Goal: Task Accomplishment & Management: Complete application form

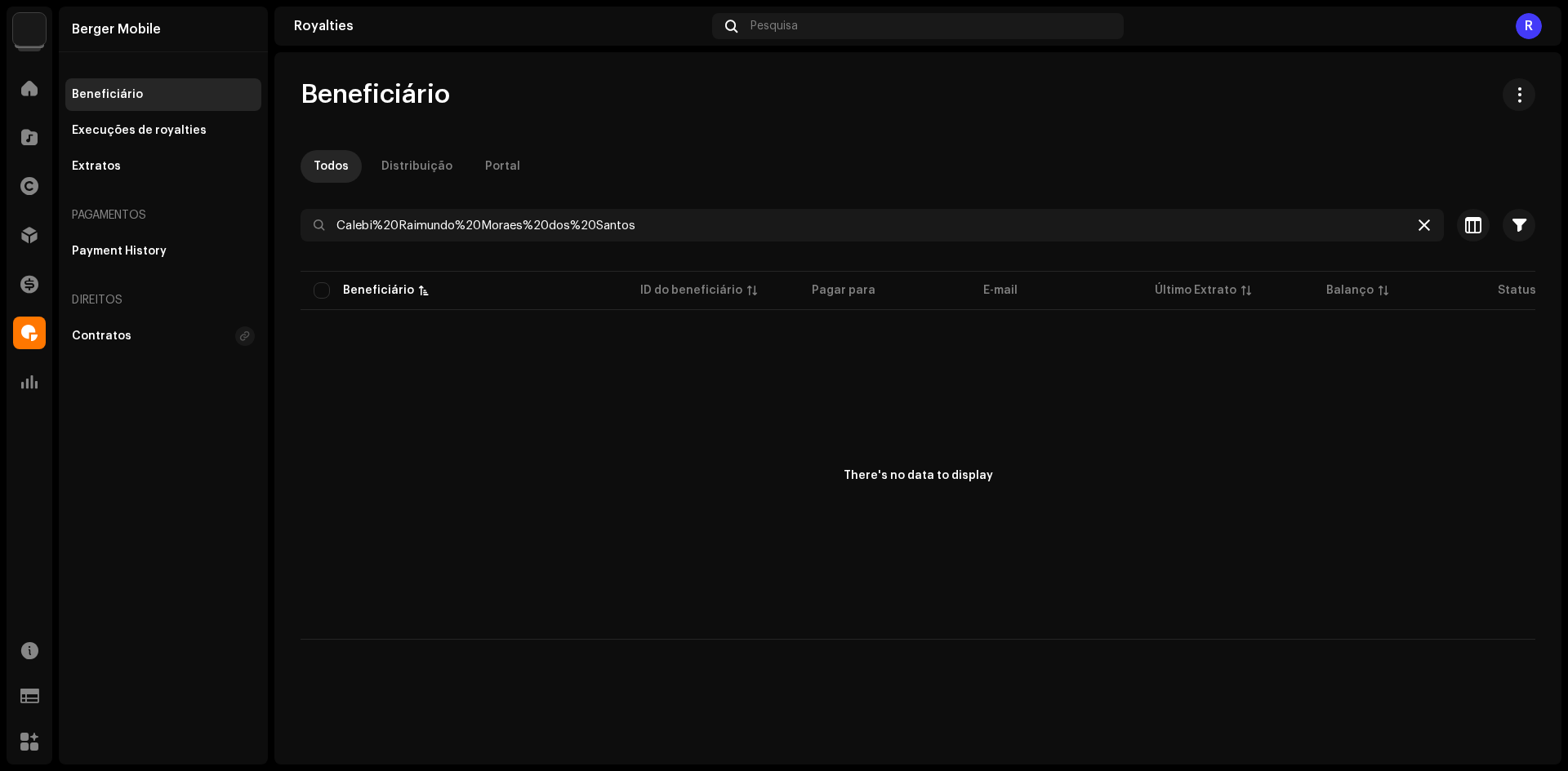
click at [1422, 224] on icon at bounding box center [1424, 225] width 12 height 13
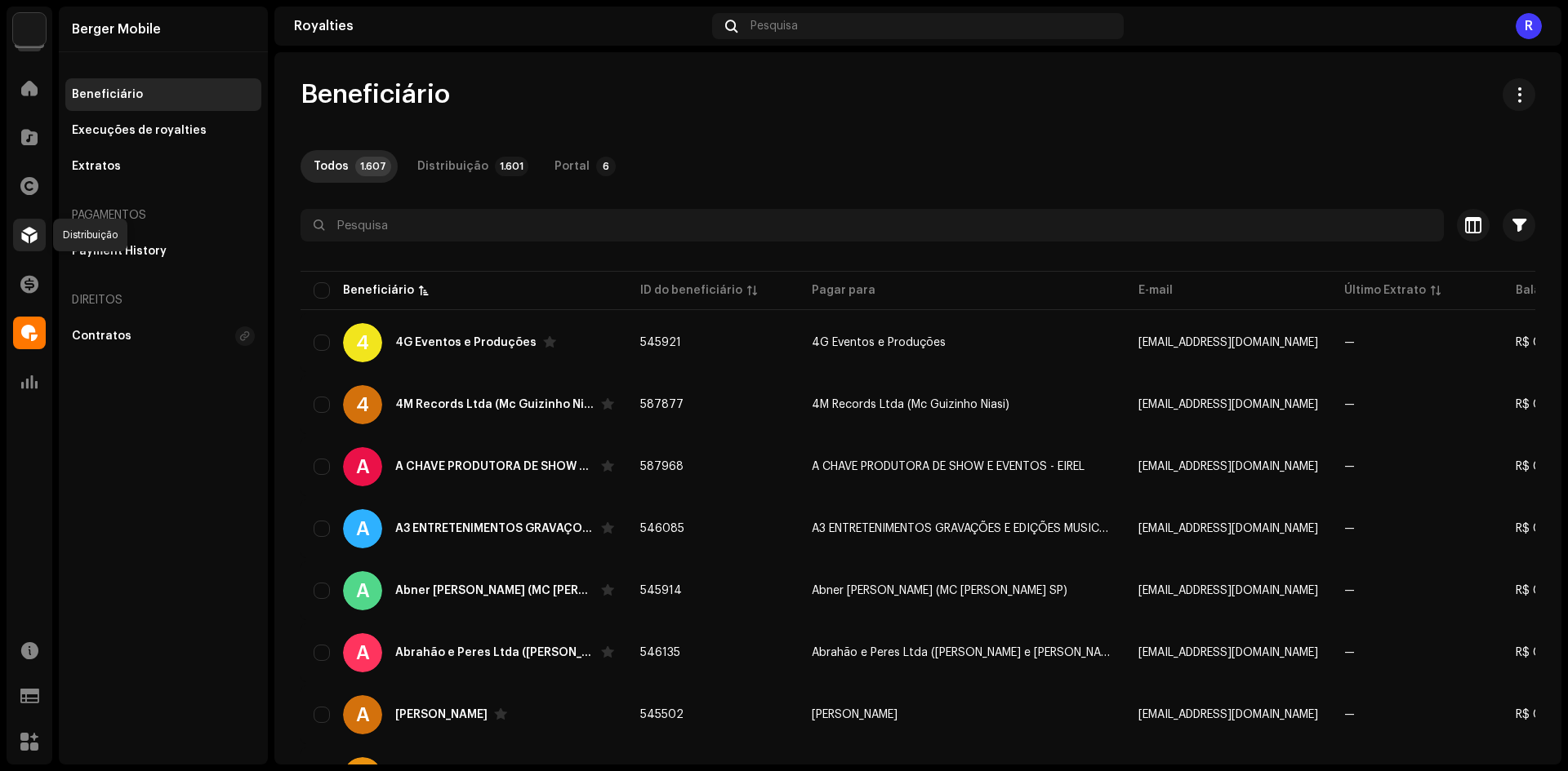
click at [19, 230] on div at bounding box center [29, 235] width 33 height 33
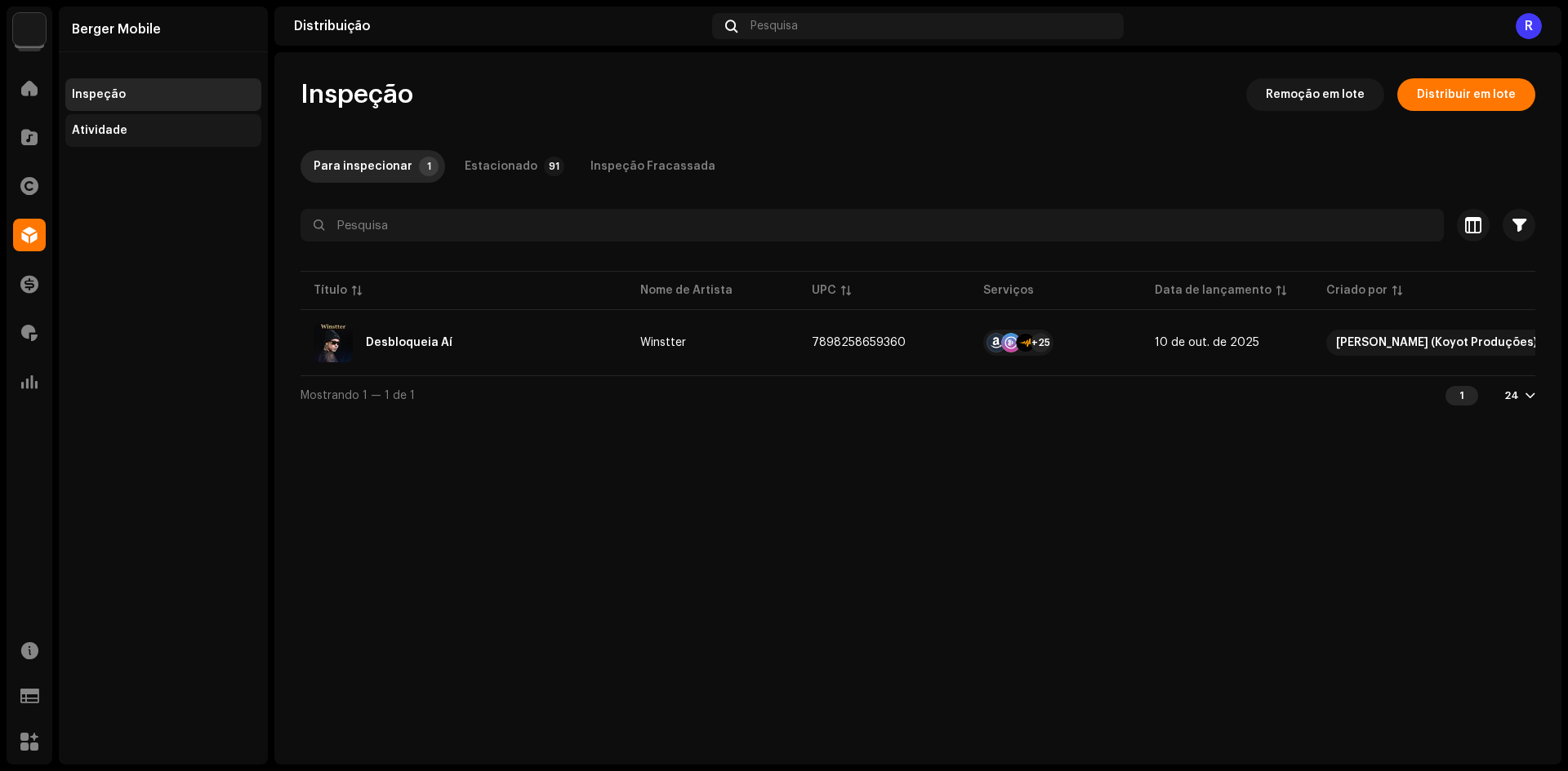
click at [183, 136] on div "Atividade" at bounding box center [162, 131] width 183 height 13
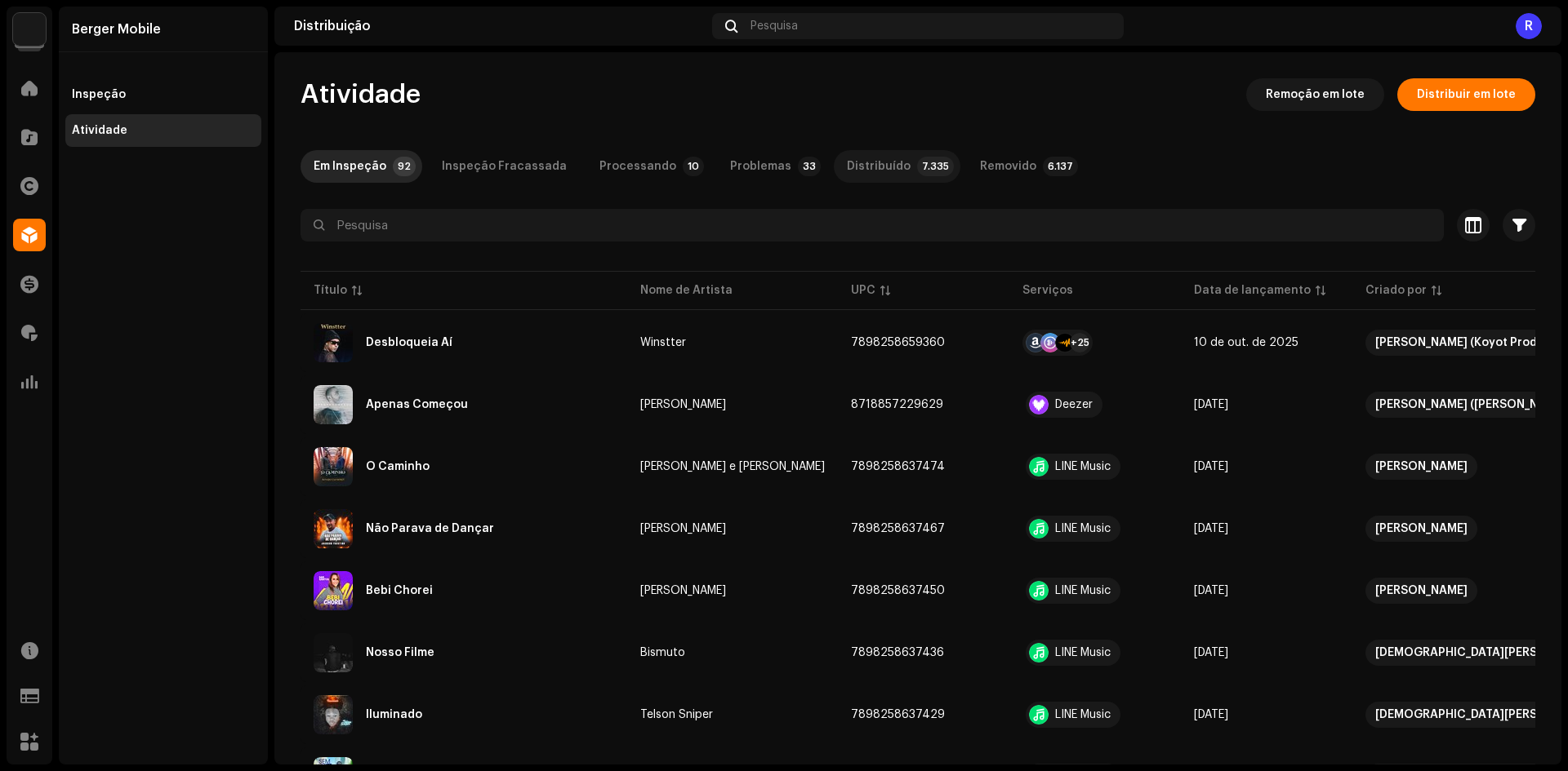
click at [847, 160] on div "Distribuído" at bounding box center [879, 166] width 64 height 33
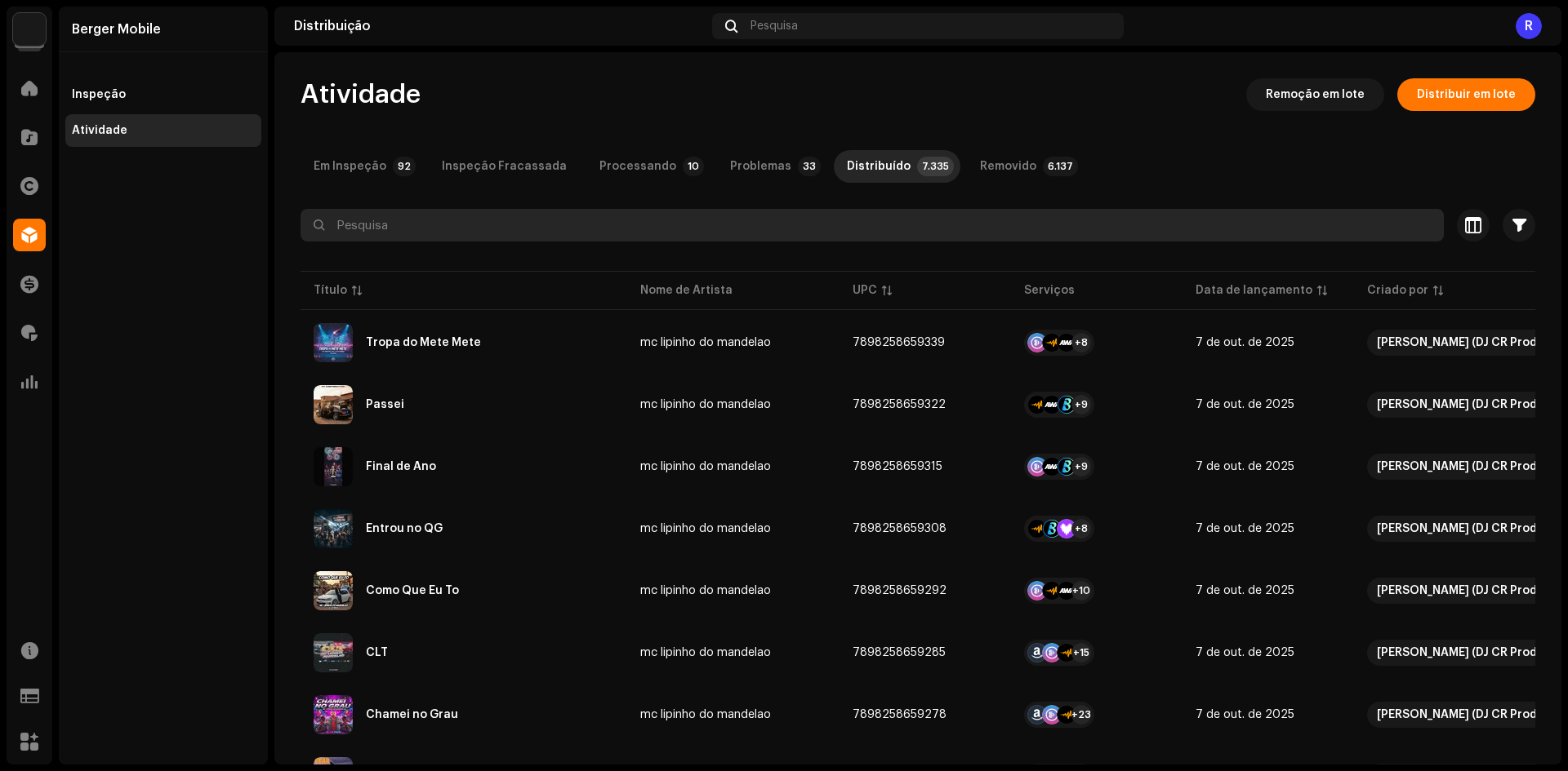
click at [733, 227] on input "text" at bounding box center [871, 225] width 1143 height 33
paste input "7898258658363"
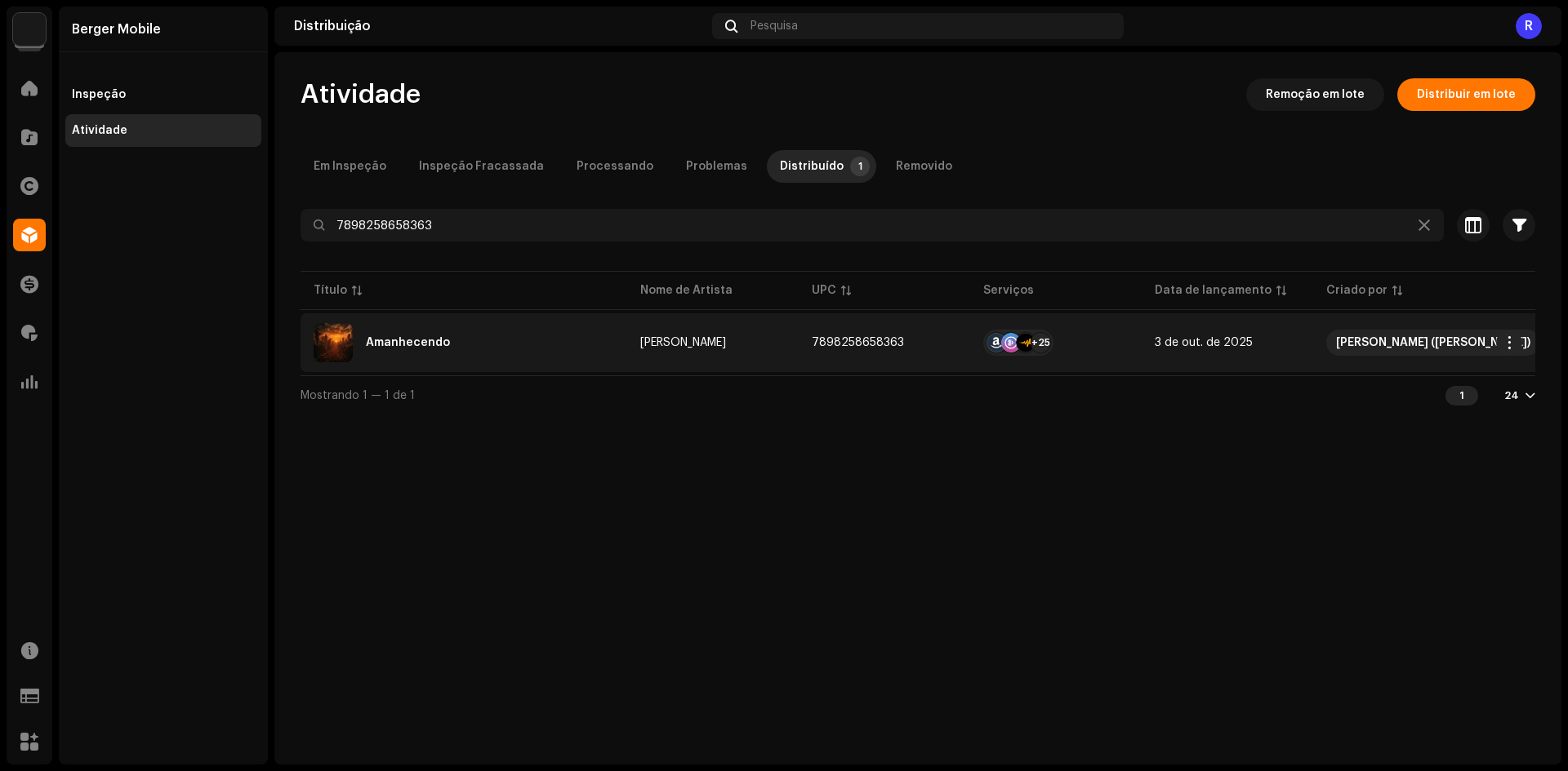
click at [476, 341] on div "Amanhecendo" at bounding box center [464, 342] width 300 height 40
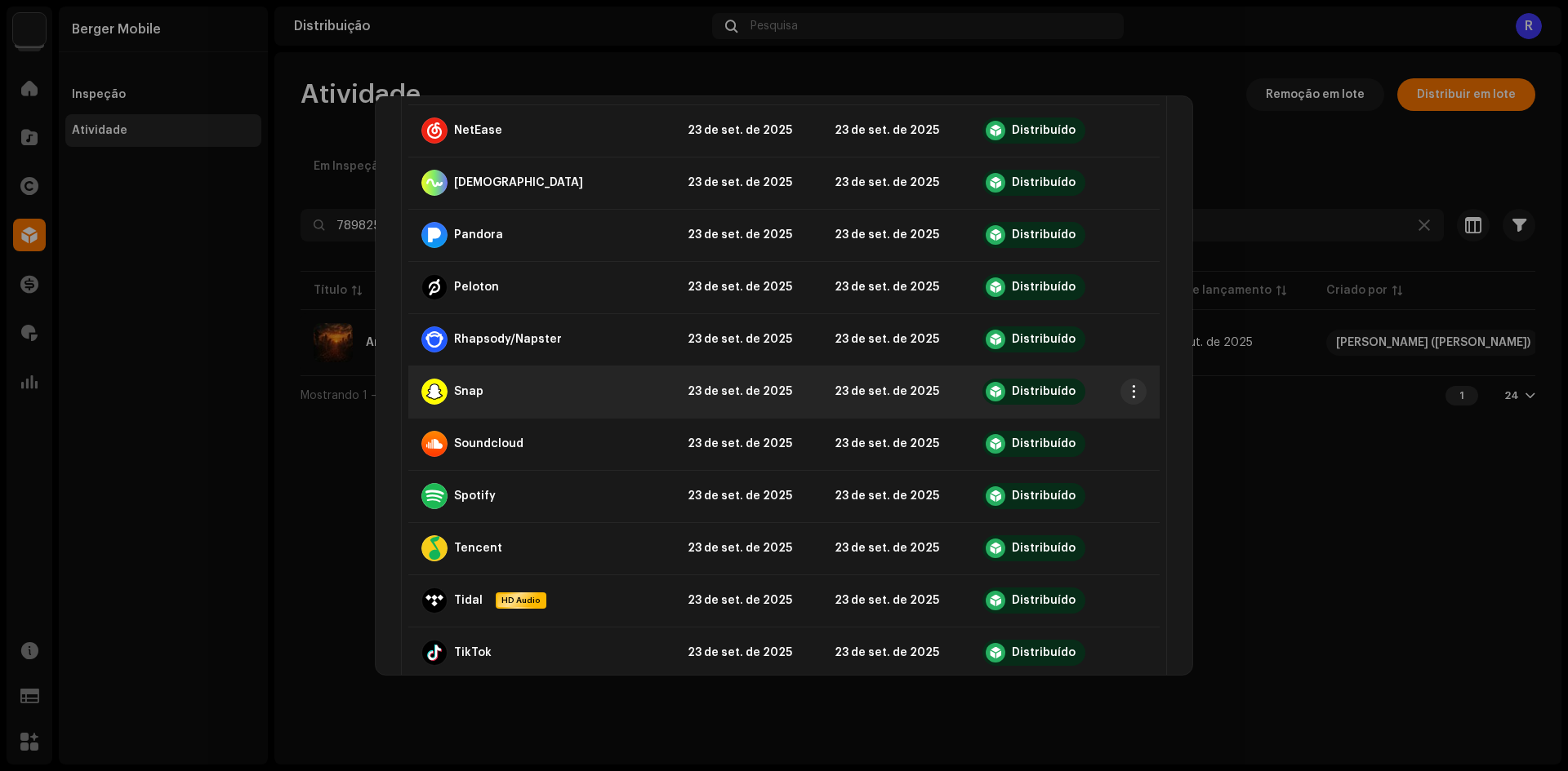
scroll to position [980, 0]
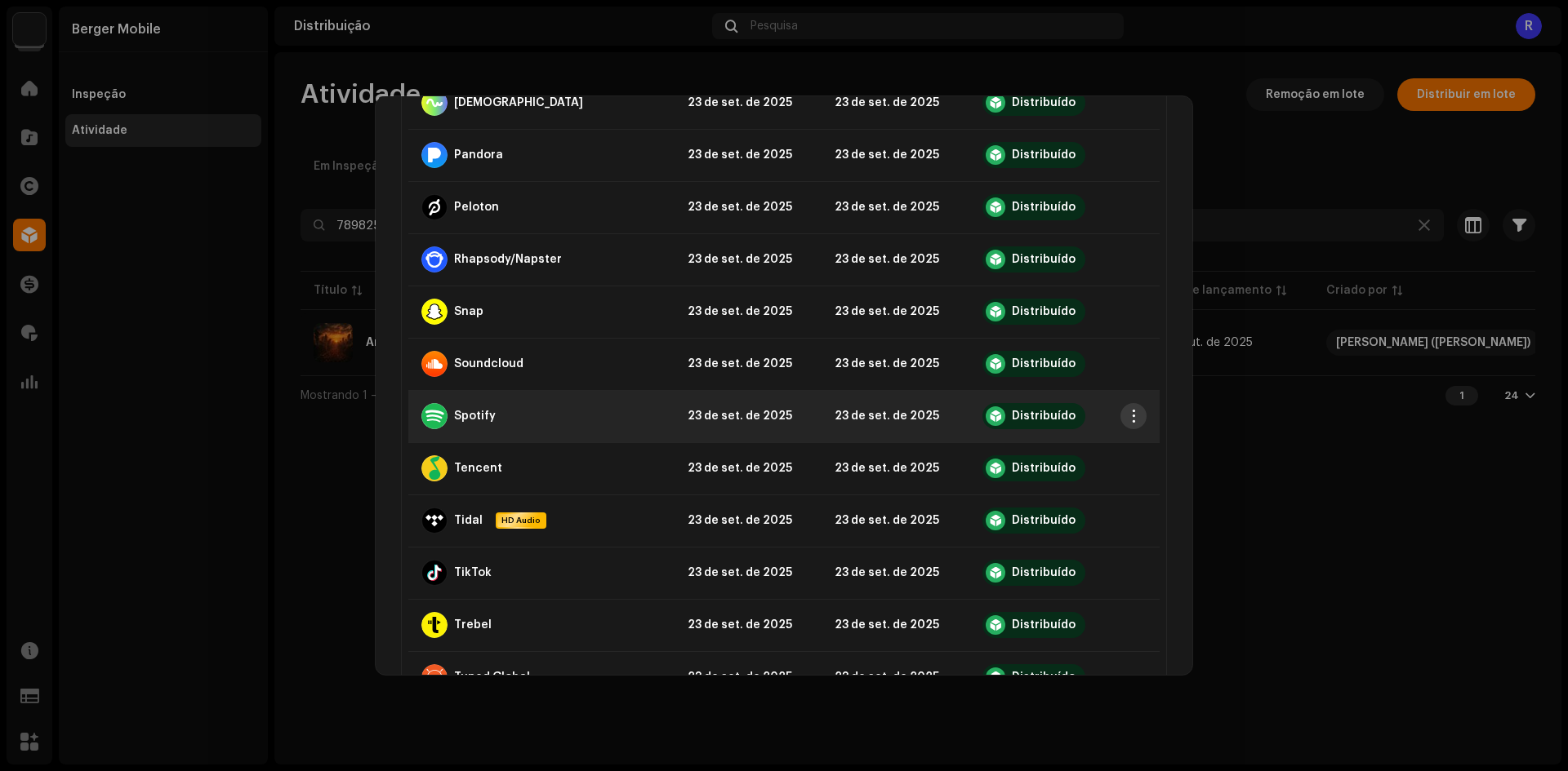
click at [1120, 420] on button "button" at bounding box center [1133, 416] width 26 height 26
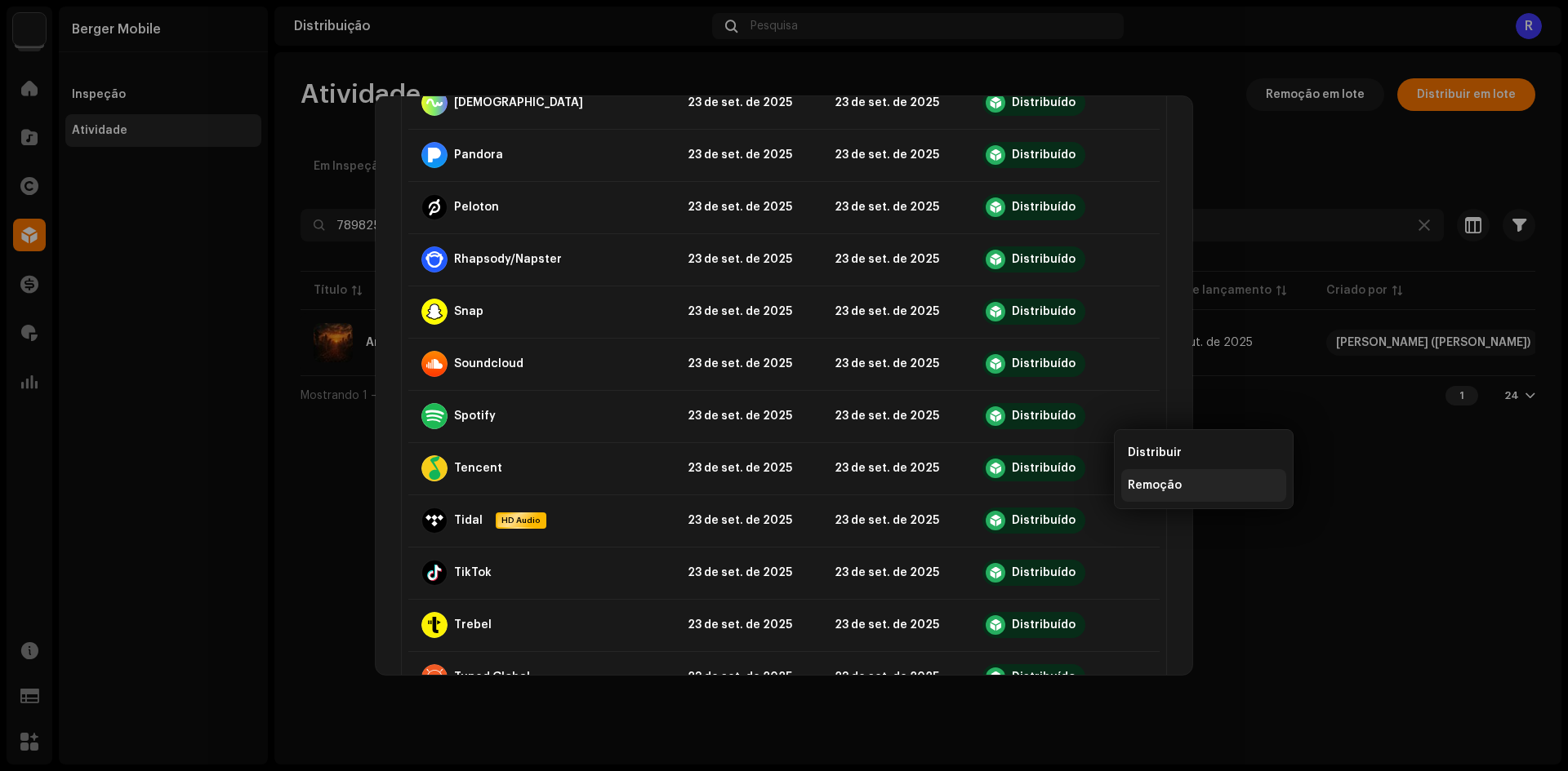
click at [1141, 479] on span "Remoção" at bounding box center [1155, 486] width 54 height 13
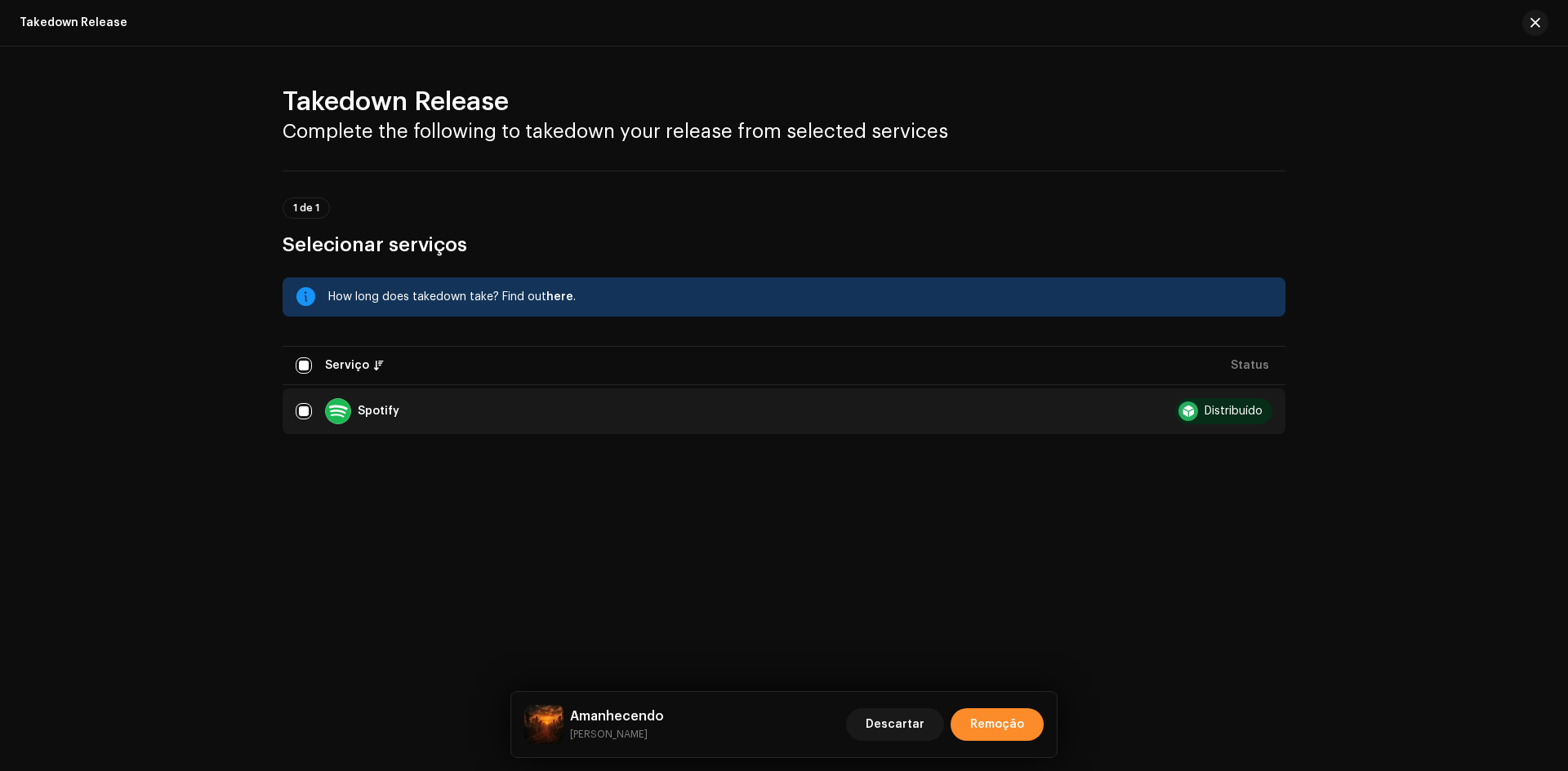
click at [991, 731] on span "Remoção" at bounding box center [997, 725] width 54 height 33
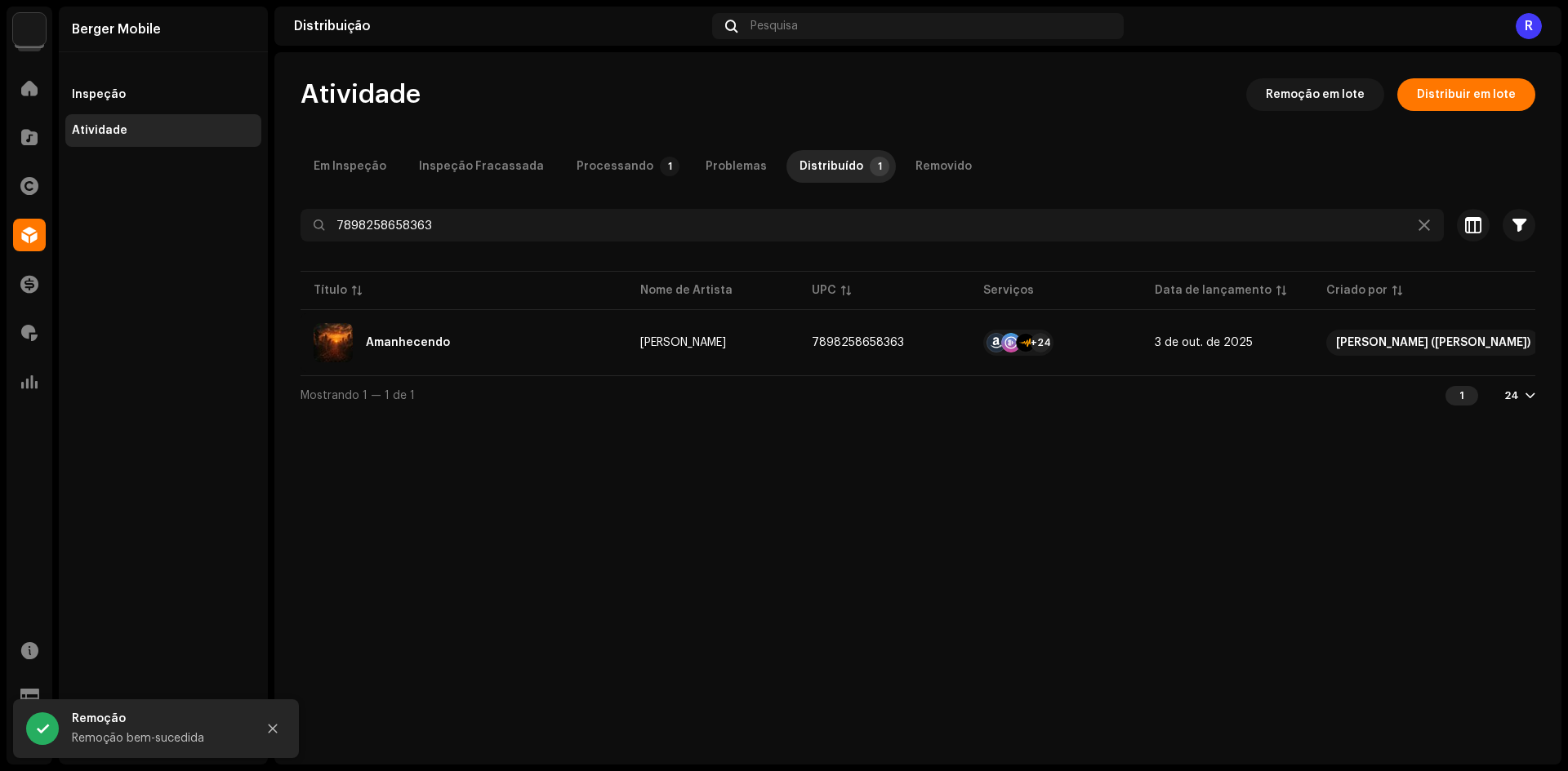
click at [306, 562] on div "Amanhecendo [PERSON_NAME] Último enfileirado Última entrega Status Amazon HD Au…" at bounding box center [784, 385] width 1568 height 771
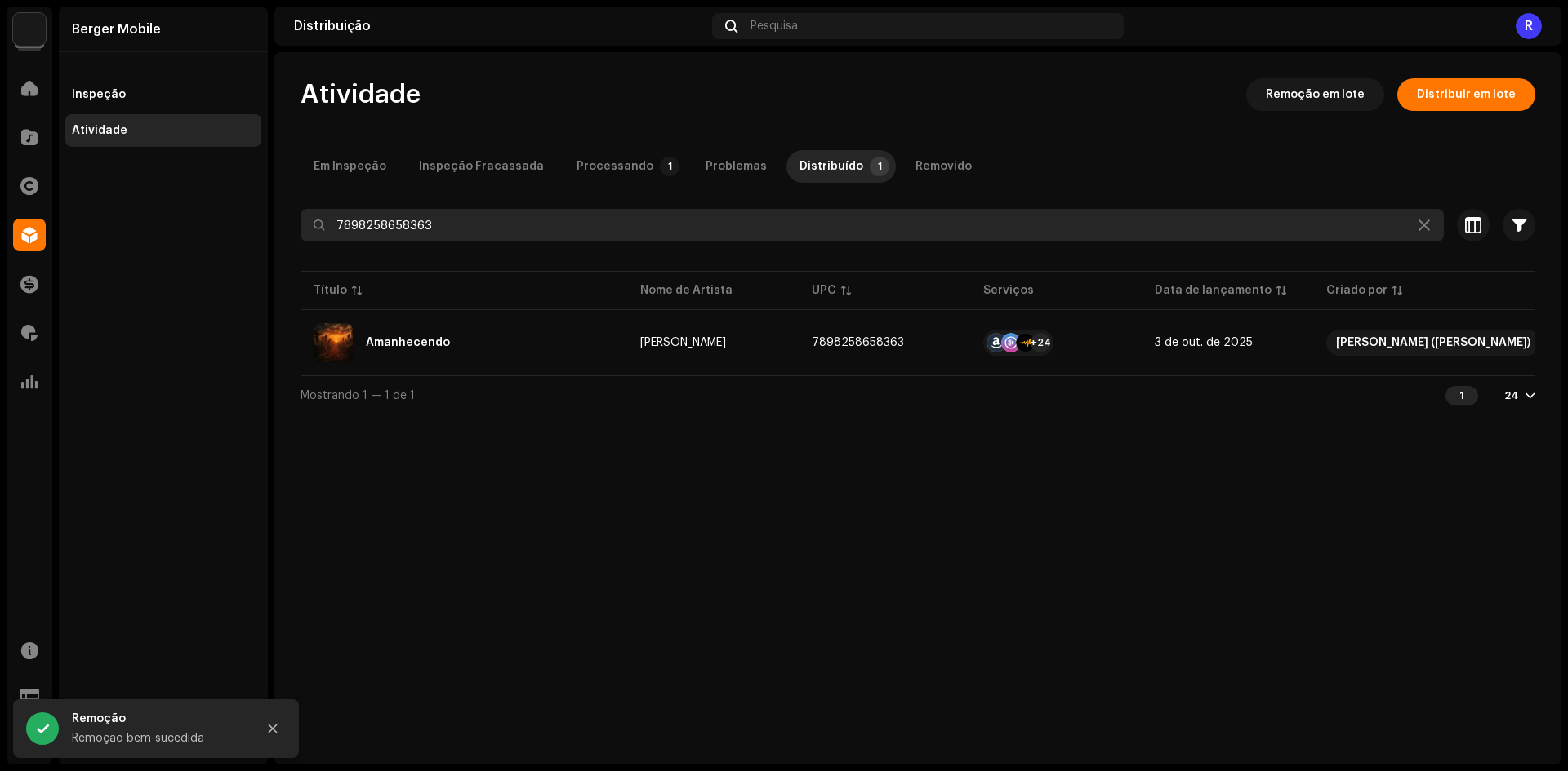
click at [405, 230] on input "7898258658363" at bounding box center [871, 225] width 1143 height 33
paste input "23644"
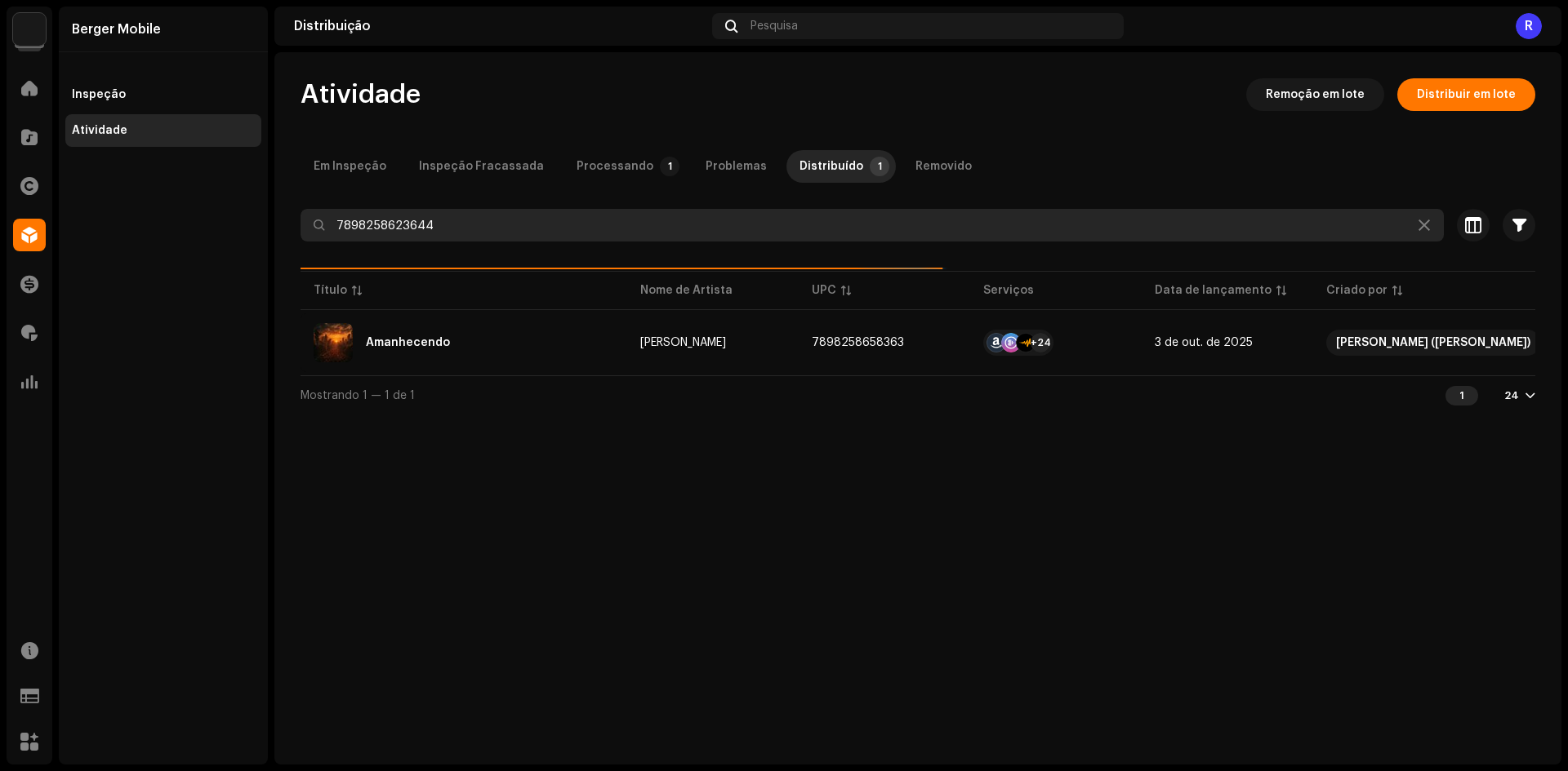
type input "7898258623644"
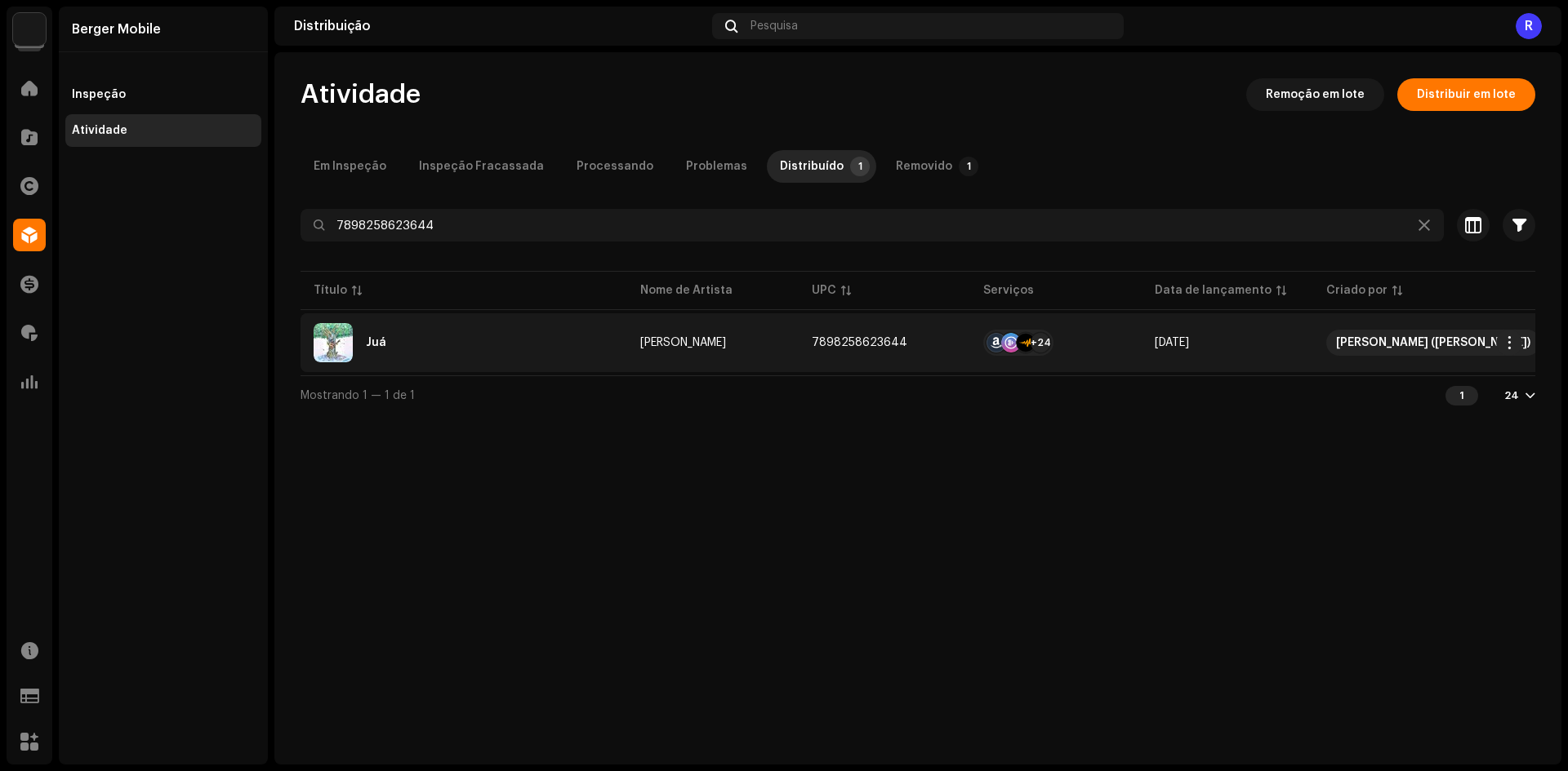
click at [517, 342] on div "Juá" at bounding box center [464, 342] width 300 height 40
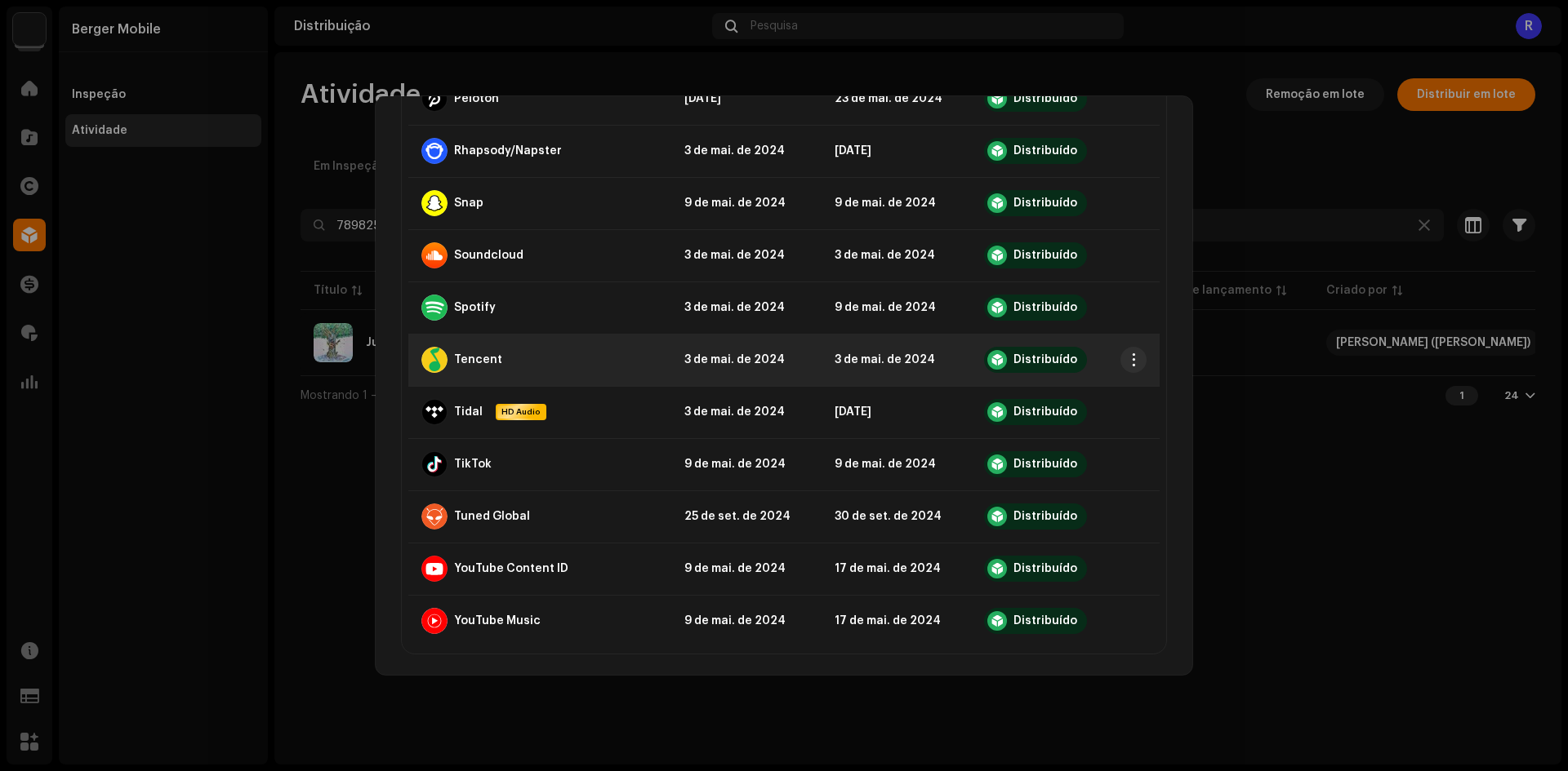
scroll to position [1093, 0]
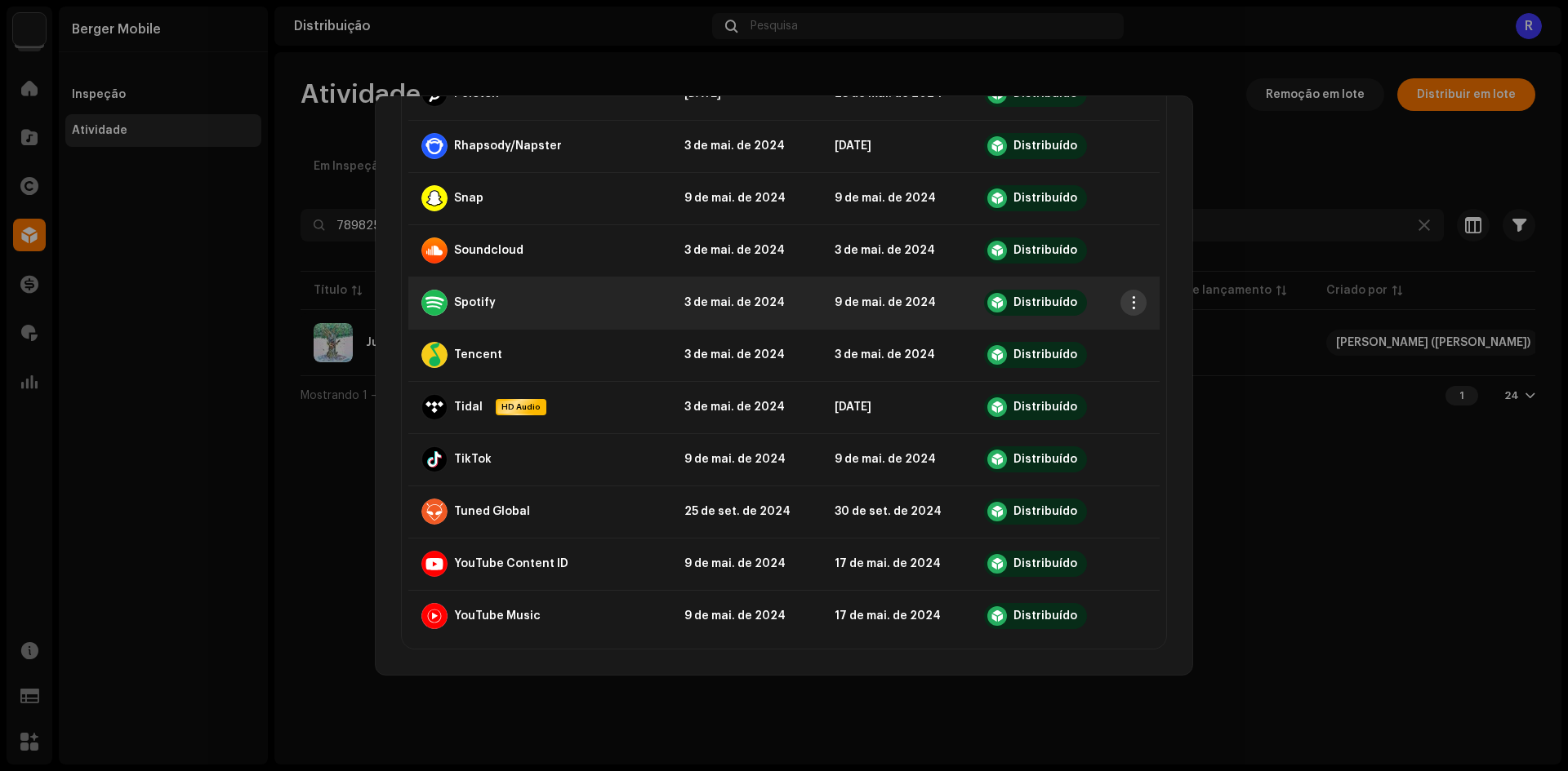
click at [1128, 304] on span "button" at bounding box center [1134, 303] width 13 height 13
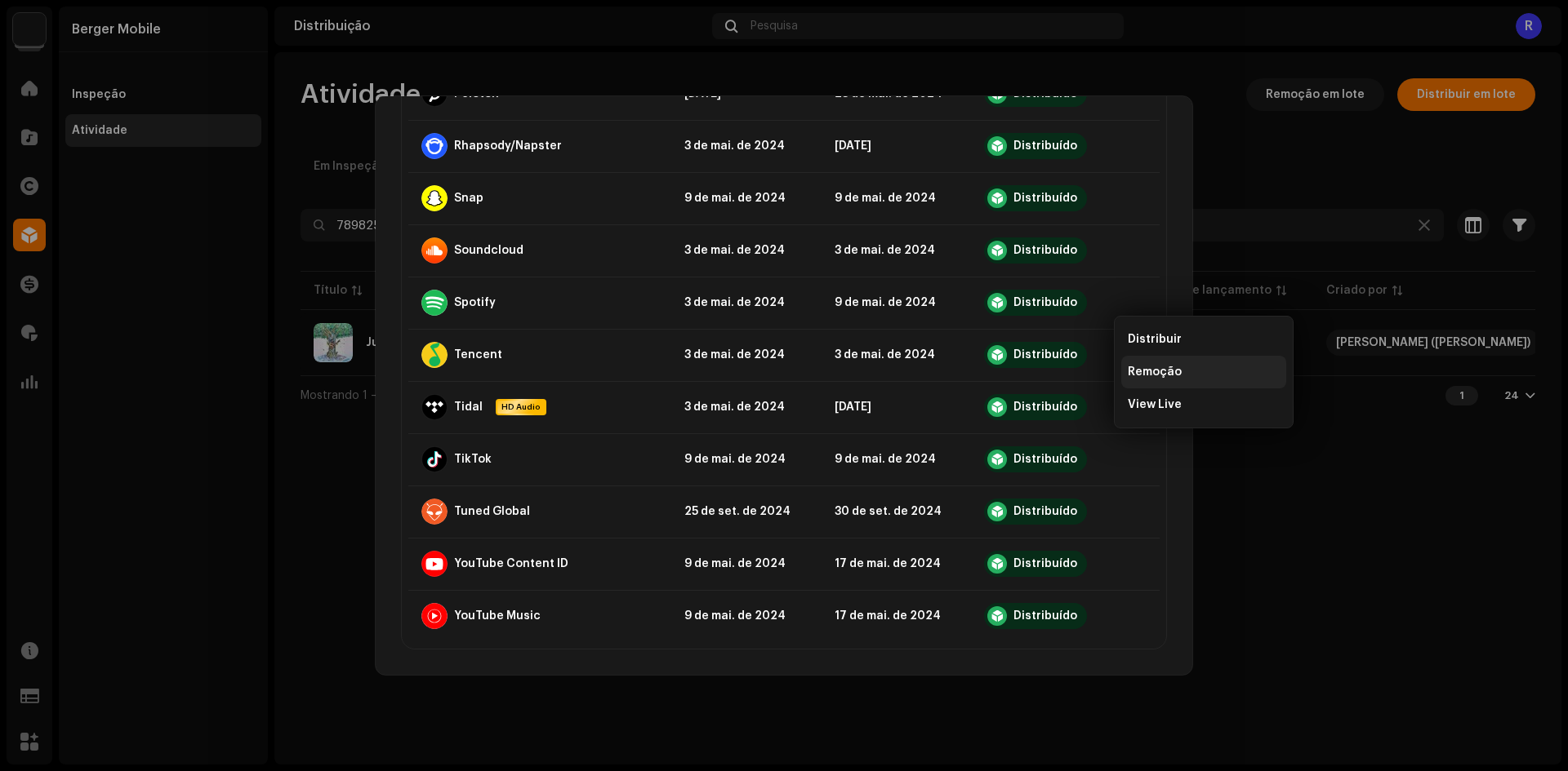
click at [1145, 368] on span "Remoção" at bounding box center [1155, 372] width 54 height 13
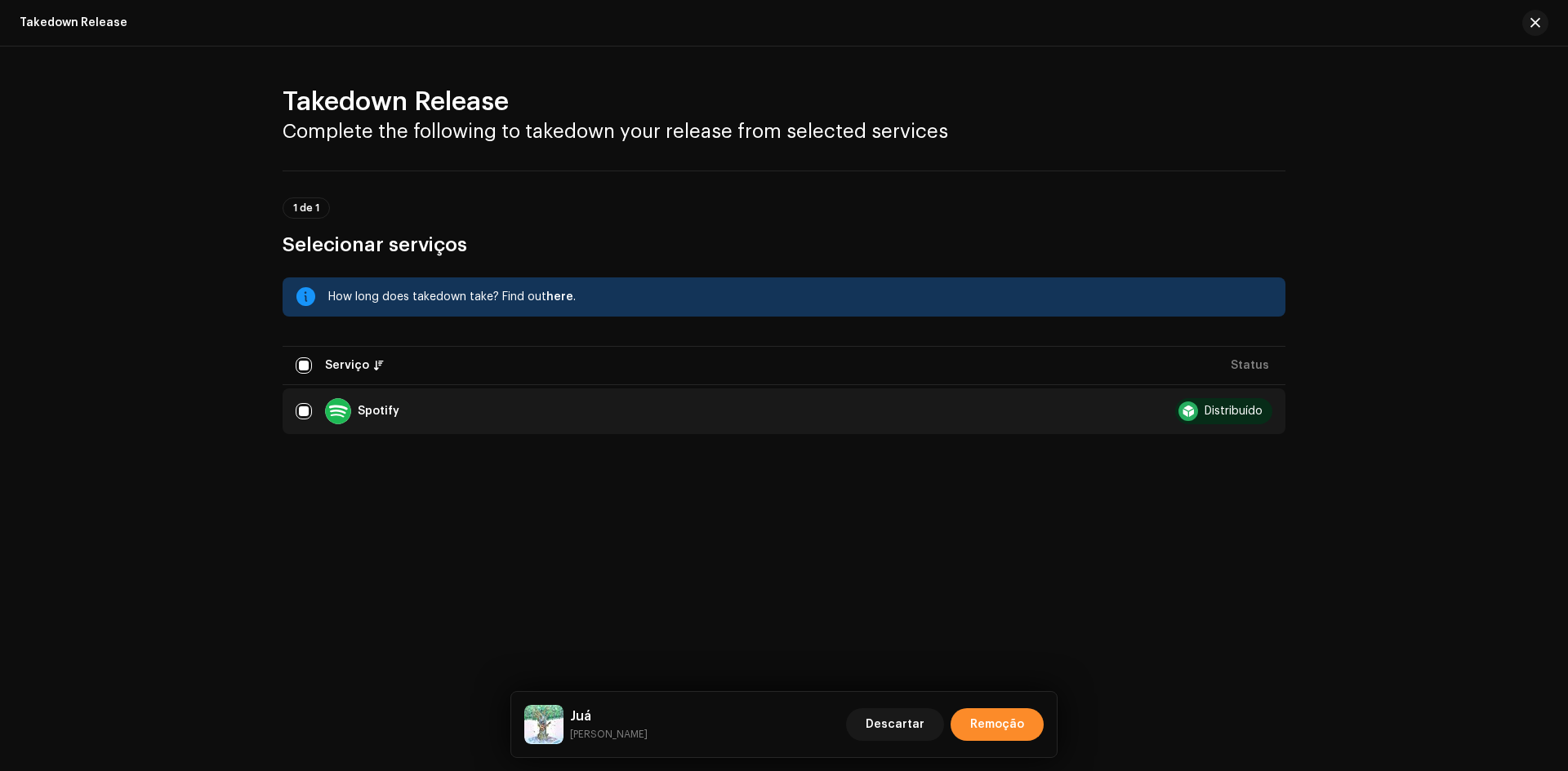
click at [1004, 715] on span "Remoção" at bounding box center [997, 725] width 54 height 33
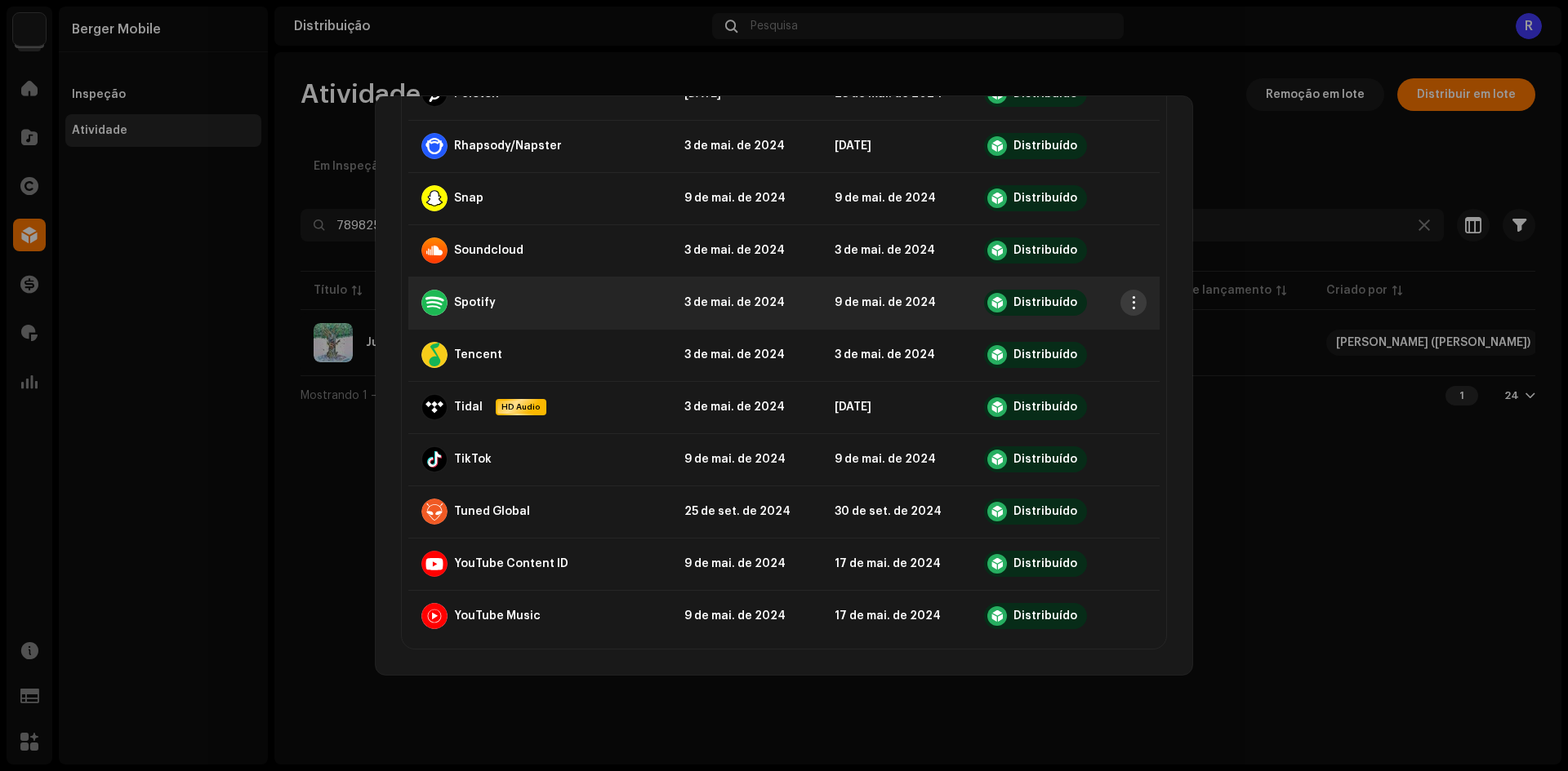
click at [1128, 308] on span "button" at bounding box center [1134, 303] width 13 height 13
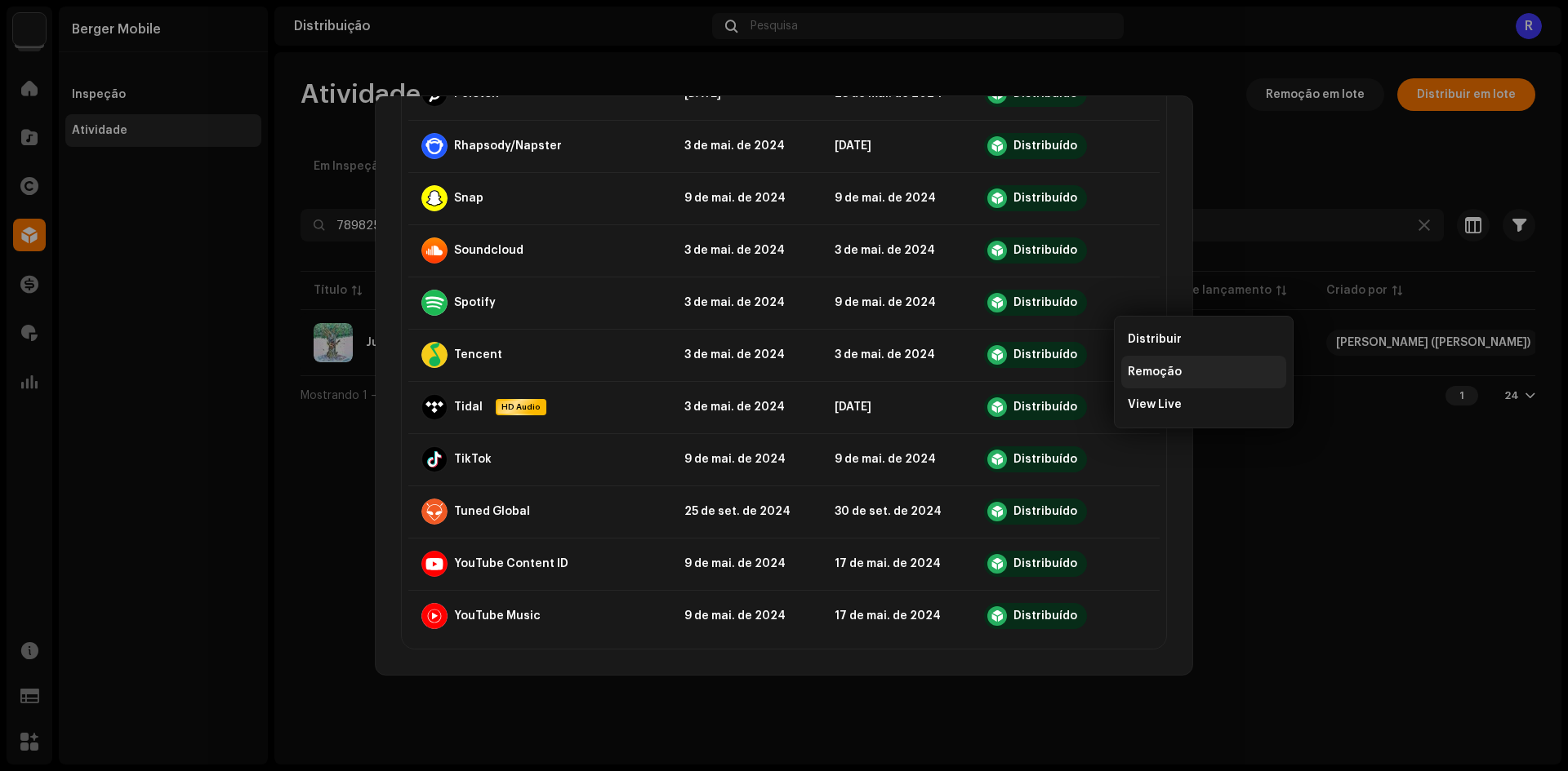
click at [1145, 378] on span "Remoção" at bounding box center [1155, 372] width 54 height 13
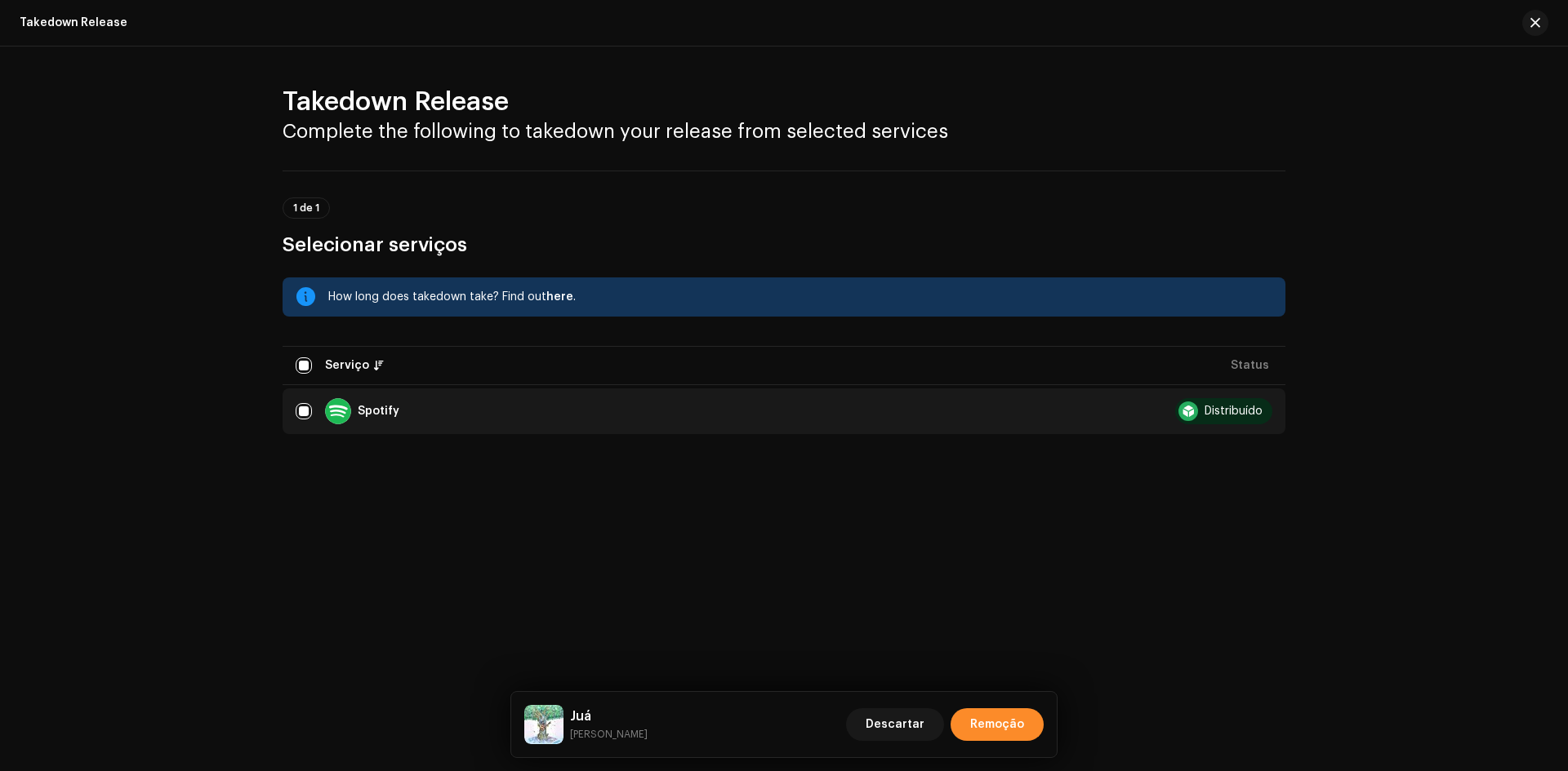
click at [1006, 722] on span "Remoção" at bounding box center [997, 725] width 54 height 33
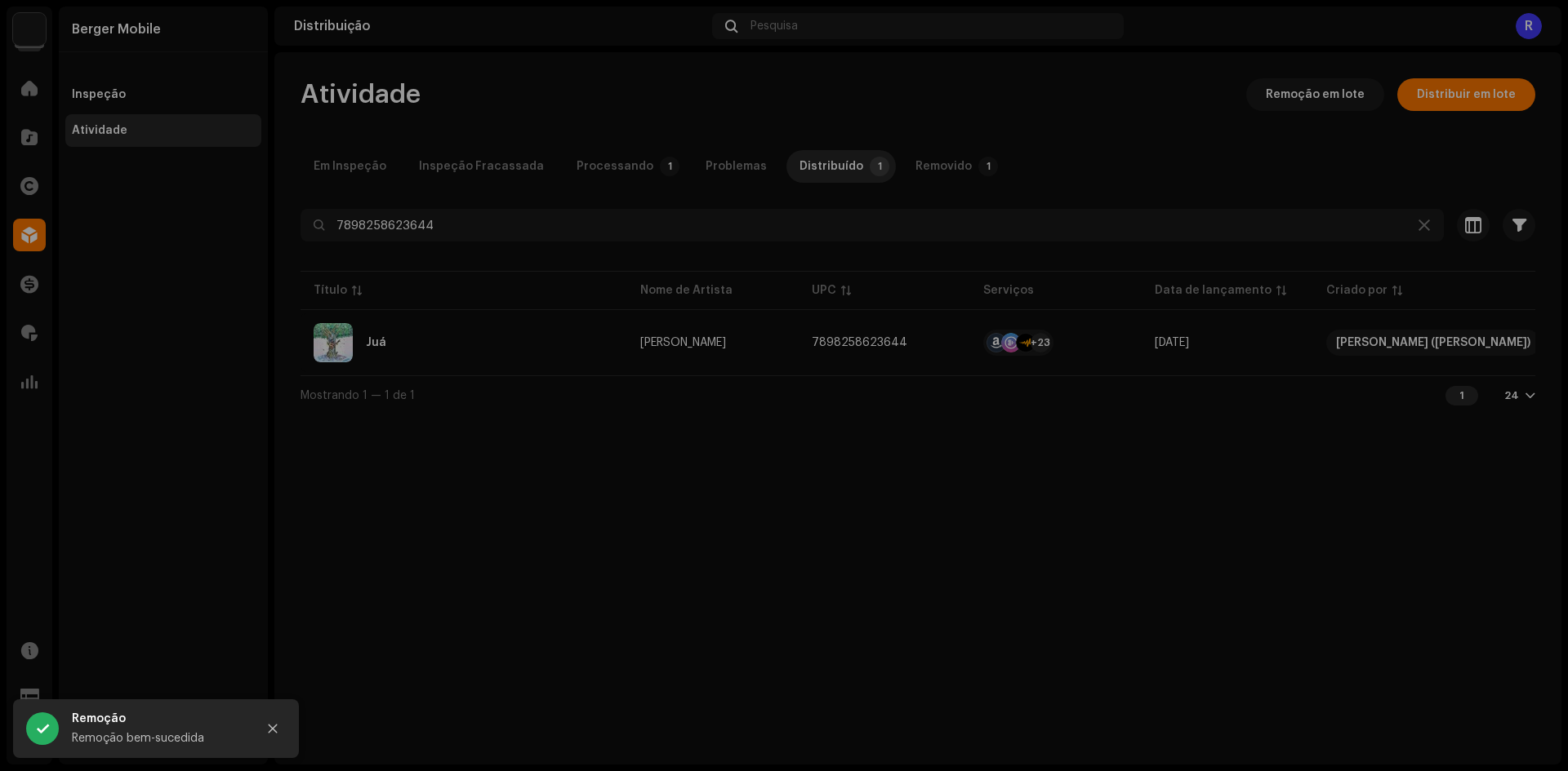
click at [1243, 454] on div "Juá [PERSON_NAME] Último enfileirado Última entrega Status Amazon HD Audio [DAT…" at bounding box center [784, 385] width 1568 height 771
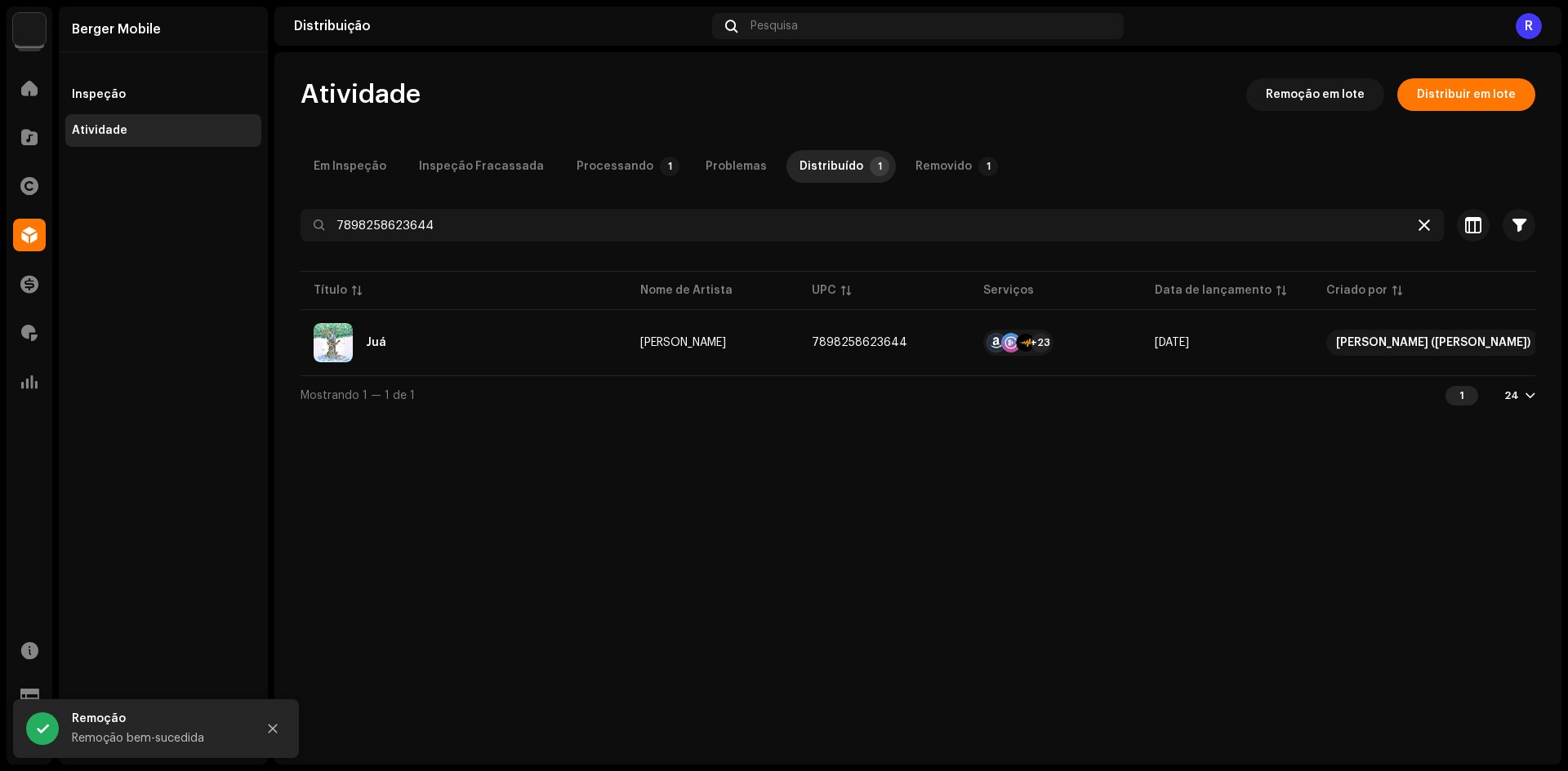
click at [1426, 223] on icon at bounding box center [1424, 225] width 12 height 13
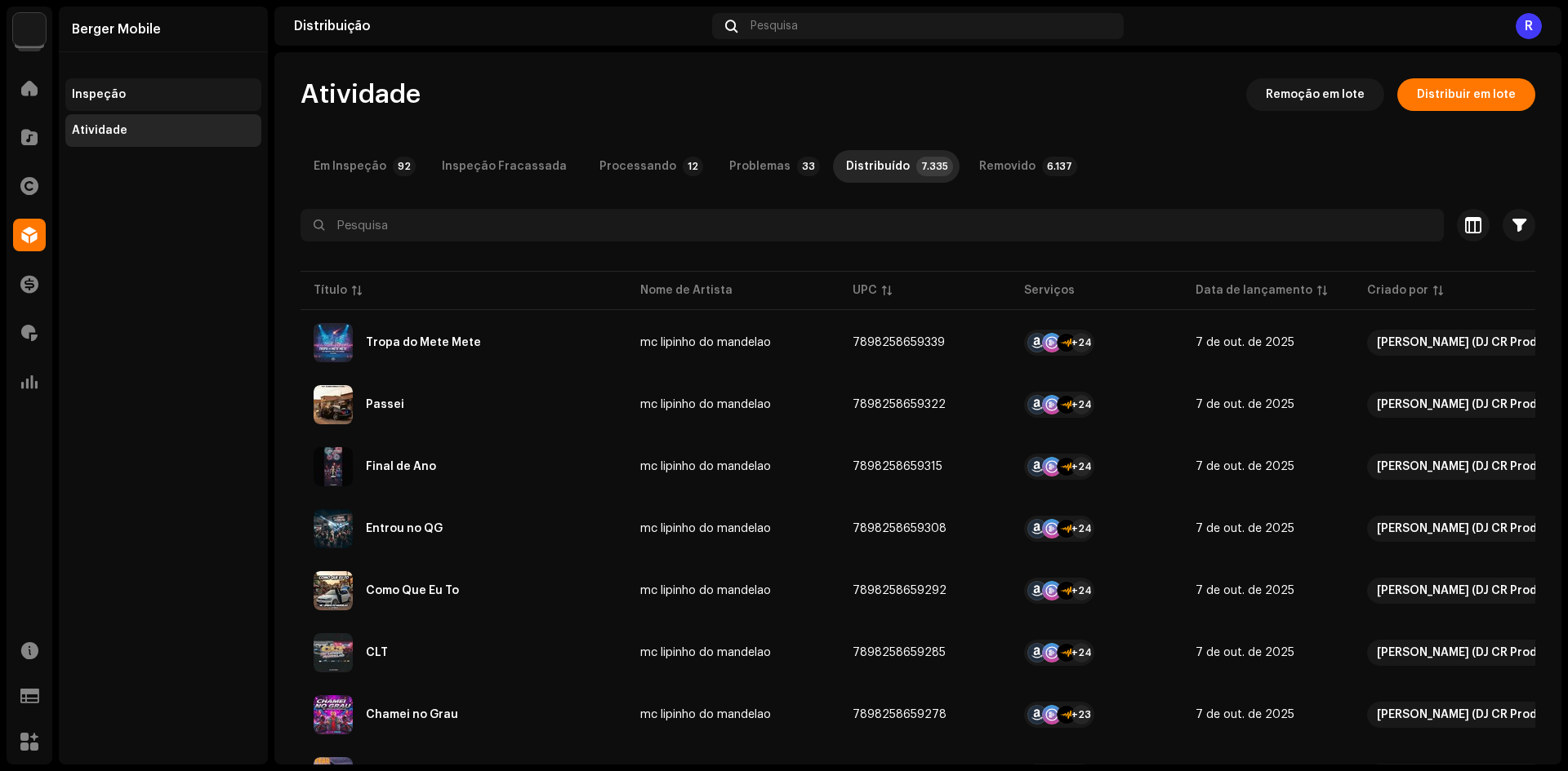
click at [132, 95] on div "Inspeção" at bounding box center [162, 95] width 183 height 13
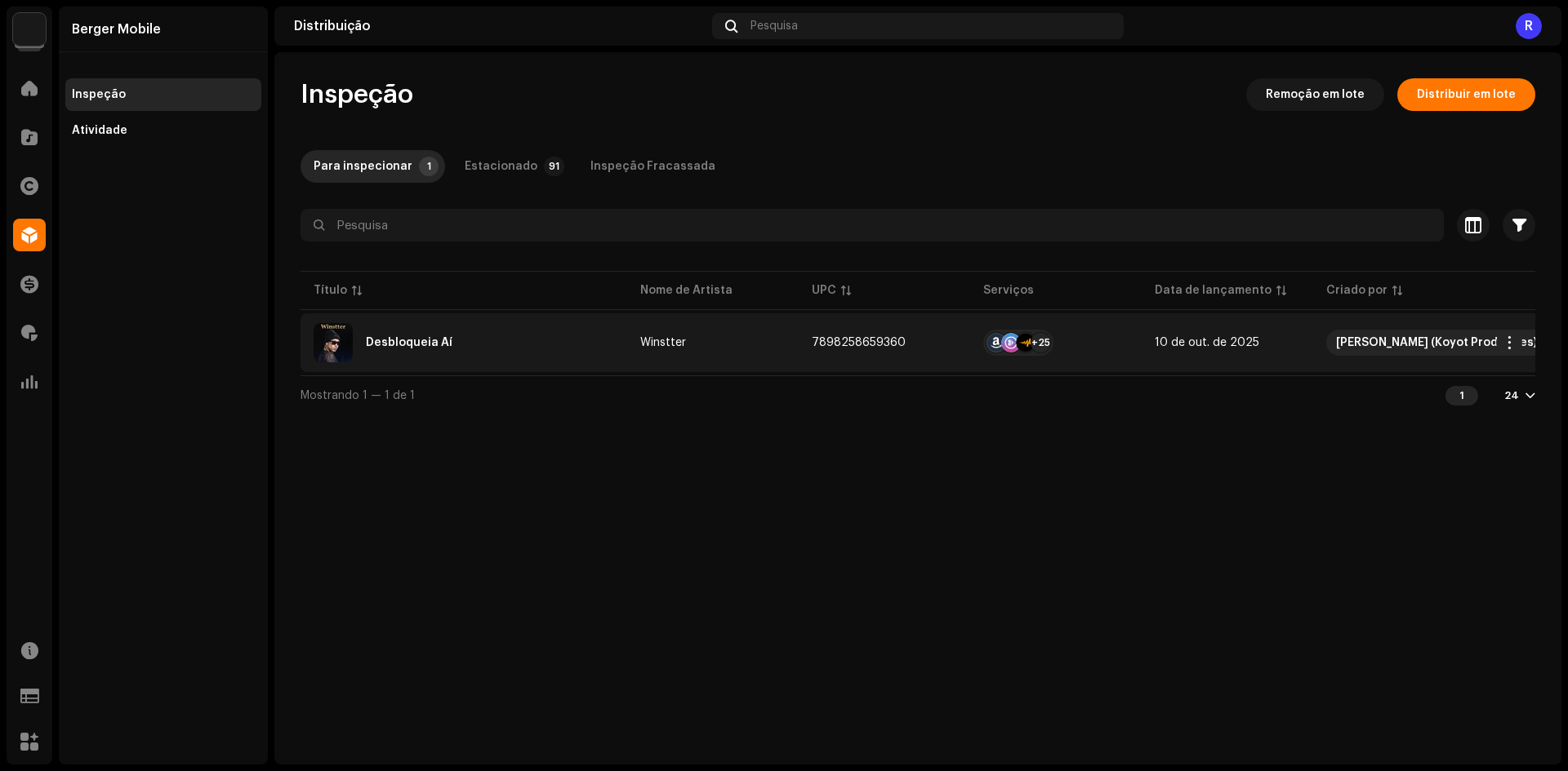
click at [374, 342] on div "Desbloqueia Aí" at bounding box center [409, 343] width 87 height 12
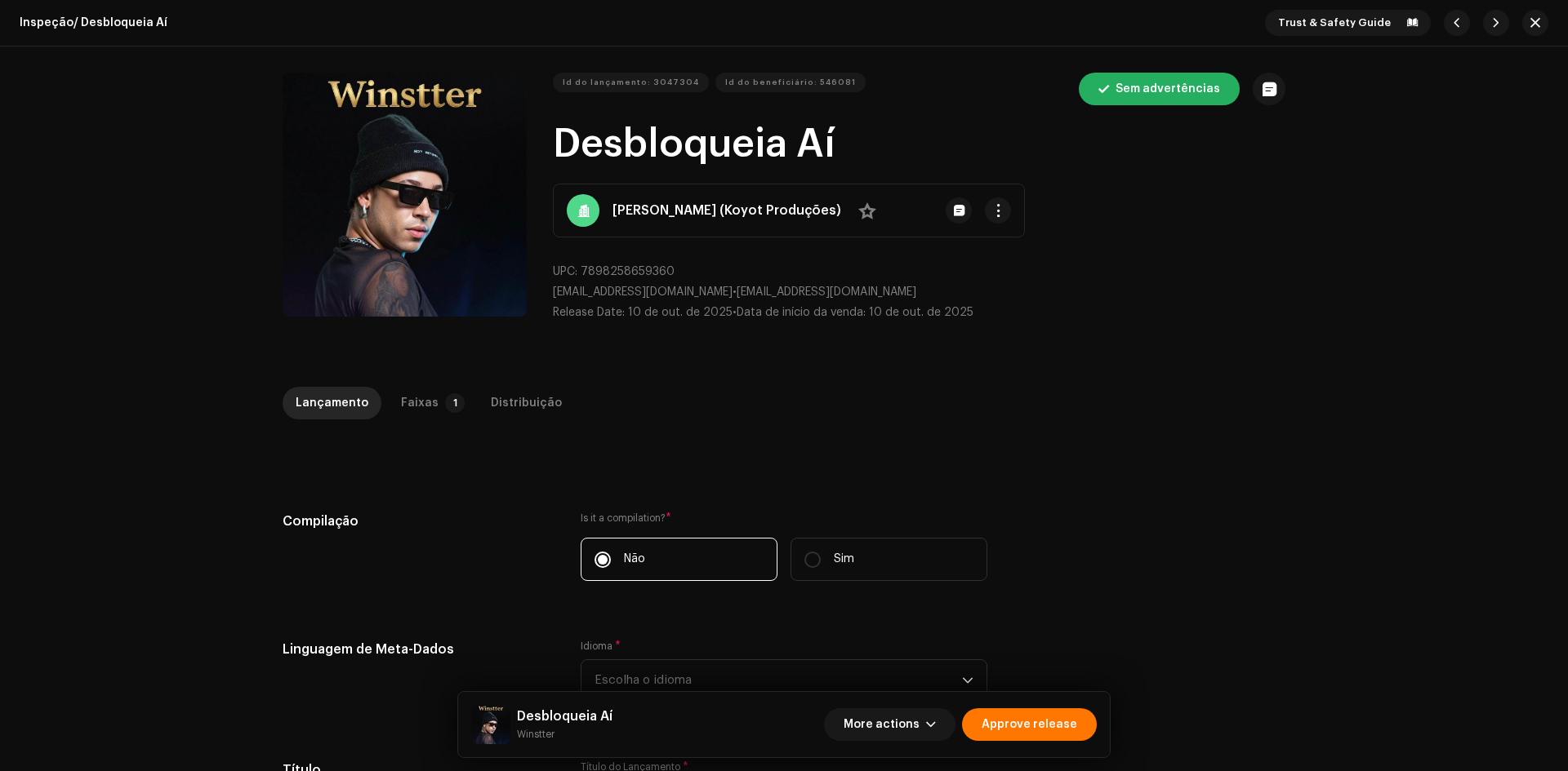
click at [418, 392] on div "Faixas" at bounding box center [420, 403] width 38 height 33
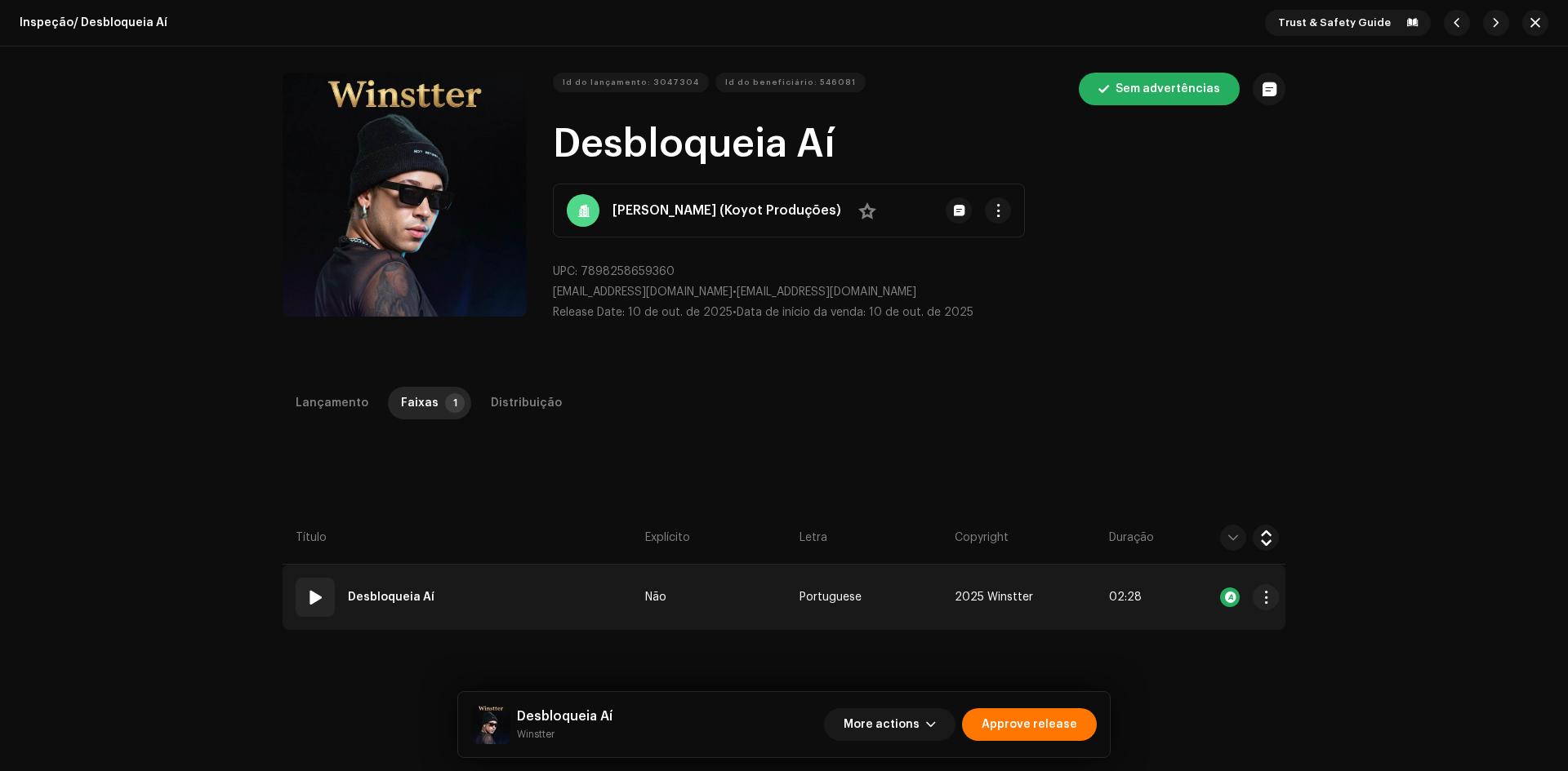
click at [505, 579] on td "01 Desbloqueia Aí" at bounding box center [460, 598] width 356 height 66
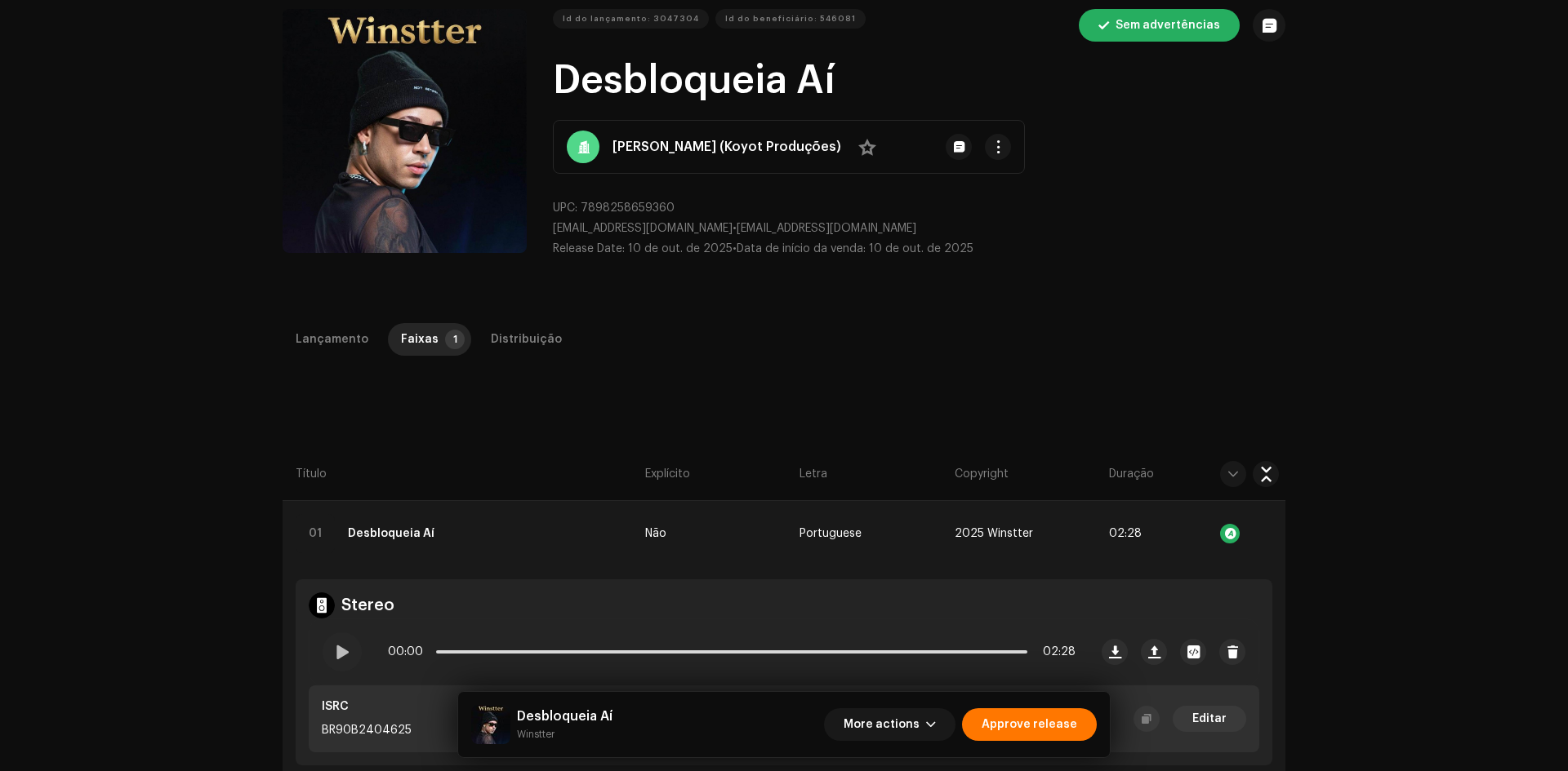
scroll to position [55, 0]
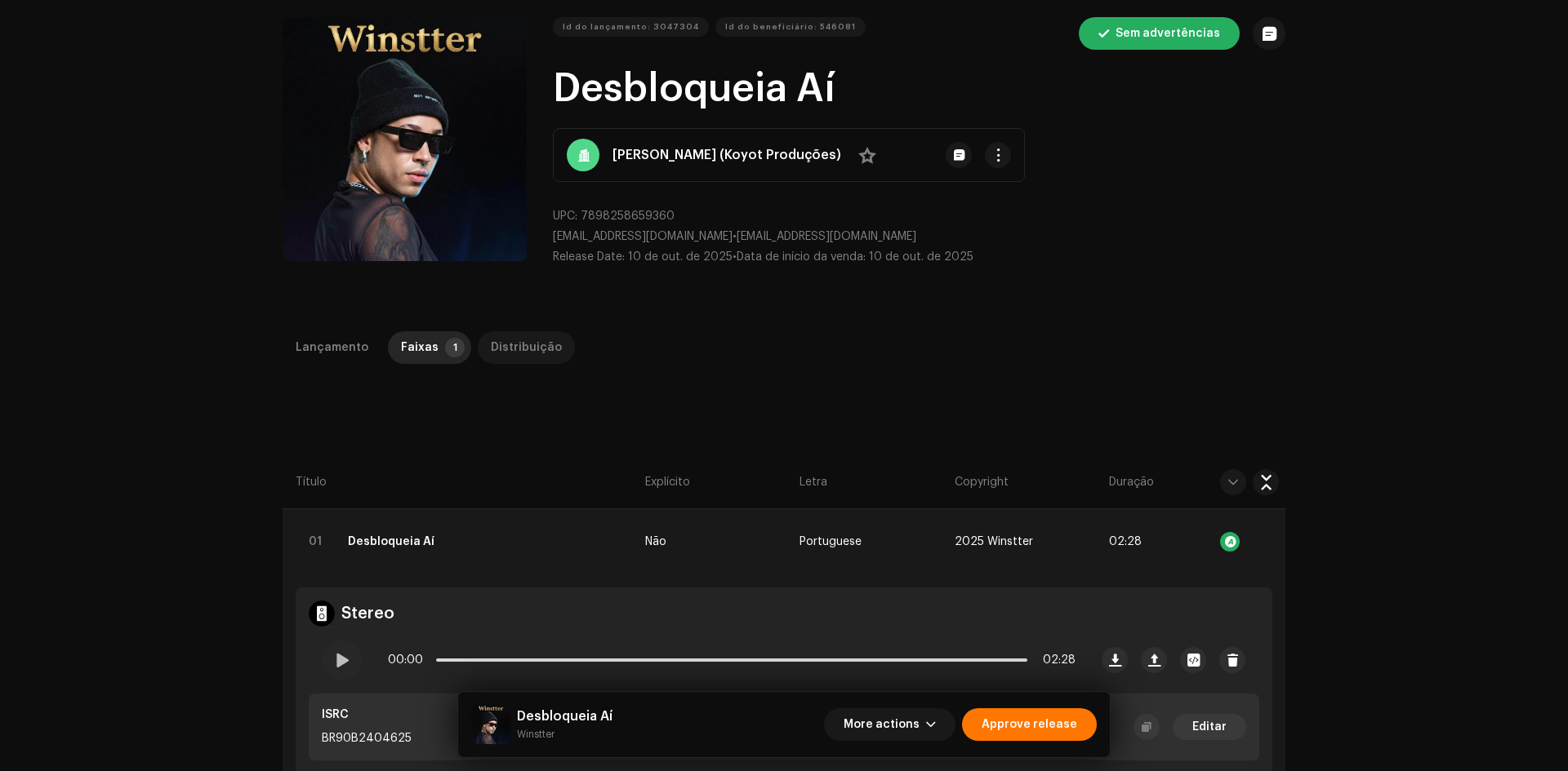
click at [512, 355] on div "Distribuição" at bounding box center [526, 347] width 71 height 33
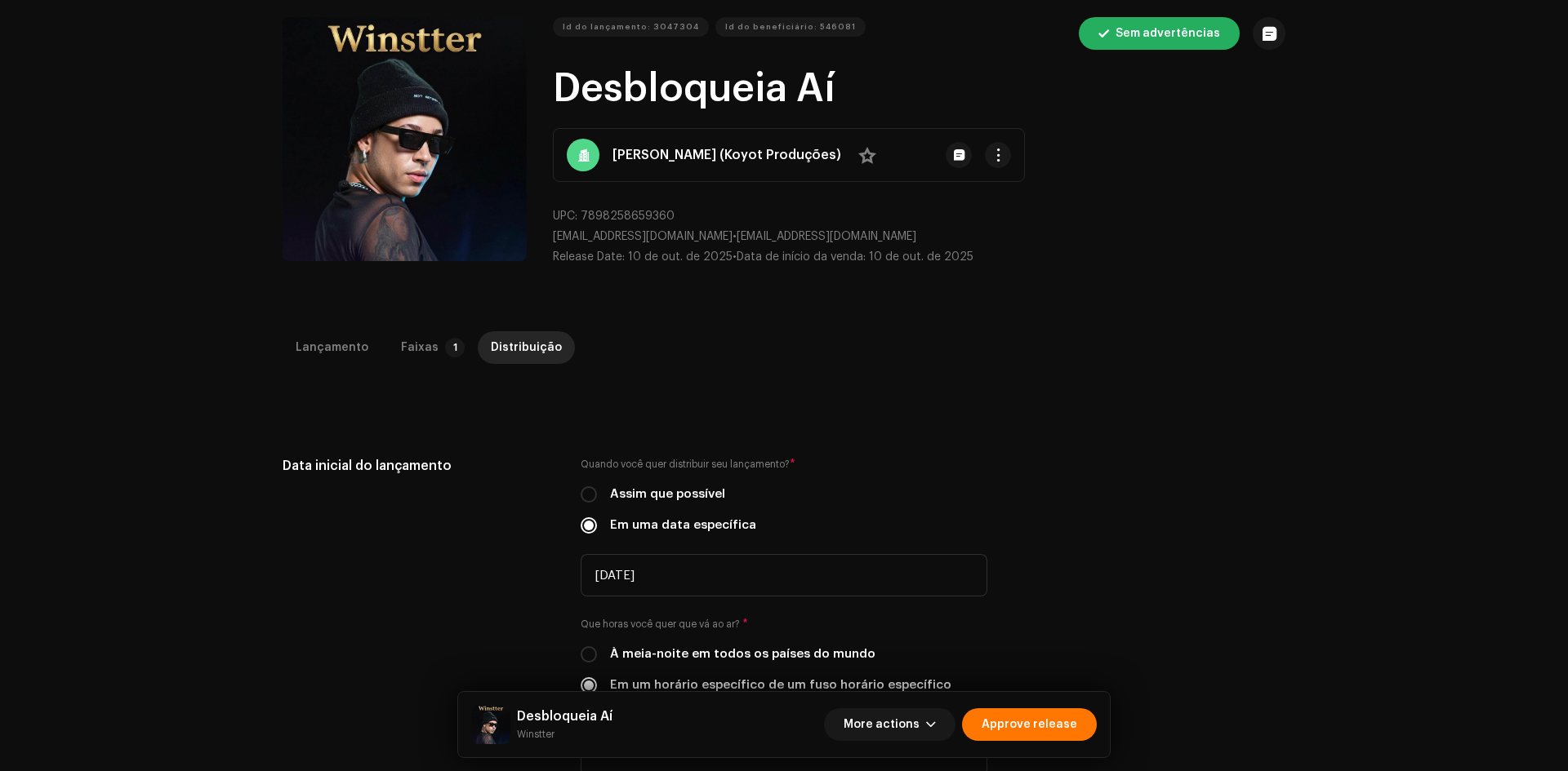
scroll to position [957, 0]
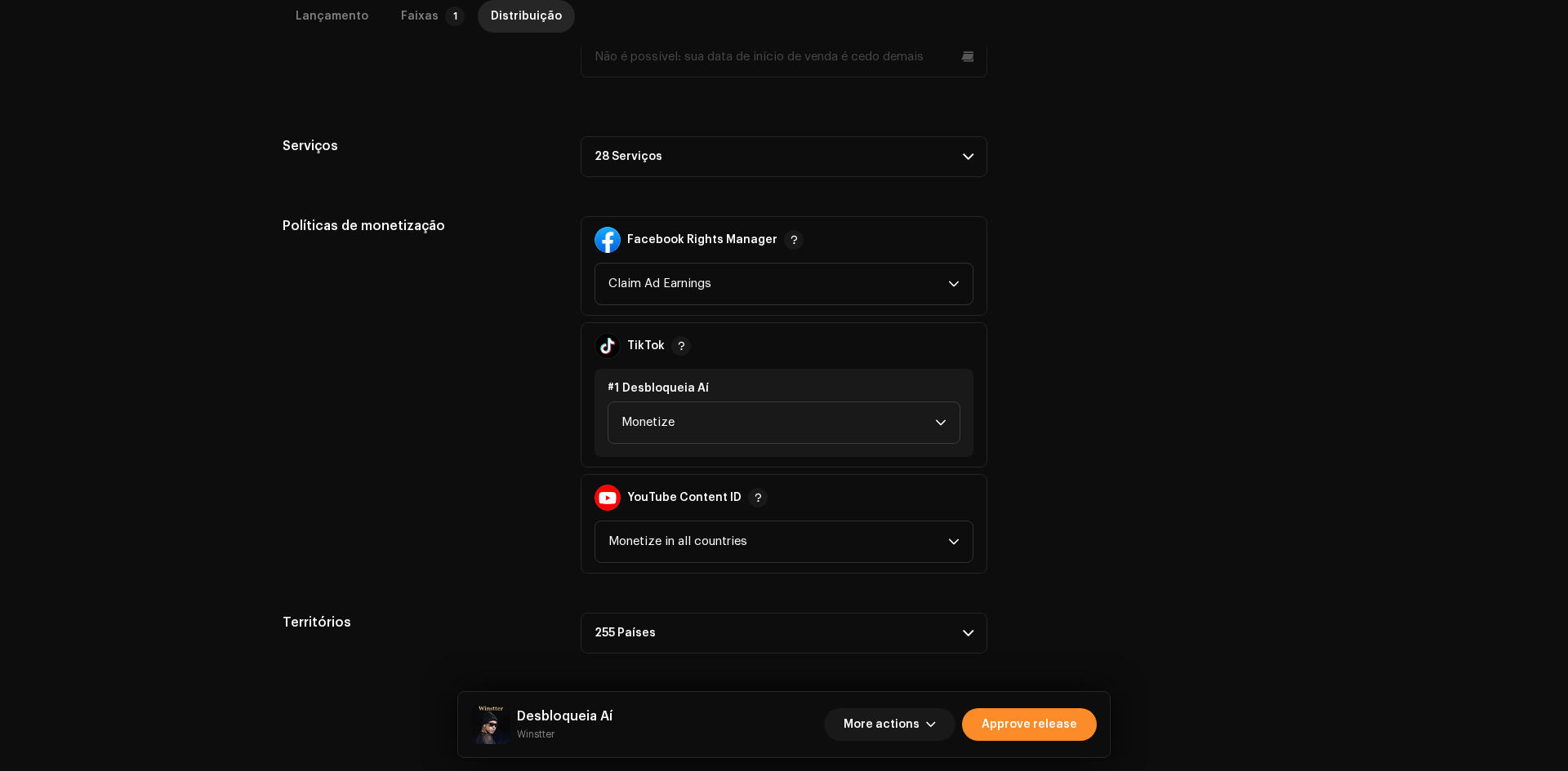
click at [1057, 716] on span "Approve release" at bounding box center [1030, 725] width 96 height 33
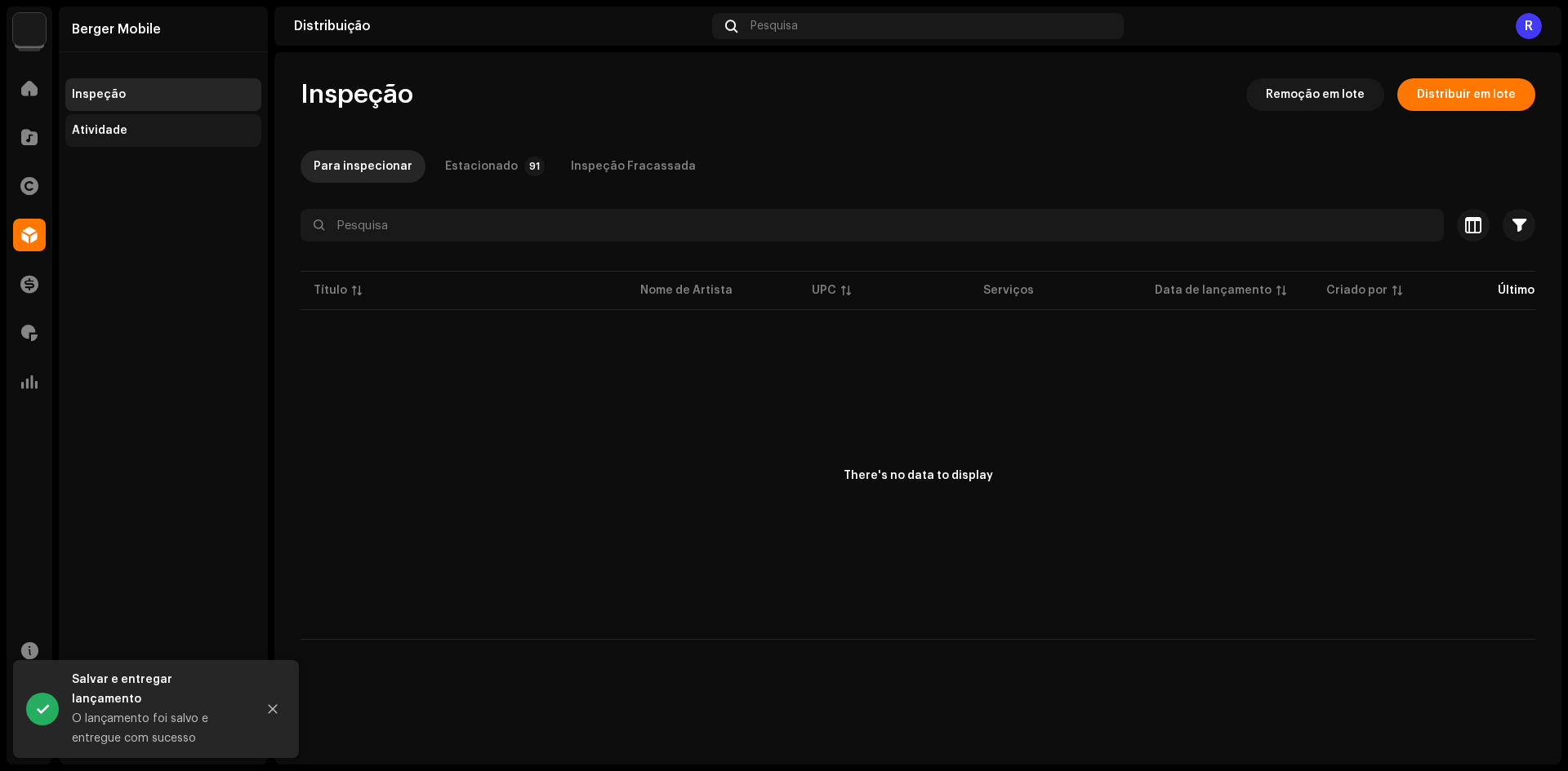
click at [213, 130] on div "Atividade" at bounding box center [162, 131] width 183 height 13
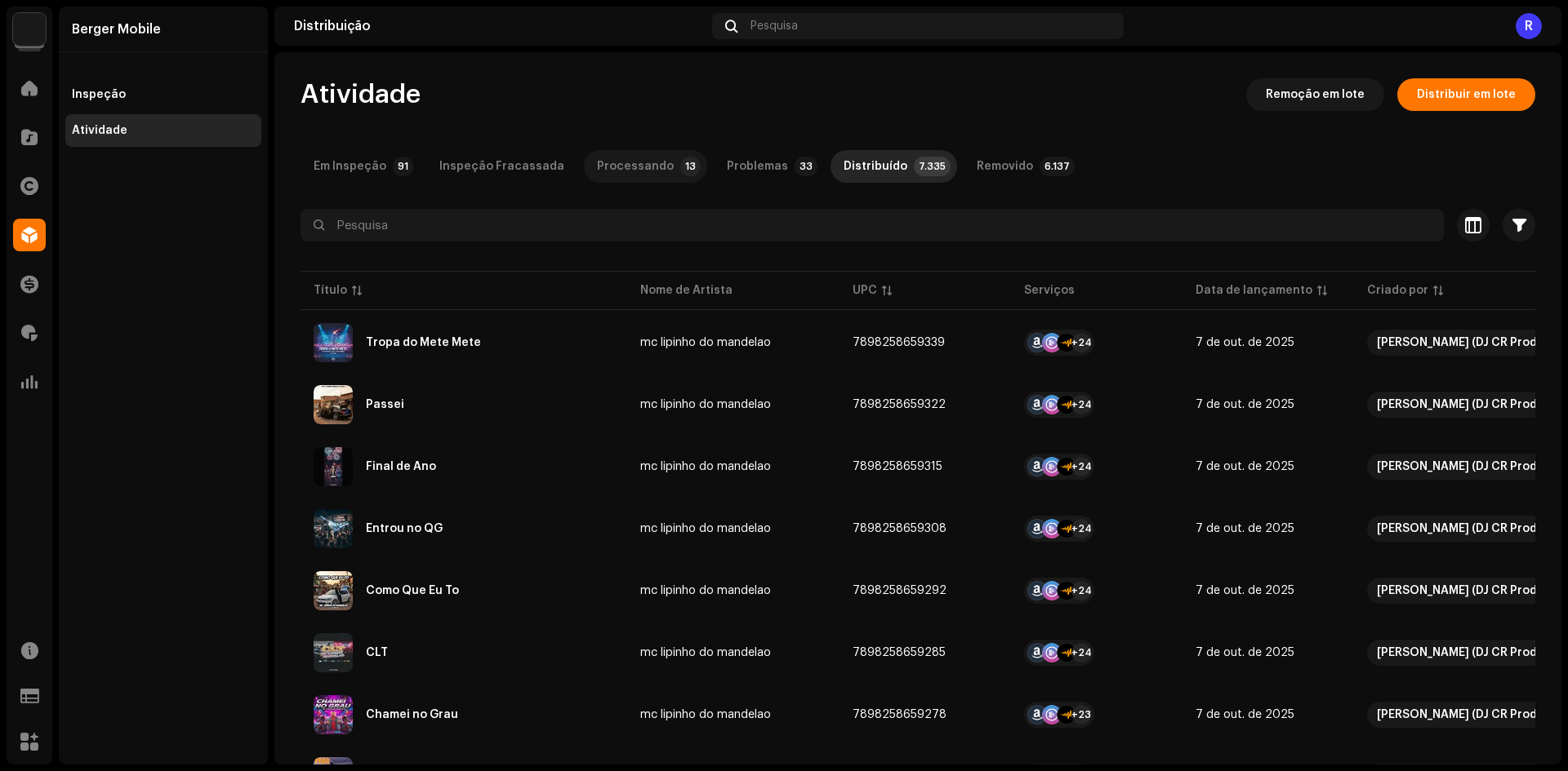
click at [630, 156] on div "Processando" at bounding box center [635, 166] width 77 height 33
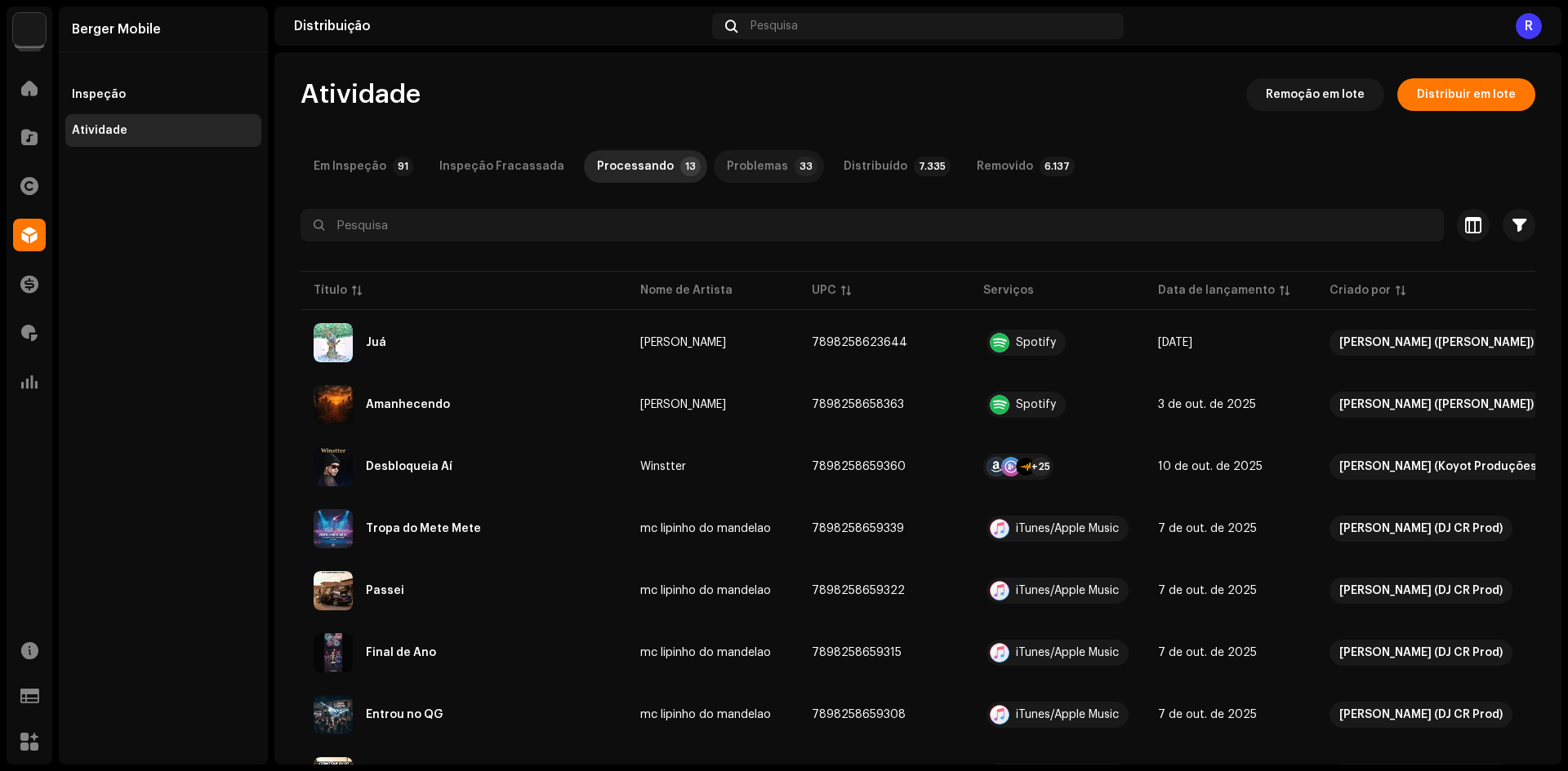
click at [743, 156] on div "Problemas" at bounding box center [757, 166] width 61 height 33
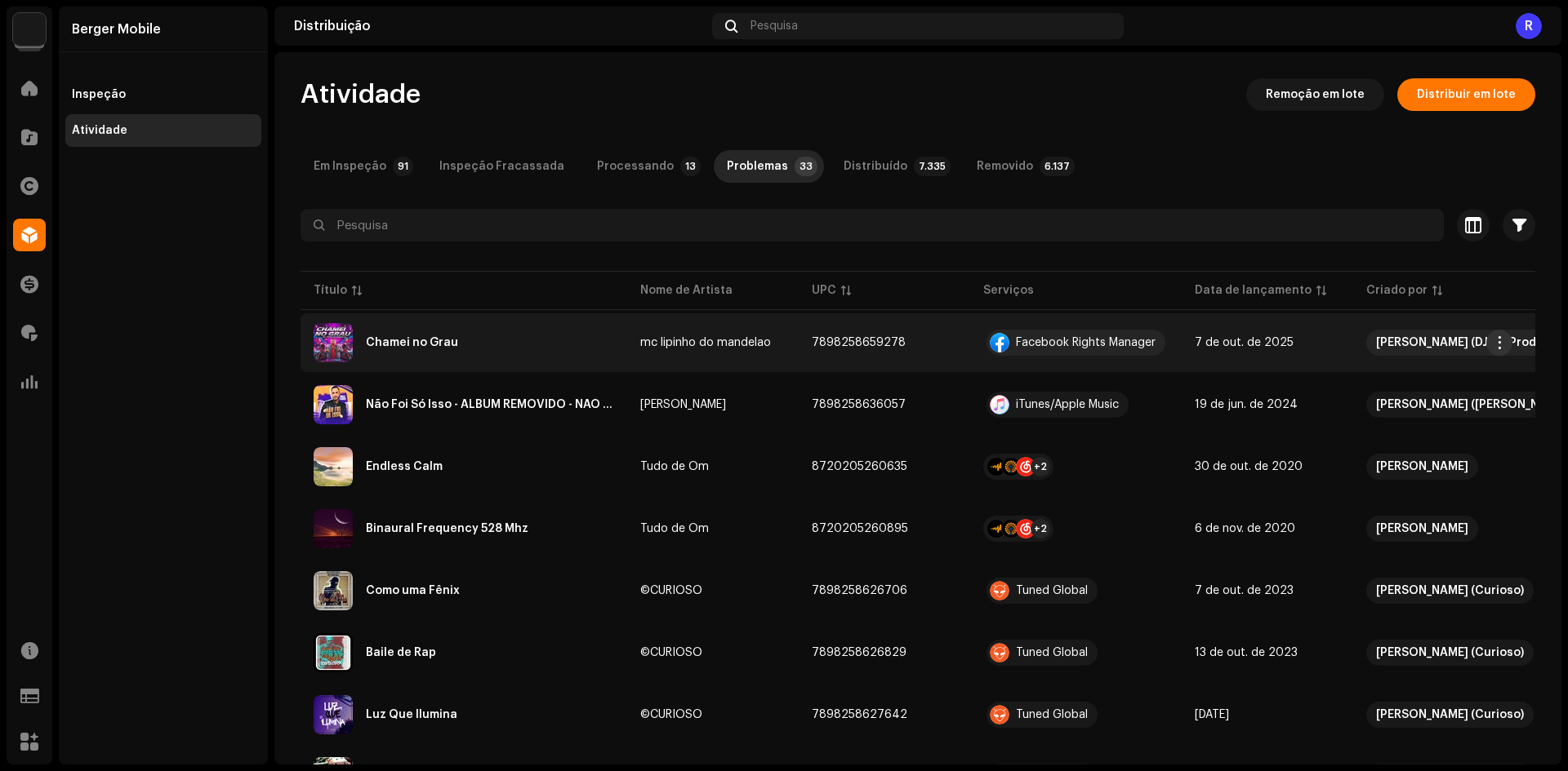
click at [1499, 340] on span "button" at bounding box center [1500, 343] width 13 height 13
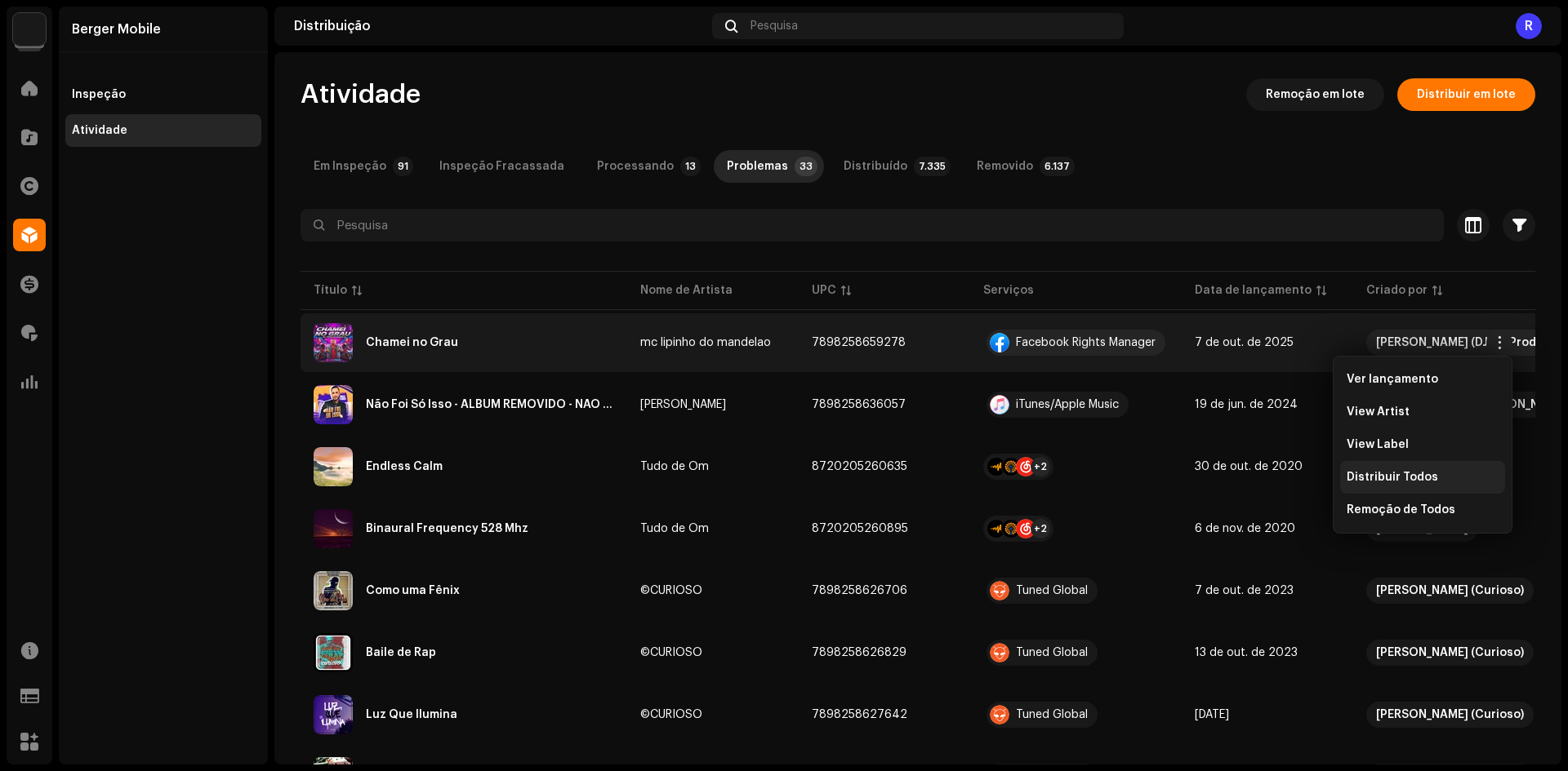
click at [1408, 473] on span "Distribuir Todos" at bounding box center [1392, 478] width 92 height 13
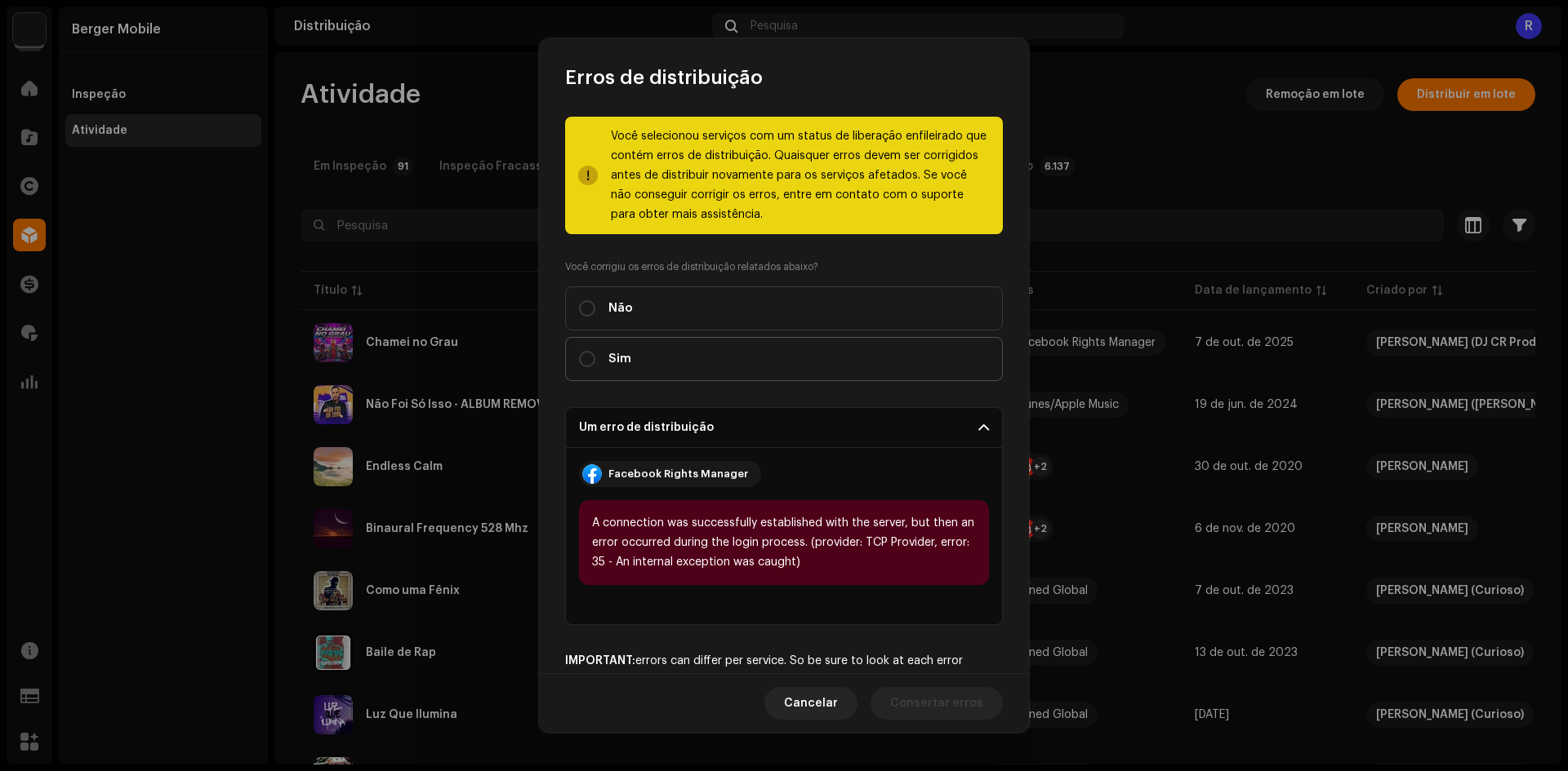
click at [612, 358] on span "Sim" at bounding box center [619, 358] width 23 height 18
click at [596, 358] on input "Sim" at bounding box center [586, 358] width 16 height 16
radio input "true"
click at [976, 694] on span "Distribuir" at bounding box center [956, 703] width 54 height 33
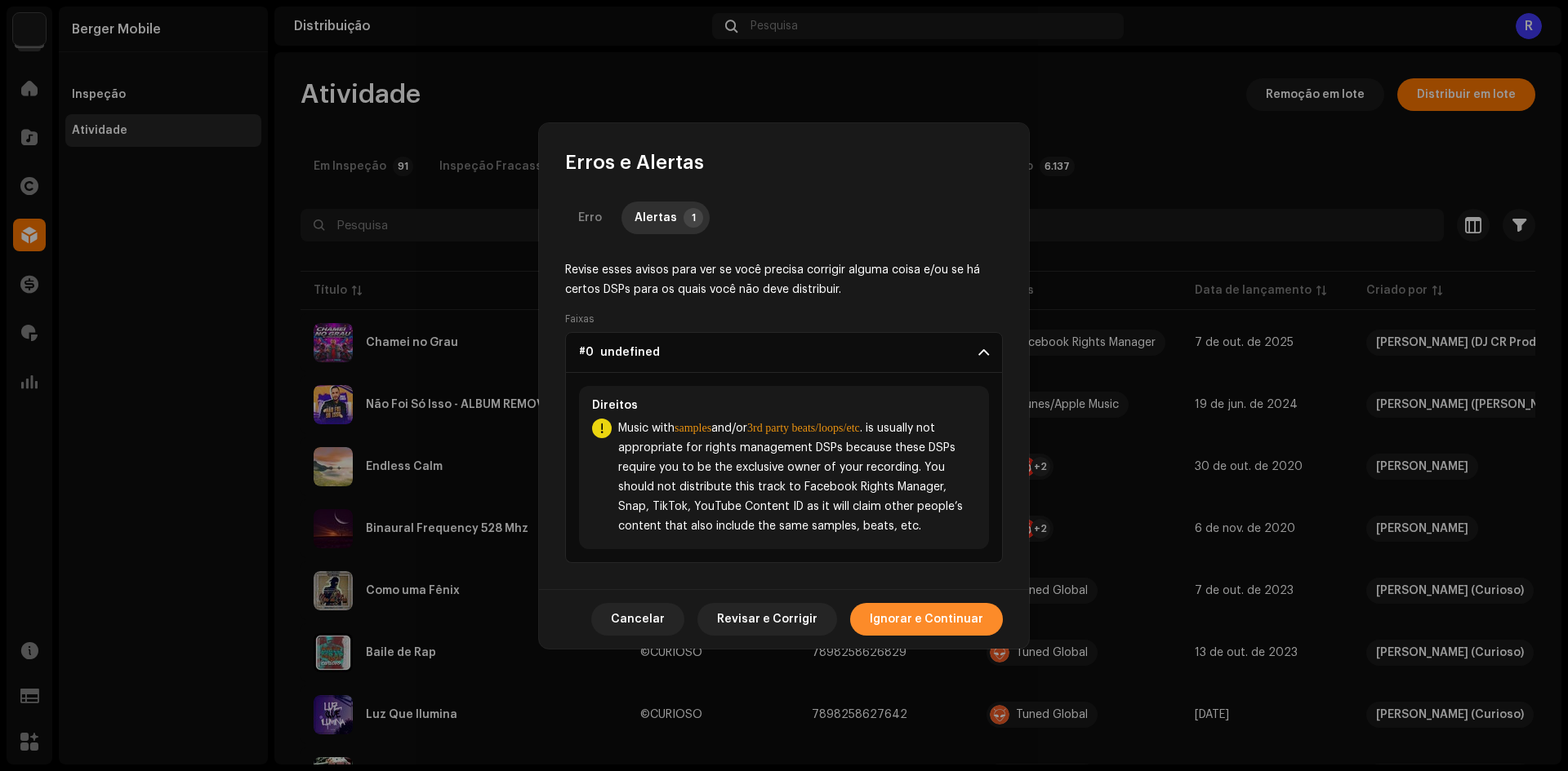
click at [940, 635] on span "Ignorar e Continuar" at bounding box center [926, 619] width 114 height 33
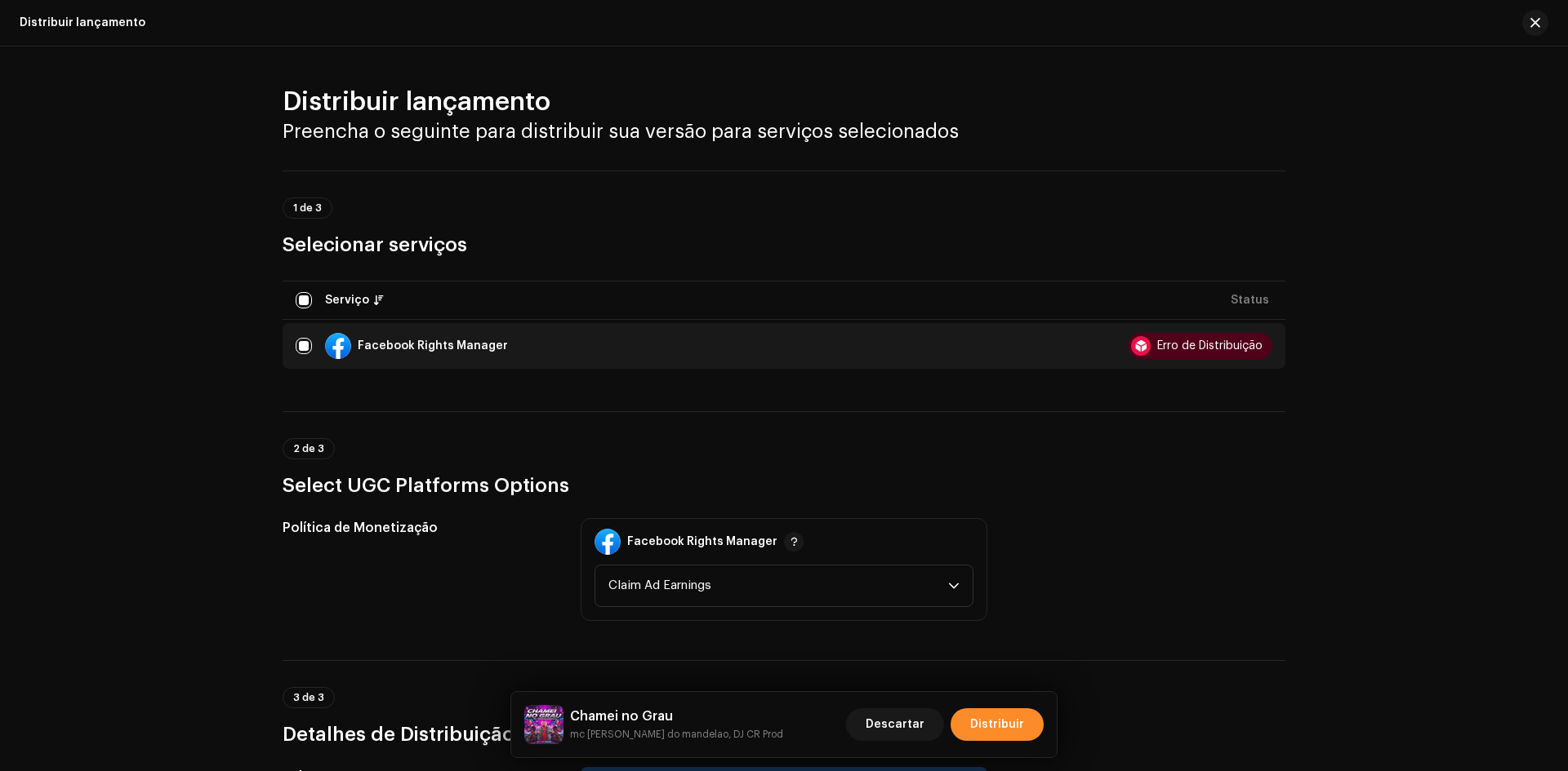
click at [998, 718] on span "Distribuir" at bounding box center [997, 725] width 54 height 33
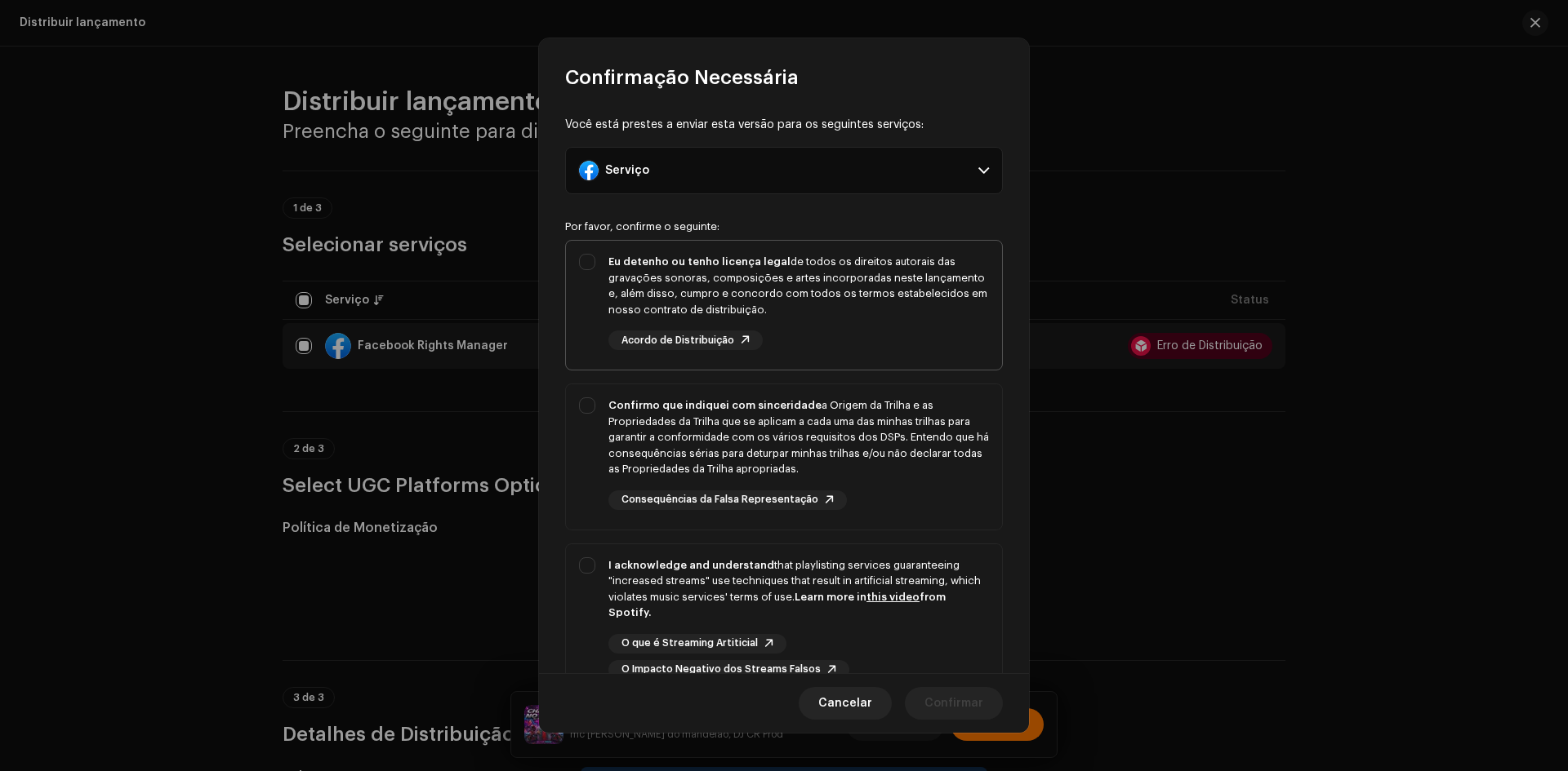
click at [615, 325] on div "Eu detenho ou tenho licença legal de todos os direitos autorais das gravações s…" at bounding box center [798, 302] width 380 height 97
checkbox input "true"
click at [588, 440] on div "Confirmo que indiquei com sinceridade a Origem da Trilha e as Propriedades da T…" at bounding box center [784, 453] width 436 height 139
checkbox input "true"
click at [593, 562] on div "I acknowledge and understand that playlisting services guaranteeing "increased …" at bounding box center [784, 619] width 436 height 149
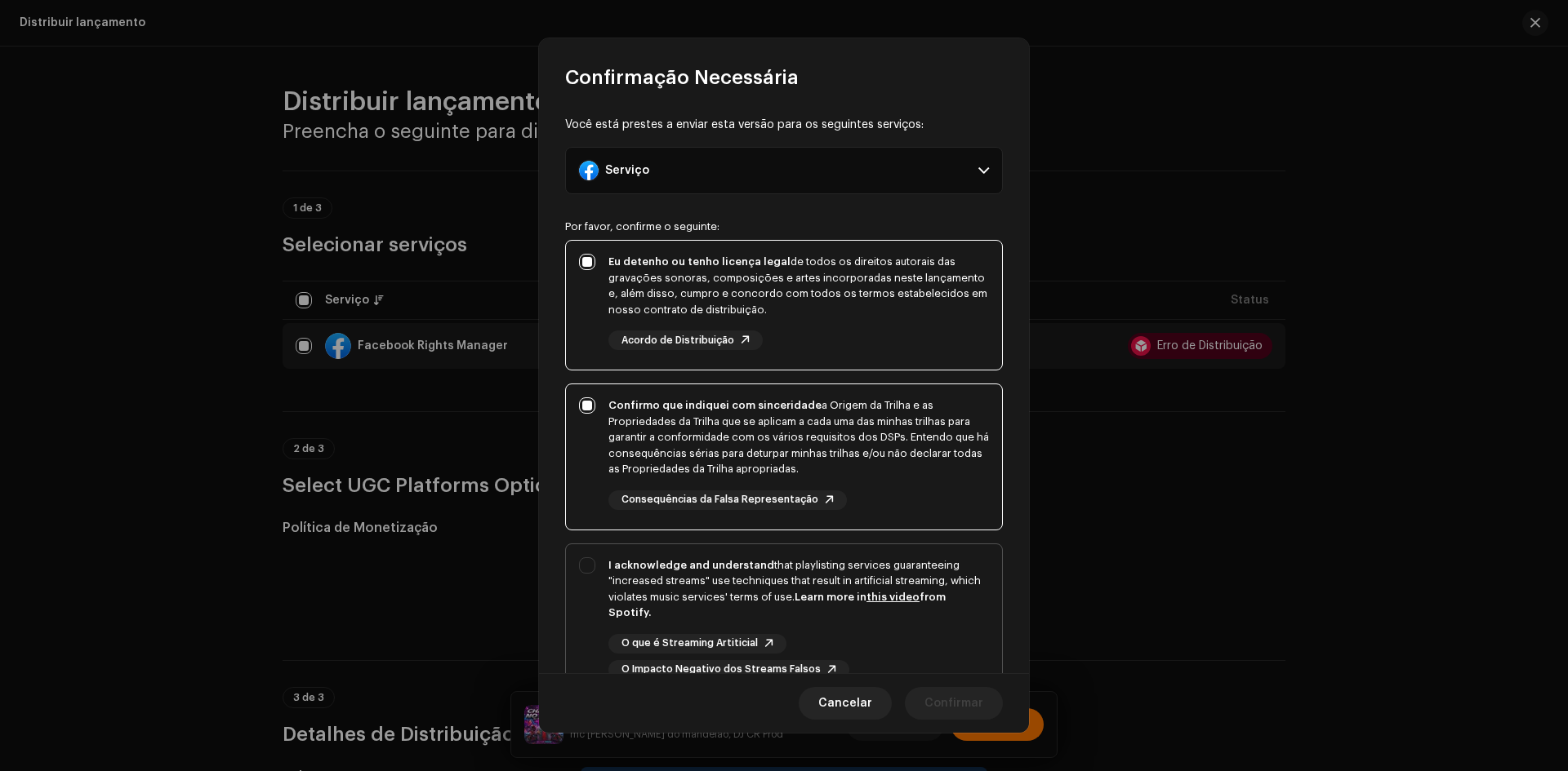
checkbox input "true"
click at [941, 686] on div "Cancelar Confirmar" at bounding box center [784, 703] width 490 height 60
click at [940, 700] on span "Confirmar" at bounding box center [954, 703] width 59 height 33
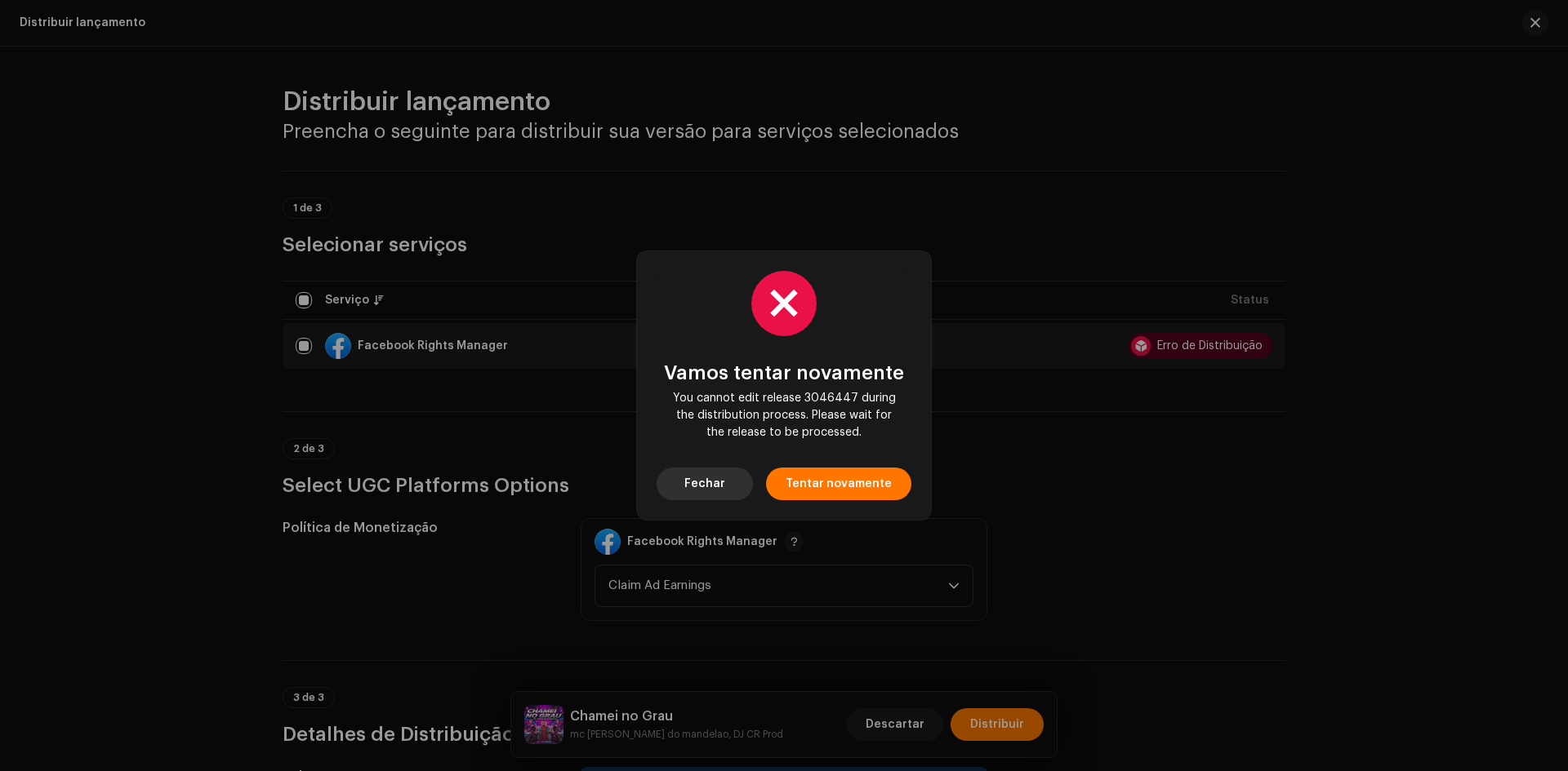
click at [719, 496] on span "Fechar" at bounding box center [705, 483] width 41 height 33
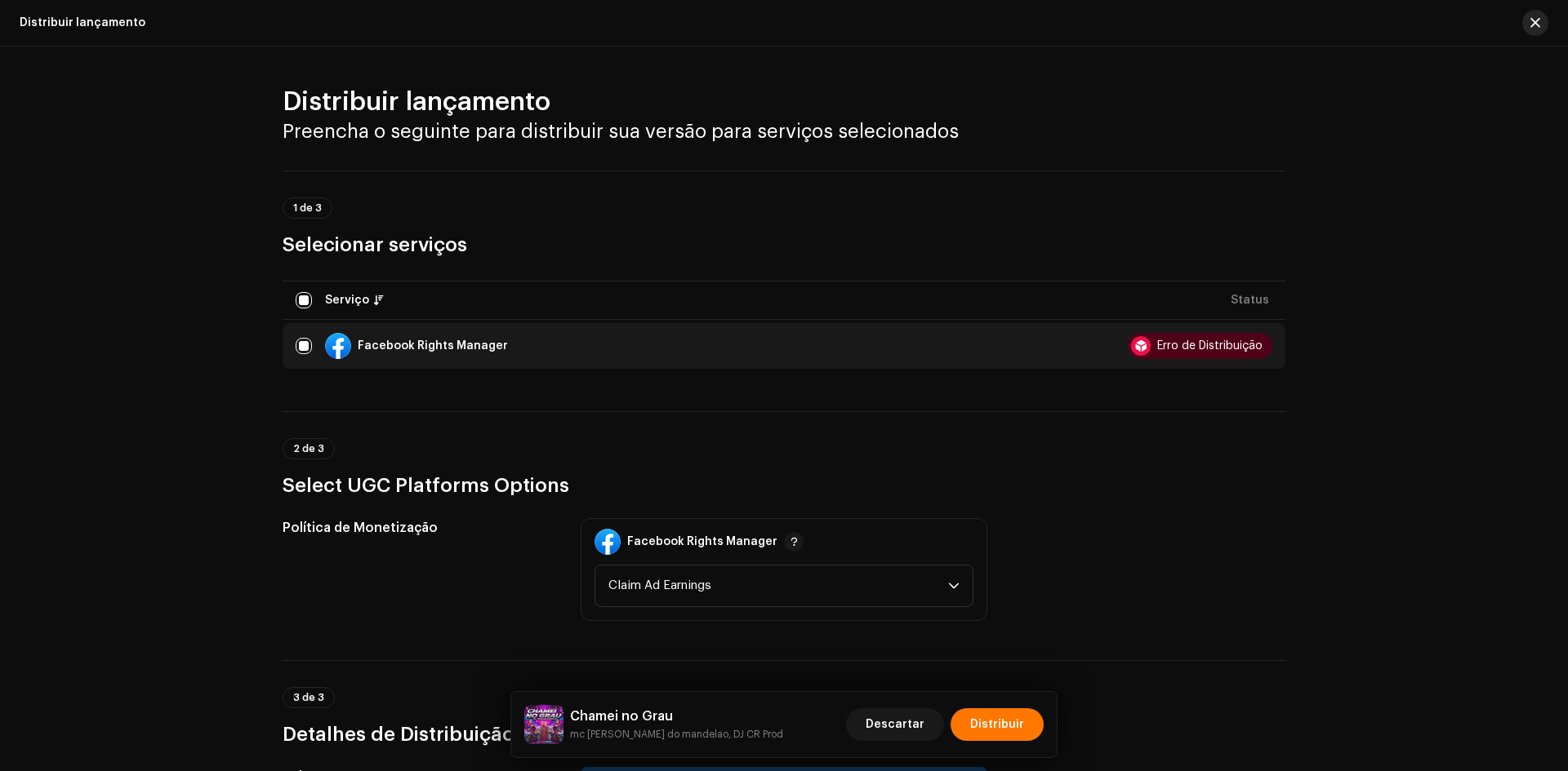
click at [1523, 22] on button "button" at bounding box center [1535, 23] width 26 height 26
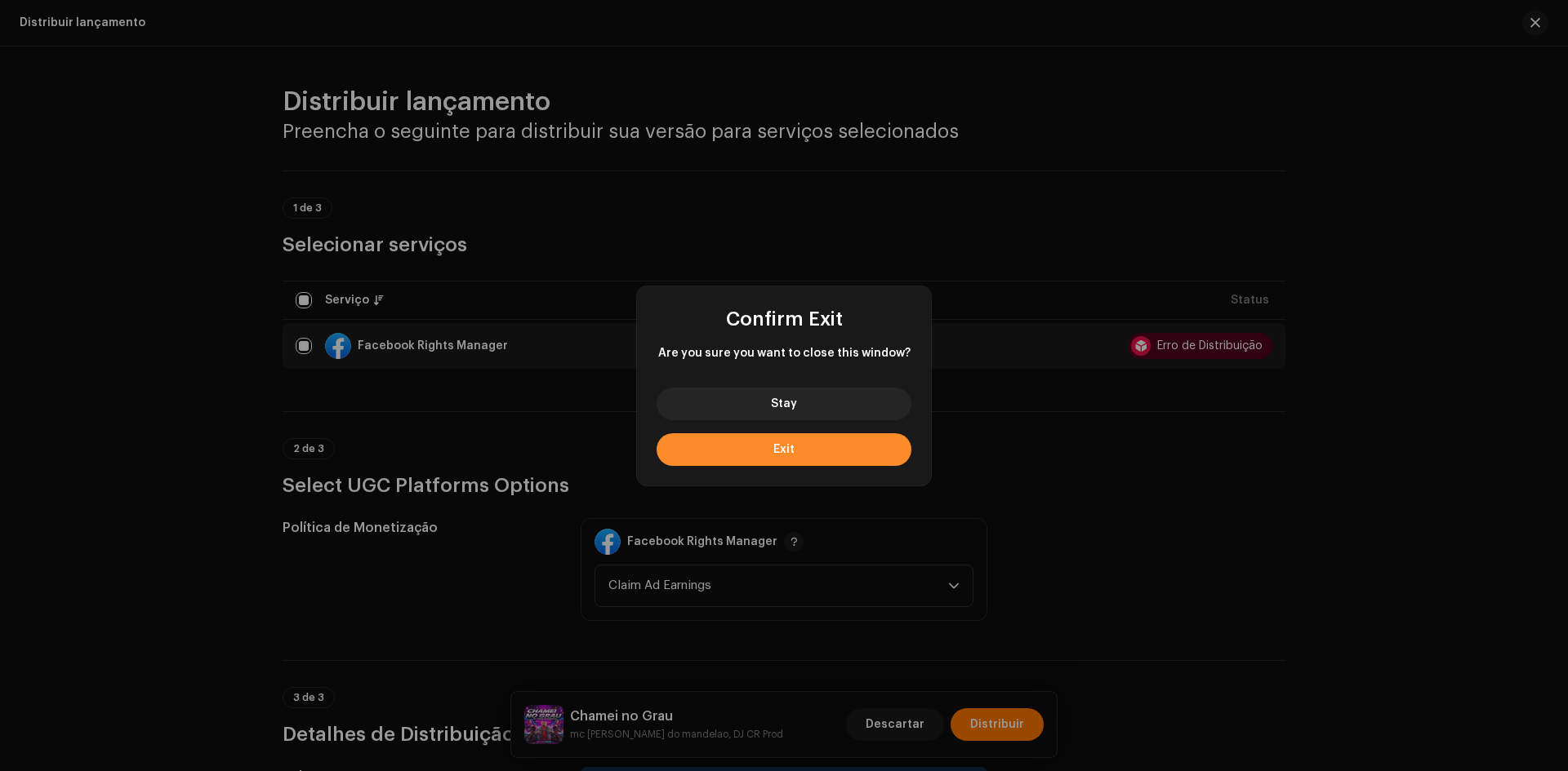
click at [797, 452] on button "Exit" at bounding box center [784, 449] width 255 height 33
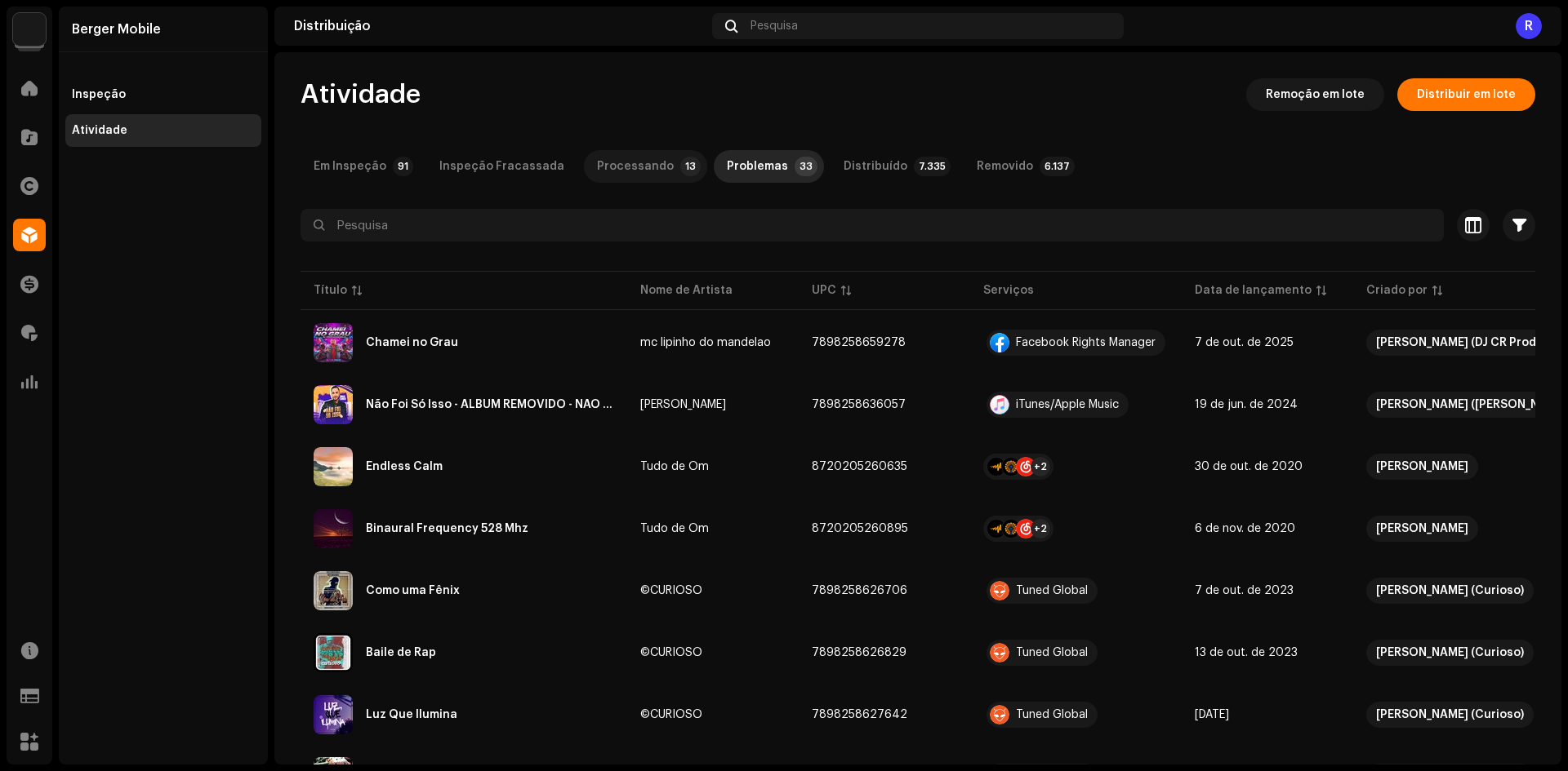
click at [634, 155] on div "Processando" at bounding box center [635, 166] width 77 height 33
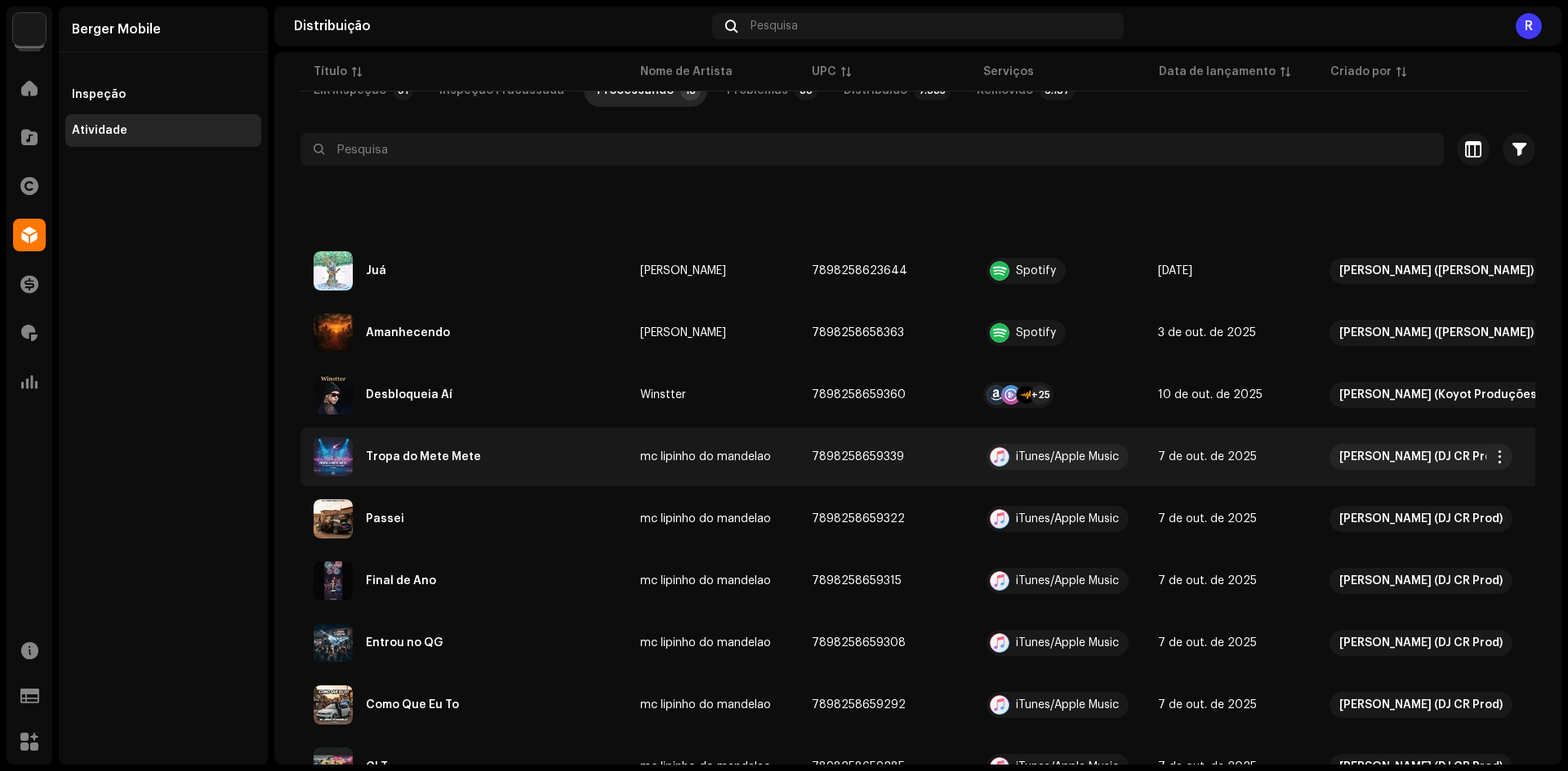
scroll to position [401, 0]
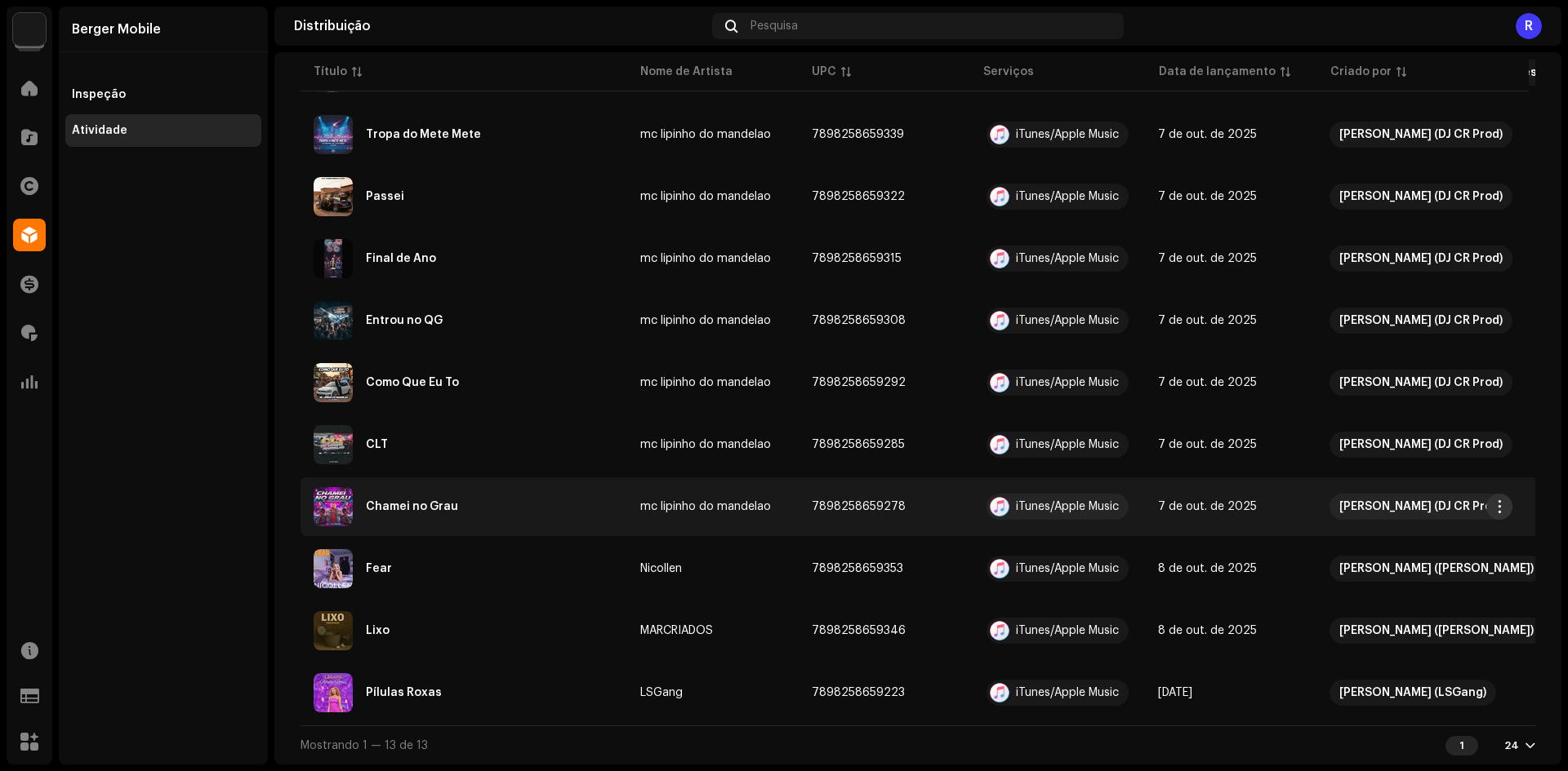
click at [1502, 504] on span "button" at bounding box center [1500, 507] width 13 height 13
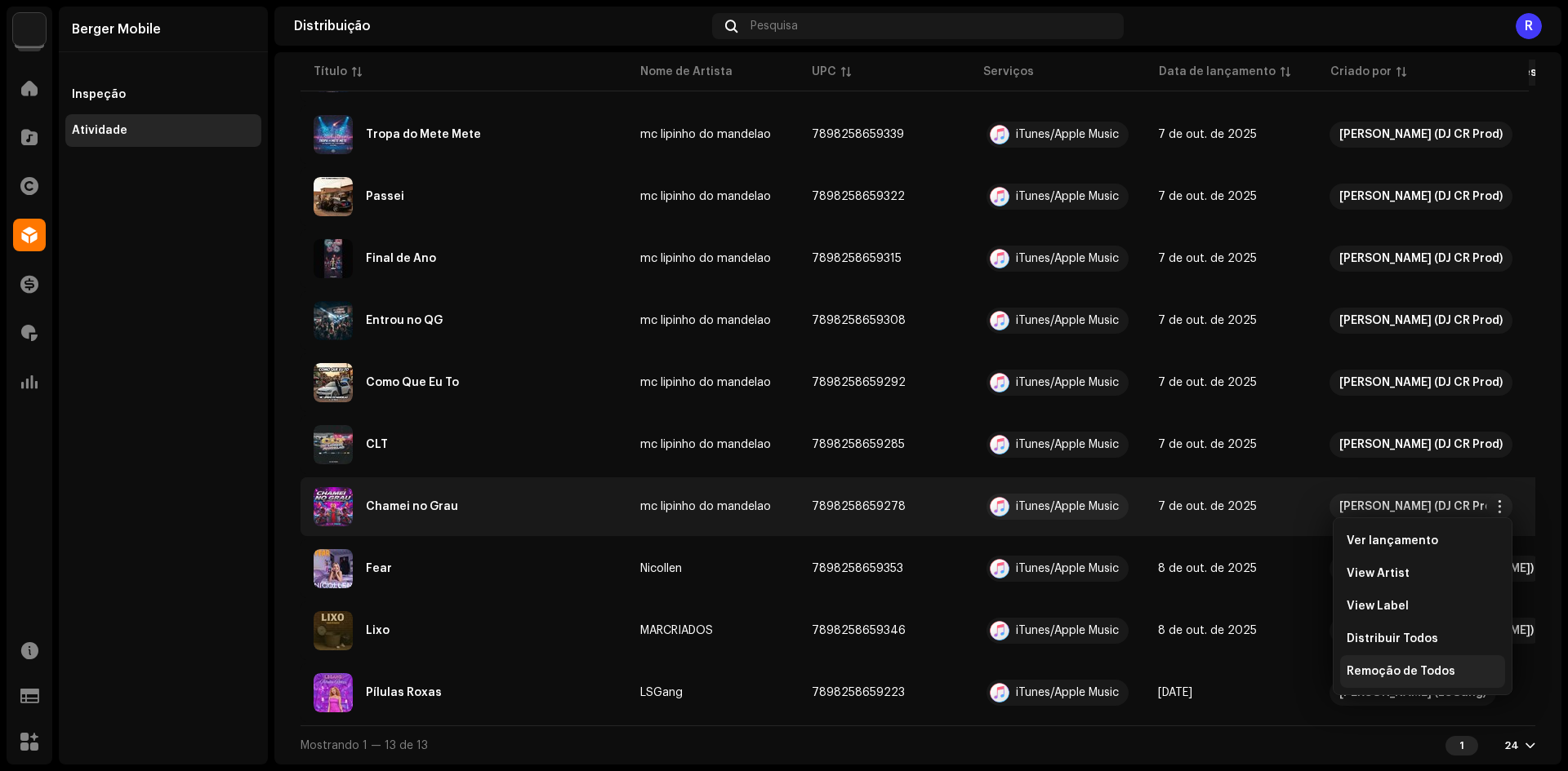
click at [1385, 679] on div "Remoção de Todos" at bounding box center [1422, 672] width 165 height 33
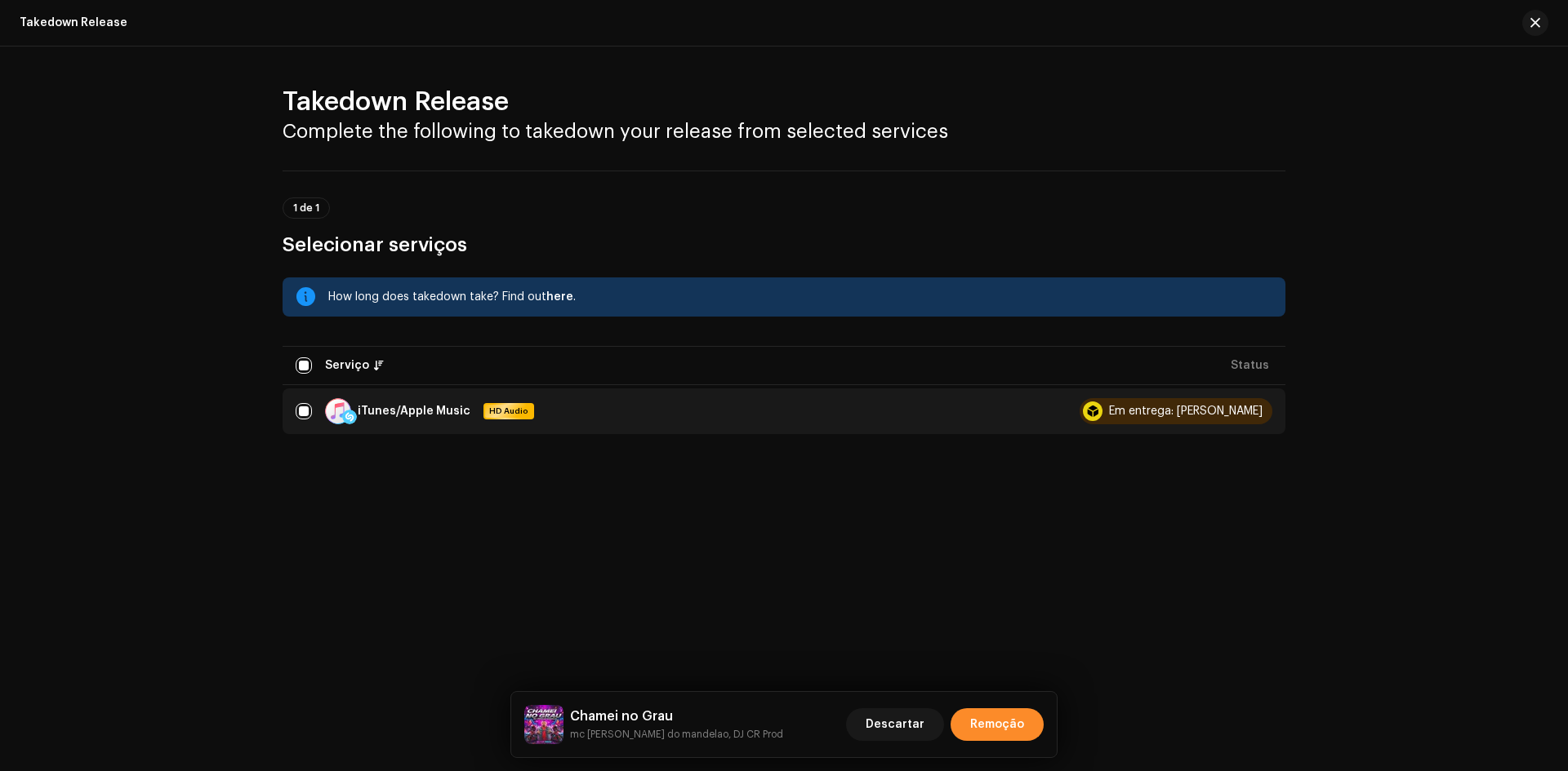
click at [1006, 717] on span "Remoção" at bounding box center [997, 725] width 54 height 33
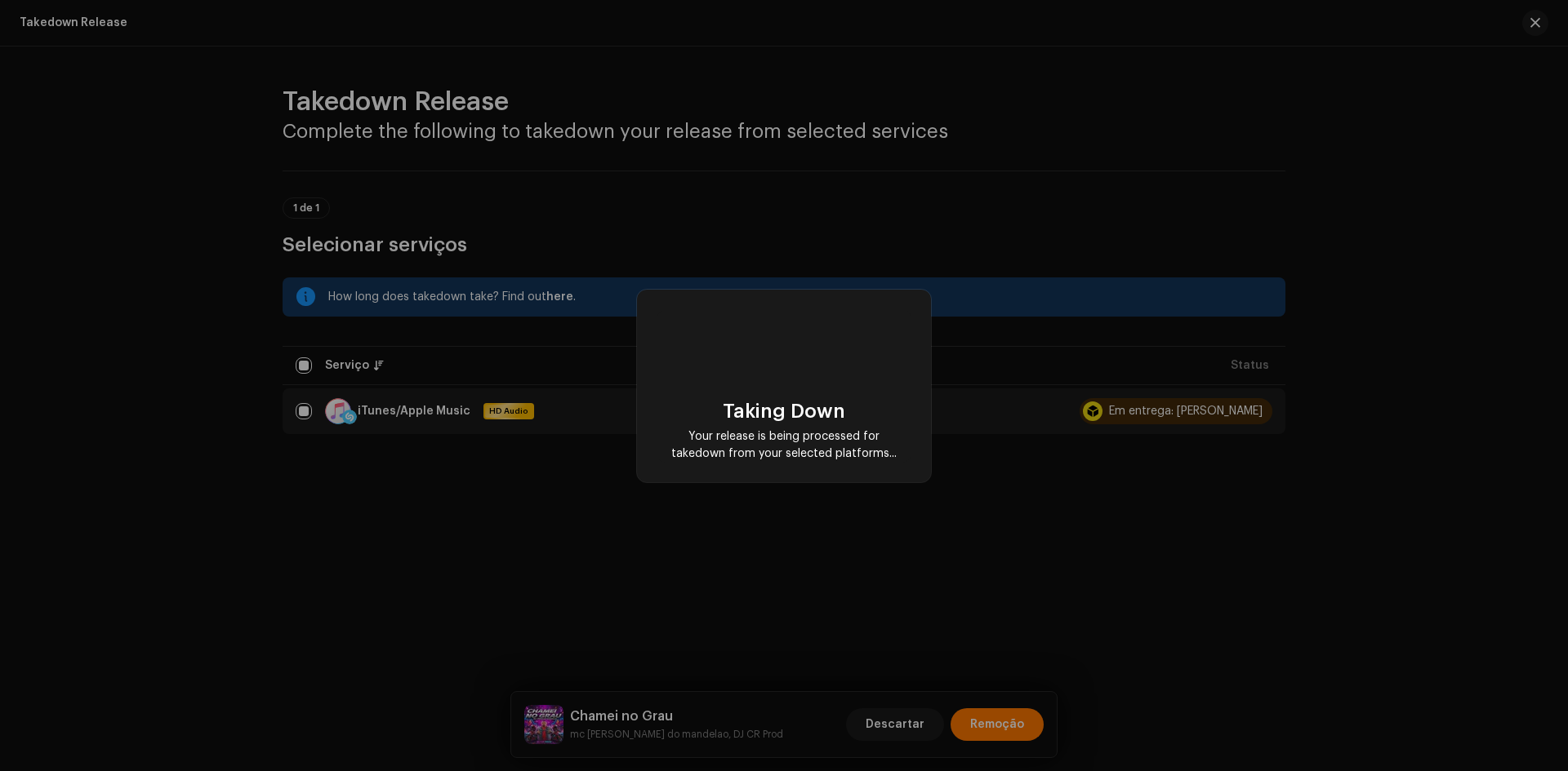
scroll to position [0, 0]
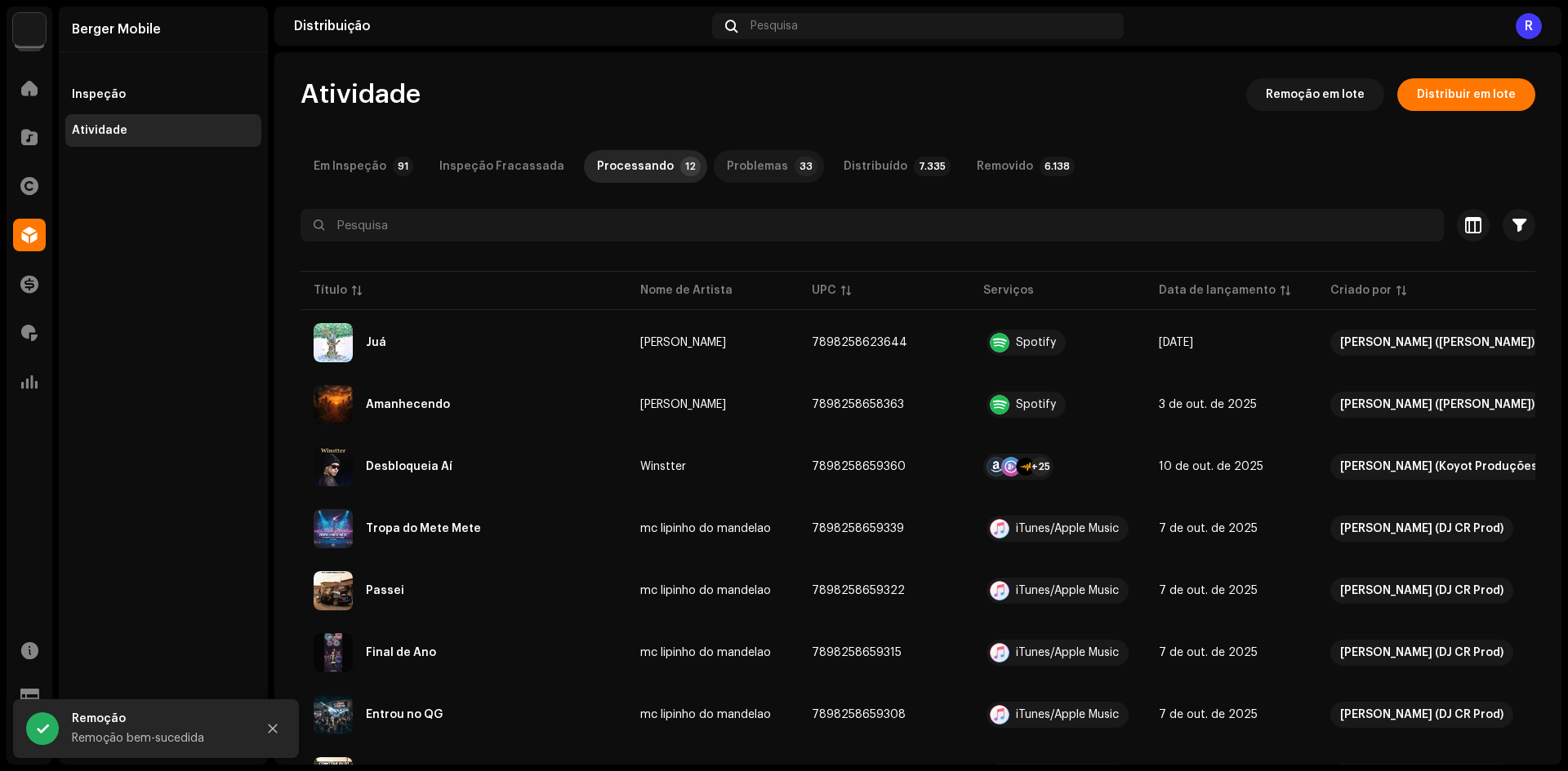
click at [738, 172] on div "Problemas" at bounding box center [757, 166] width 61 height 33
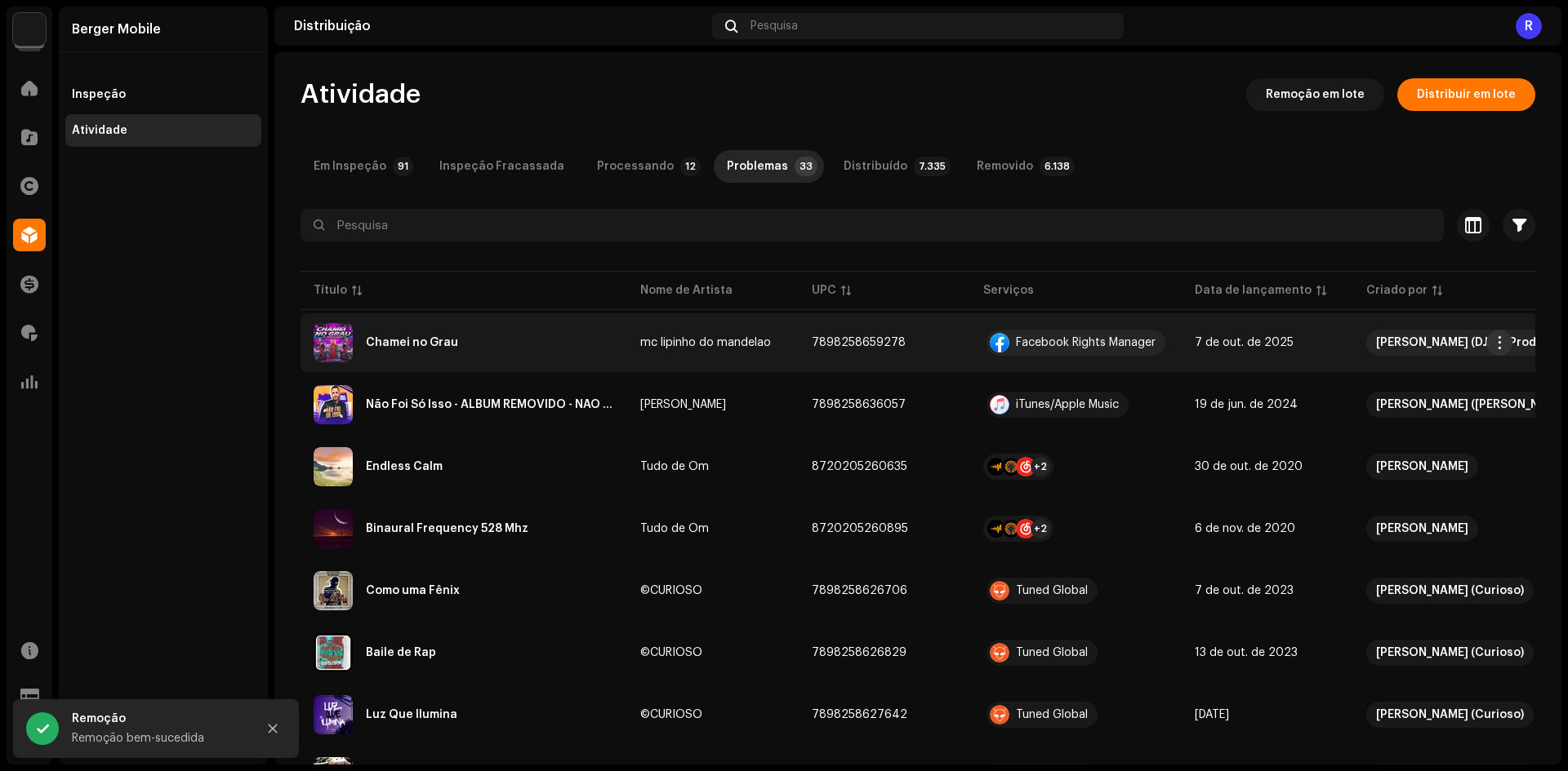
click at [1491, 345] on button "button" at bounding box center [1499, 342] width 26 height 26
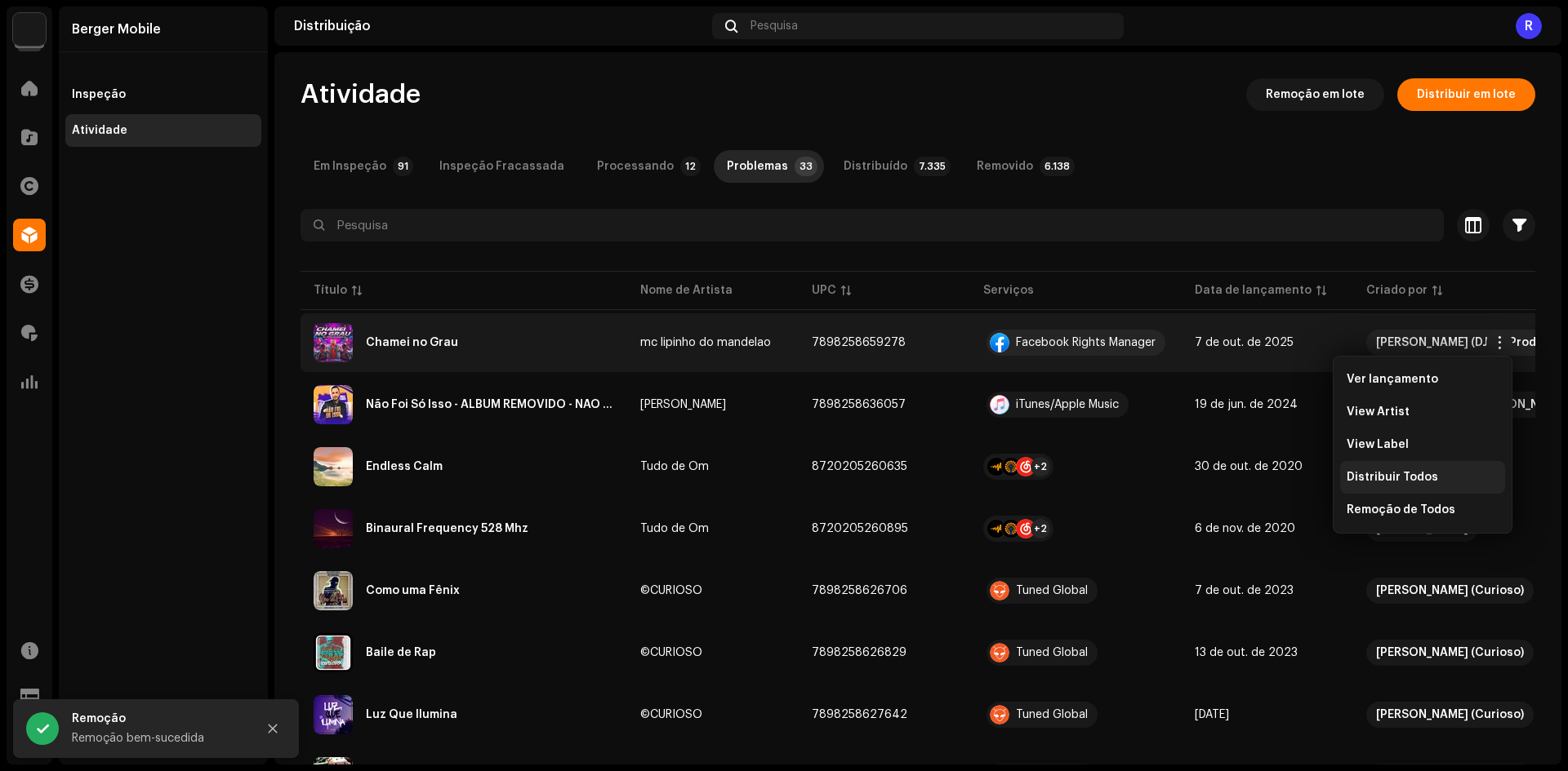
click at [1387, 470] on div "Distribuir Todos" at bounding box center [1422, 478] width 165 height 33
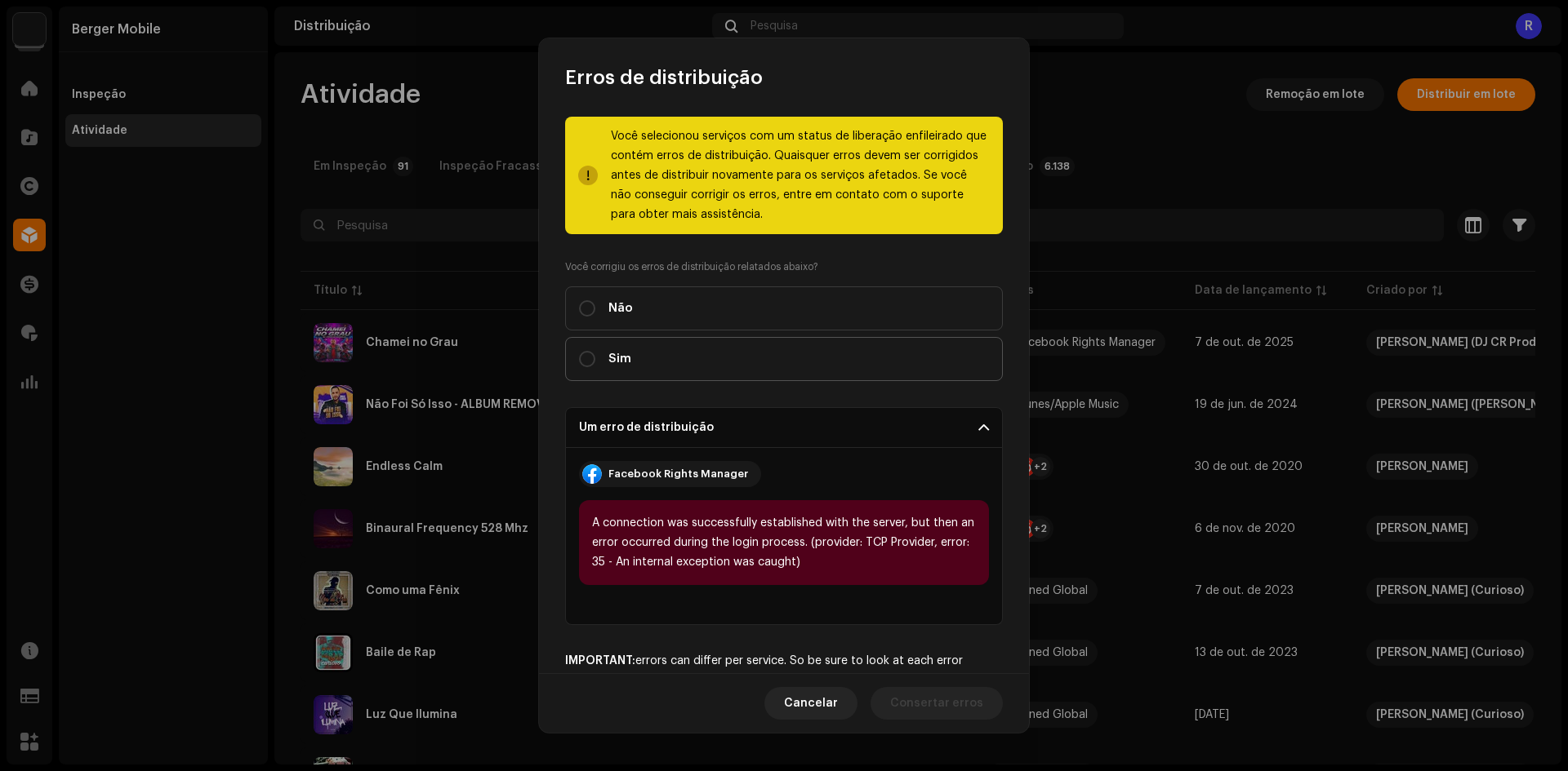
click at [654, 382] on div "Você selecionou serviços com um status de liberação enfileirado que contém erro…" at bounding box center [784, 433] width 437 height 632
click at [654, 363] on label "Sim" at bounding box center [784, 359] width 437 height 44
click at [596, 363] on input "Sim" at bounding box center [586, 358] width 16 height 16
radio input "true"
click at [950, 704] on span "Distribuir" at bounding box center [956, 703] width 54 height 33
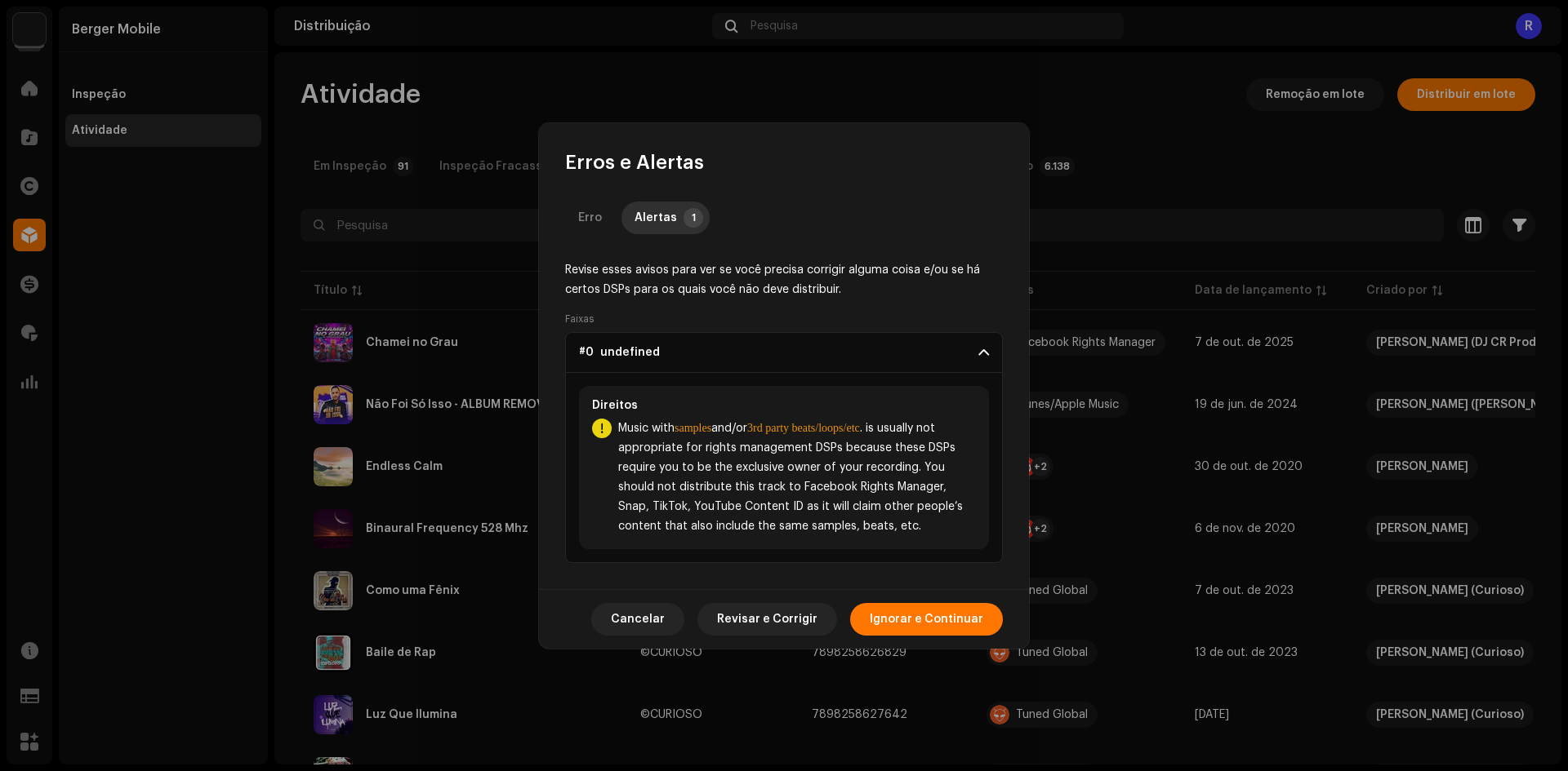
click at [937, 599] on div "Cancelar Revisar e Corrigir Ignorar e Continuar" at bounding box center [784, 619] width 490 height 60
click at [930, 620] on span "Ignorar e Continuar" at bounding box center [926, 619] width 114 height 33
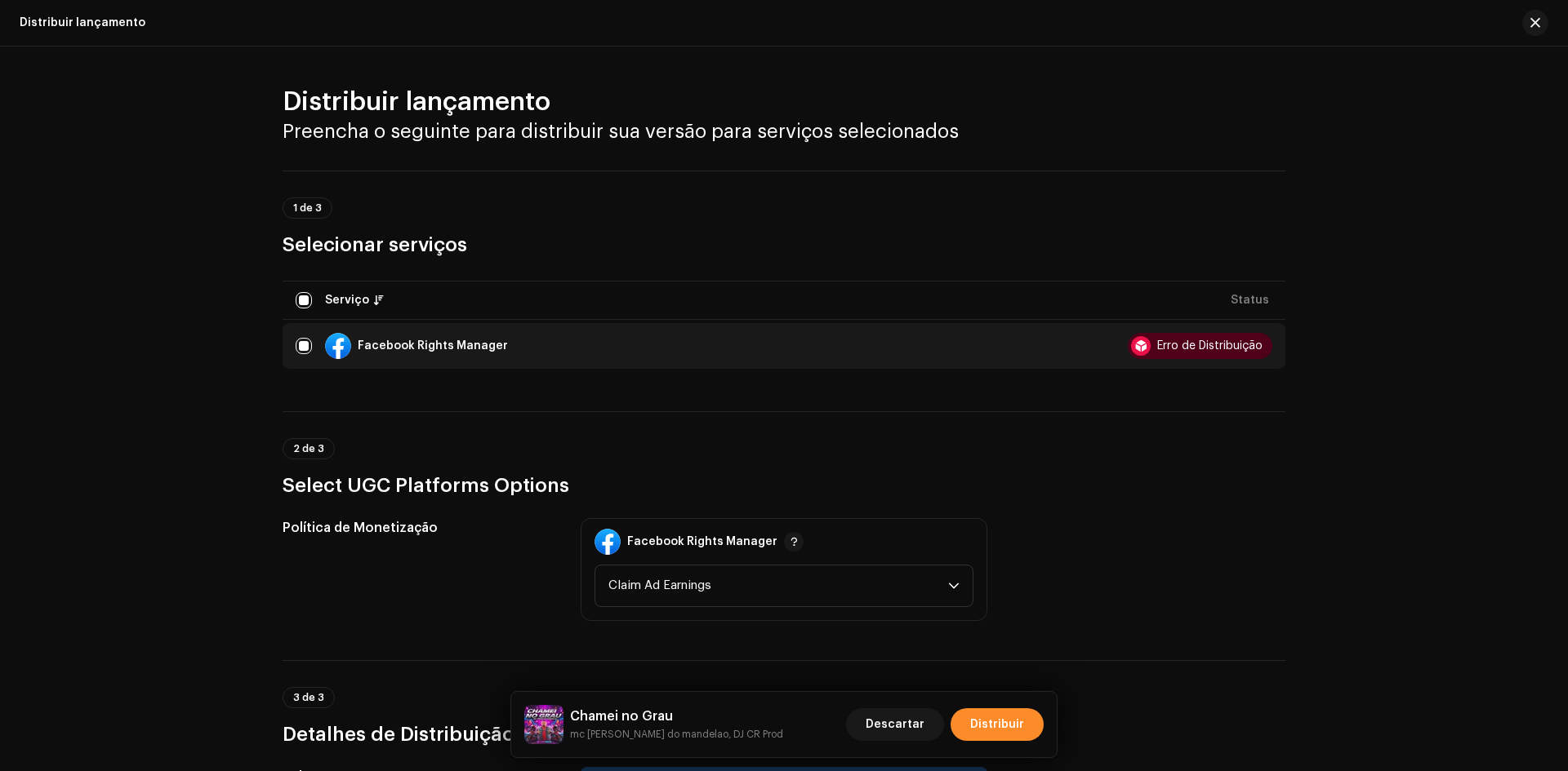
click at [1019, 728] on span "Distribuir" at bounding box center [997, 725] width 54 height 33
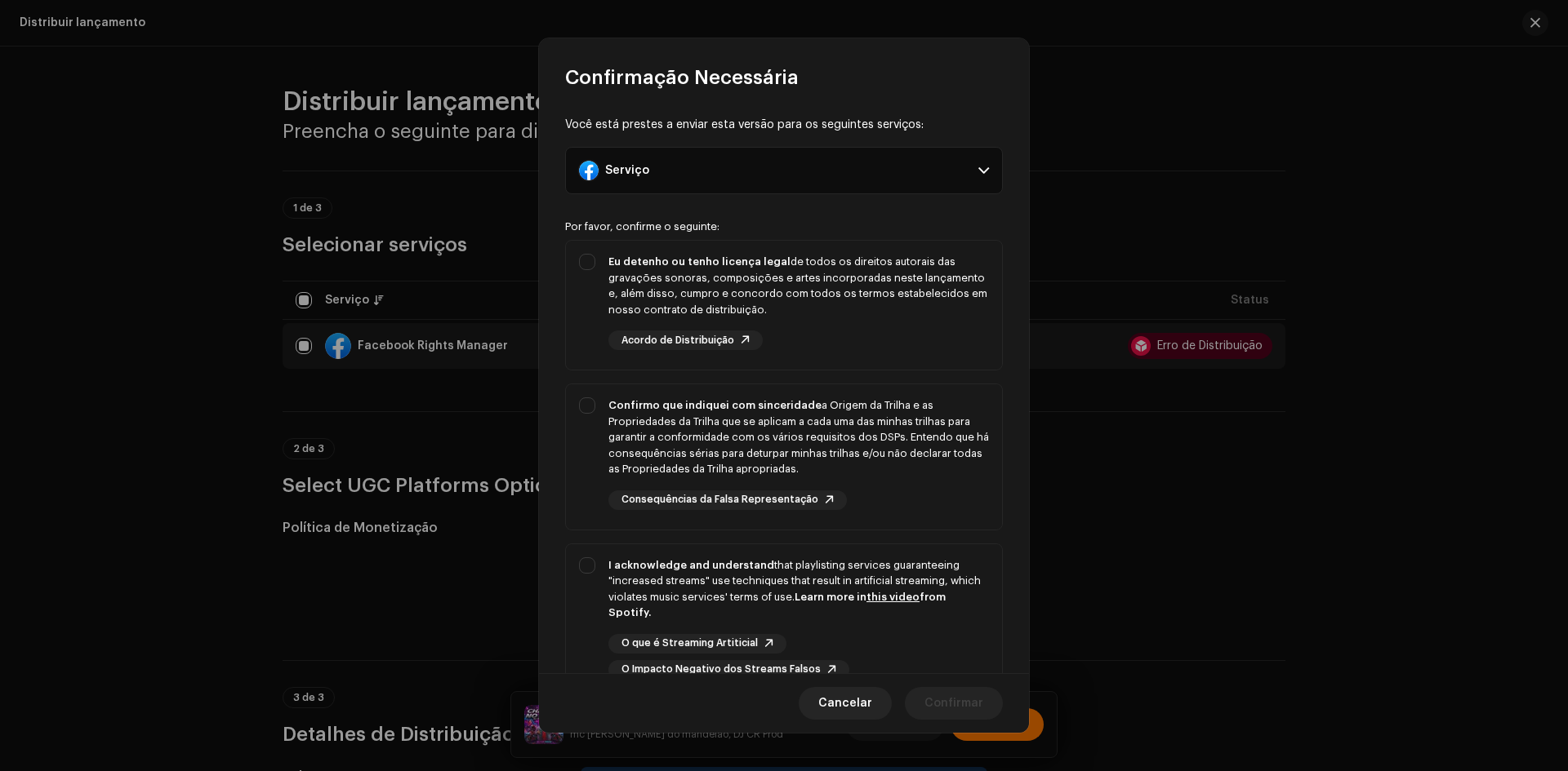
click at [595, 313] on div "Eu detenho ou tenho licença legal de todos os direitos autorais das gravações s…" at bounding box center [784, 302] width 436 height 123
checkbox input "true"
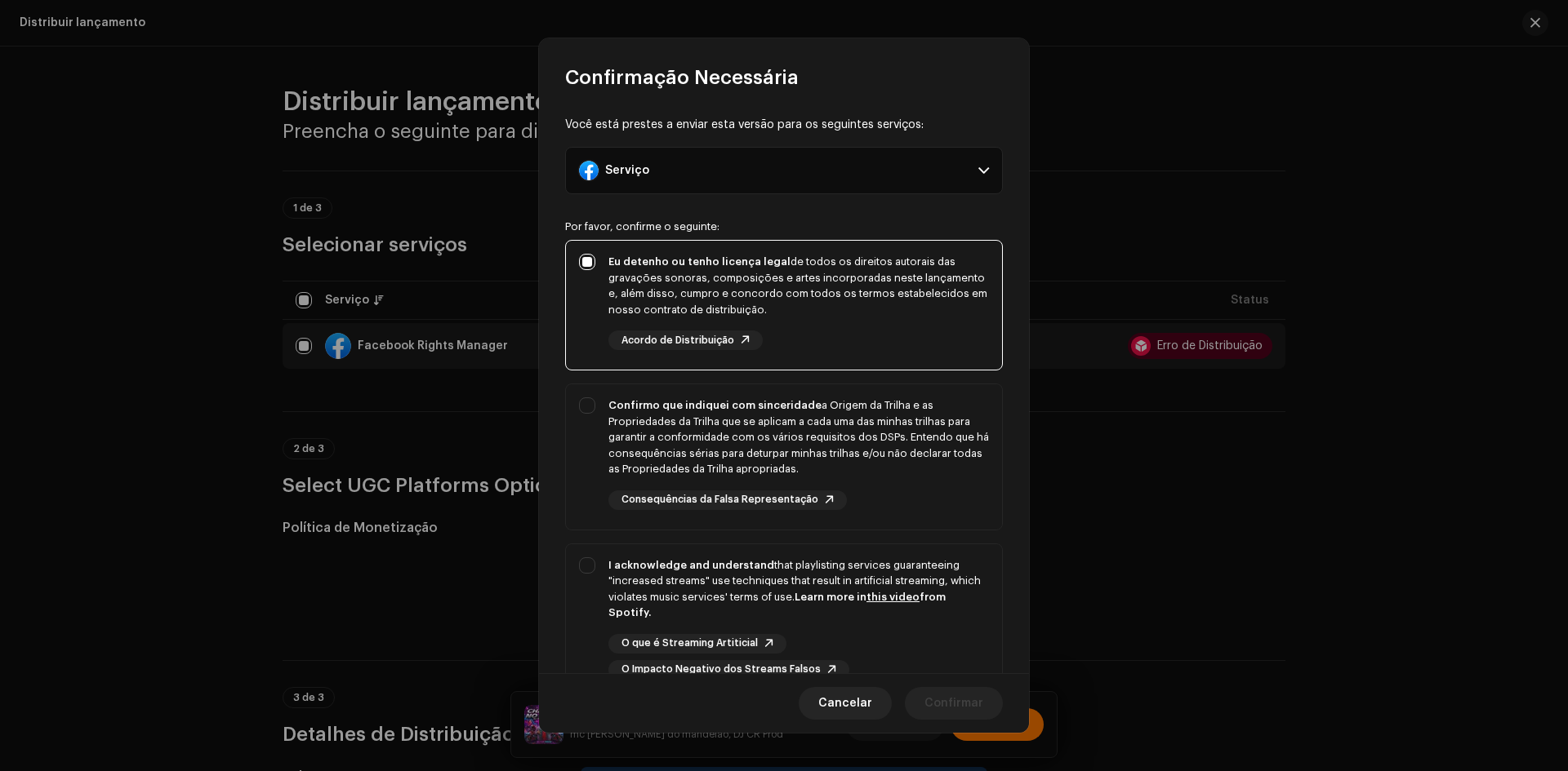
click at [561, 474] on div "Você está prestes a enviar esta versão para os seguintes serviços: Serviço Face…" at bounding box center [784, 382] width 490 height 583
drag, startPoint x: 581, startPoint y: 491, endPoint x: 584, endPoint y: 584, distance: 93.0
click at [581, 492] on div "Confirmo que indiquei com sinceridade a Origem da Trilha e as Propriedades da T…" at bounding box center [784, 453] width 436 height 139
checkbox input "true"
click at [591, 552] on div "I acknowledge and understand that playlisting services guaranteeing "increased …" at bounding box center [784, 619] width 436 height 149
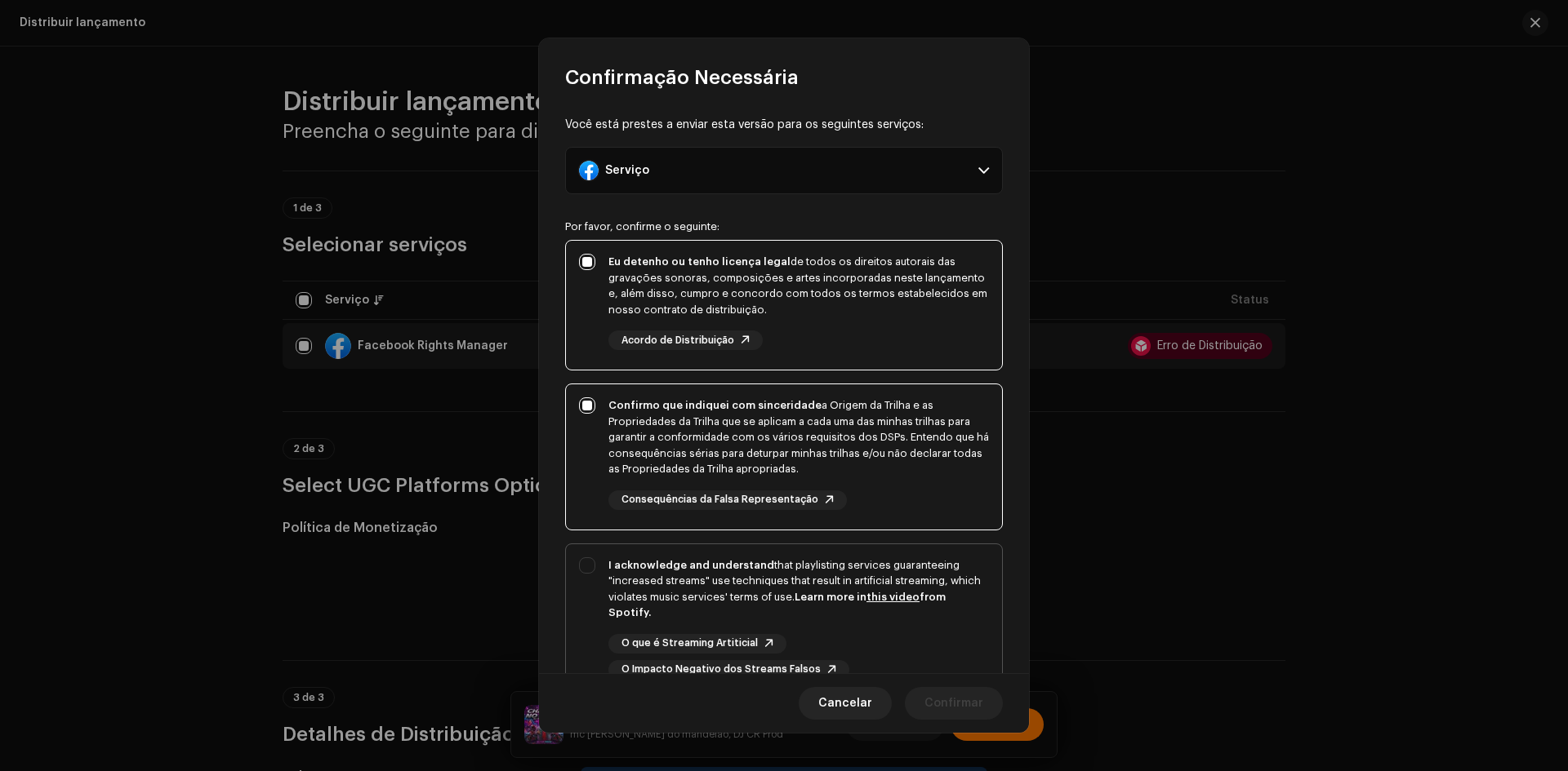
checkbox input "true"
click at [972, 694] on span "Confirmar" at bounding box center [954, 703] width 59 height 33
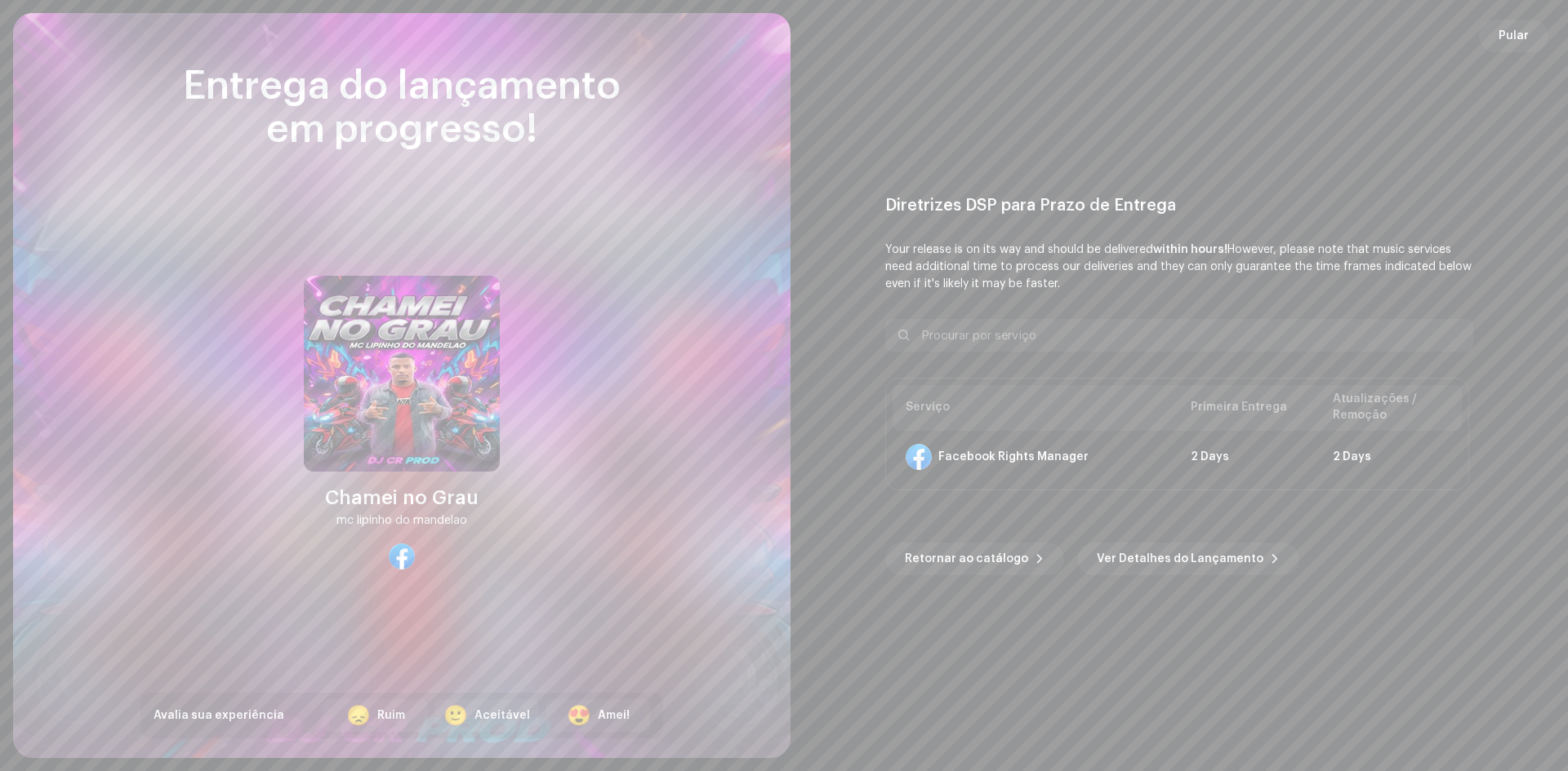
click at [964, 579] on div "Diretrizes DSP para Prazo de Entrega Your release is on its way and should be d…" at bounding box center [1179, 386] width 739 height 706
click at [956, 562] on span "Retornar ao catálogo" at bounding box center [967, 559] width 124 height 33
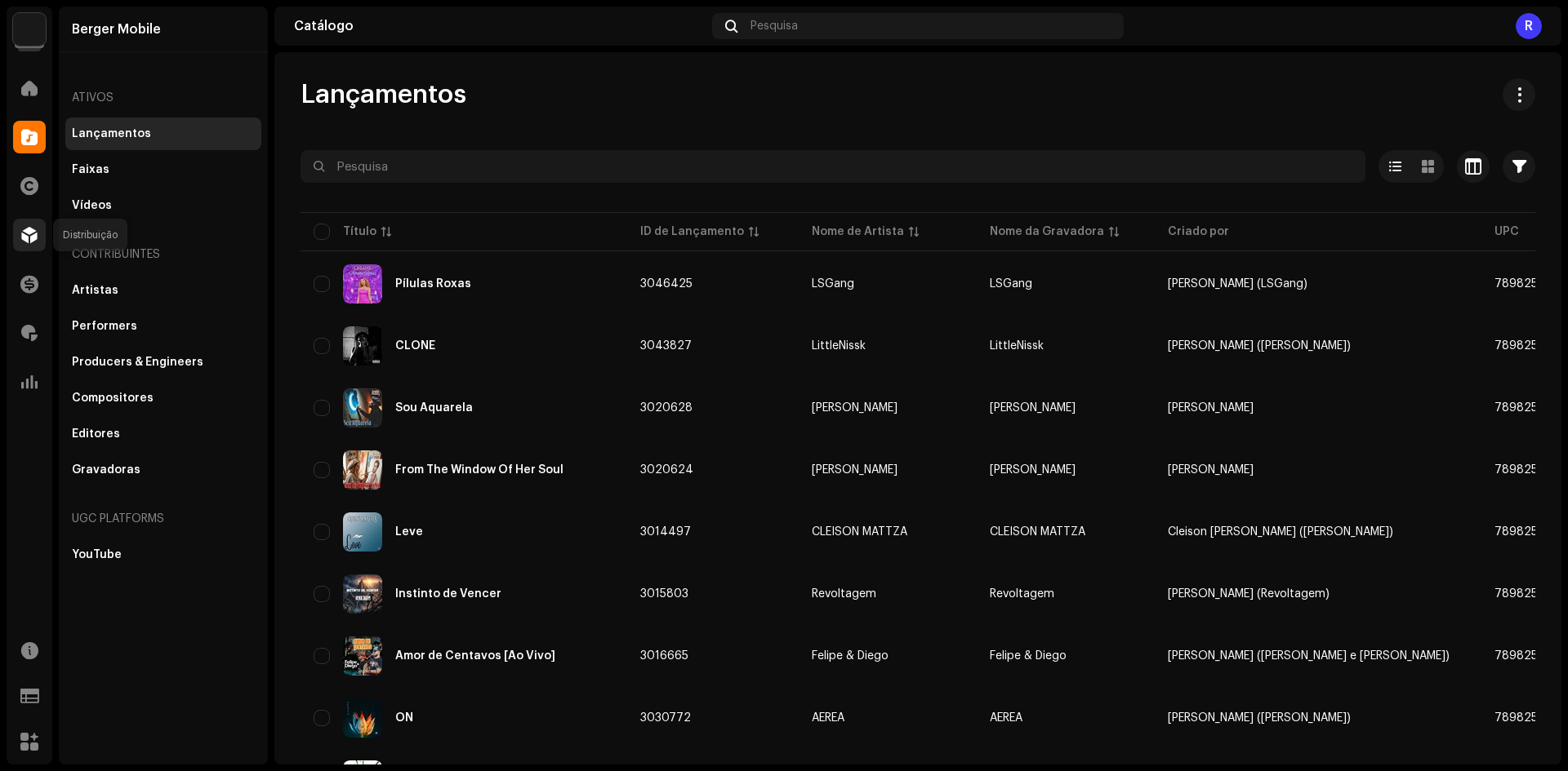
click at [24, 229] on span at bounding box center [29, 235] width 16 height 13
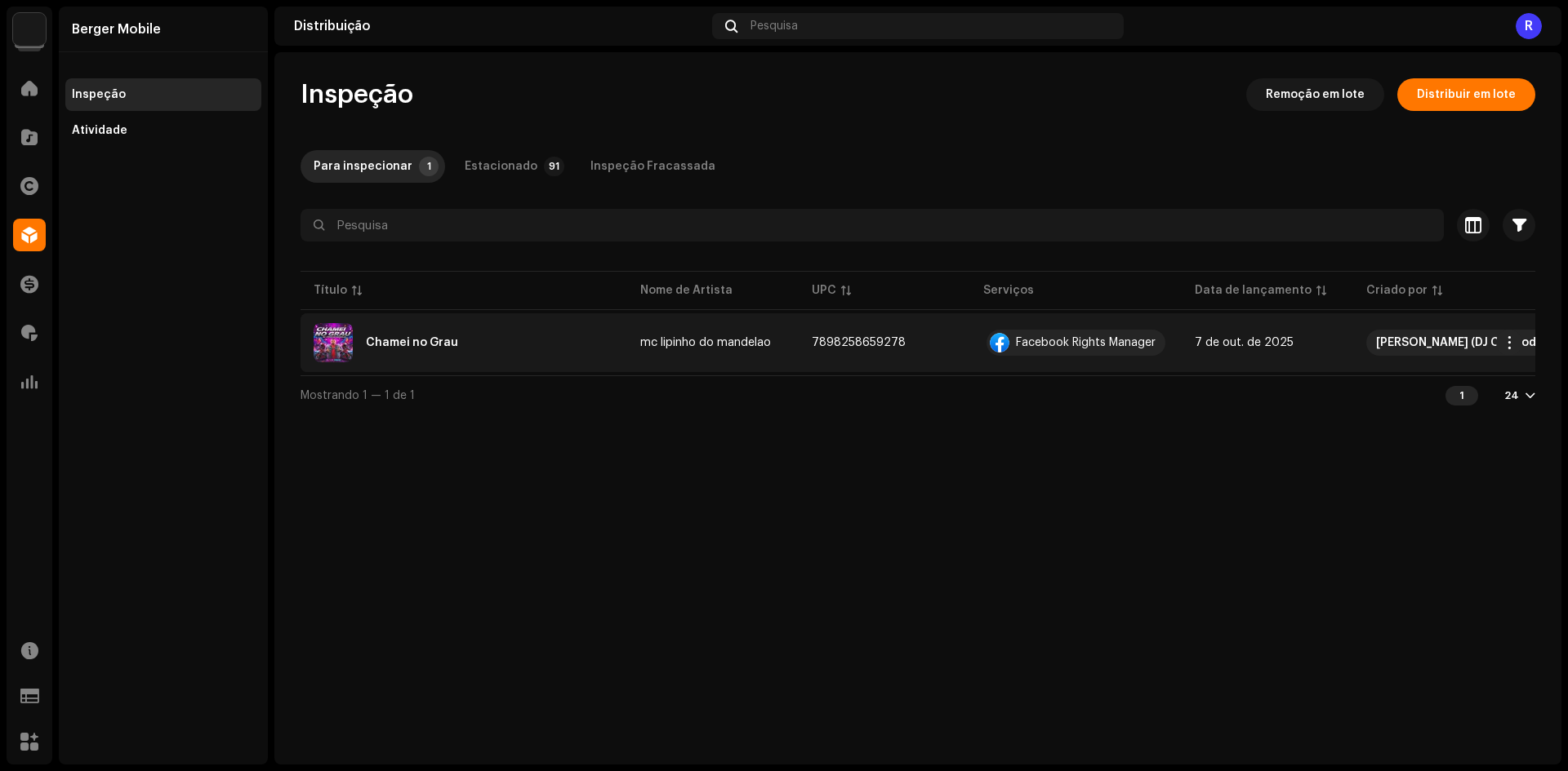
click at [394, 347] on div "Chamei no Grau" at bounding box center [412, 343] width 93 height 12
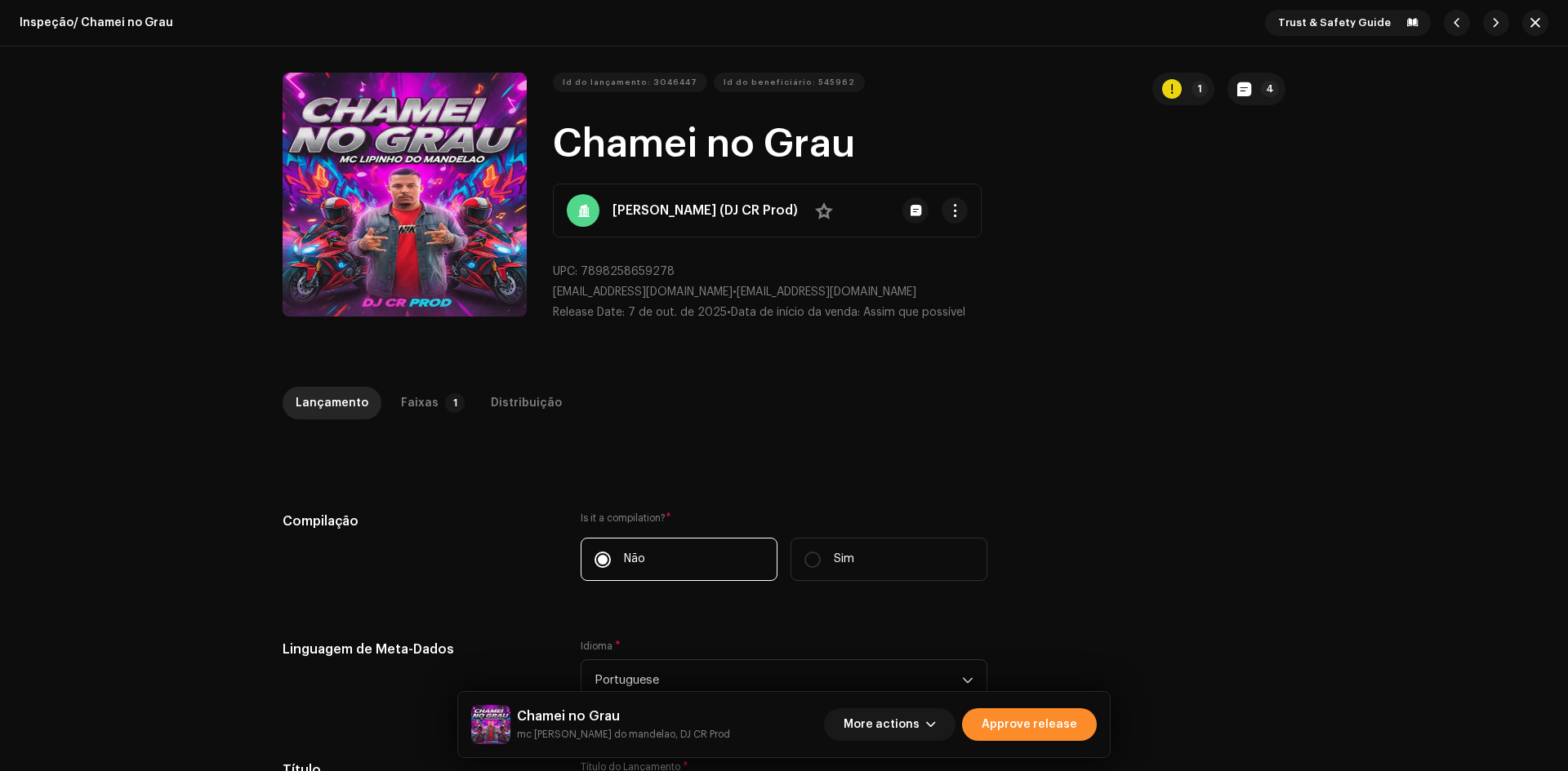
click at [1008, 715] on span "Approve release" at bounding box center [1030, 725] width 96 height 33
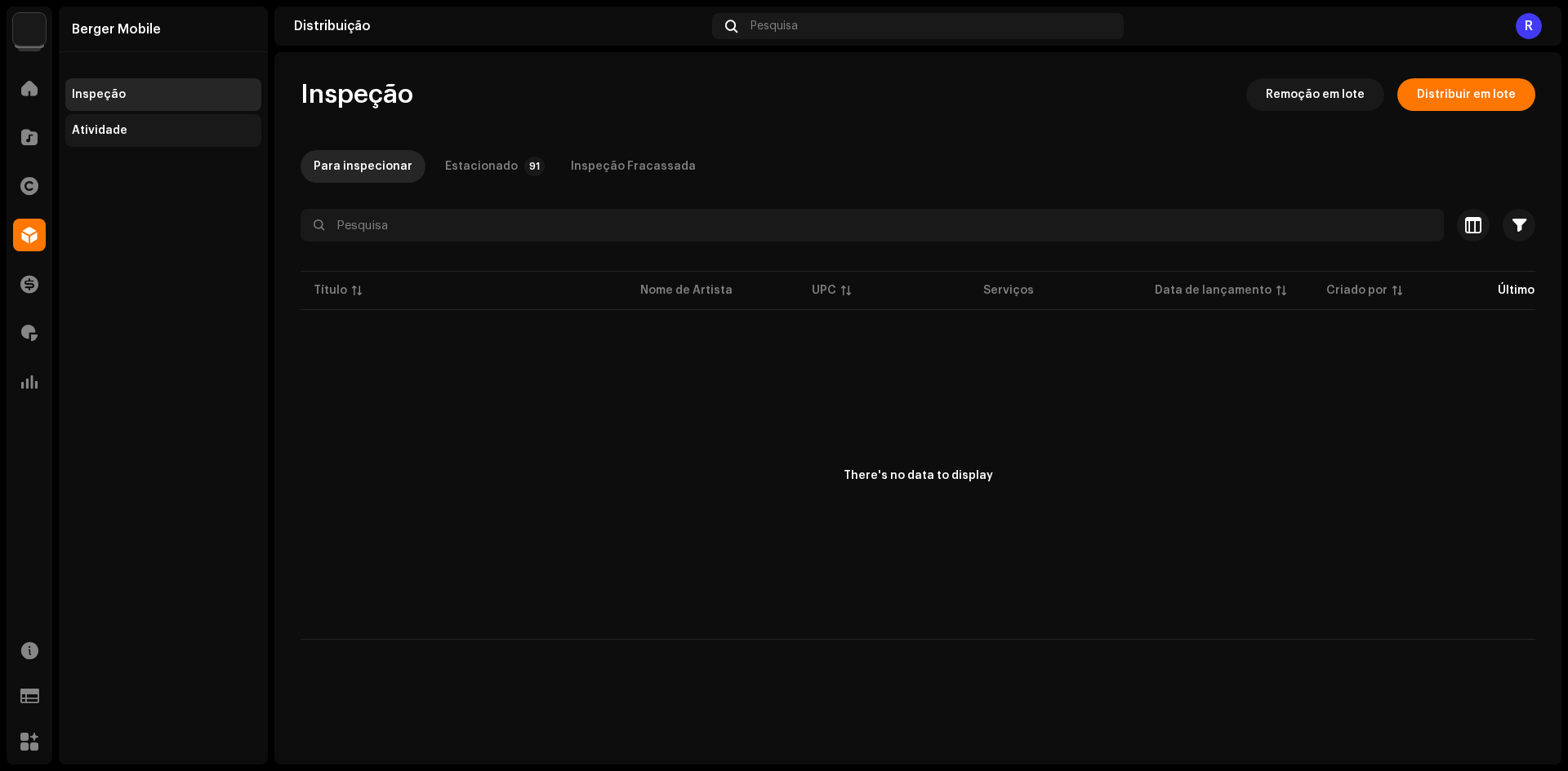
click at [129, 119] on div "Atividade" at bounding box center [163, 130] width 196 height 33
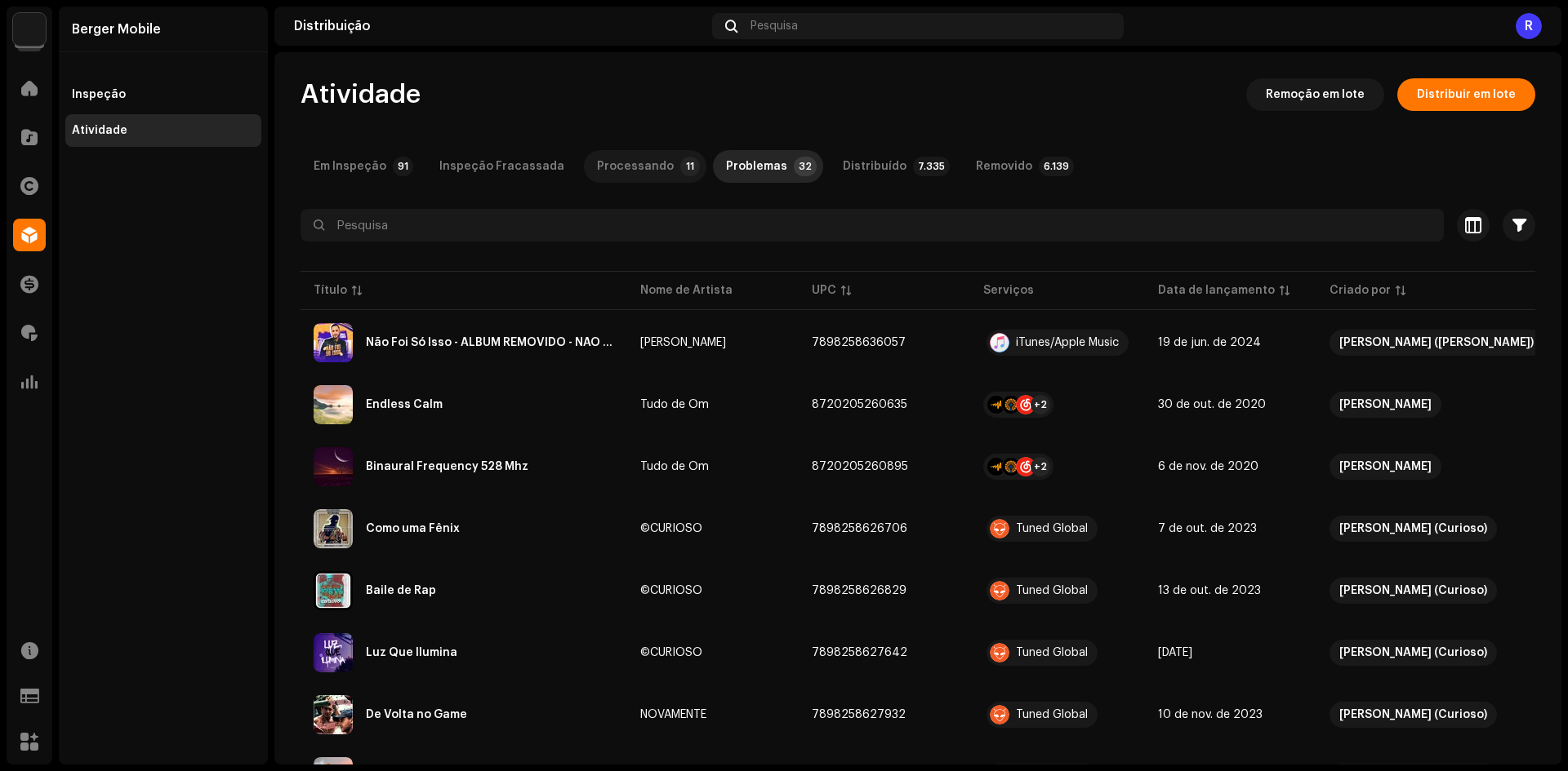
click at [626, 159] on div "Processando" at bounding box center [635, 166] width 77 height 33
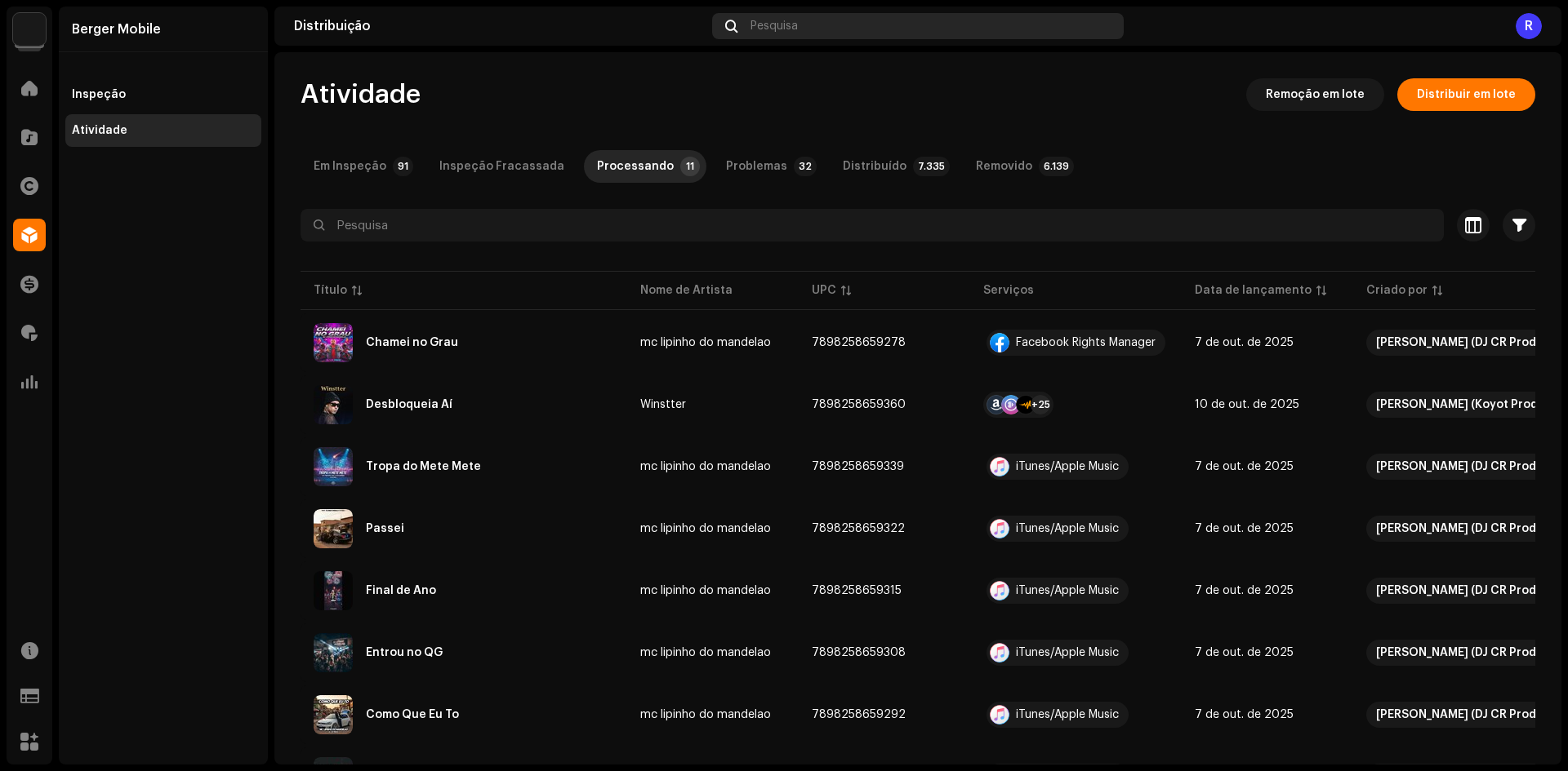
scroll to position [33, 0]
click at [892, 180] on p-tab "Distribuído 7.336" at bounding box center [893, 166] width 127 height 33
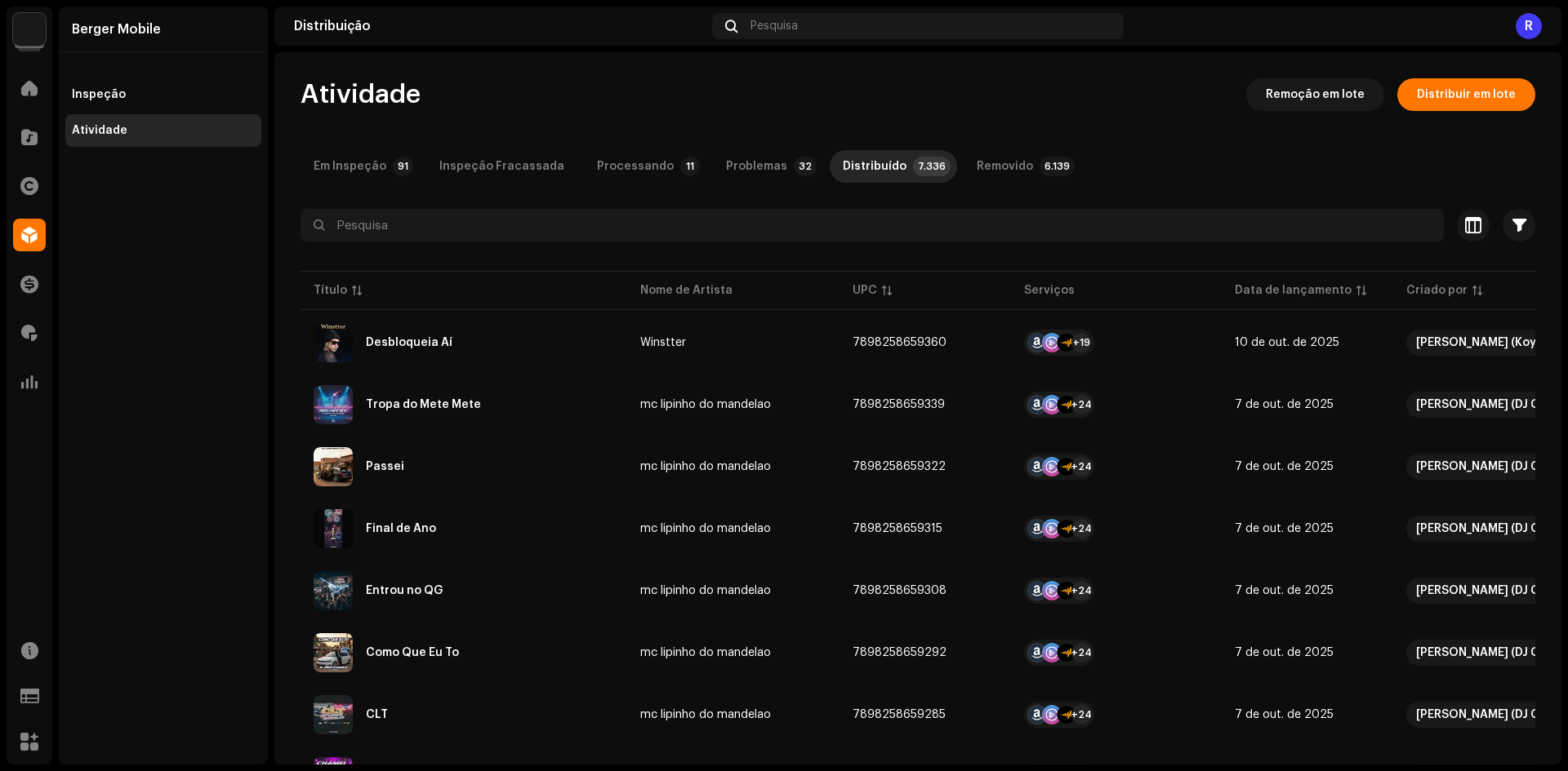
scroll to position [33, 0]
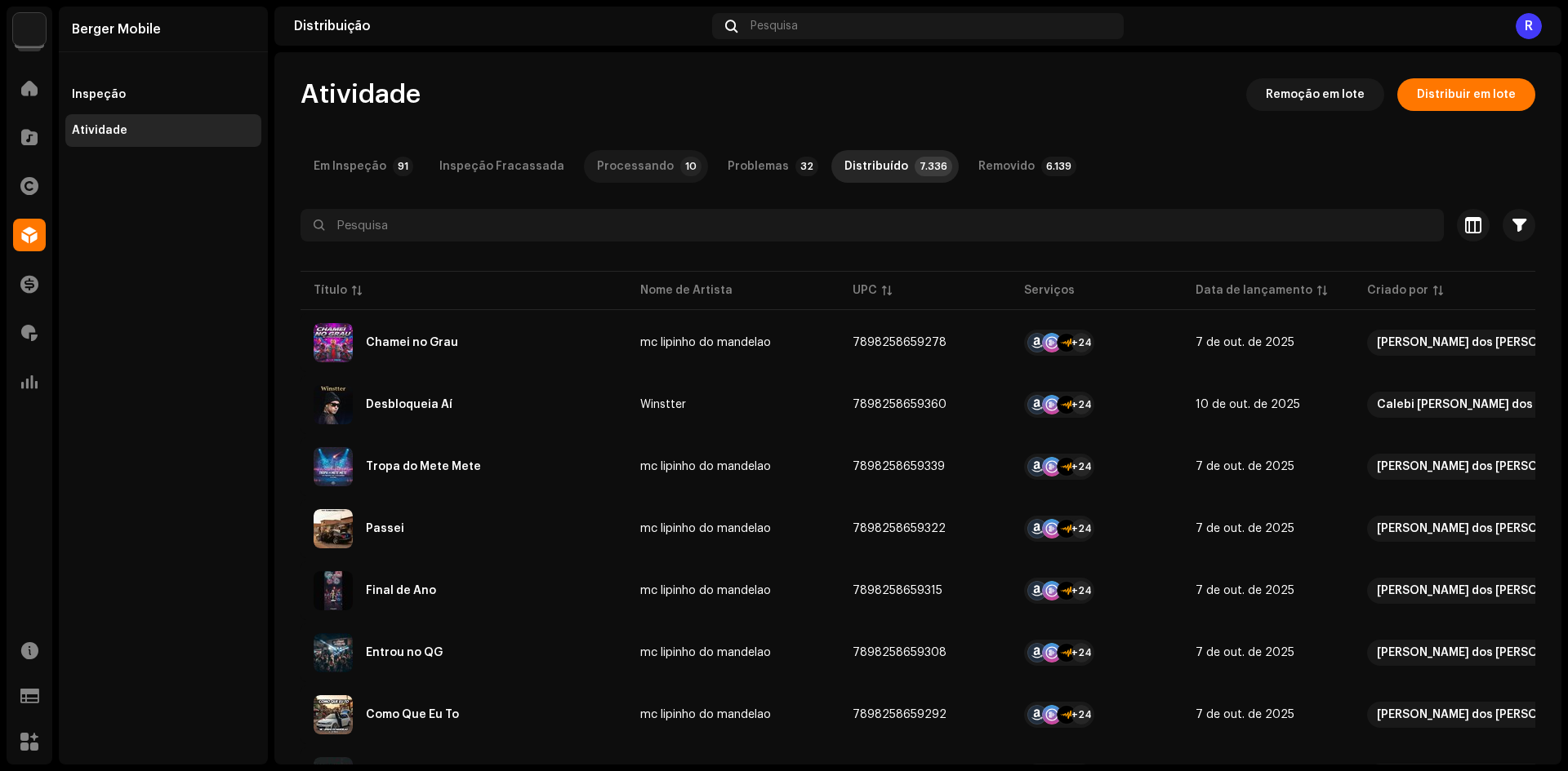
click at [629, 177] on div "Processando" at bounding box center [635, 166] width 77 height 33
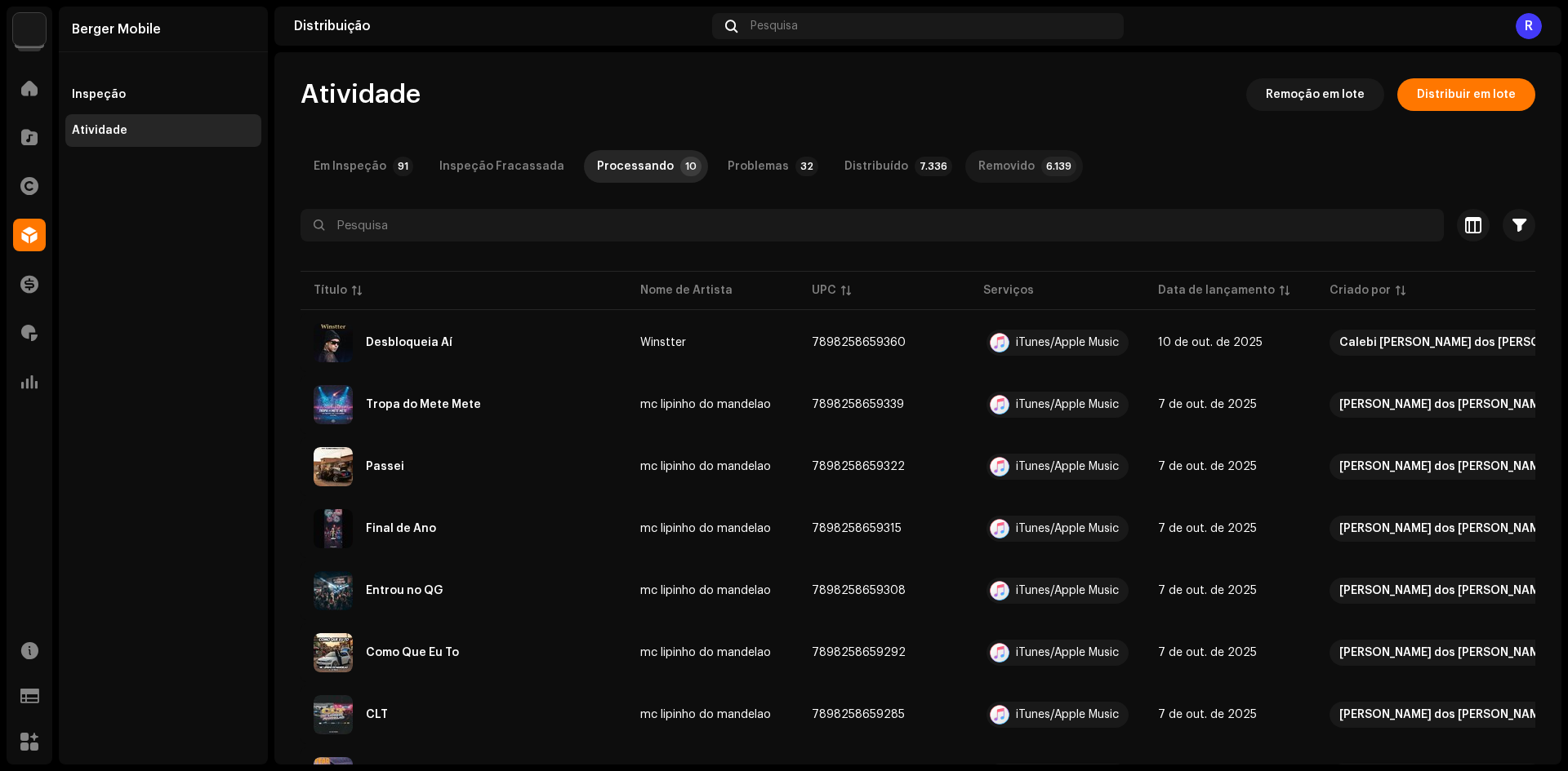
click at [1010, 177] on p-tab "Removido 6.139" at bounding box center [1024, 166] width 118 height 33
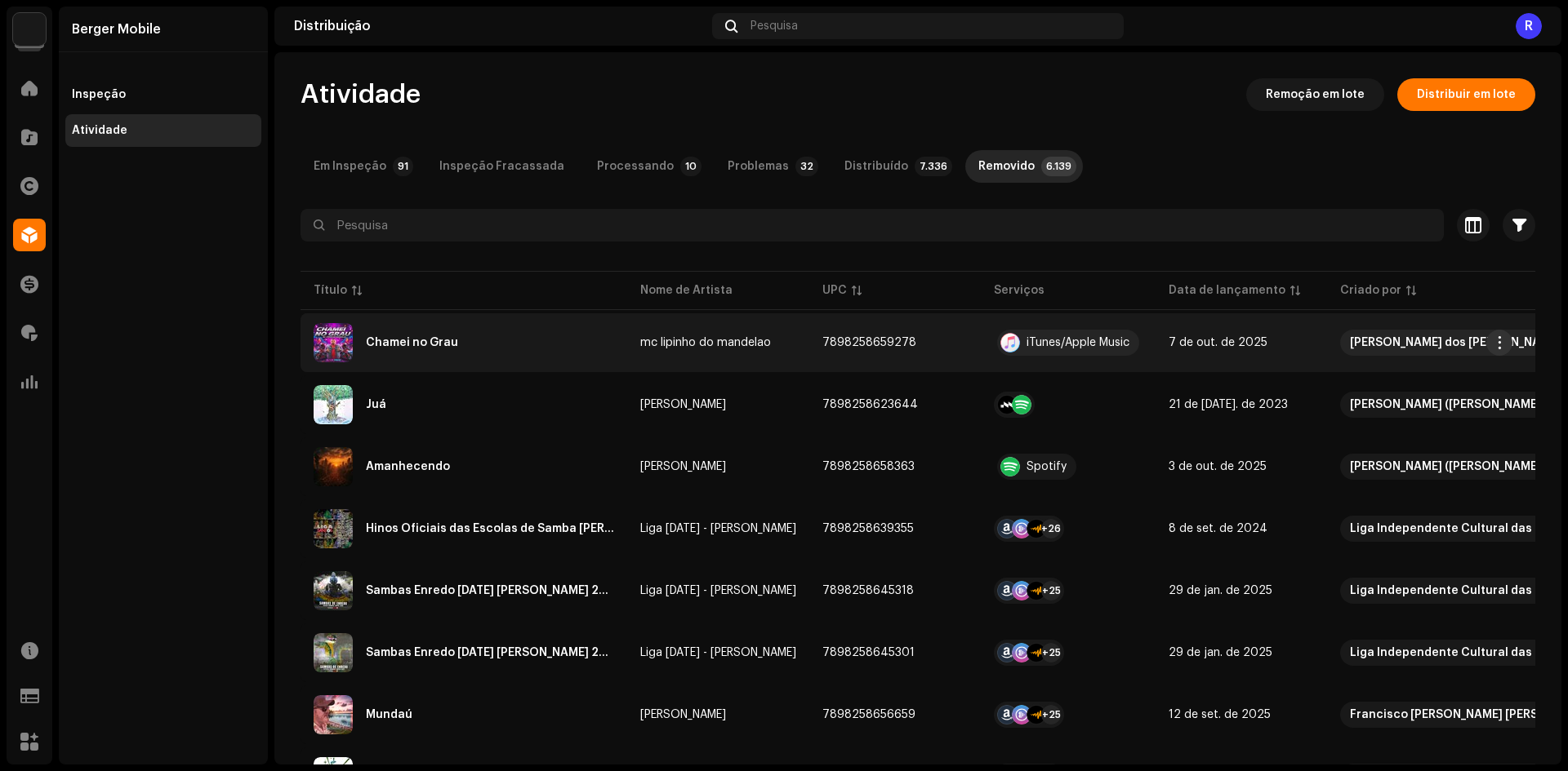
click at [1494, 346] on span "button" at bounding box center [1500, 343] width 13 height 13
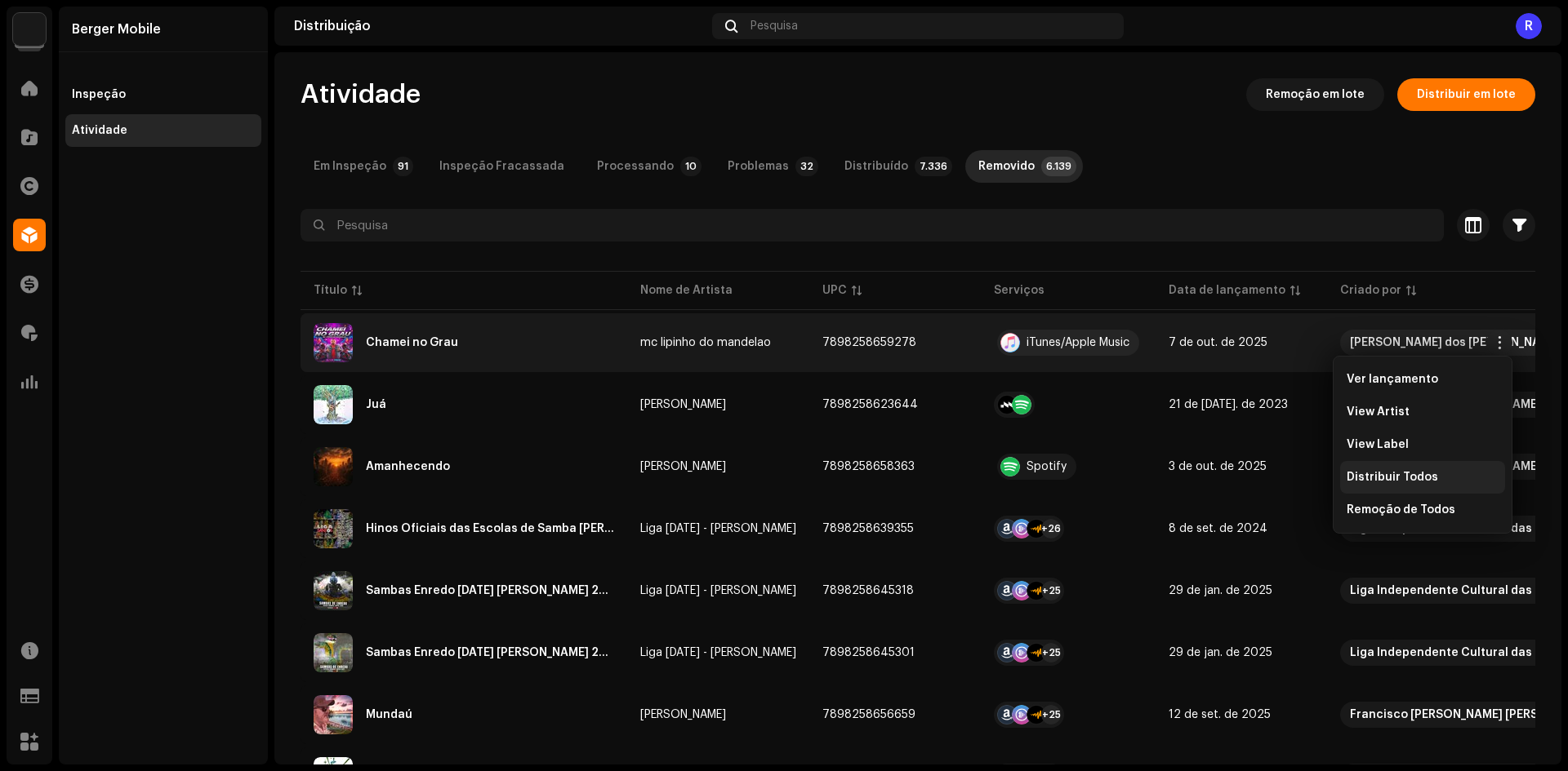
click at [1399, 480] on span "Distribuir Todos" at bounding box center [1392, 478] width 92 height 13
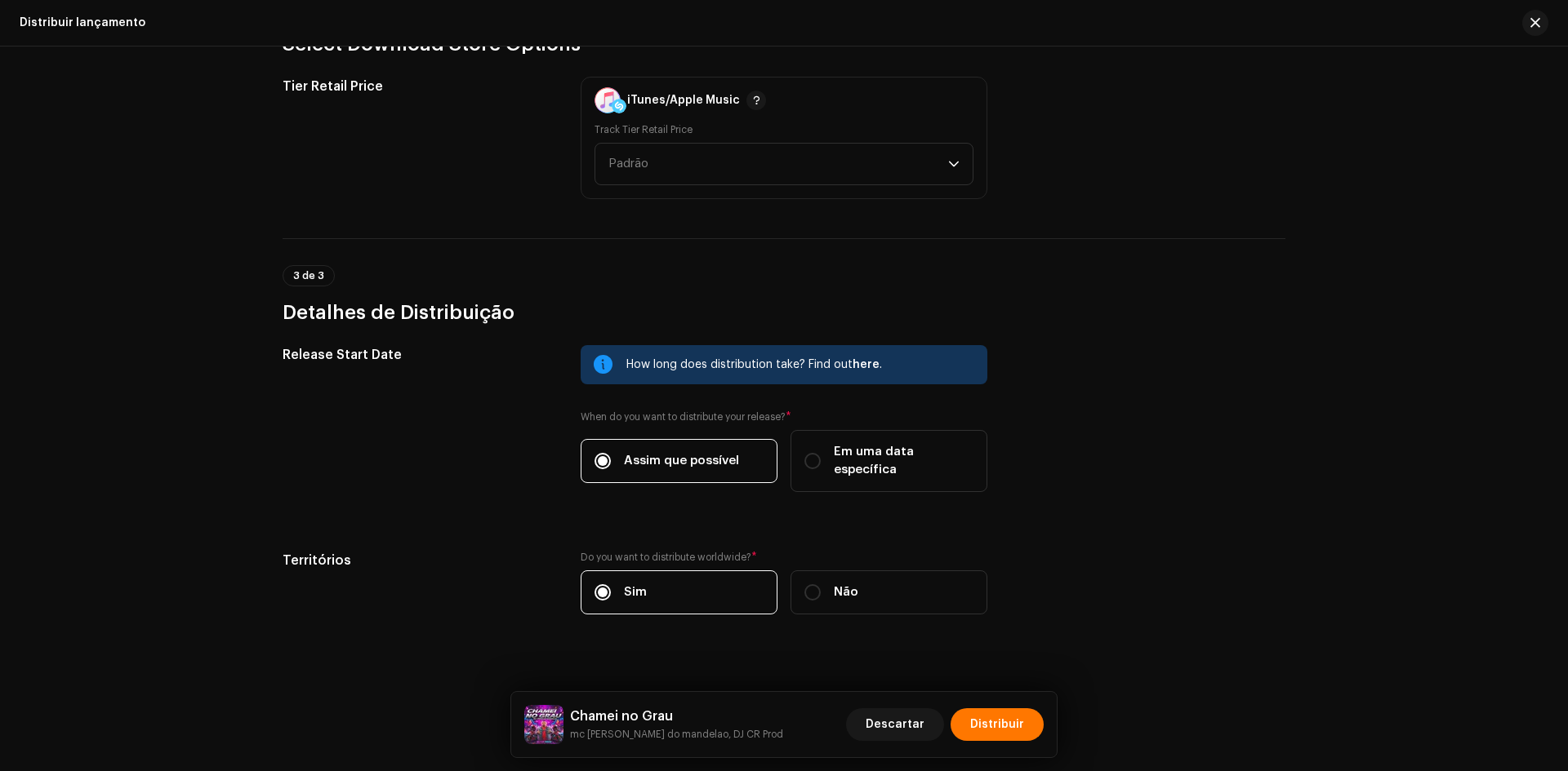
scroll to position [443, 0]
click at [982, 733] on span "Distribuir" at bounding box center [997, 725] width 54 height 33
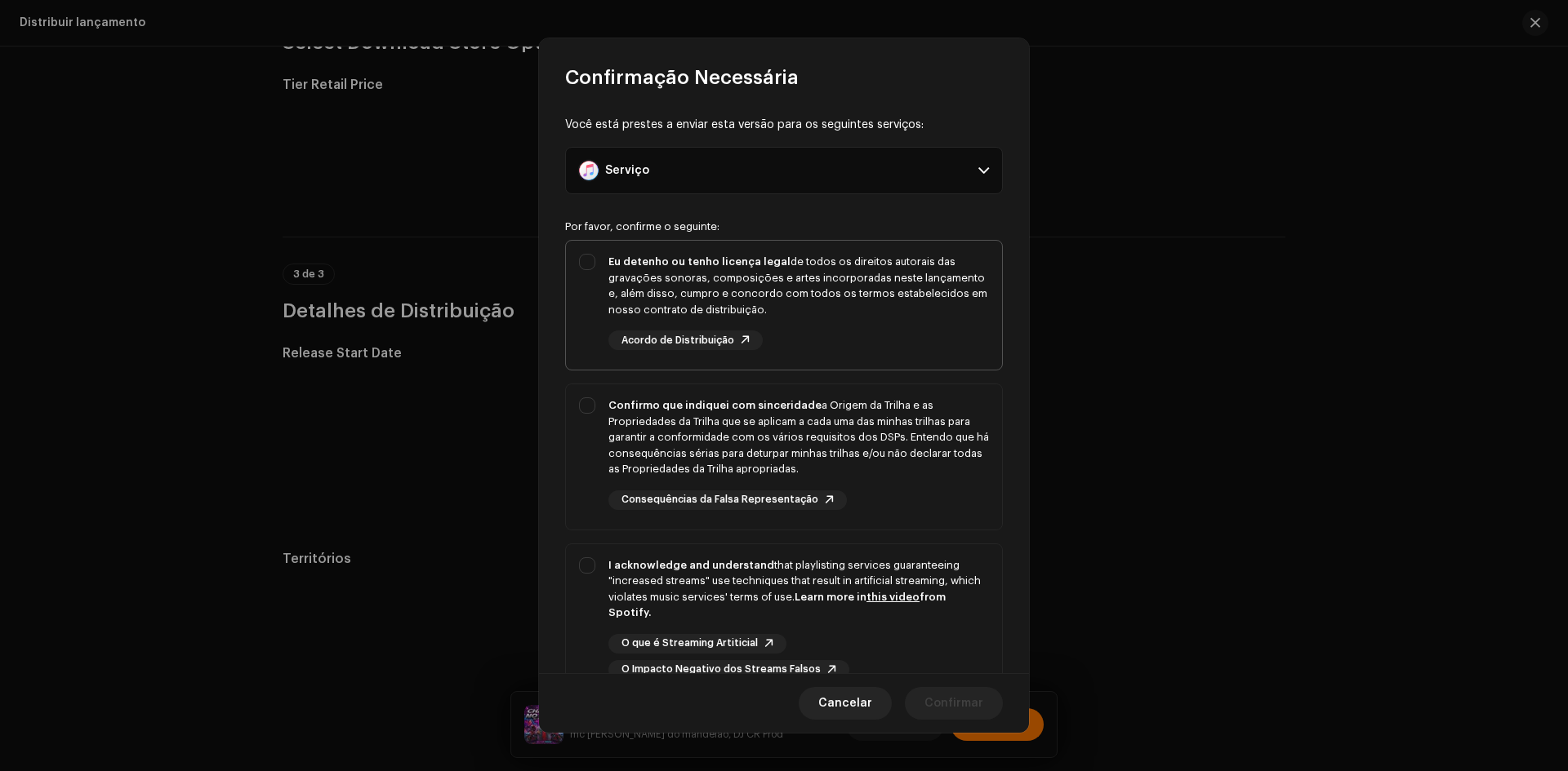
click at [612, 297] on div "Eu detenho ou tenho licença legal de todos os direitos autorais das gravações s…" at bounding box center [798, 286] width 380 height 64
checkbox input "true"
click at [601, 413] on div "Confirmo que indiquei com sinceridade a Origem da Trilha e as Propriedades da T…" at bounding box center [784, 453] width 436 height 139
checkbox input "true"
click at [589, 570] on div "I acknowledge and understand that playlisting services guaranteeing "increased …" at bounding box center [784, 619] width 436 height 149
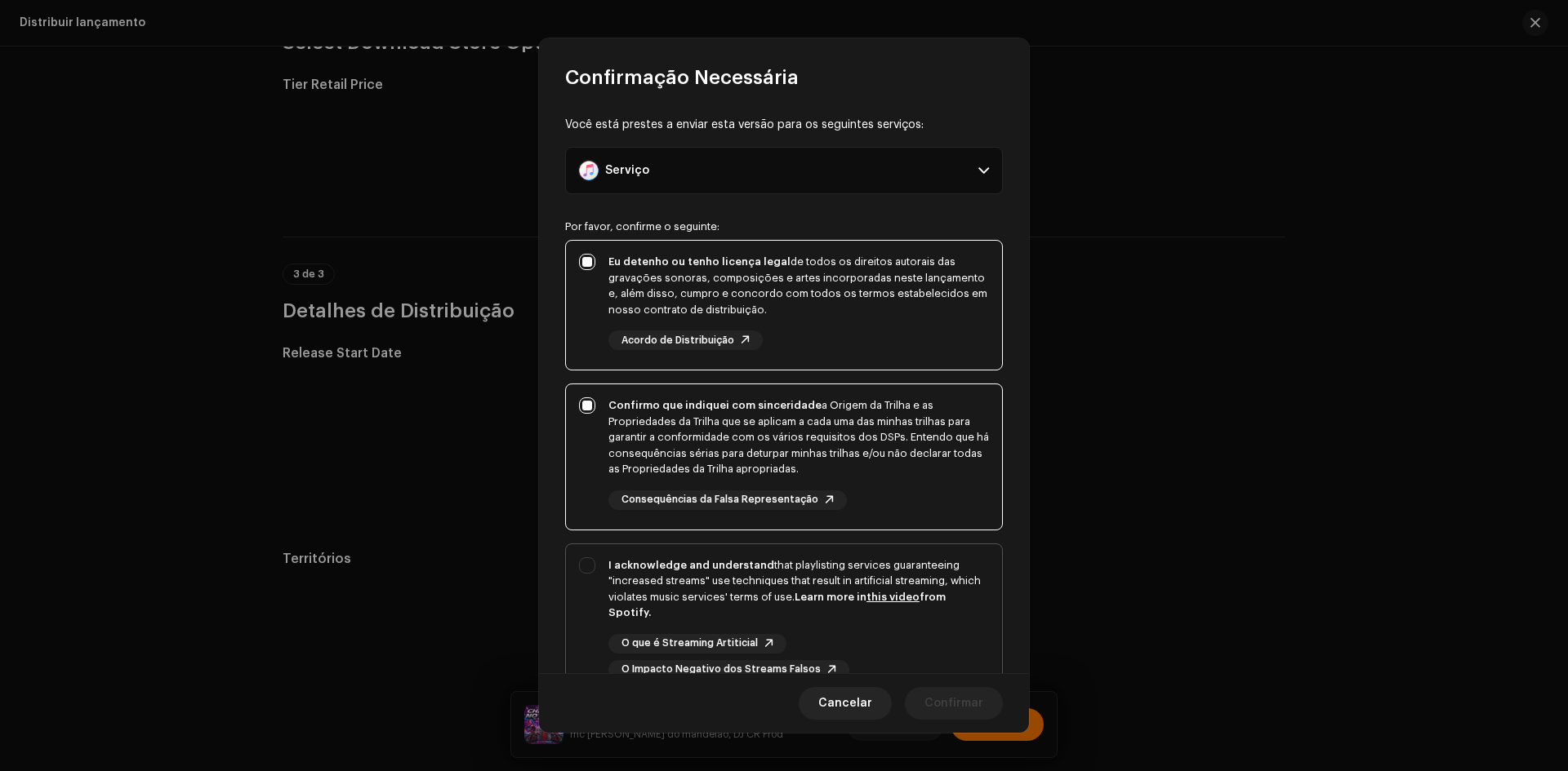
checkbox input "true"
click at [927, 704] on button "Confirmar" at bounding box center [954, 703] width 98 height 33
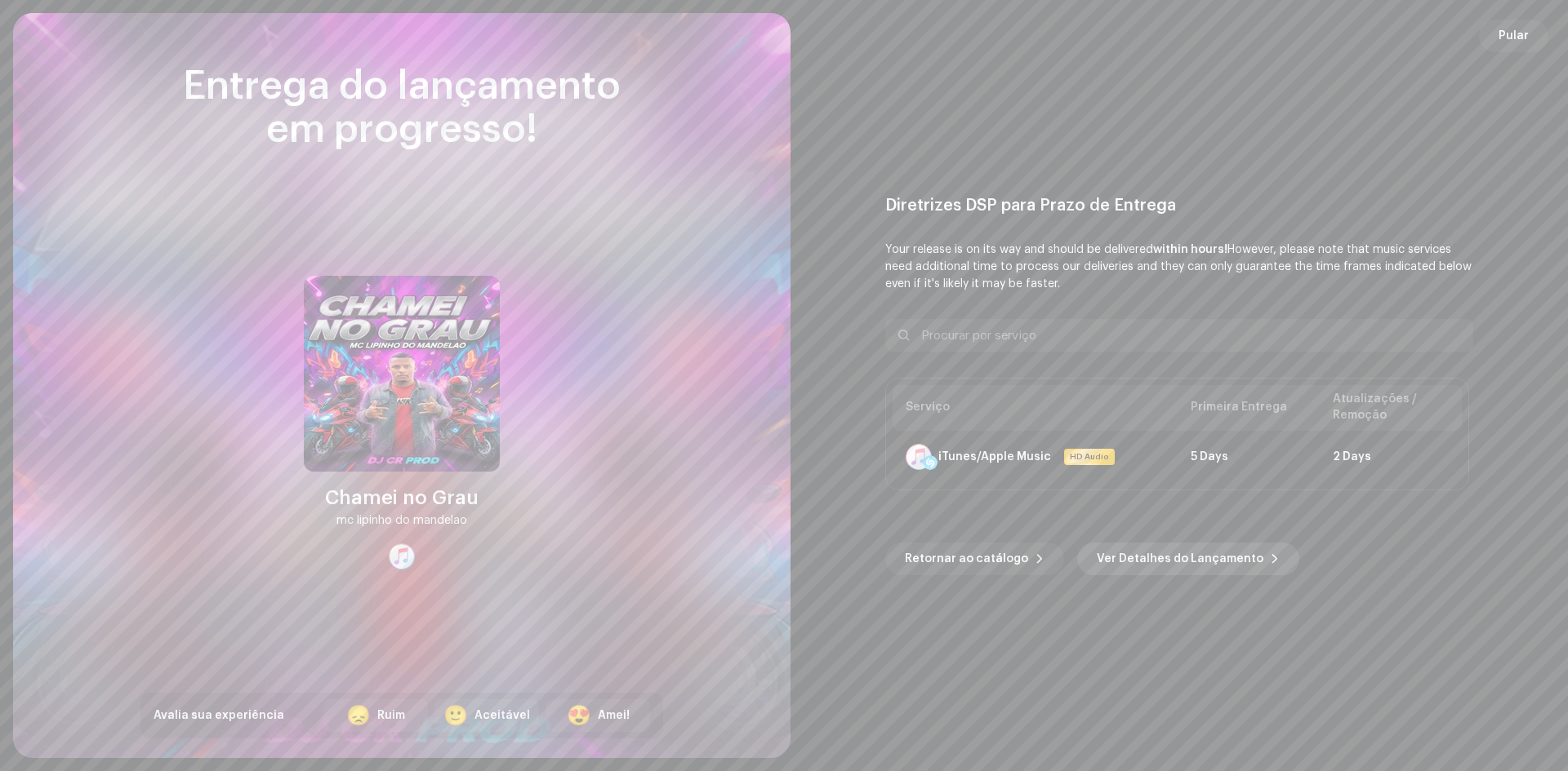
click at [1119, 571] on span "Ver Detalhes do Lançamento" at bounding box center [1180, 559] width 167 height 33
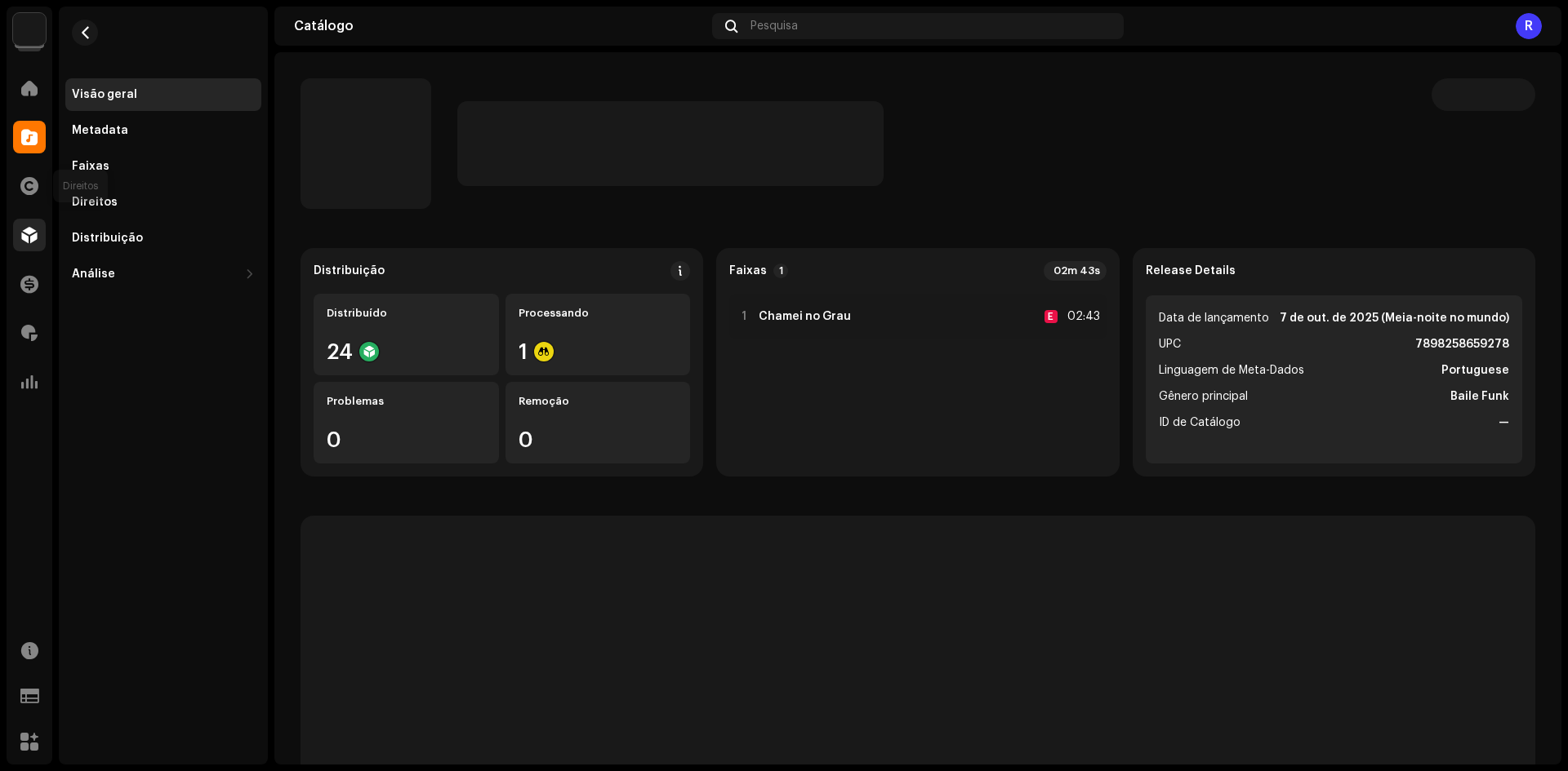
click at [19, 223] on div at bounding box center [29, 235] width 33 height 33
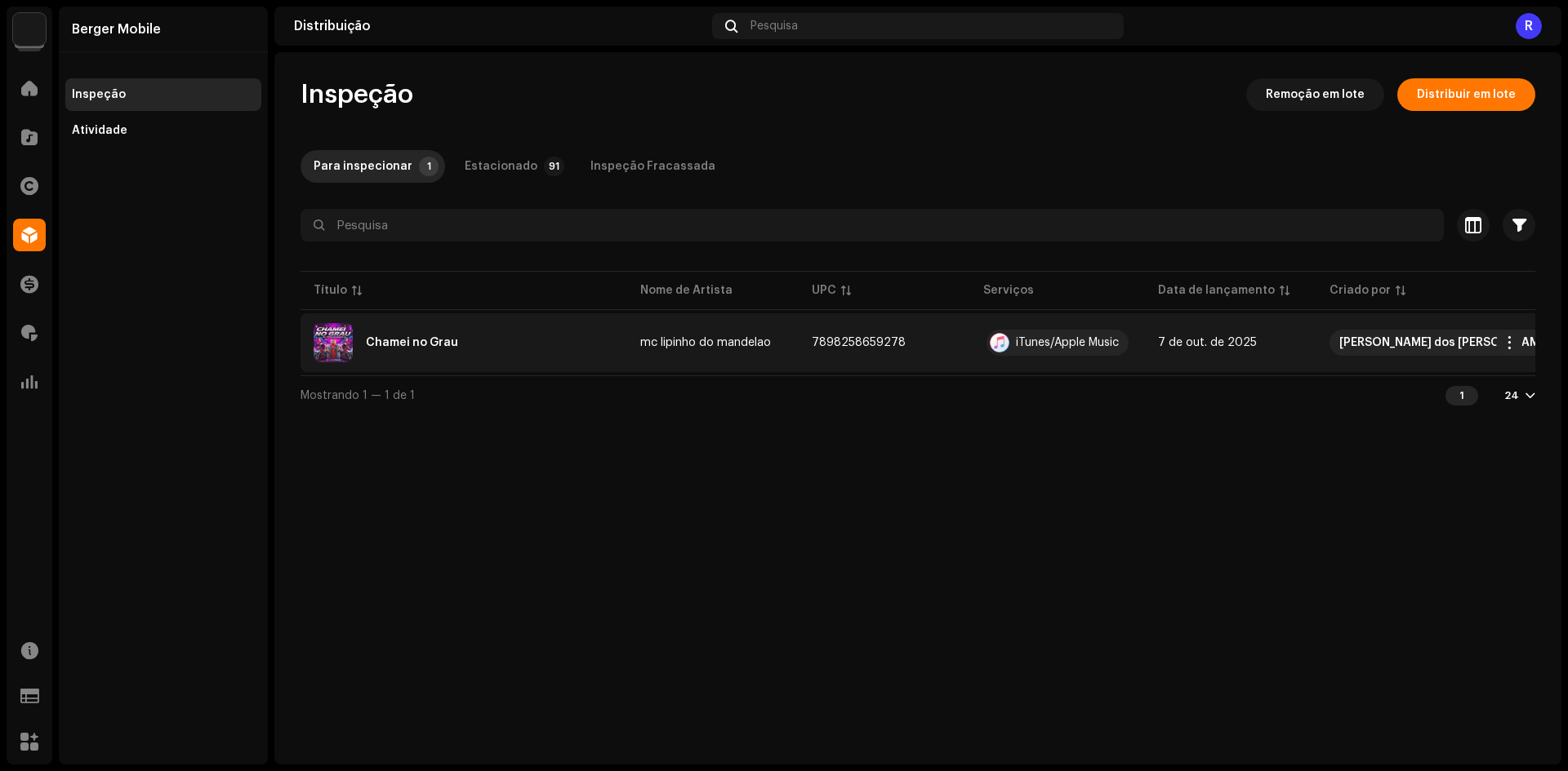
click at [408, 323] on div "Chamei no Grau" at bounding box center [464, 342] width 300 height 40
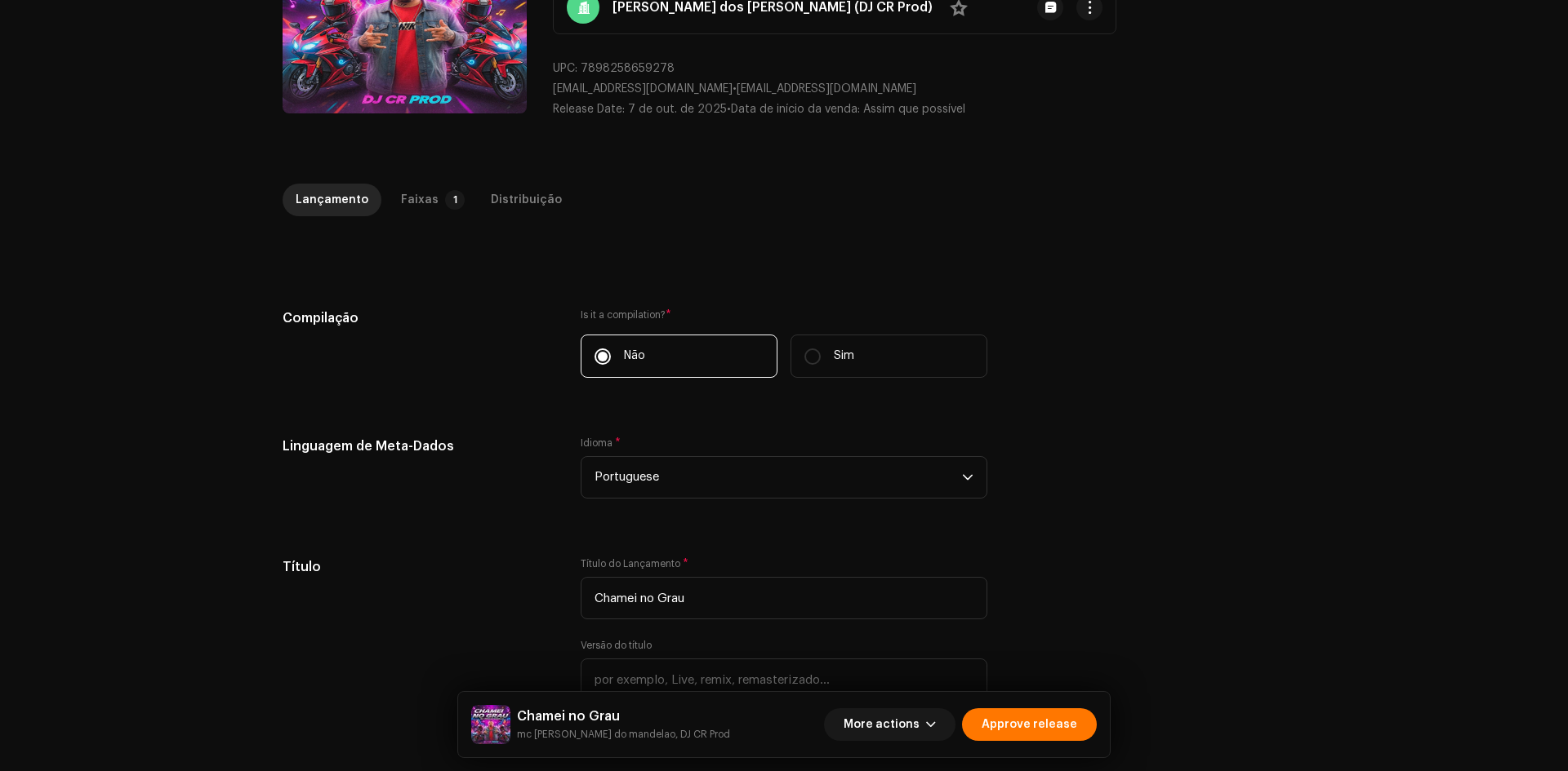
scroll to position [408, 0]
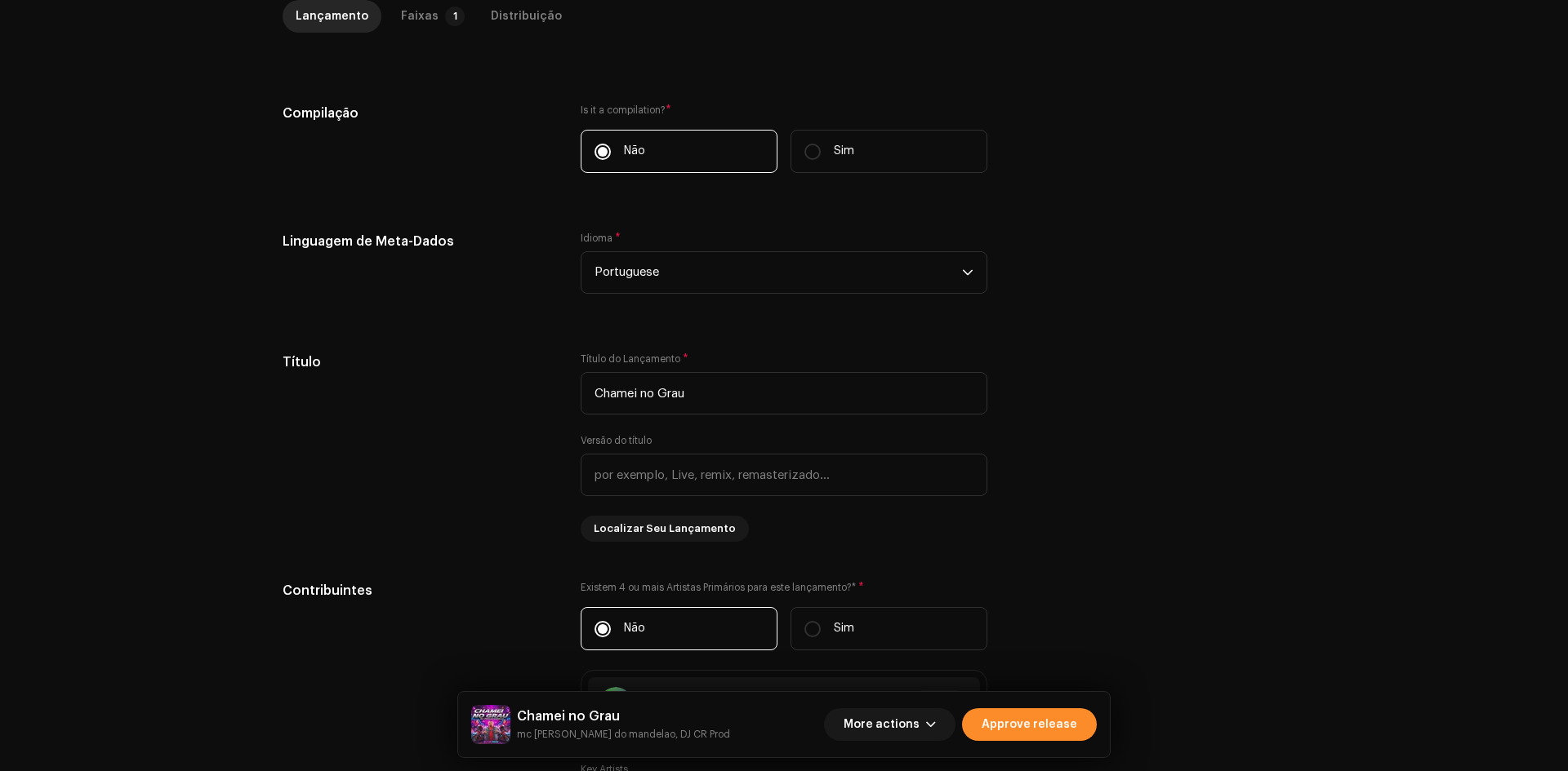
click at [1015, 727] on span "Approve release" at bounding box center [1030, 725] width 96 height 33
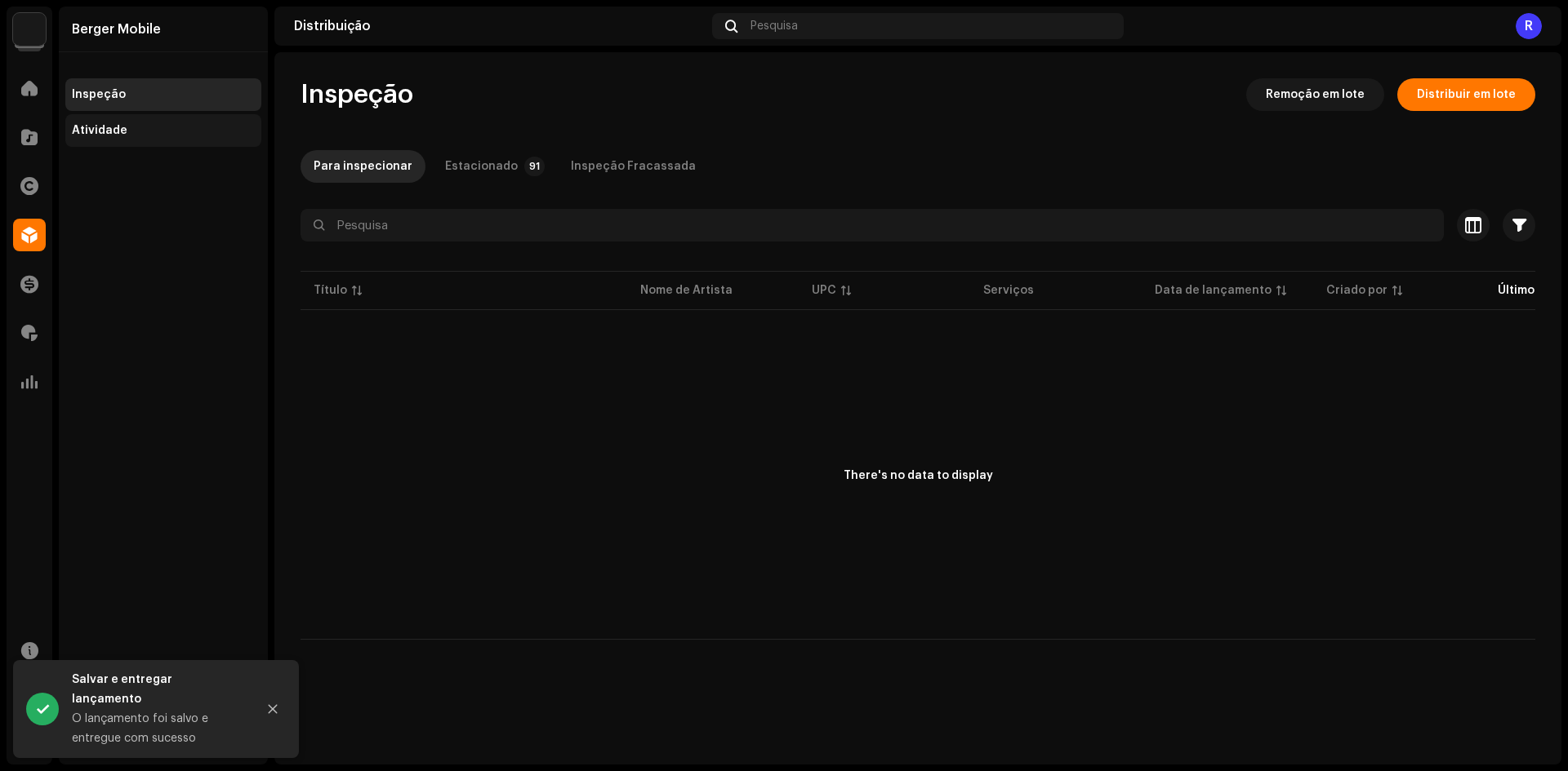
click at [143, 129] on div "Atividade" at bounding box center [162, 131] width 183 height 13
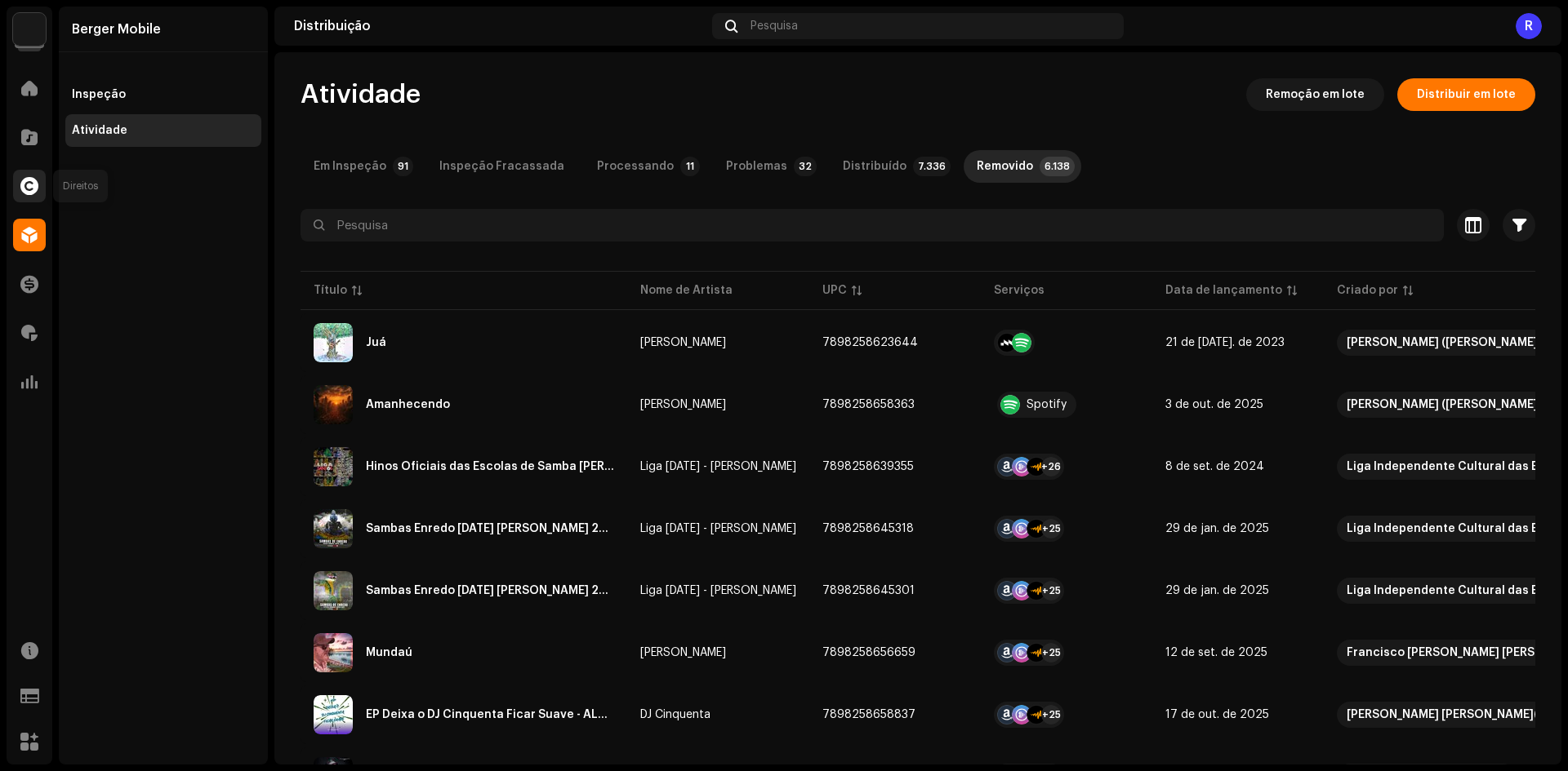
click at [30, 180] on span at bounding box center [29, 187] width 18 height 13
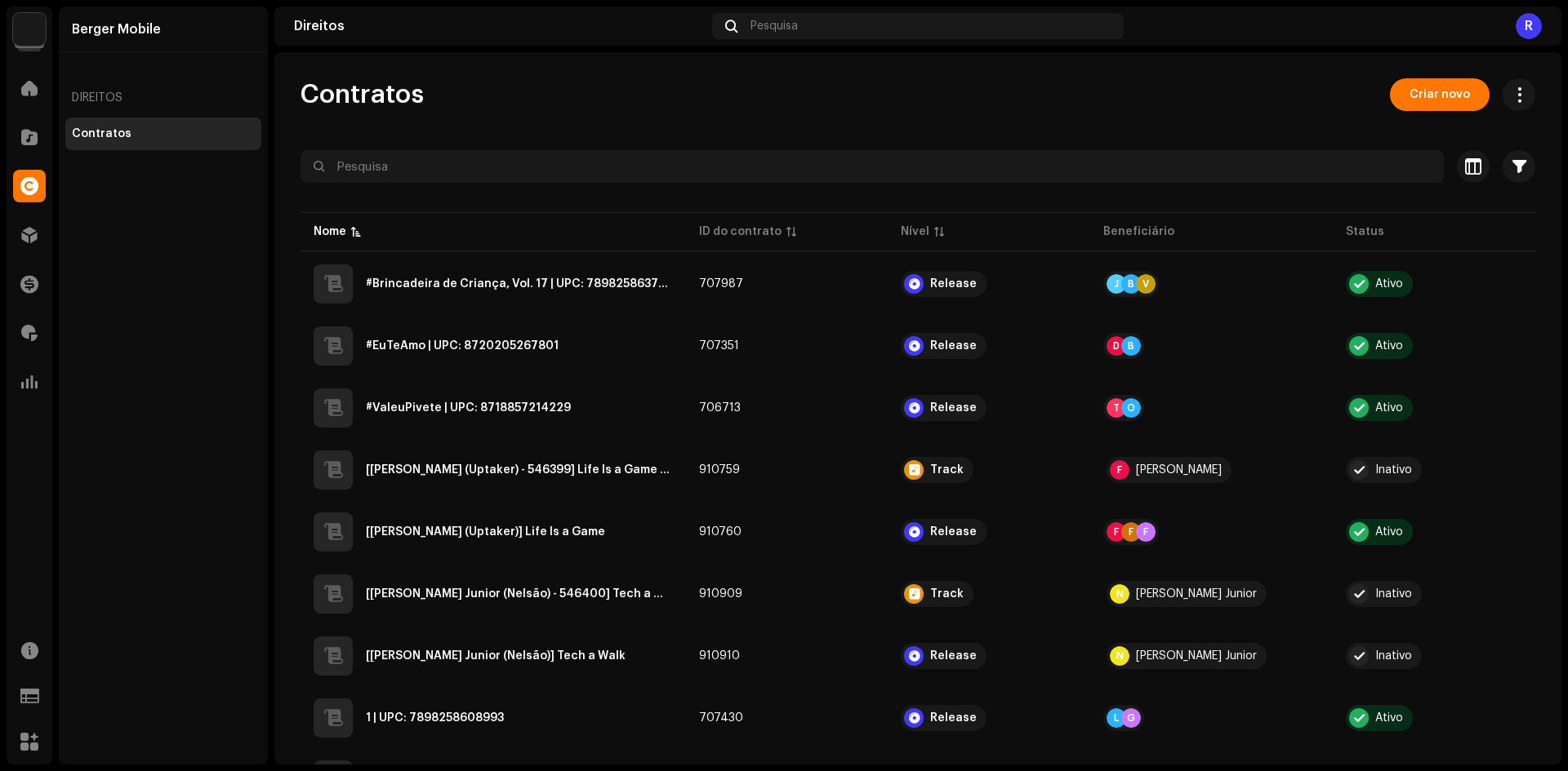
drag, startPoint x: 1418, startPoint y: 104, endPoint x: 1388, endPoint y: 141, distance: 47.6
click at [1419, 103] on span "Criar novo" at bounding box center [1440, 94] width 61 height 33
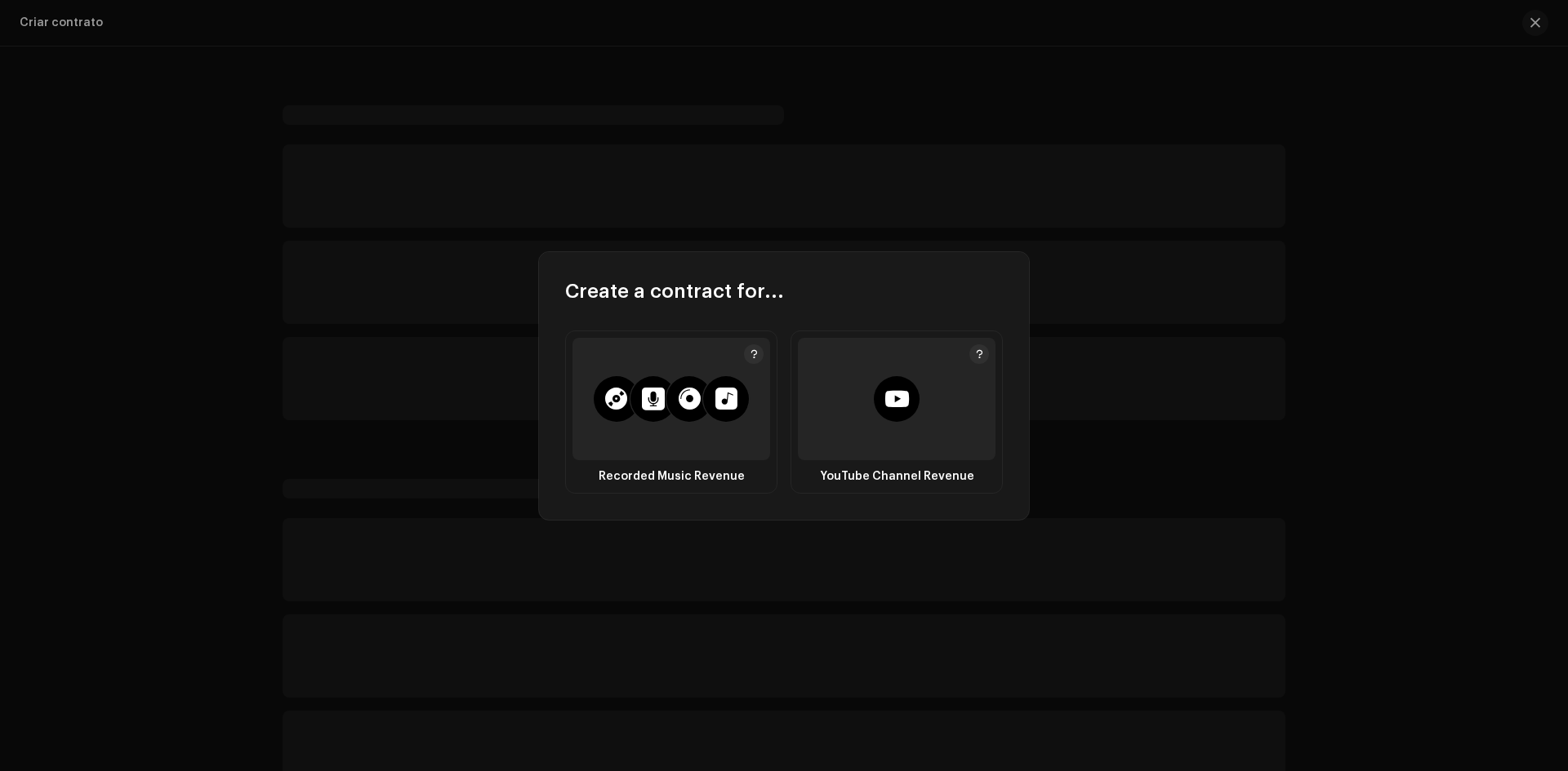
click at [660, 399] on div at bounding box center [653, 399] width 23 height 23
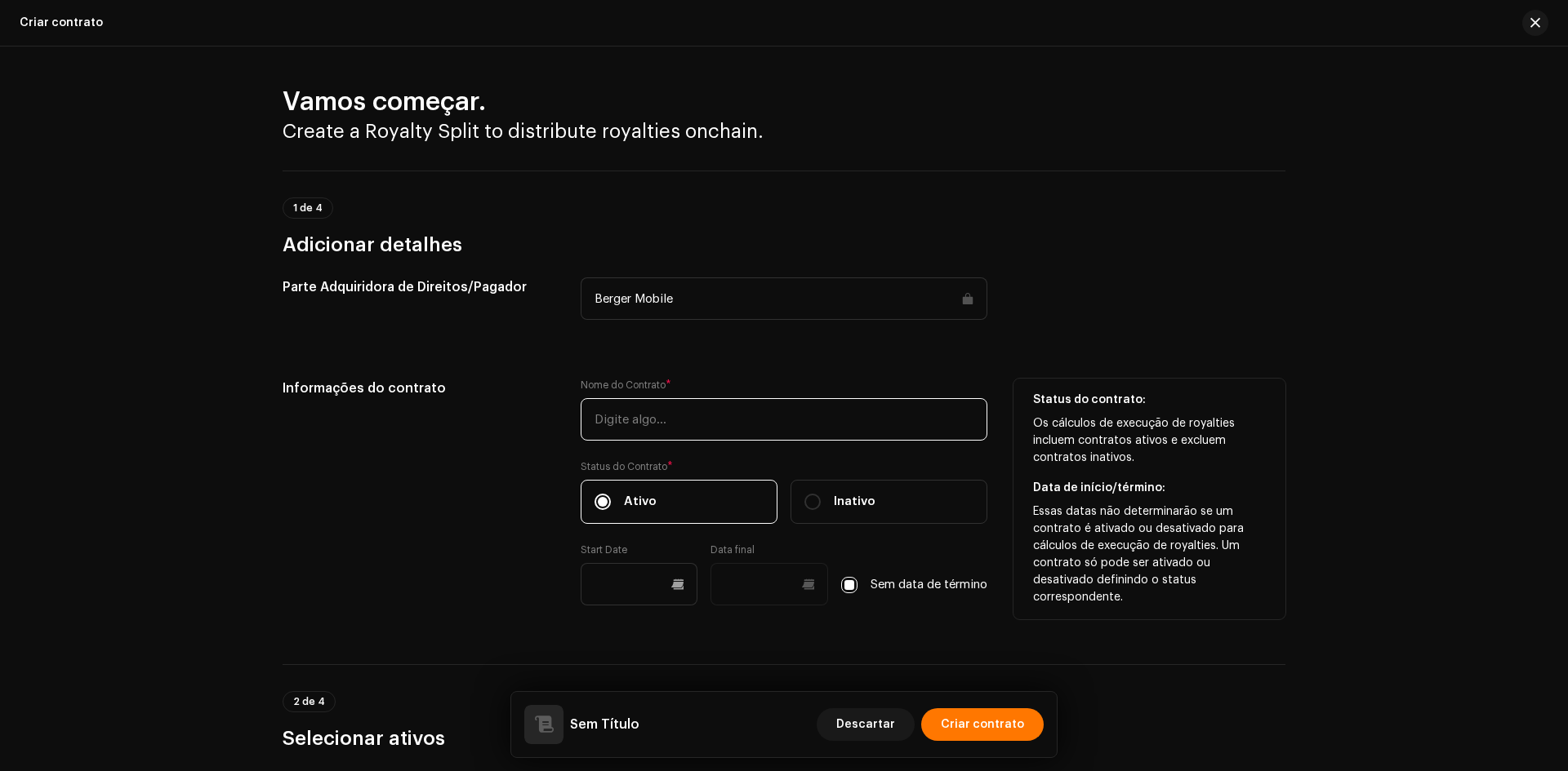
click at [629, 419] on input "text" at bounding box center [783, 420] width 406 height 42
paste input "Desbloqueia Aí"
click at [779, 417] on input "Desbloqueia Aí | UPC:" at bounding box center [783, 420] width 406 height 42
paste input "7898258659360"
click at [713, 416] on input "Desbloqueia Aí | UPC:7898258659360" at bounding box center [783, 420] width 406 height 42
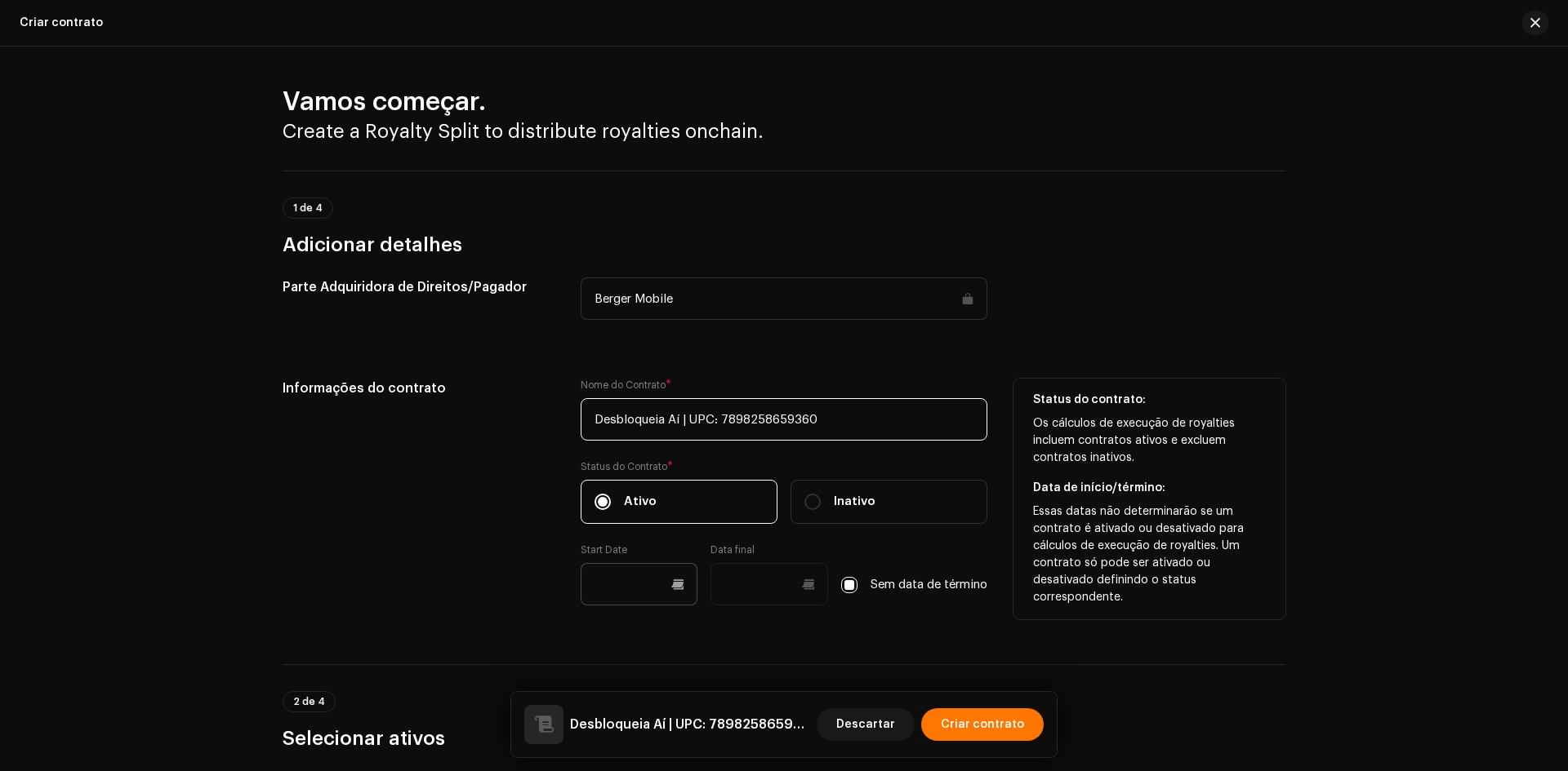
type input "Desbloqueia Aí | UPC: 7898258659360"
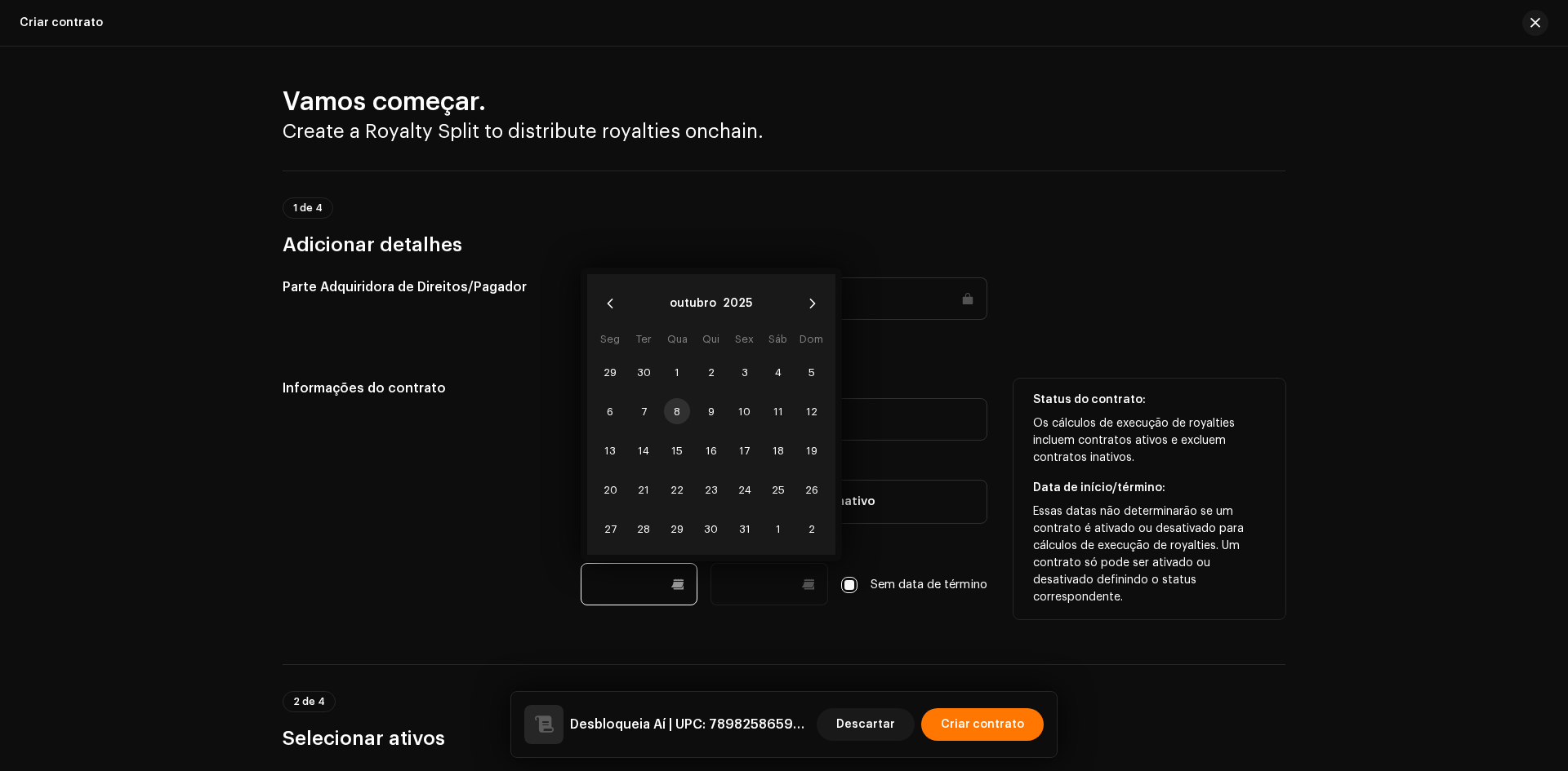
click at [625, 568] on input "text" at bounding box center [639, 584] width 118 height 42
click at [666, 410] on span "8" at bounding box center [676, 411] width 26 height 26
type input "08/10/2025"
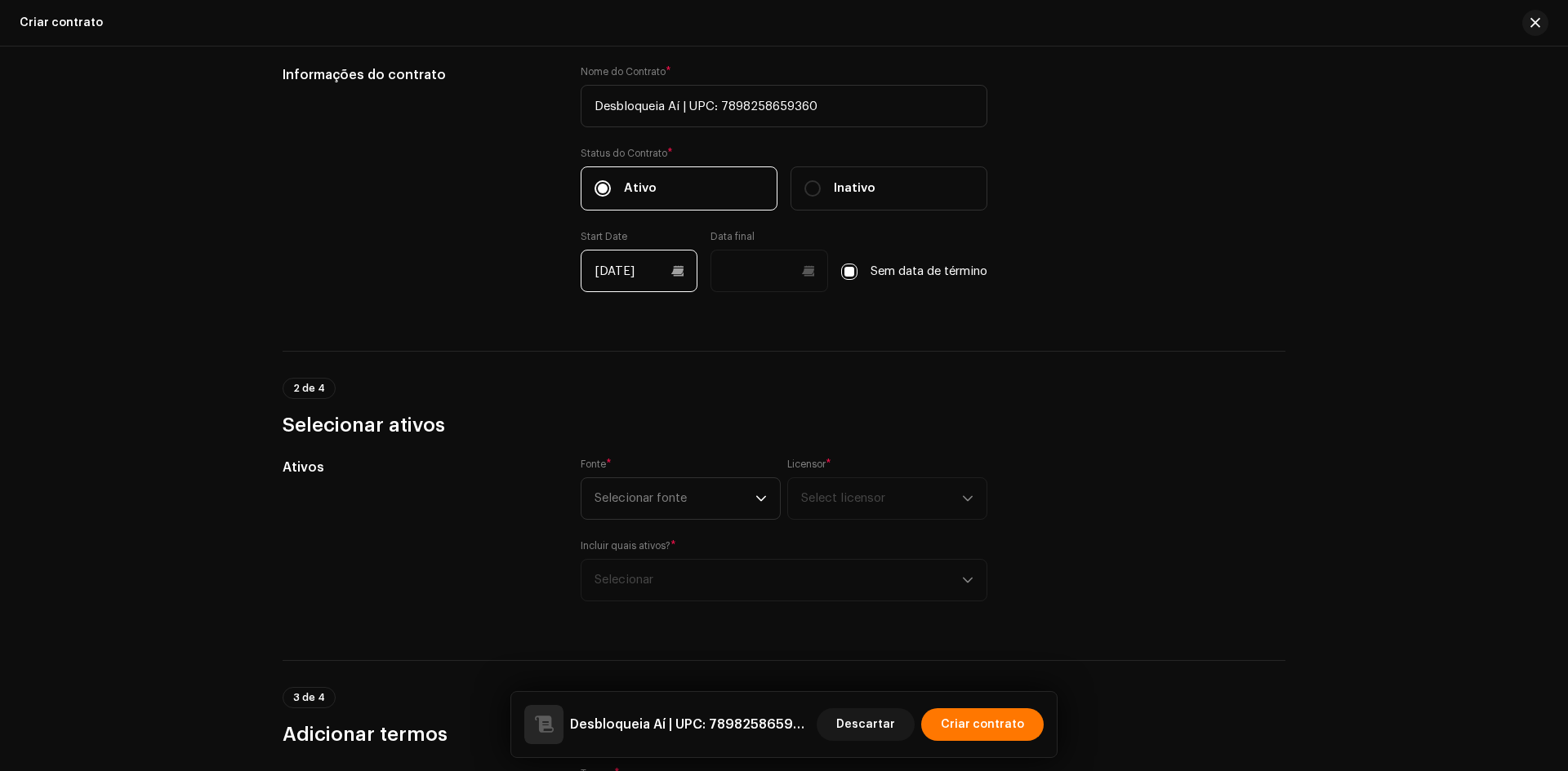
scroll to position [326, 0]
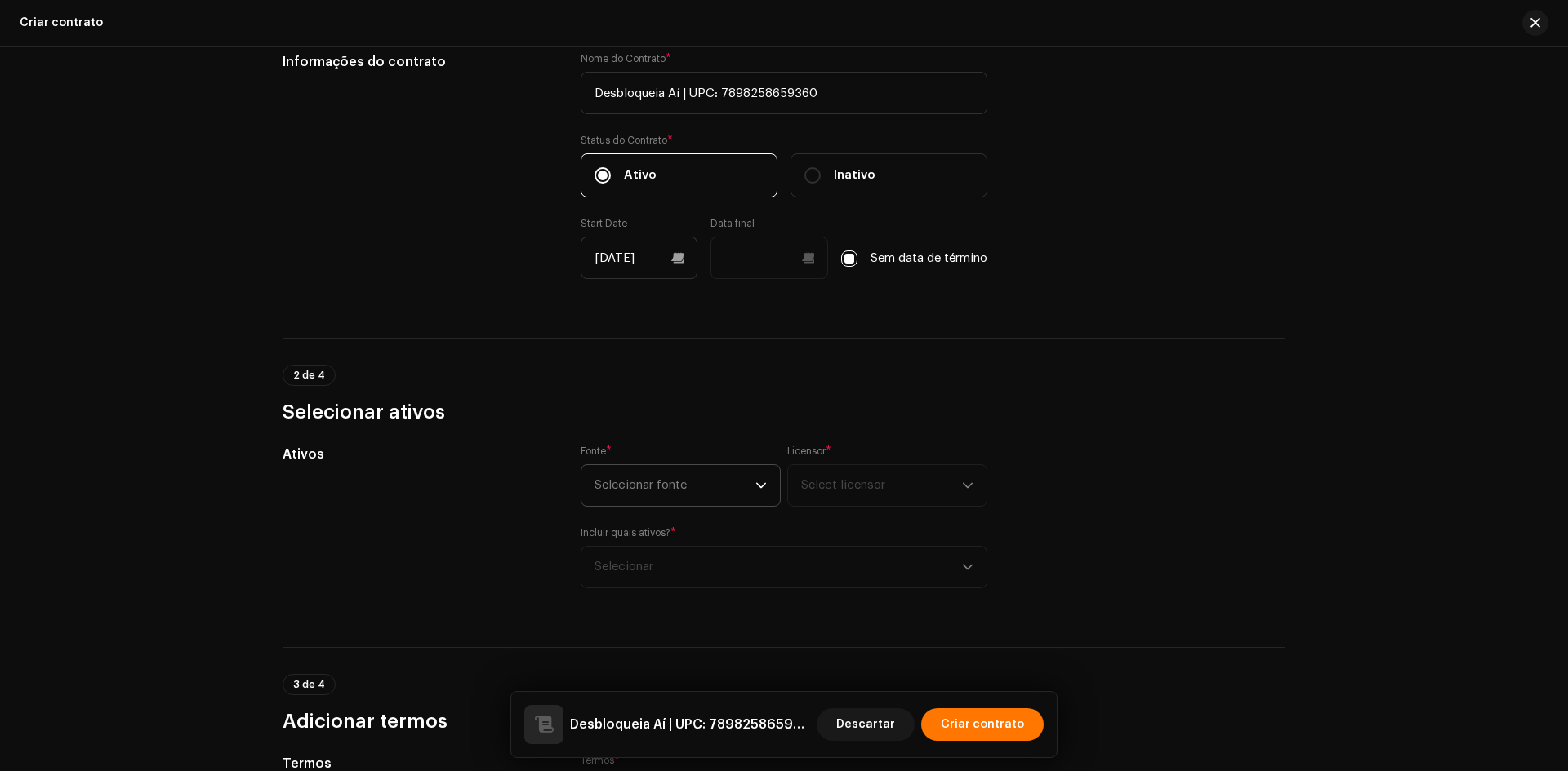
click at [626, 467] on span "Selecionar fonte" at bounding box center [675, 485] width 161 height 41
click at [635, 510] on ul "Artista Gravadora" at bounding box center [681, 547] width 199 height 78
click at [635, 517] on li "Artista" at bounding box center [681, 531] width 185 height 33
click at [845, 493] on span "Select licensor" at bounding box center [881, 485] width 161 height 41
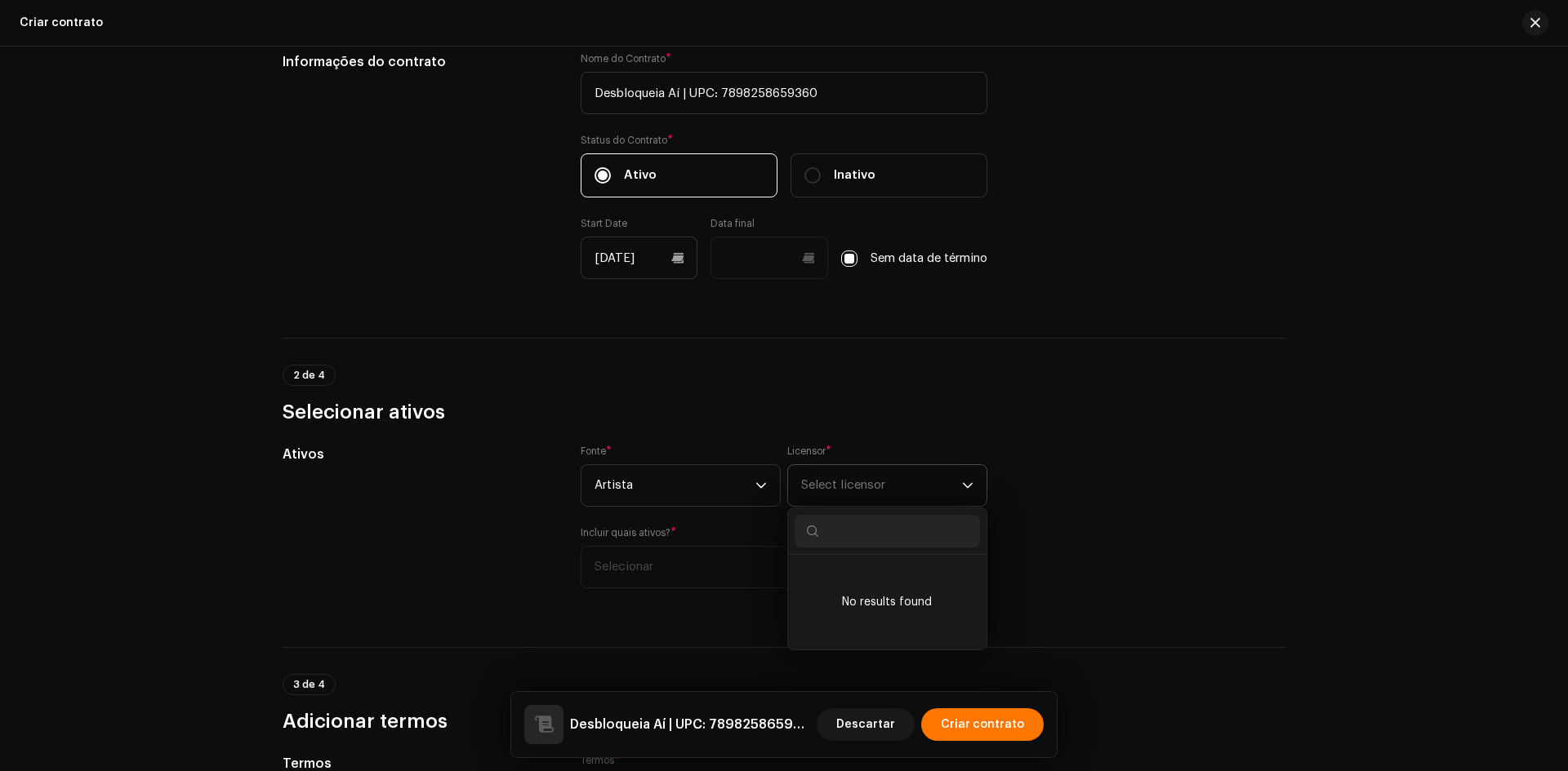
type input "M"
type input "Winstter"
click at [858, 581] on strong "Winstter" at bounding box center [851, 578] width 50 height 16
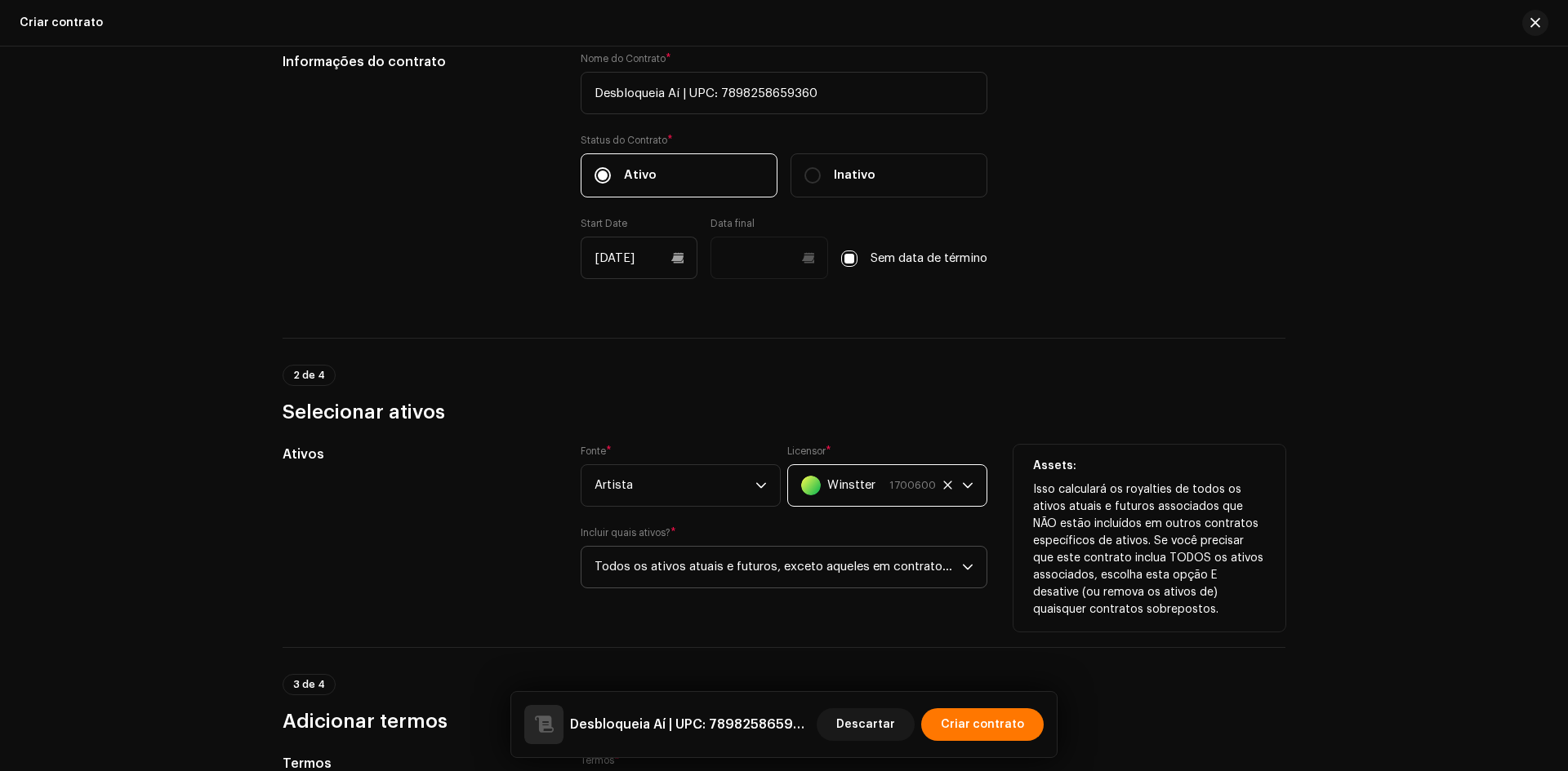
click at [703, 560] on span "Todos os ativos atuais e futuros, exceto aqueles em contratos específicos de at…" at bounding box center [778, 567] width 368 height 41
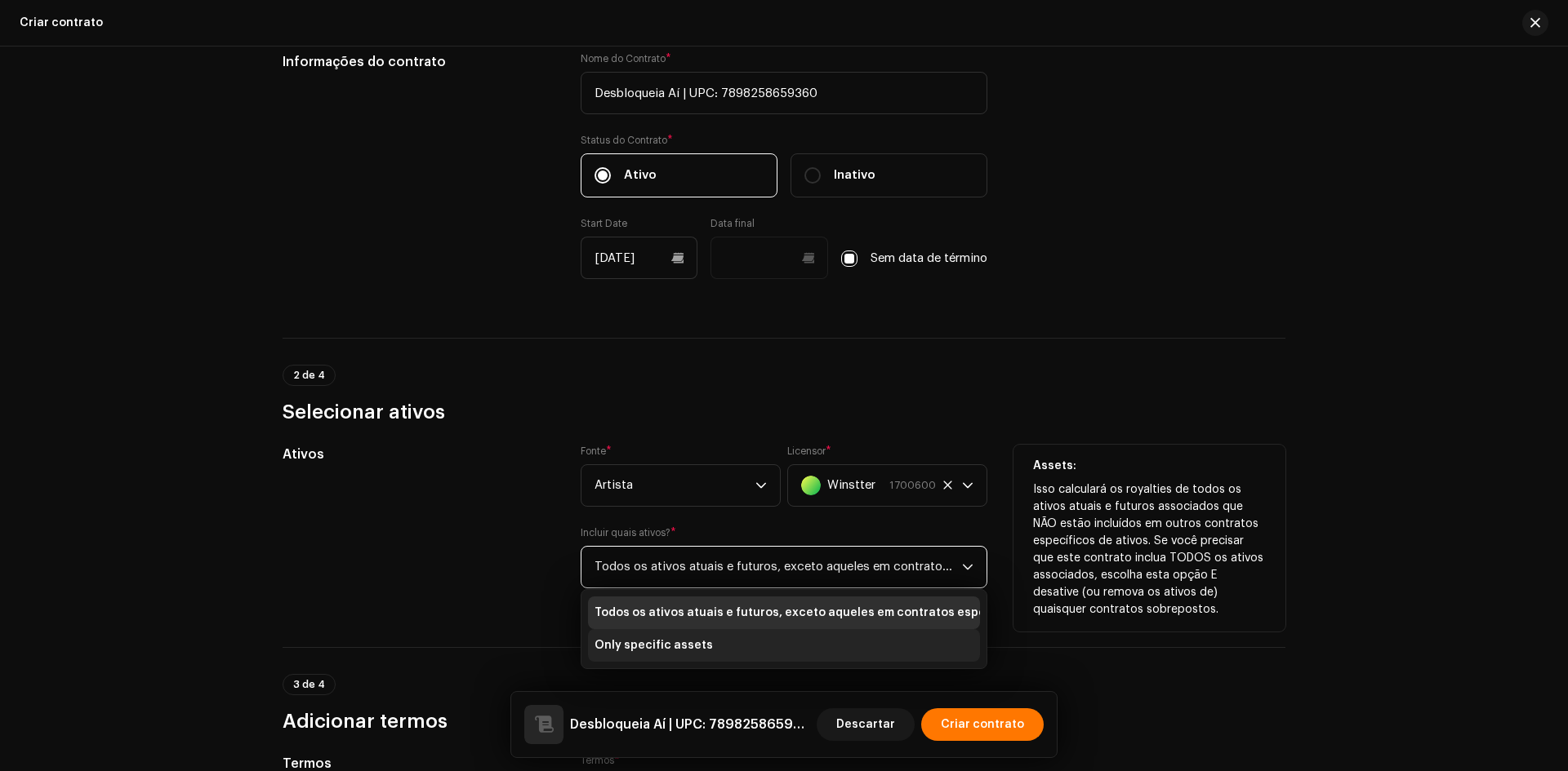
click at [629, 649] on span "Only specific assets" at bounding box center [654, 645] width 119 height 16
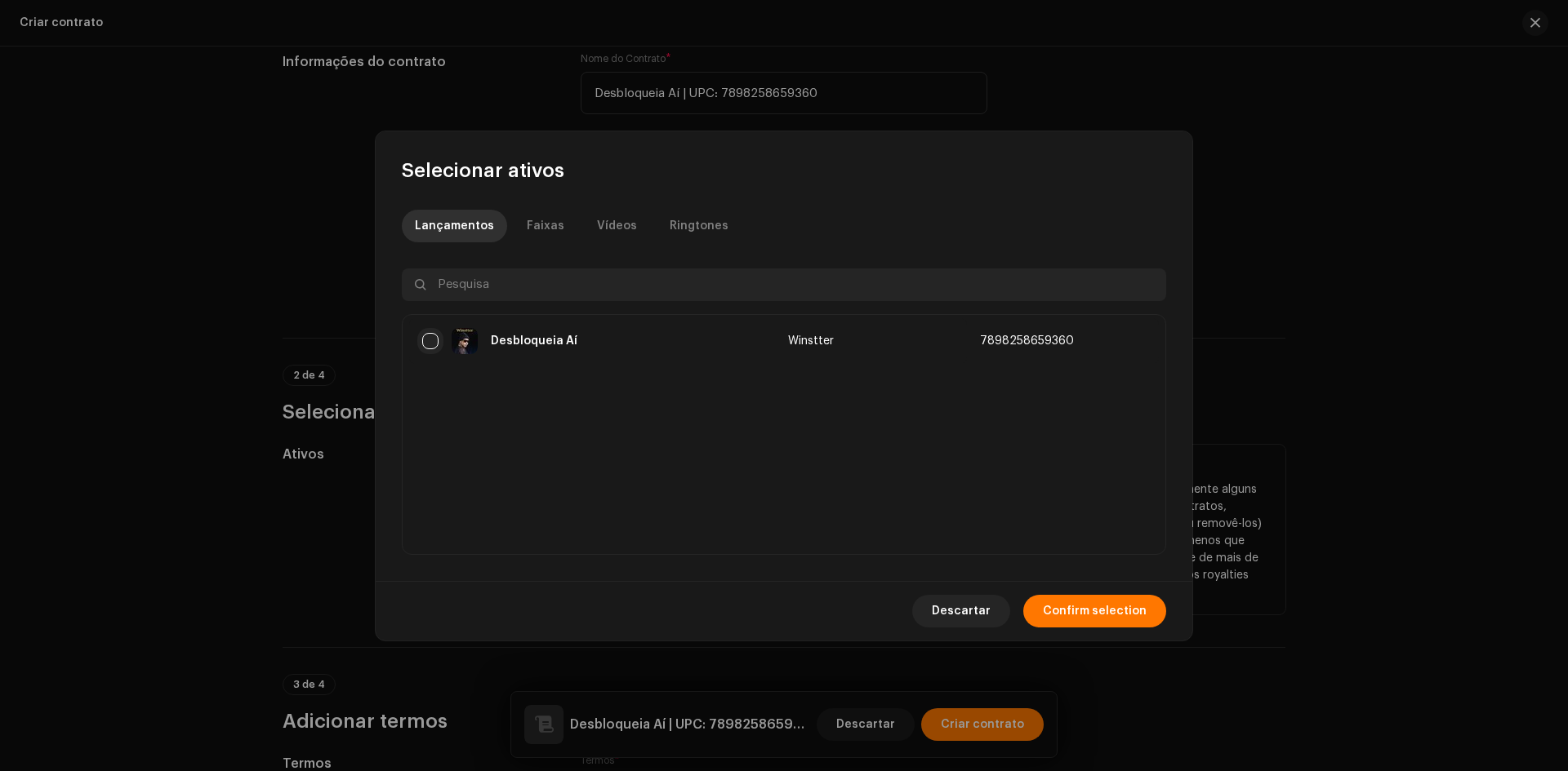
click at [427, 339] on input "checkbox" at bounding box center [430, 341] width 16 height 16
checkbox input "true"
click at [1099, 615] on span "Confirm selection" at bounding box center [1094, 611] width 103 height 33
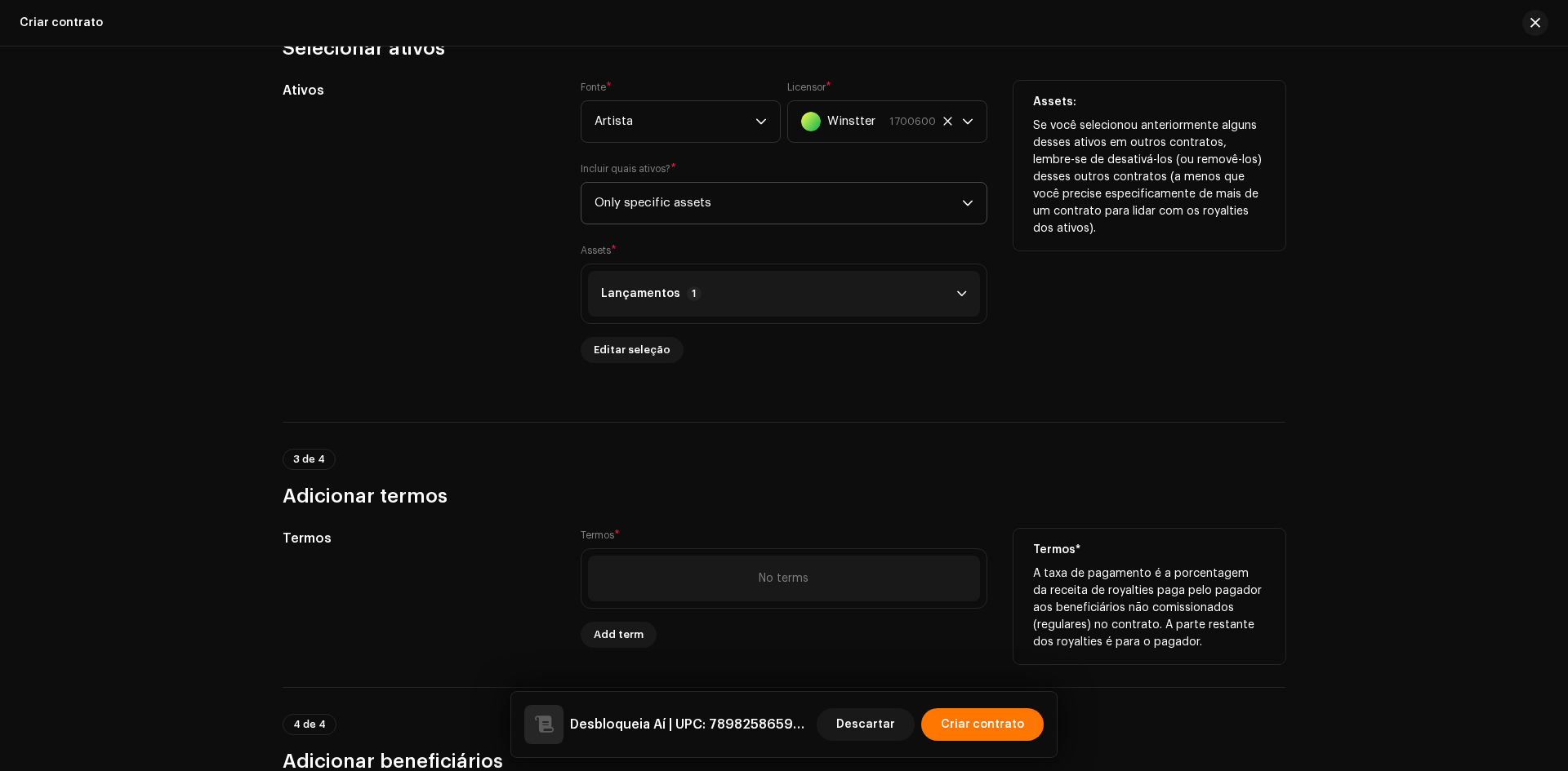
scroll to position [735, 0]
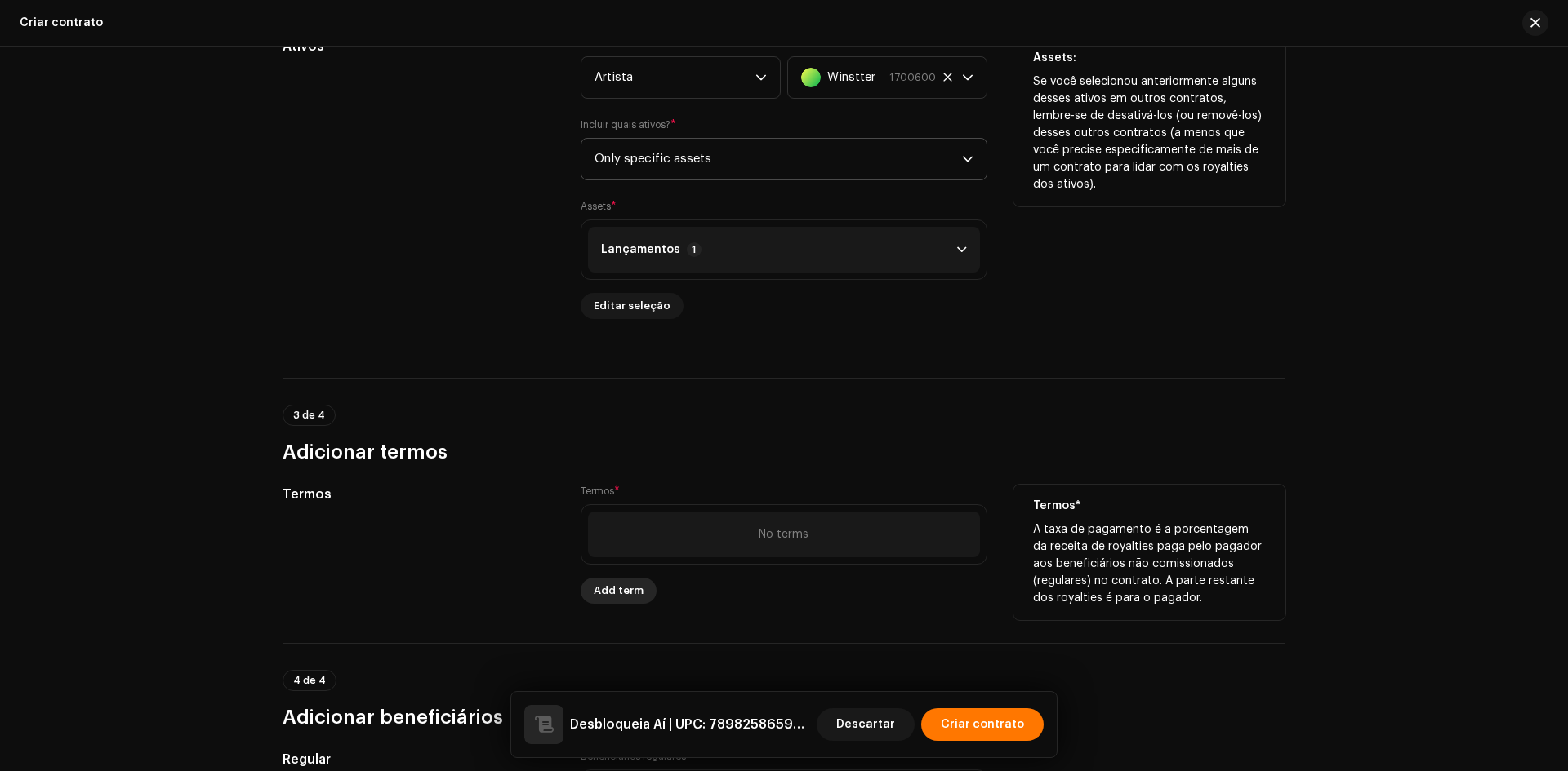
click at [641, 589] on button "Add term" at bounding box center [618, 590] width 76 height 26
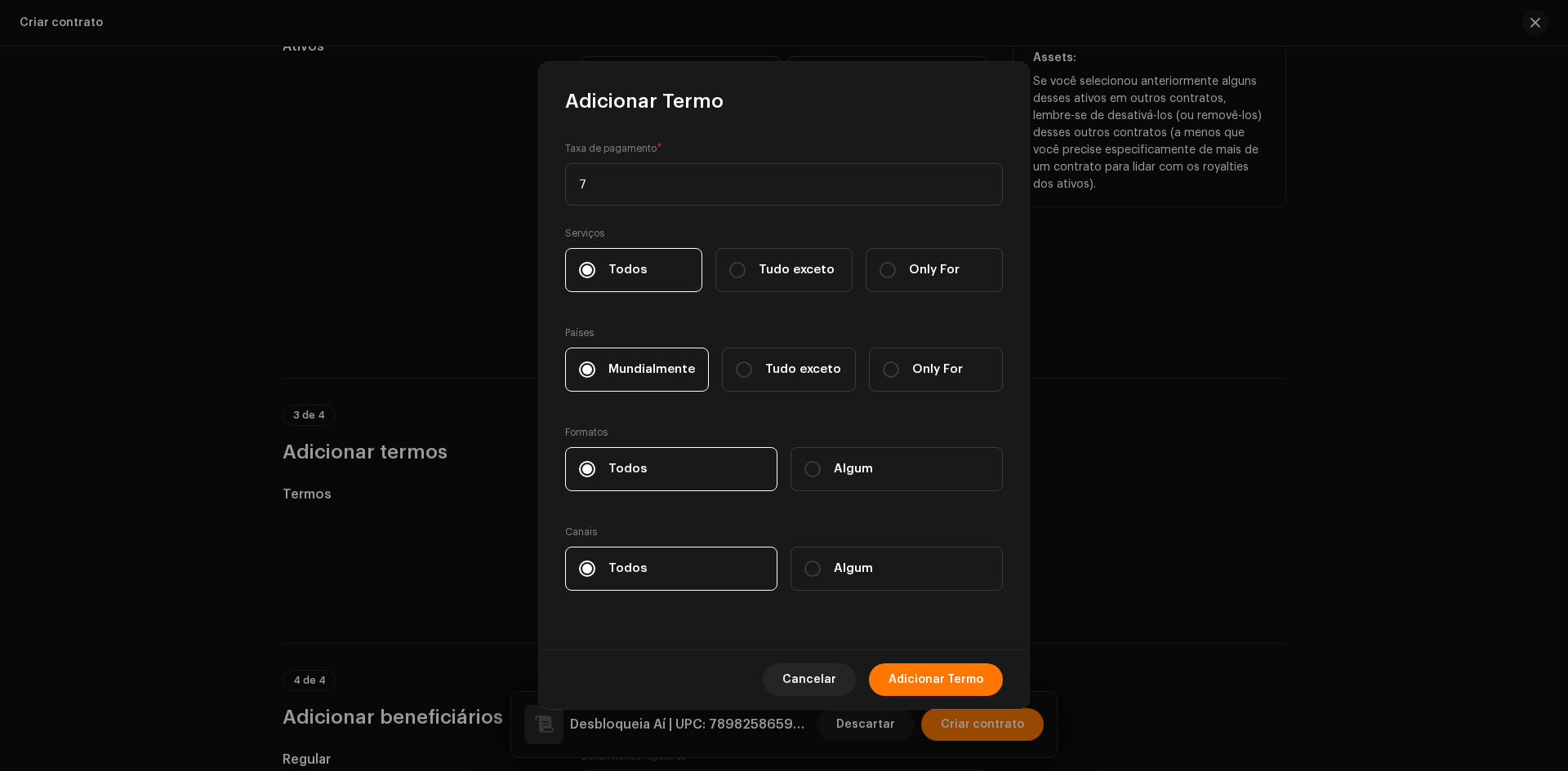
type input "75"
click at [969, 686] on span "Adicionar Termo" at bounding box center [935, 679] width 95 height 33
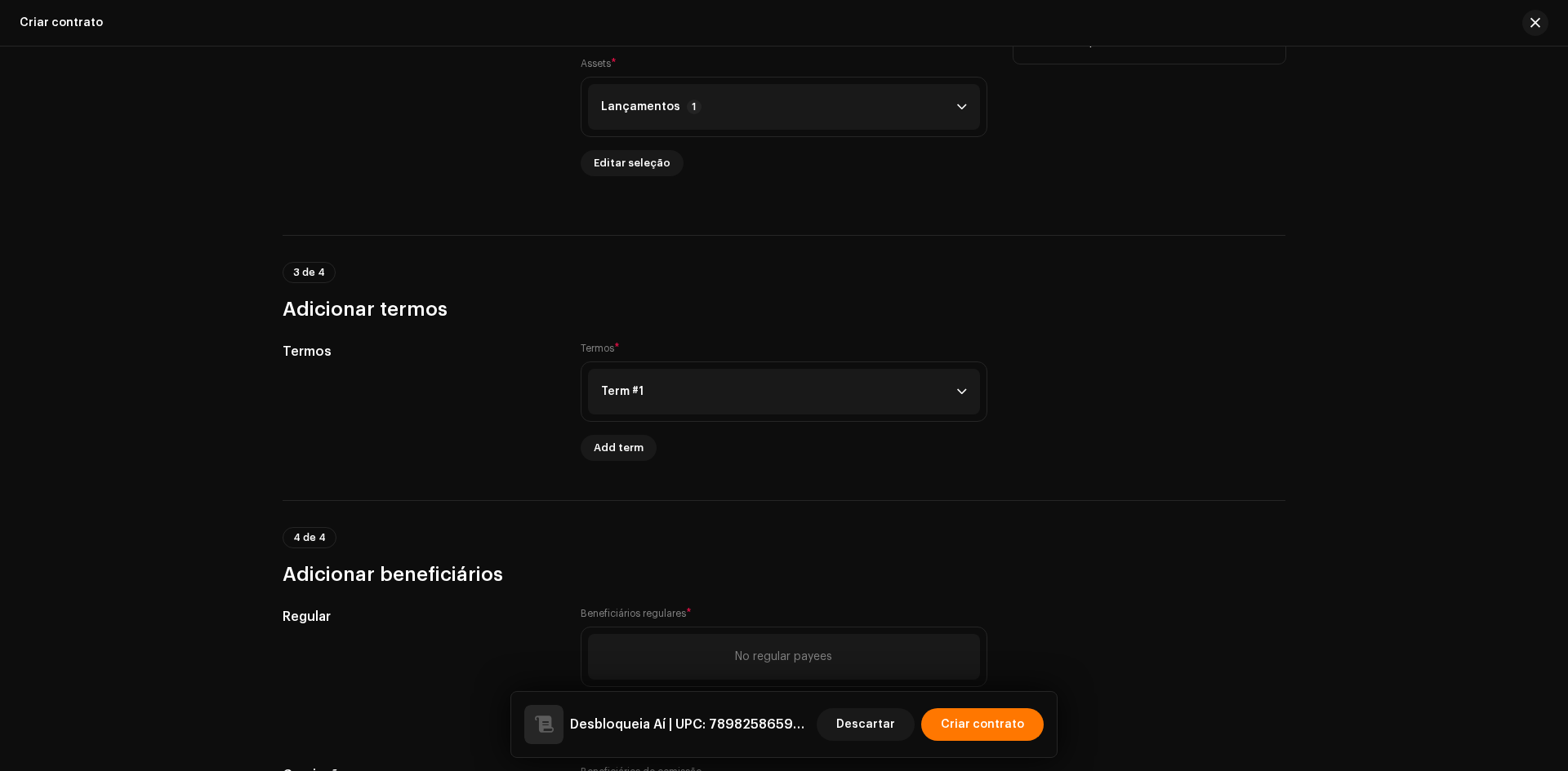
scroll to position [1106, 0]
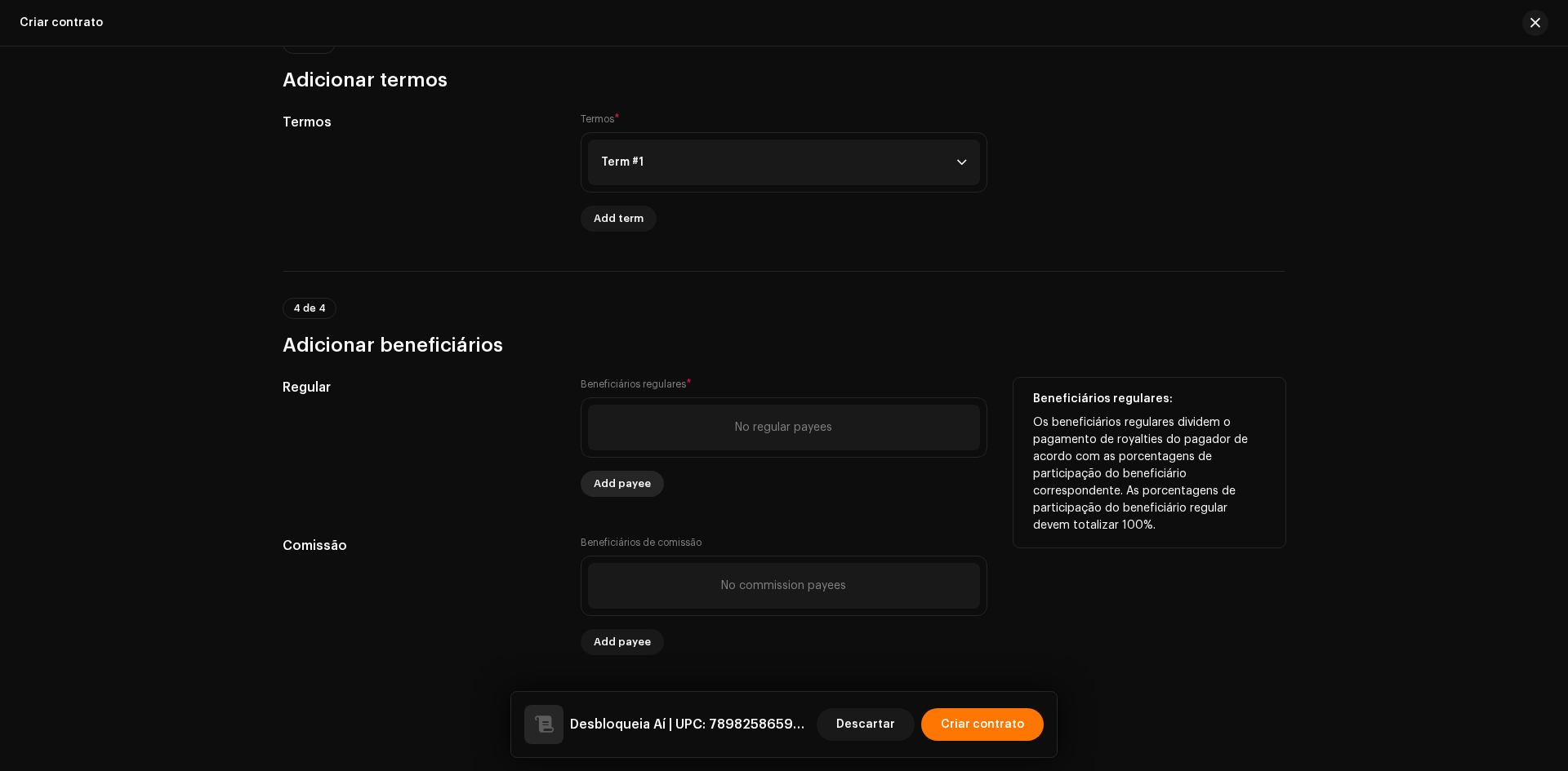
click at [636, 478] on span "Add payee" at bounding box center [622, 483] width 57 height 33
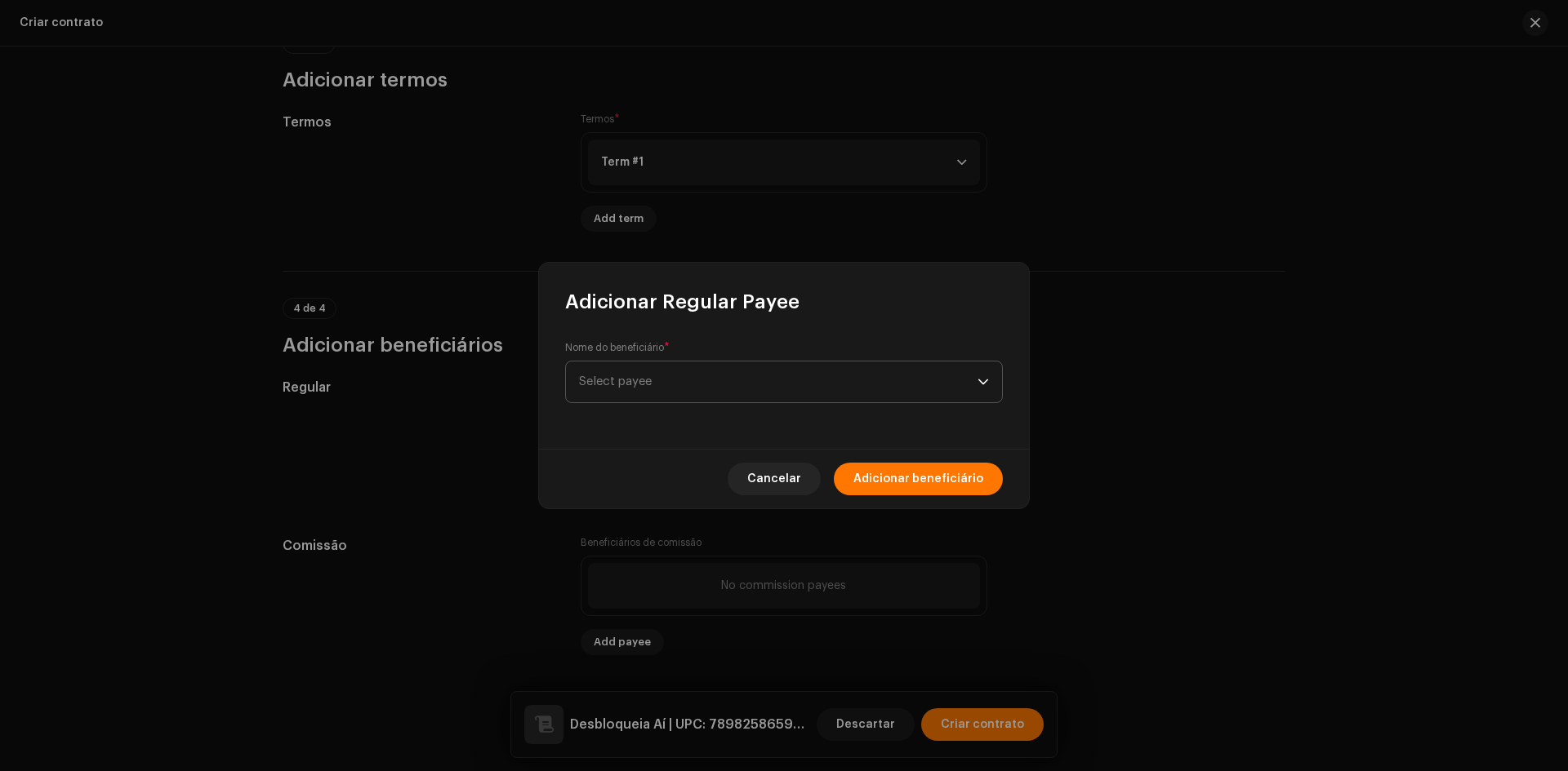
click at [645, 380] on span "Select payee" at bounding box center [615, 382] width 72 height 13
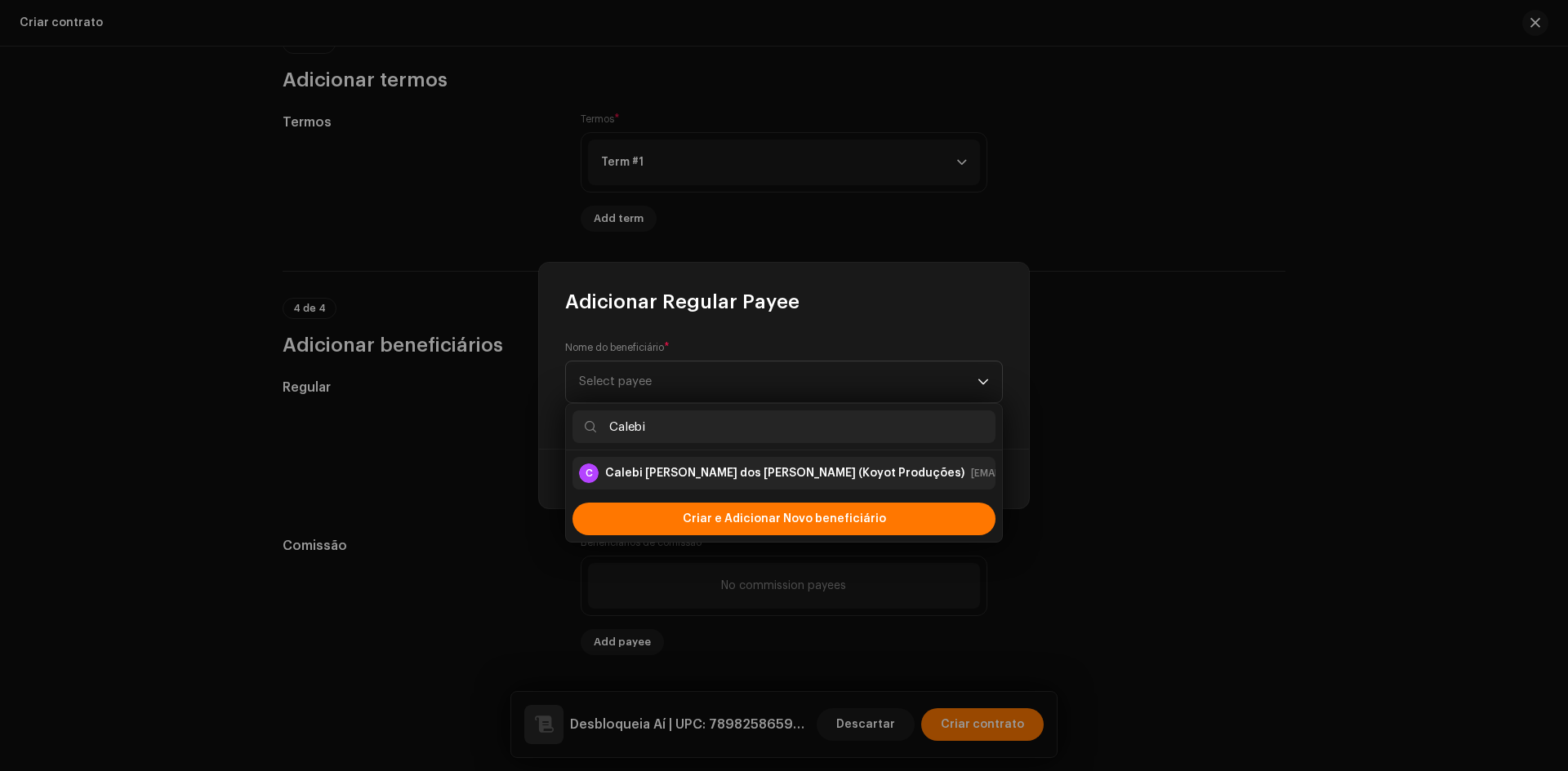
type input "Calebi"
click at [654, 480] on div "[PERSON_NAME] (Koyot Produções)" at bounding box center [784, 473] width 359 height 16
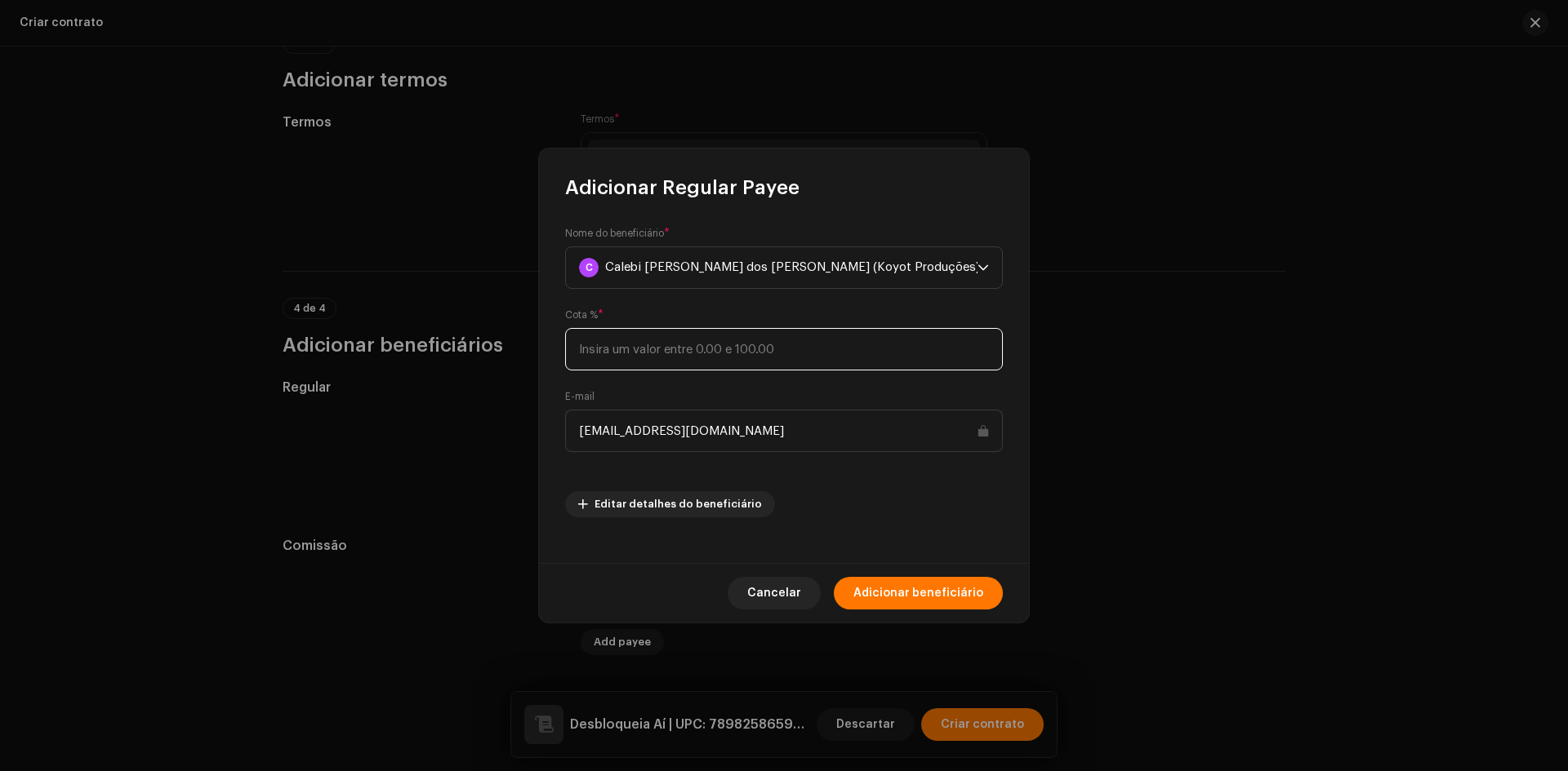
click at [667, 355] on input at bounding box center [784, 349] width 437 height 42
type input "50"
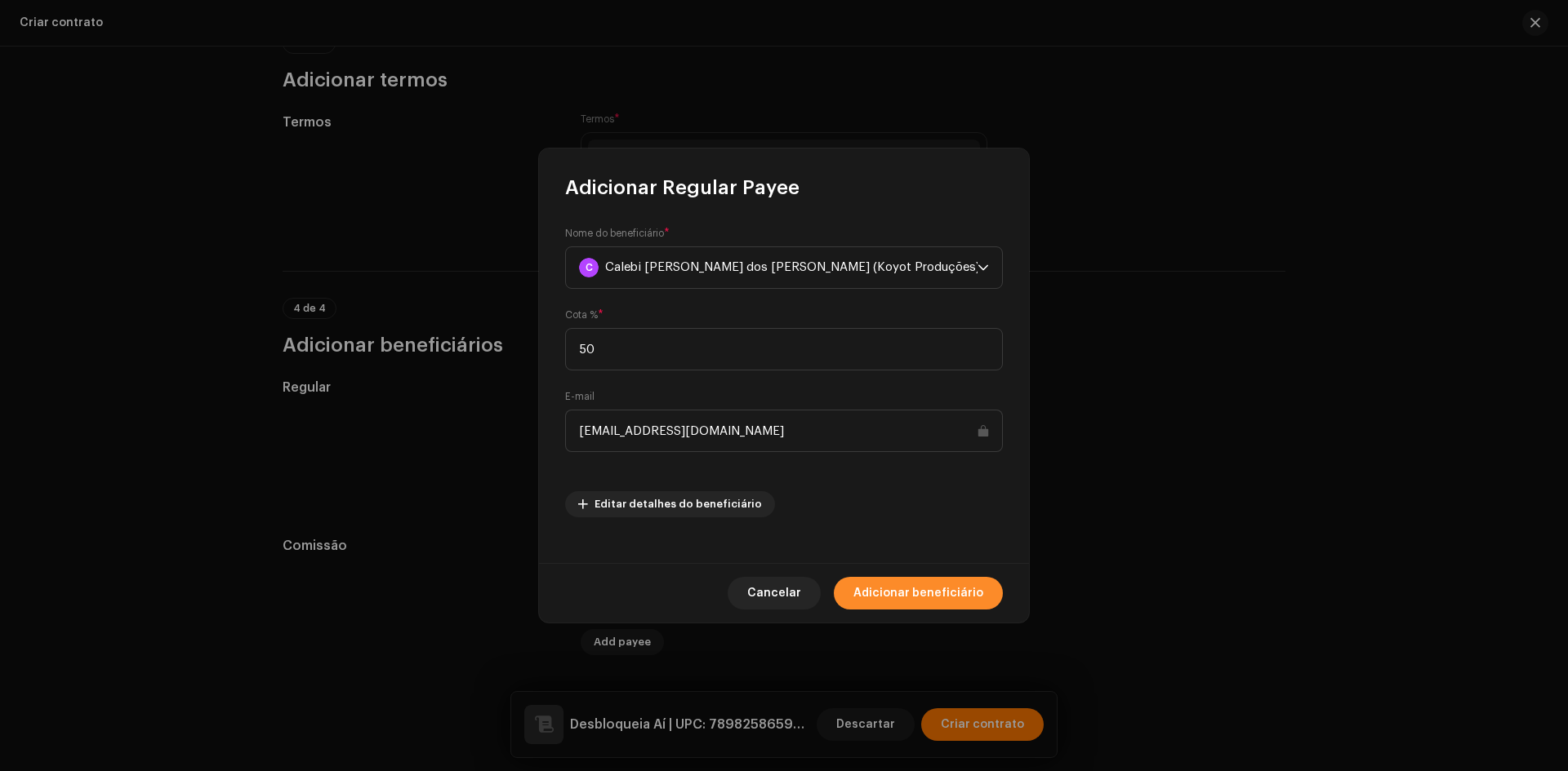
click at [894, 592] on span "Adicionar beneficiário" at bounding box center [918, 593] width 130 height 33
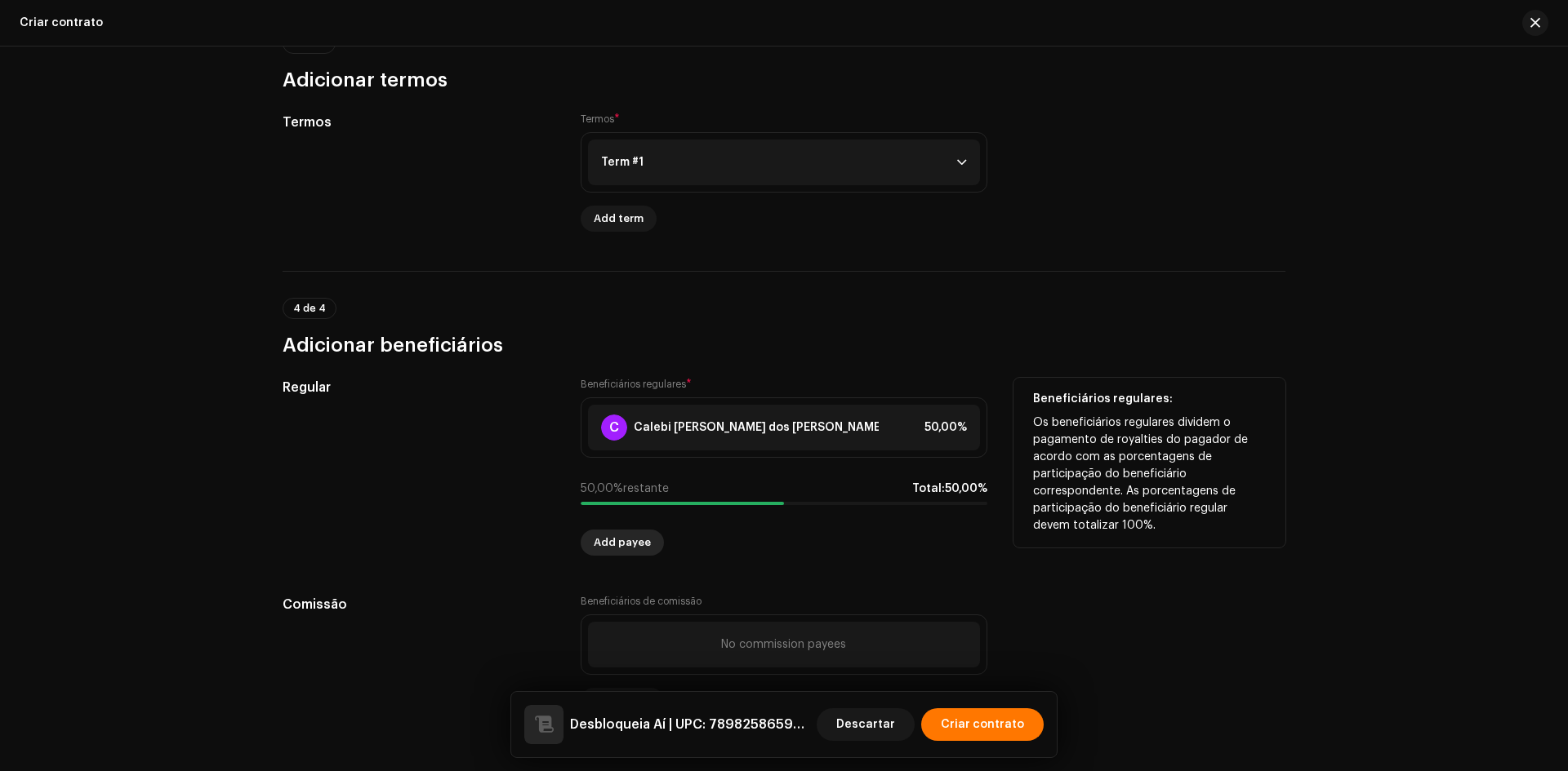
click at [614, 549] on span "Add payee" at bounding box center [622, 542] width 57 height 33
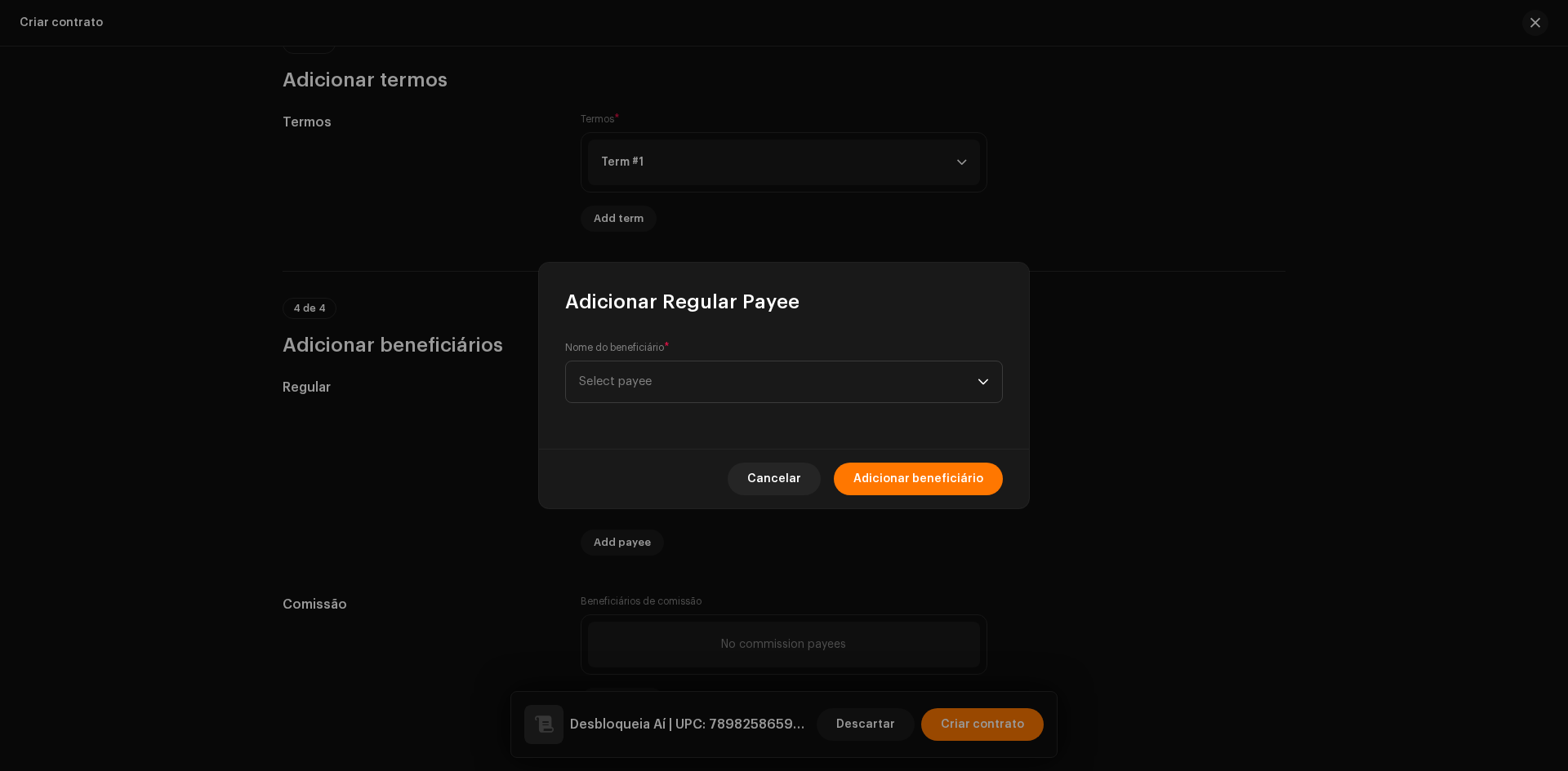
click at [697, 352] on div "Nome do beneficiário * Select payee" at bounding box center [784, 372] width 437 height 62
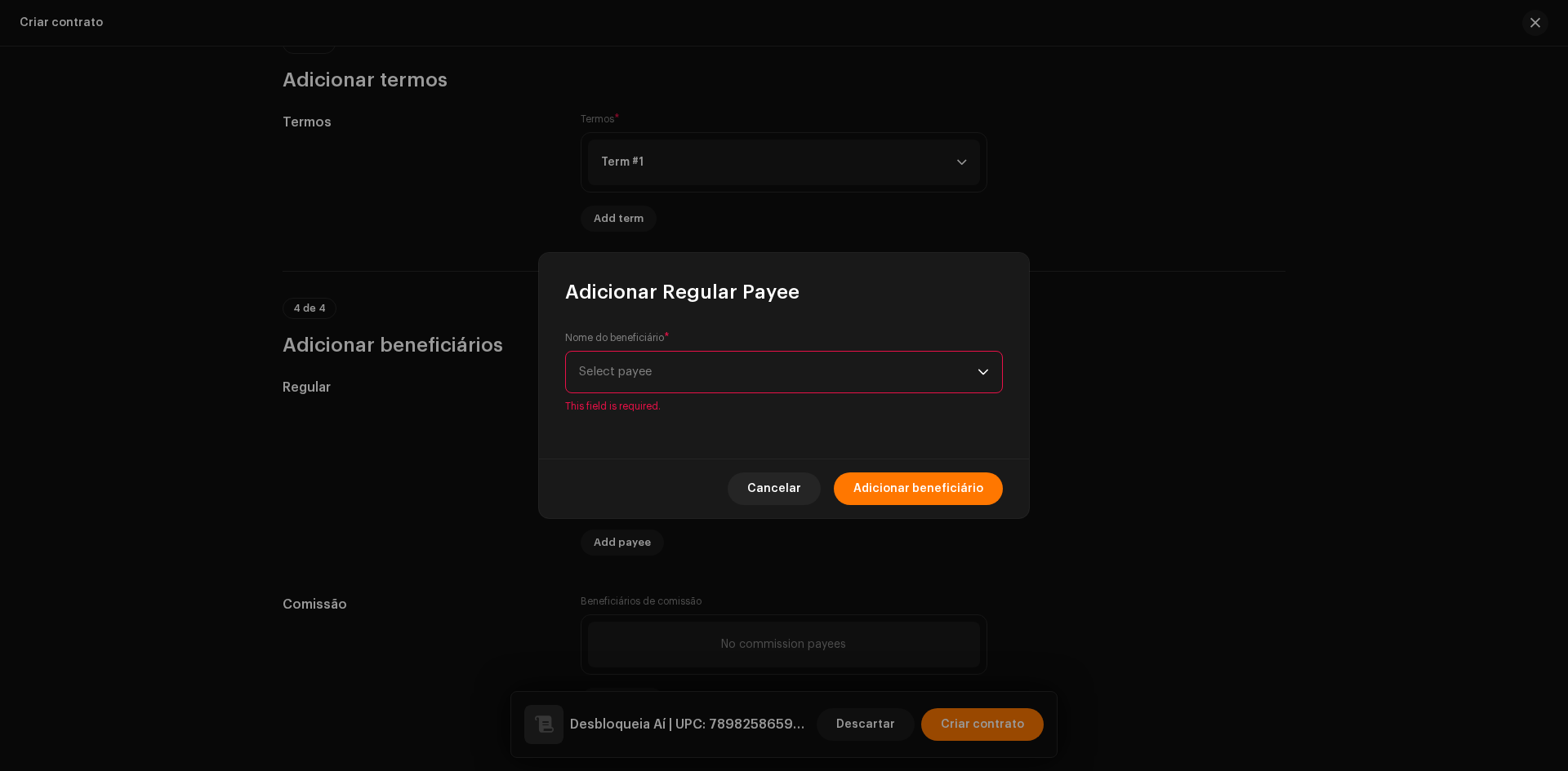
click at [698, 372] on span "Select payee" at bounding box center [778, 372] width 399 height 41
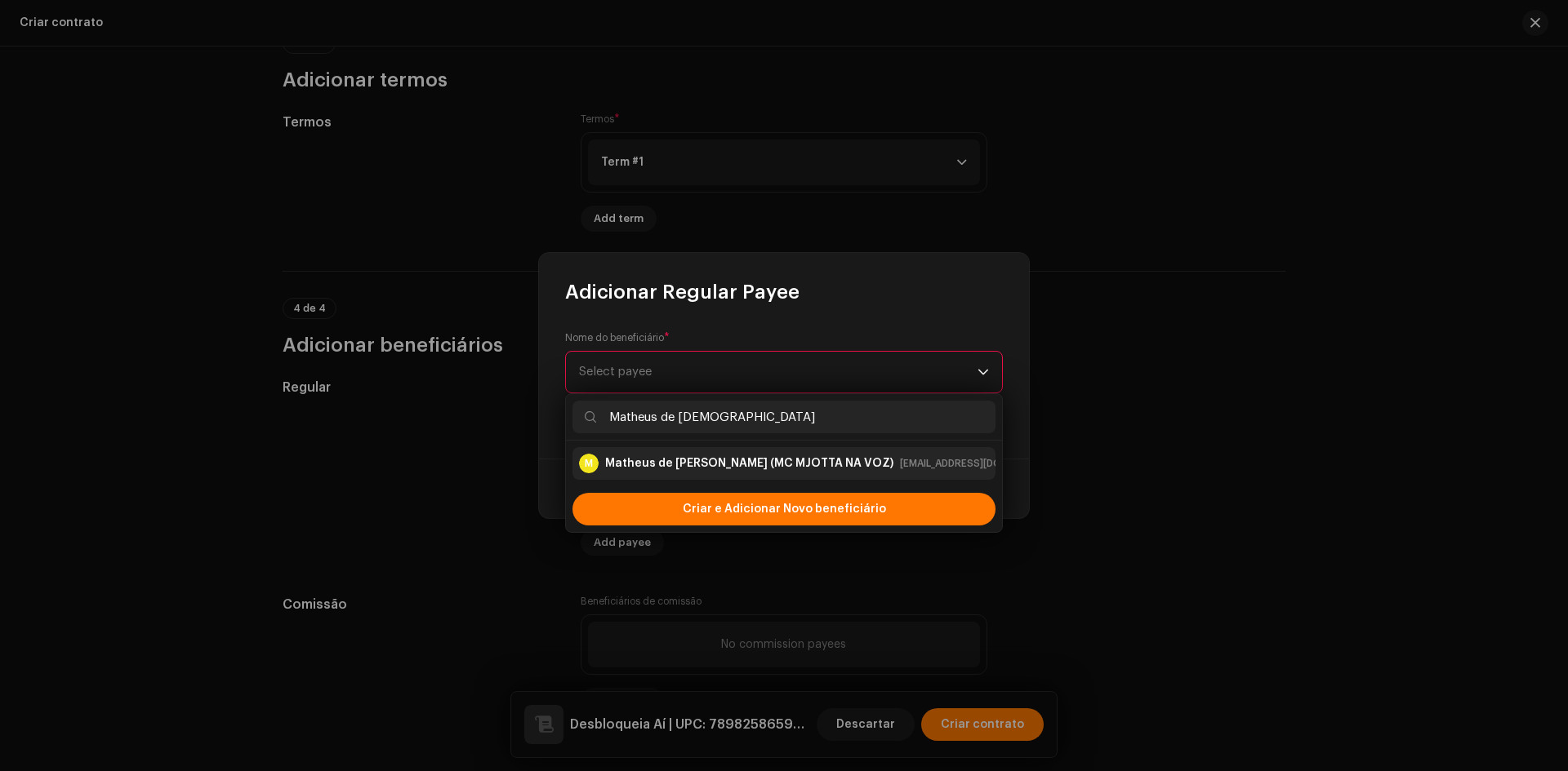
type input "Matheus de Jesu"
click at [677, 471] on div "Matheus de Jesus Barreto (MC MJOTTA NA VOZ)" at bounding box center [749, 463] width 289 height 16
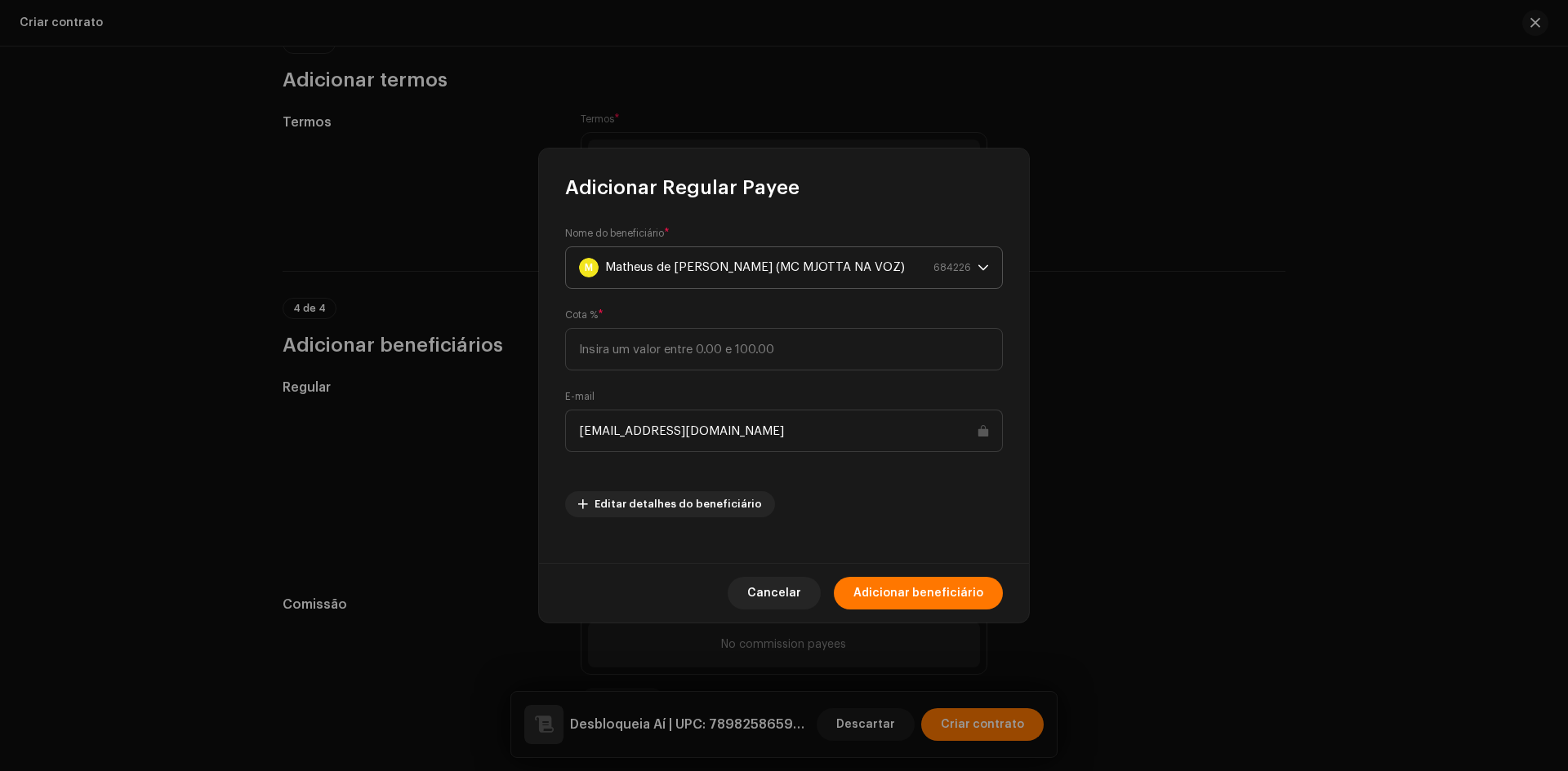
click at [756, 273] on div "Matheus de Jesus Barreto (MC MJOTTA NA VOZ)" at bounding box center [755, 267] width 299 height 41
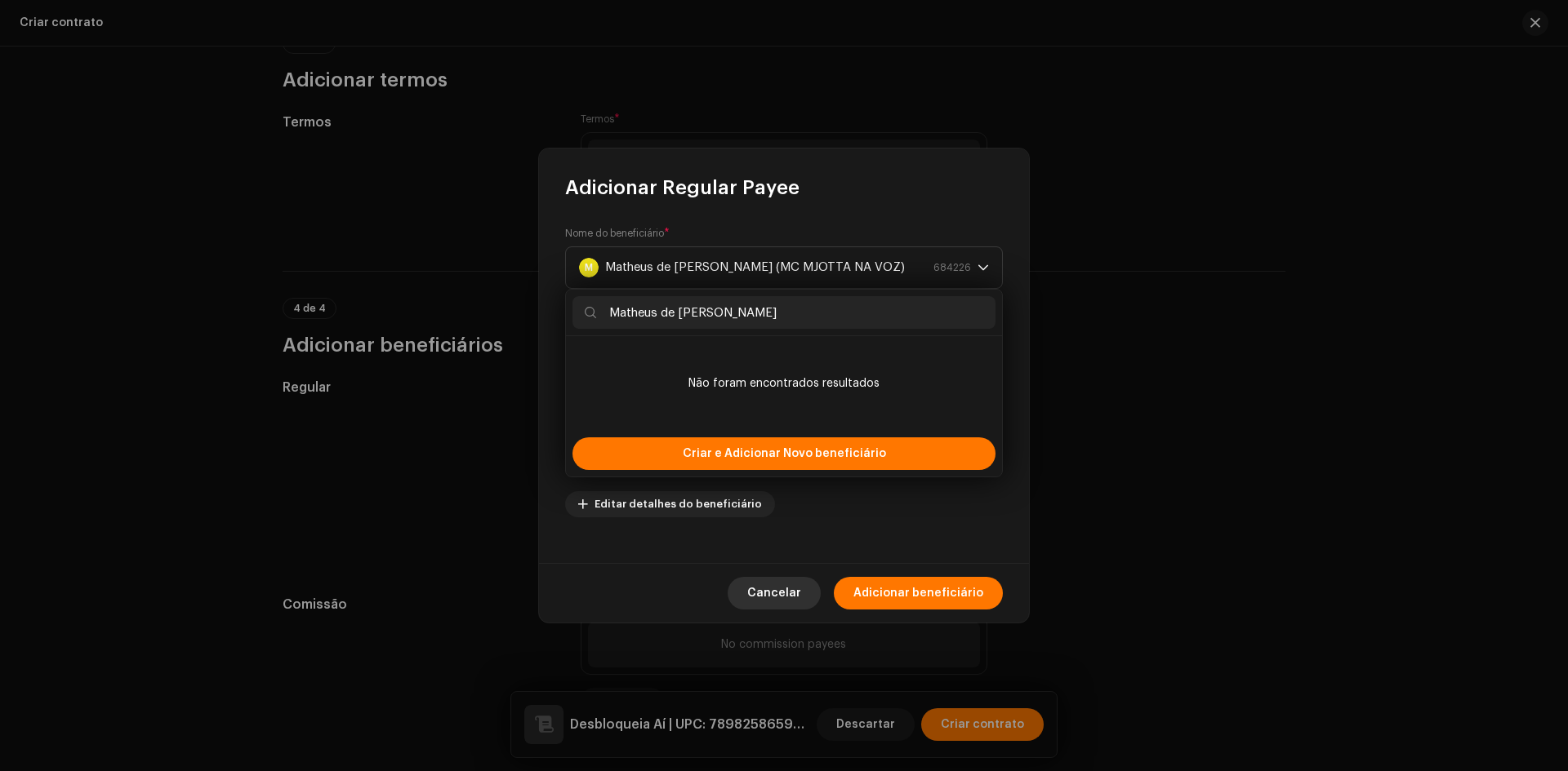
type input "Matheus de Jesus Lopes Santos"
click at [783, 587] on span "Cancelar" at bounding box center [774, 593] width 54 height 33
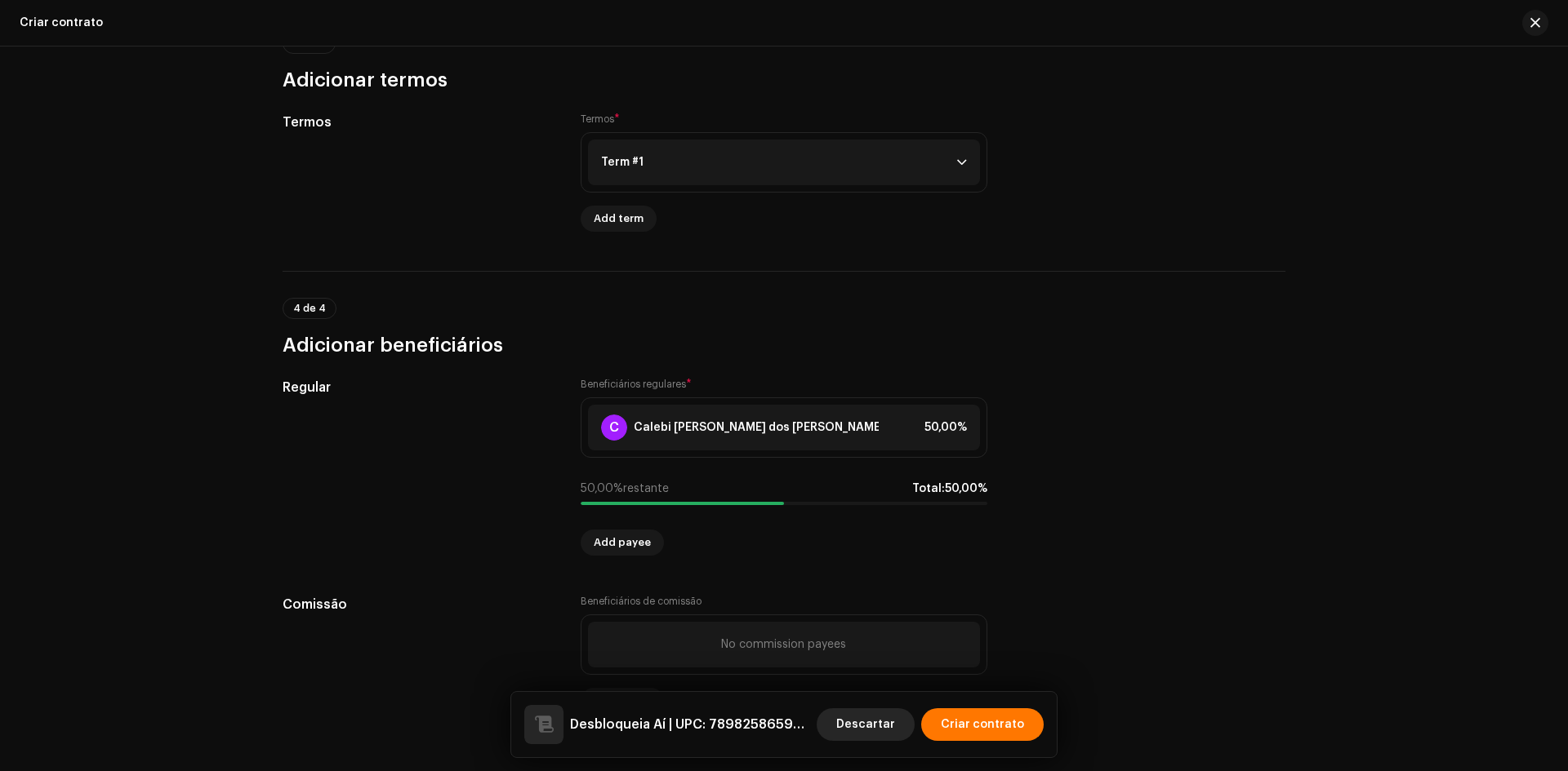
click at [875, 715] on span "Descartar" at bounding box center [866, 725] width 59 height 33
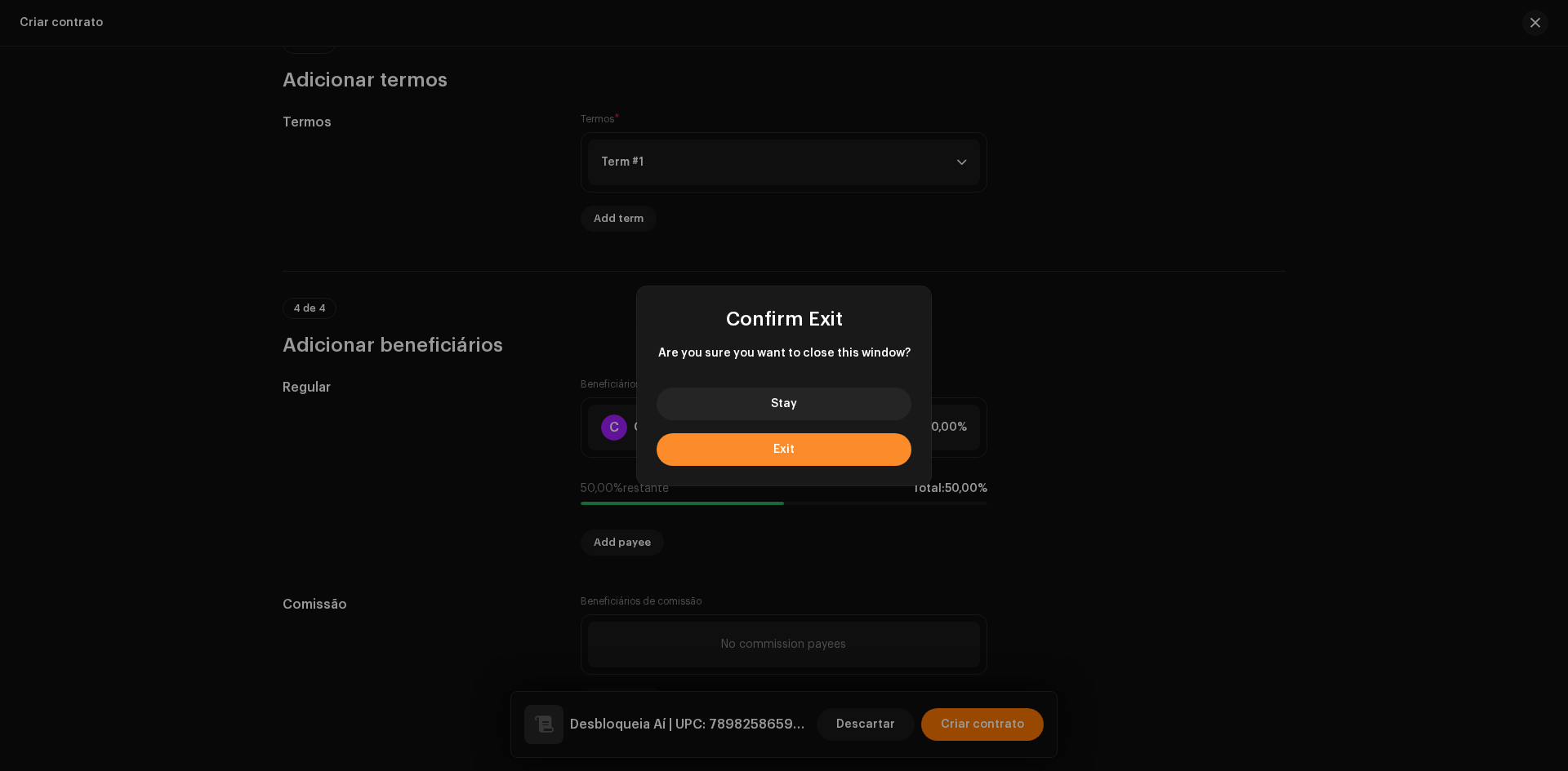
click at [800, 447] on button "Exit" at bounding box center [784, 449] width 255 height 33
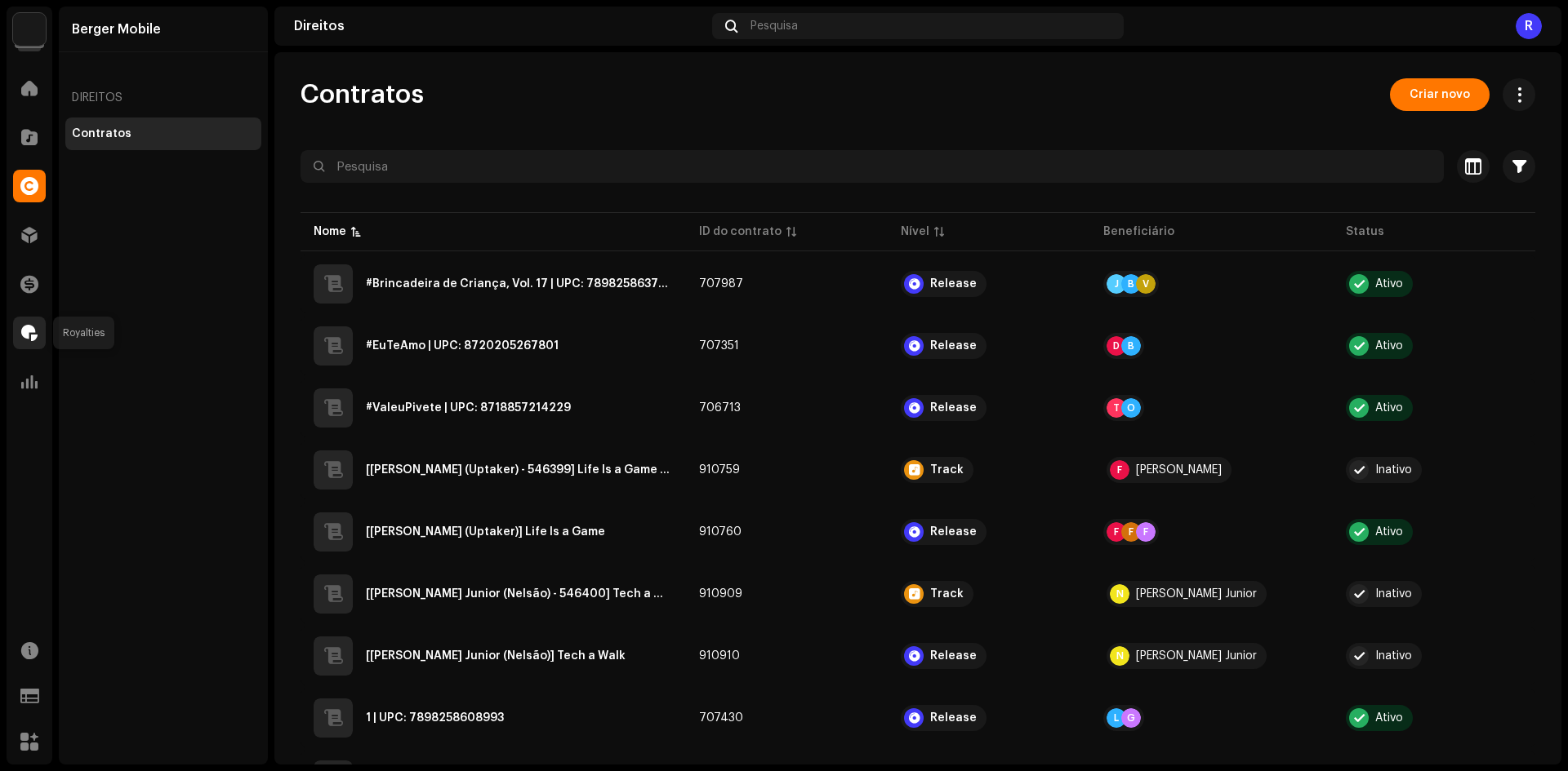
click at [25, 338] on span at bounding box center [29, 333] width 16 height 13
click at [42, 319] on div at bounding box center [29, 333] width 33 height 33
click at [23, 232] on span at bounding box center [29, 235] width 16 height 13
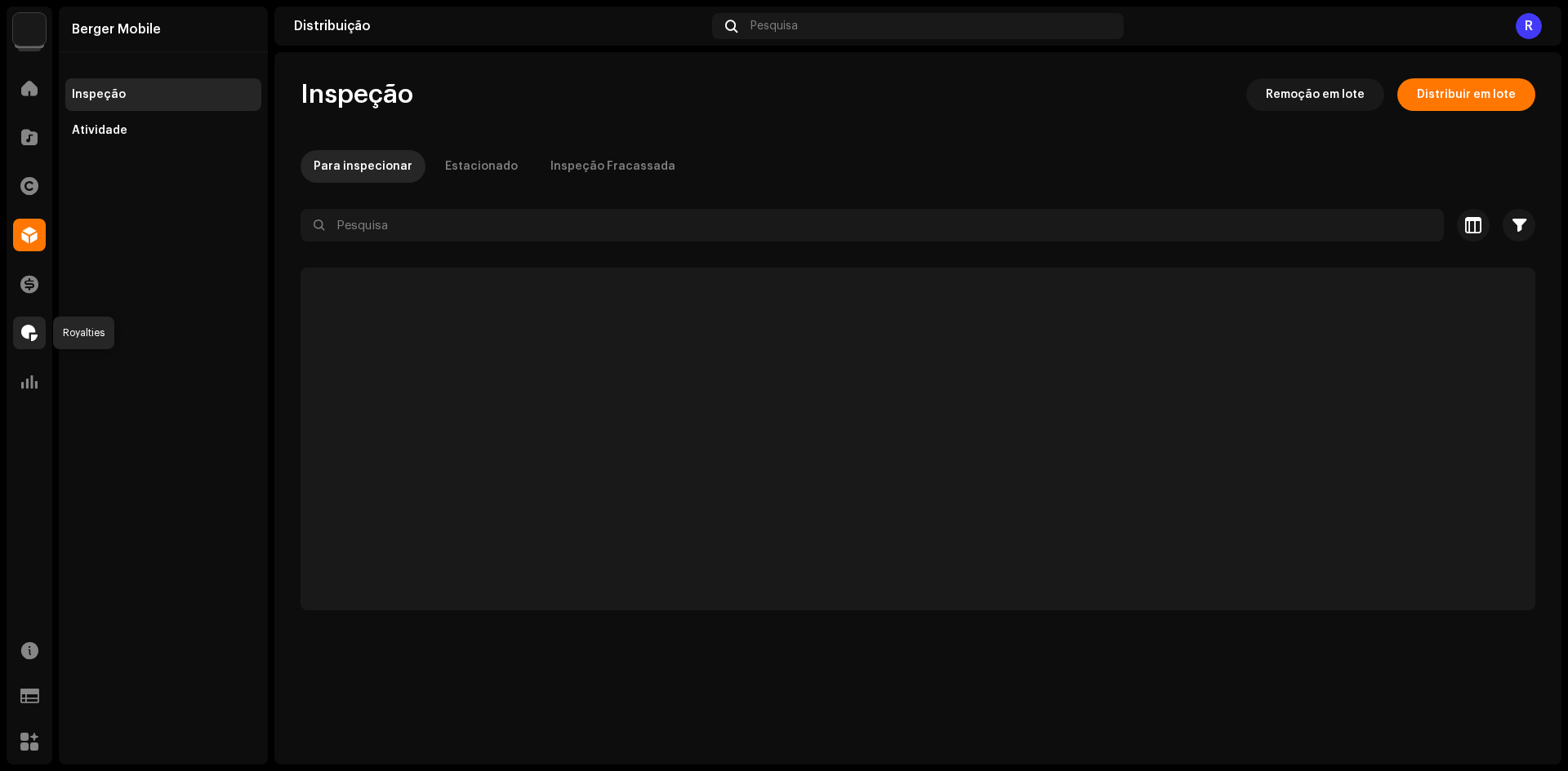
click at [26, 345] on div at bounding box center [29, 333] width 33 height 33
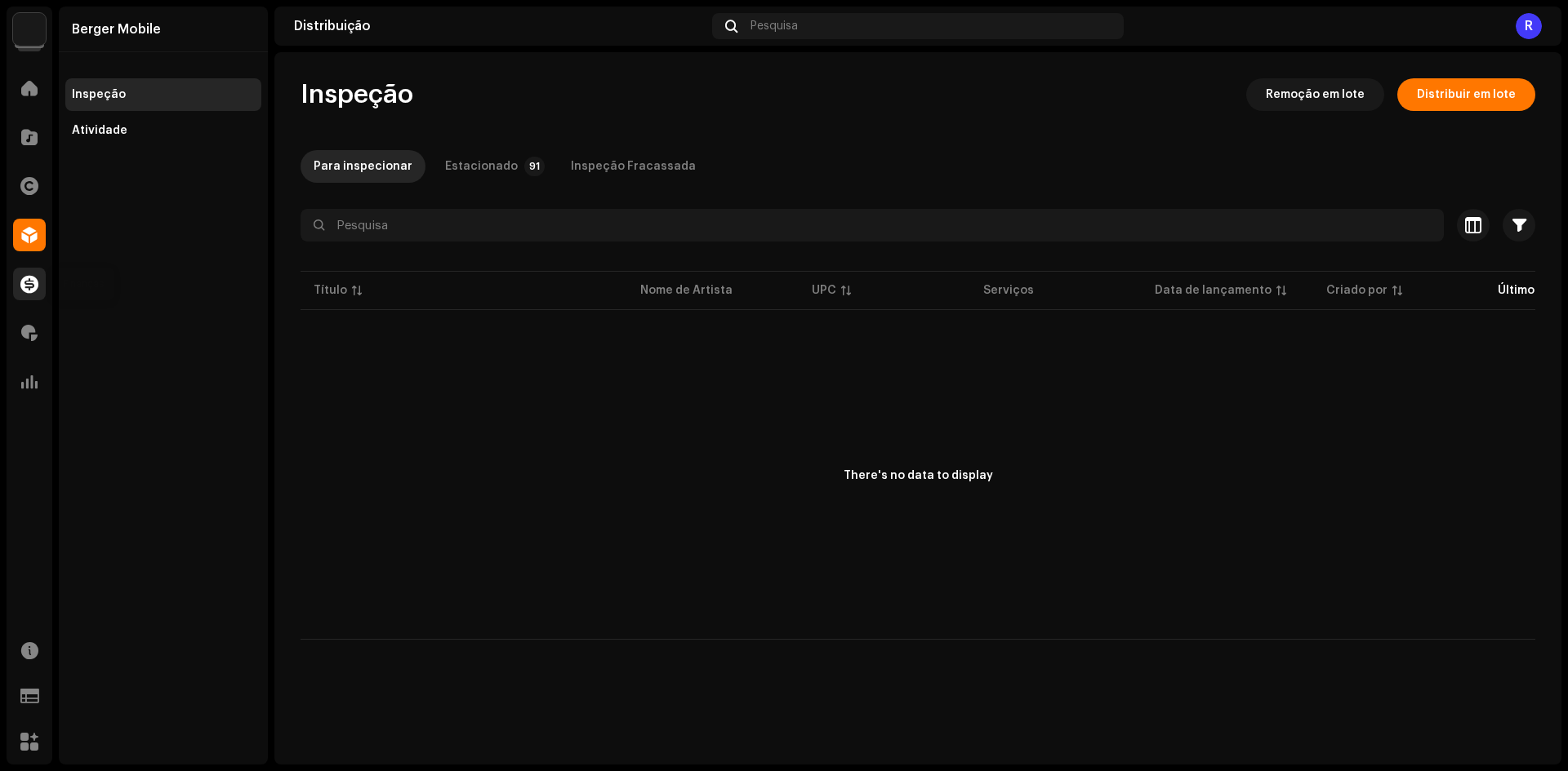
click at [38, 279] on span at bounding box center [29, 284] width 18 height 13
click at [23, 330] on span at bounding box center [29, 333] width 16 height 13
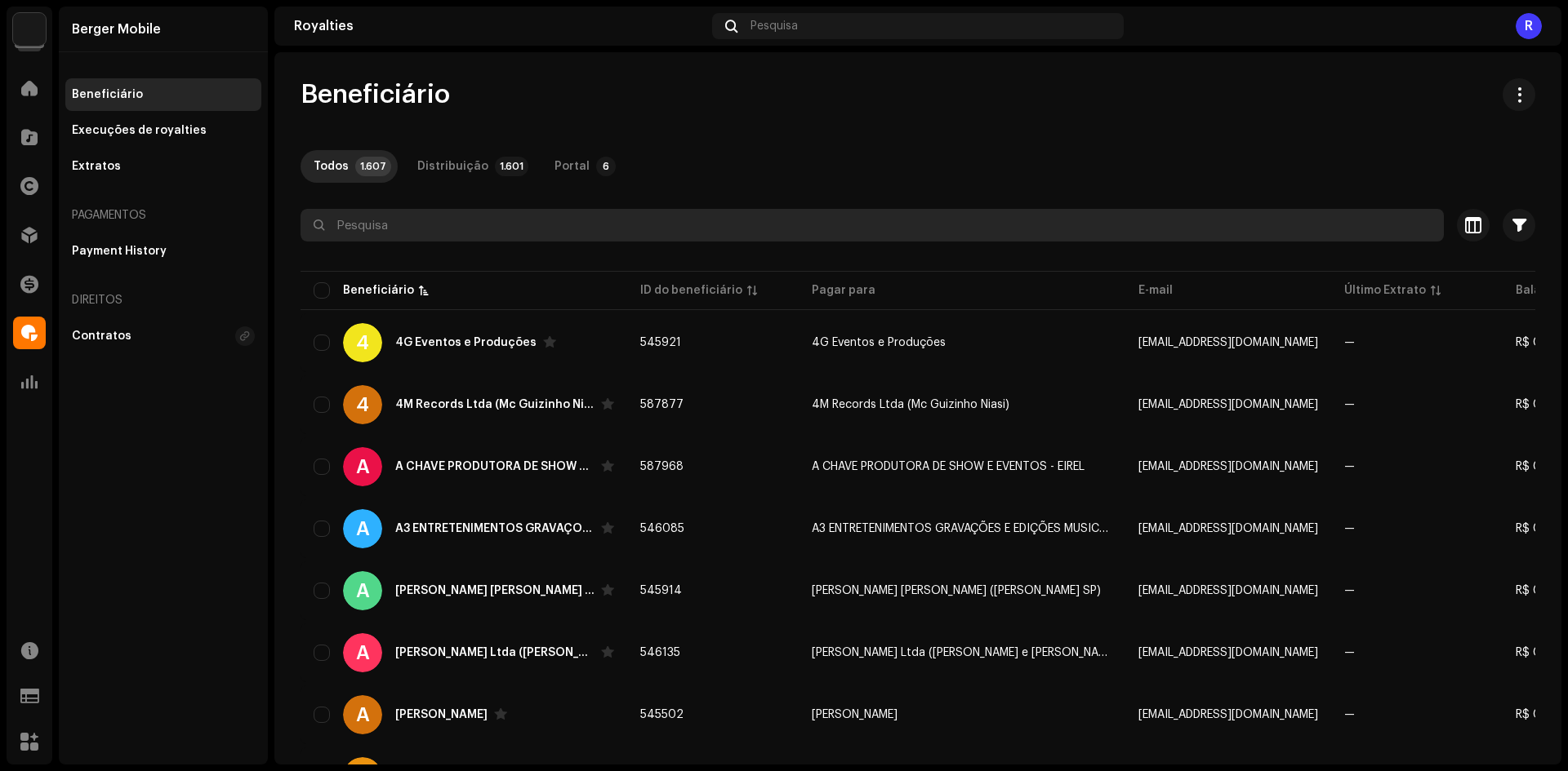
click at [714, 227] on input "text" at bounding box center [871, 225] width 1143 height 33
paste input "Berger Produções"
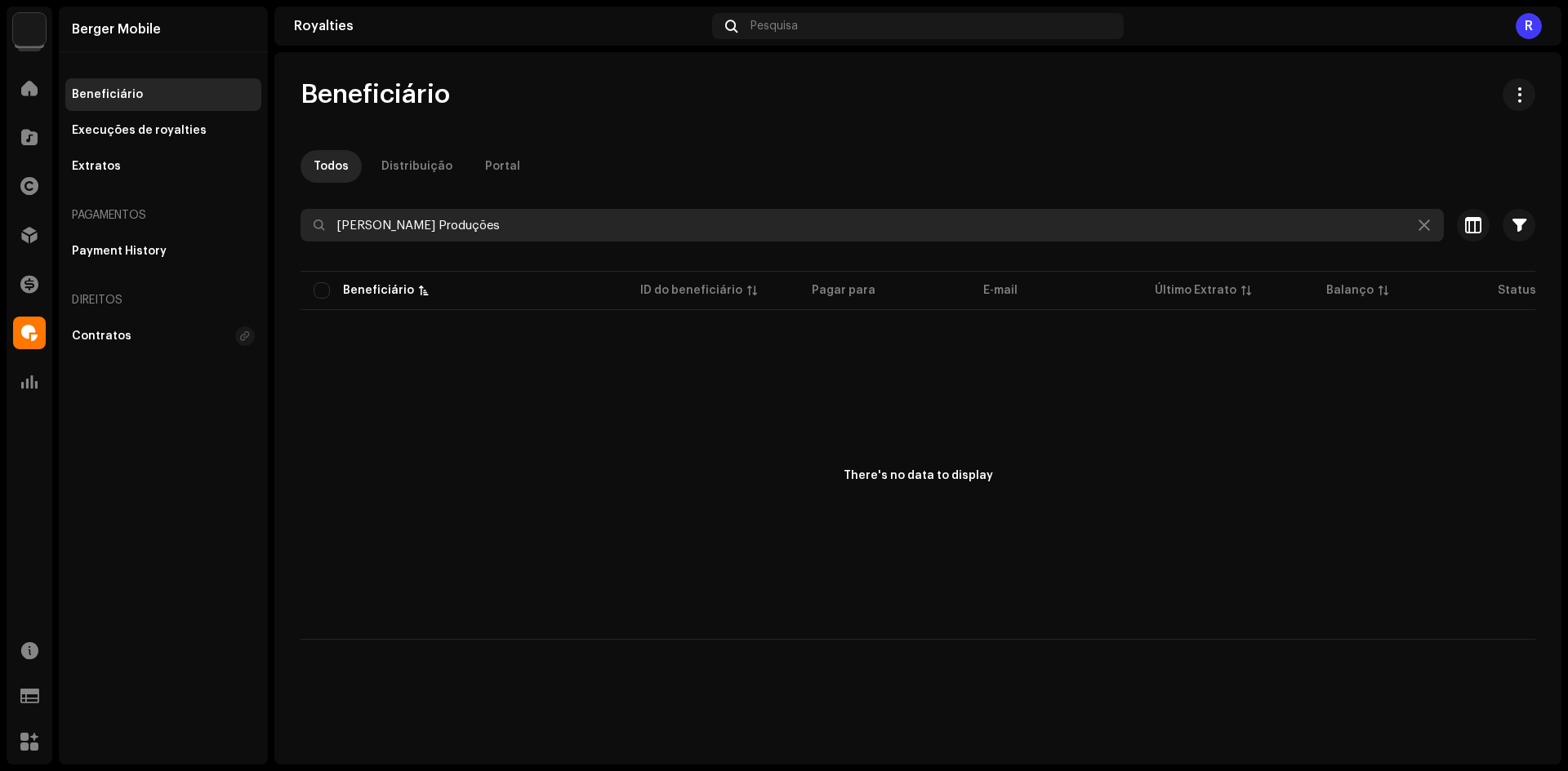
click at [453, 224] on input "Berger Produções" at bounding box center [871, 225] width 1143 height 33
paste input "[PERSON_NAME]"
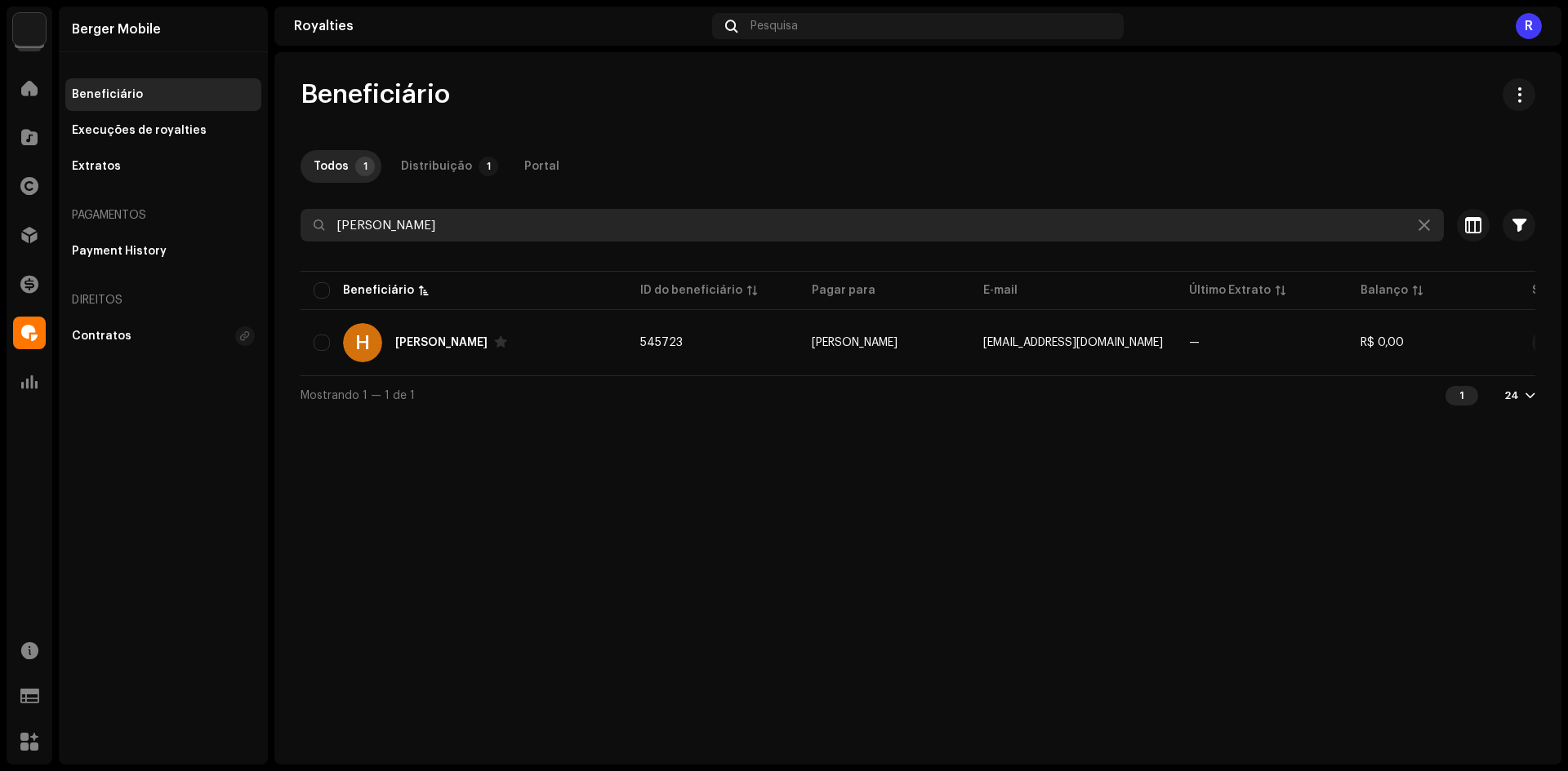
click at [605, 209] on input "[PERSON_NAME]" at bounding box center [871, 225] width 1143 height 33
paste input "Daiza Marina Borges Carvalh"
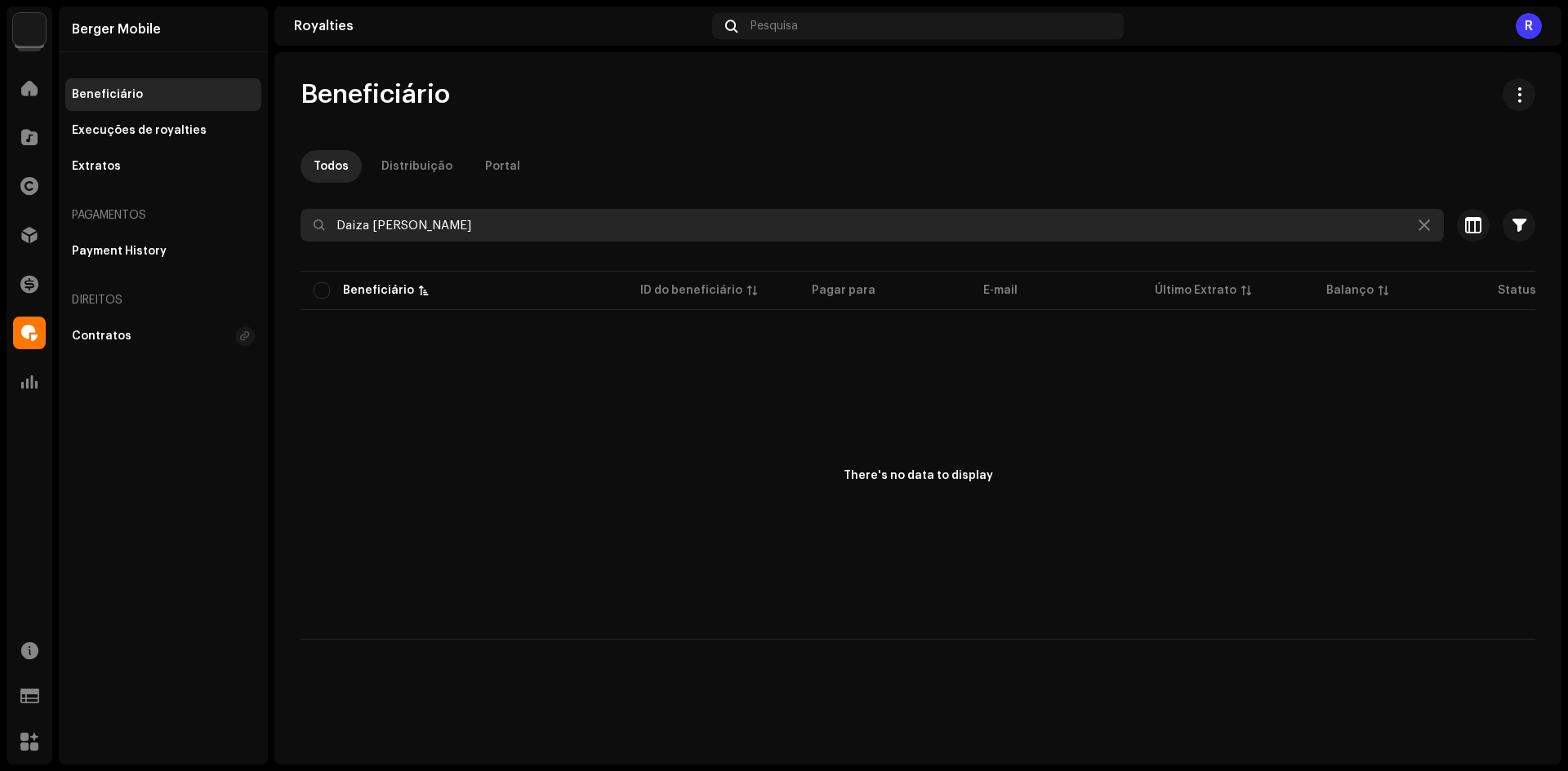
click at [607, 227] on input "Daiza Marina Borges Carvalho" at bounding box center [871, 225] width 1143 height 33
paste input "Leonardo de Brito Silva"
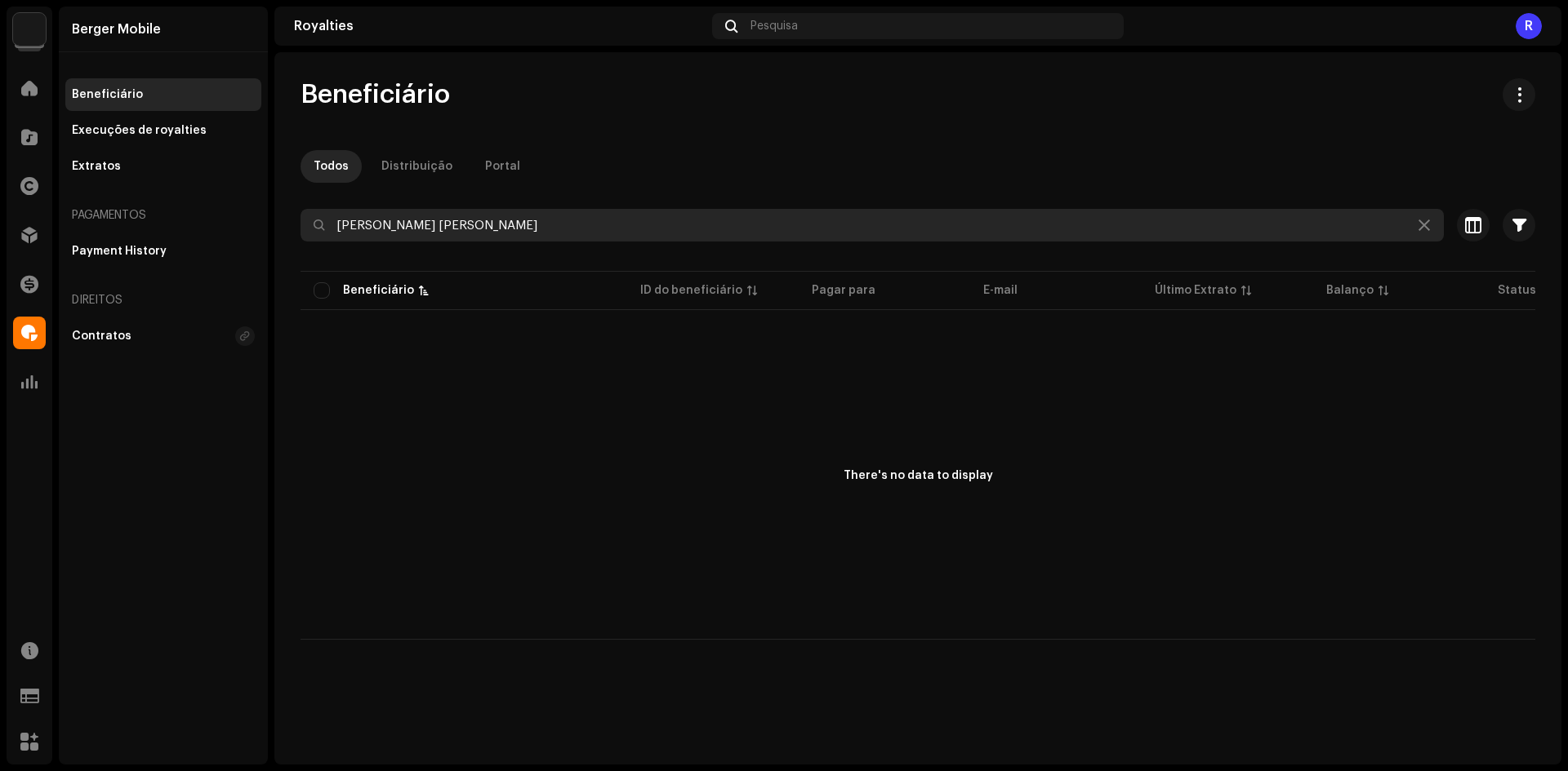
click at [608, 228] on input "Leonardo de Brito Silva" at bounding box center [871, 225] width 1143 height 33
click at [518, 222] on input "Mari Carvalho" at bounding box center [871, 225] width 1143 height 33
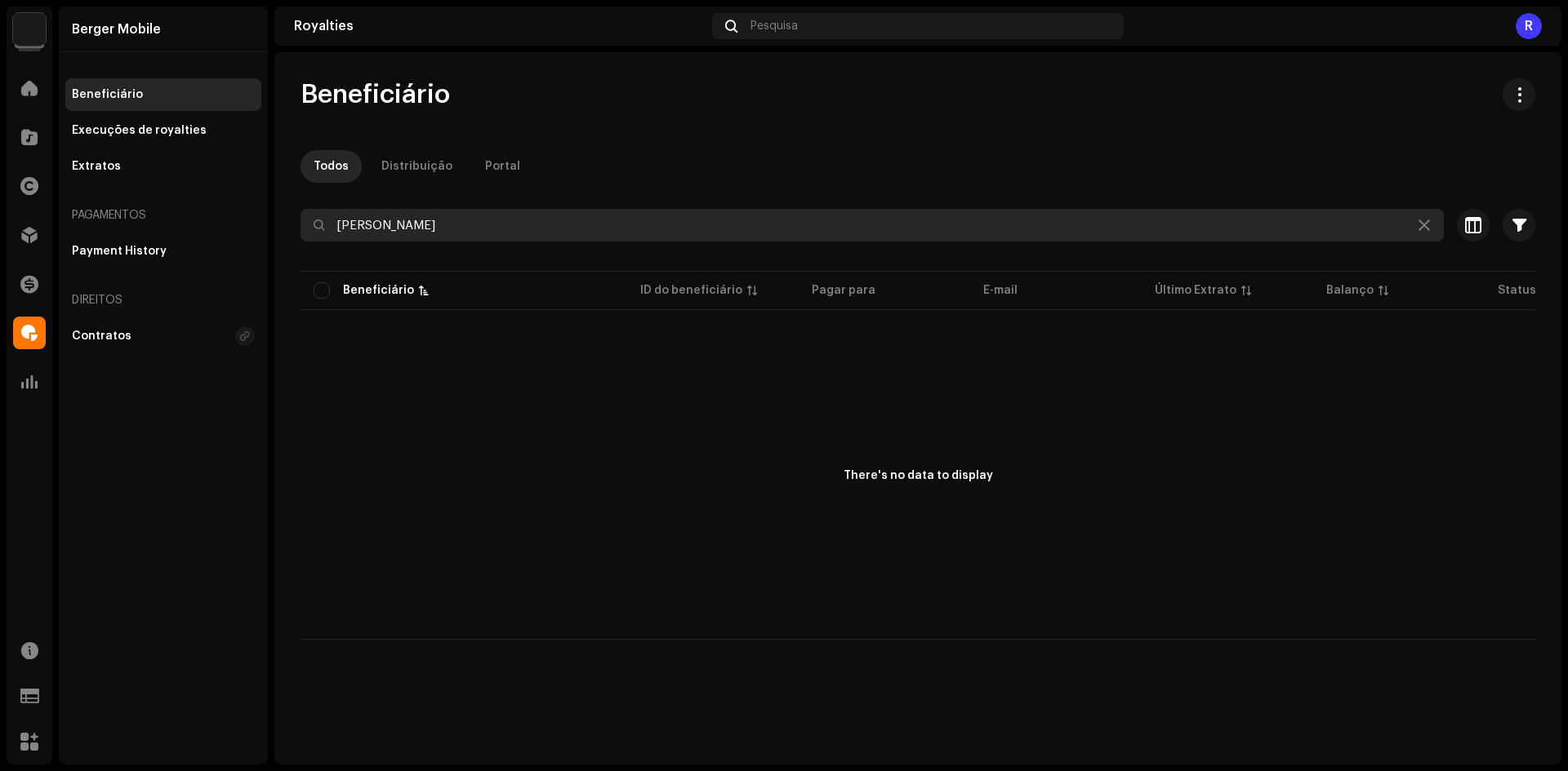
click at [518, 222] on input "Mari Carvalho" at bounding box center [871, 225] width 1143 height 33
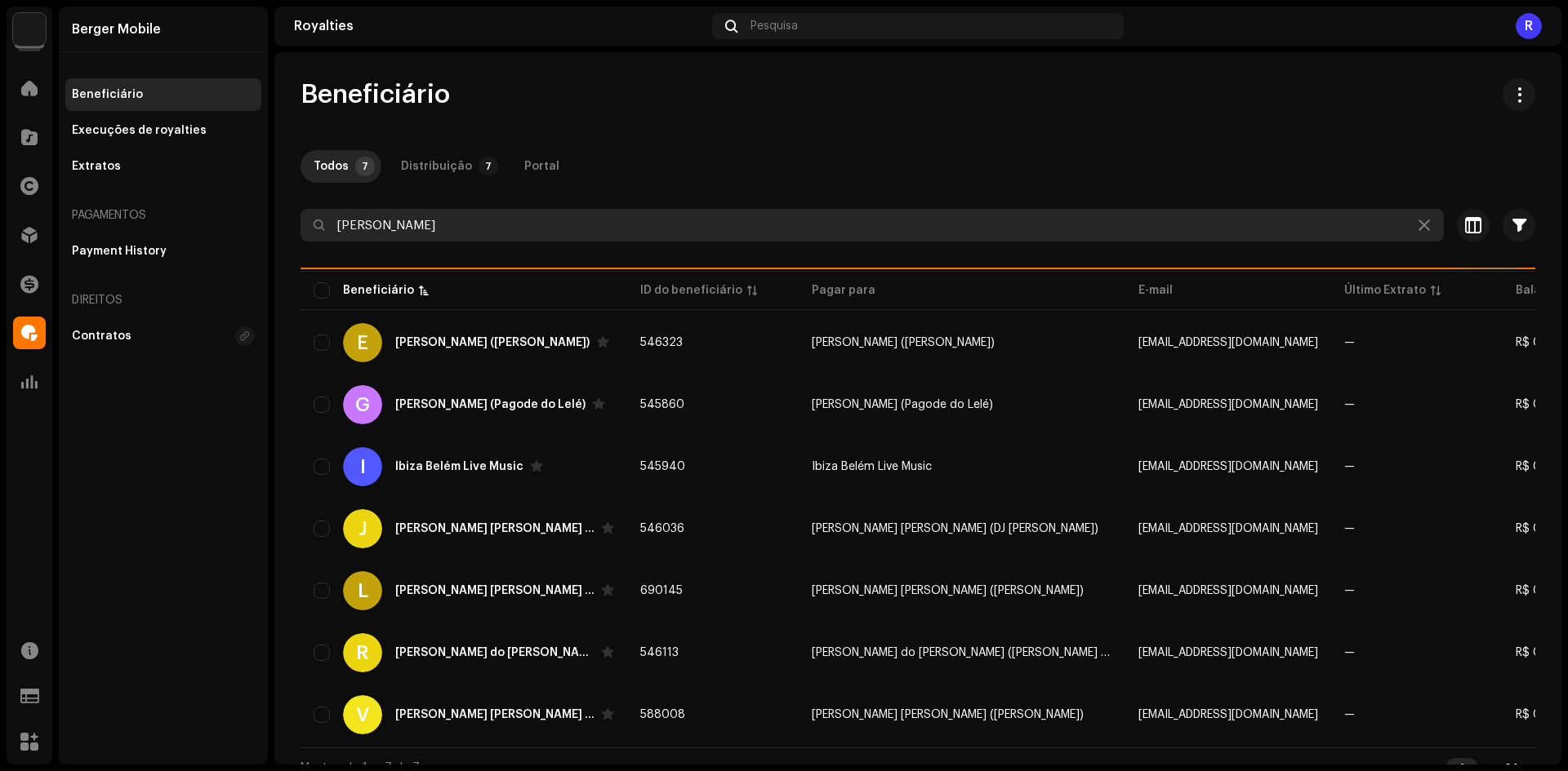
type input "Léo Sats"
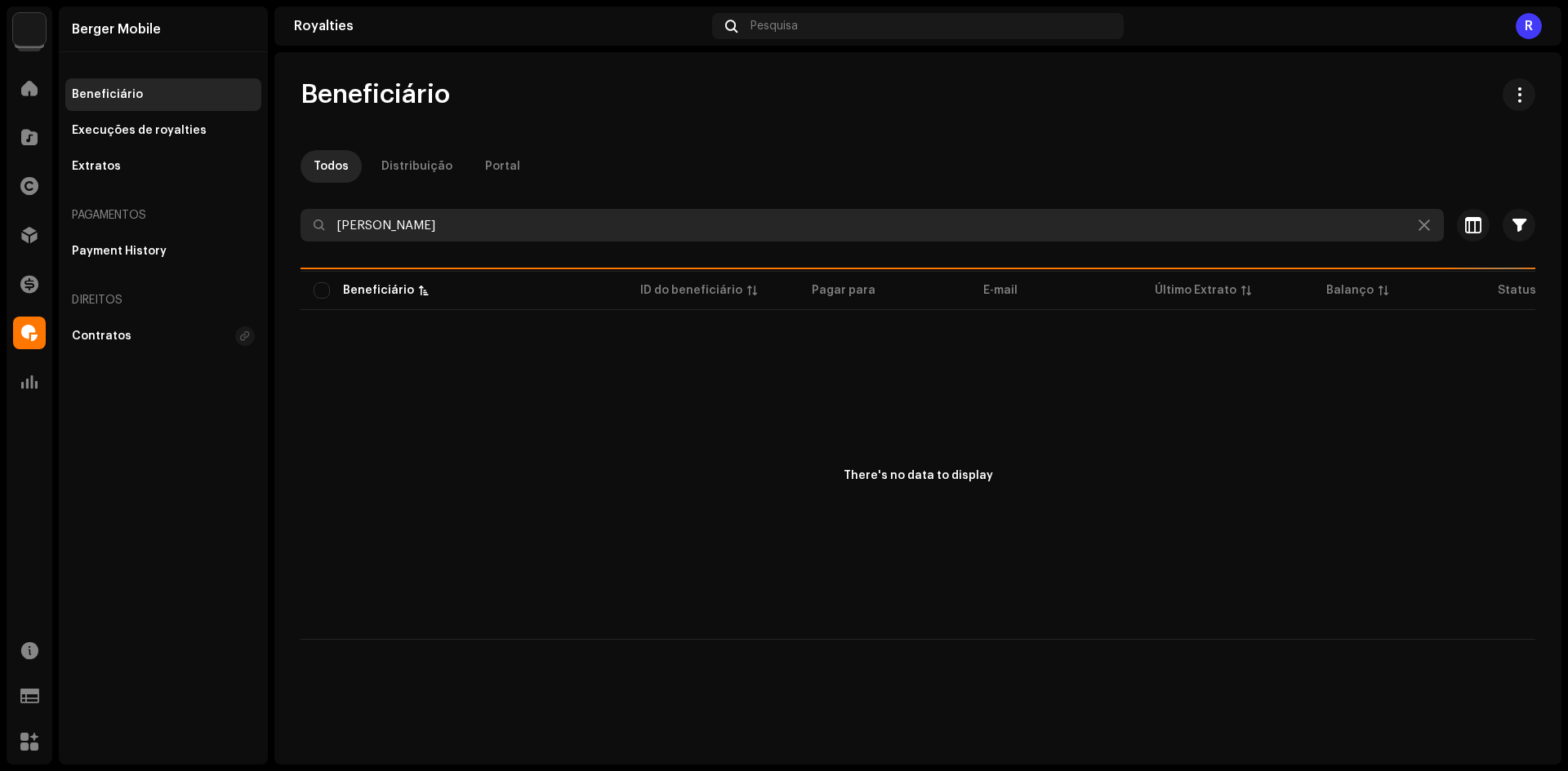
click at [511, 221] on input "Léo Sats" at bounding box center [871, 225] width 1143 height 33
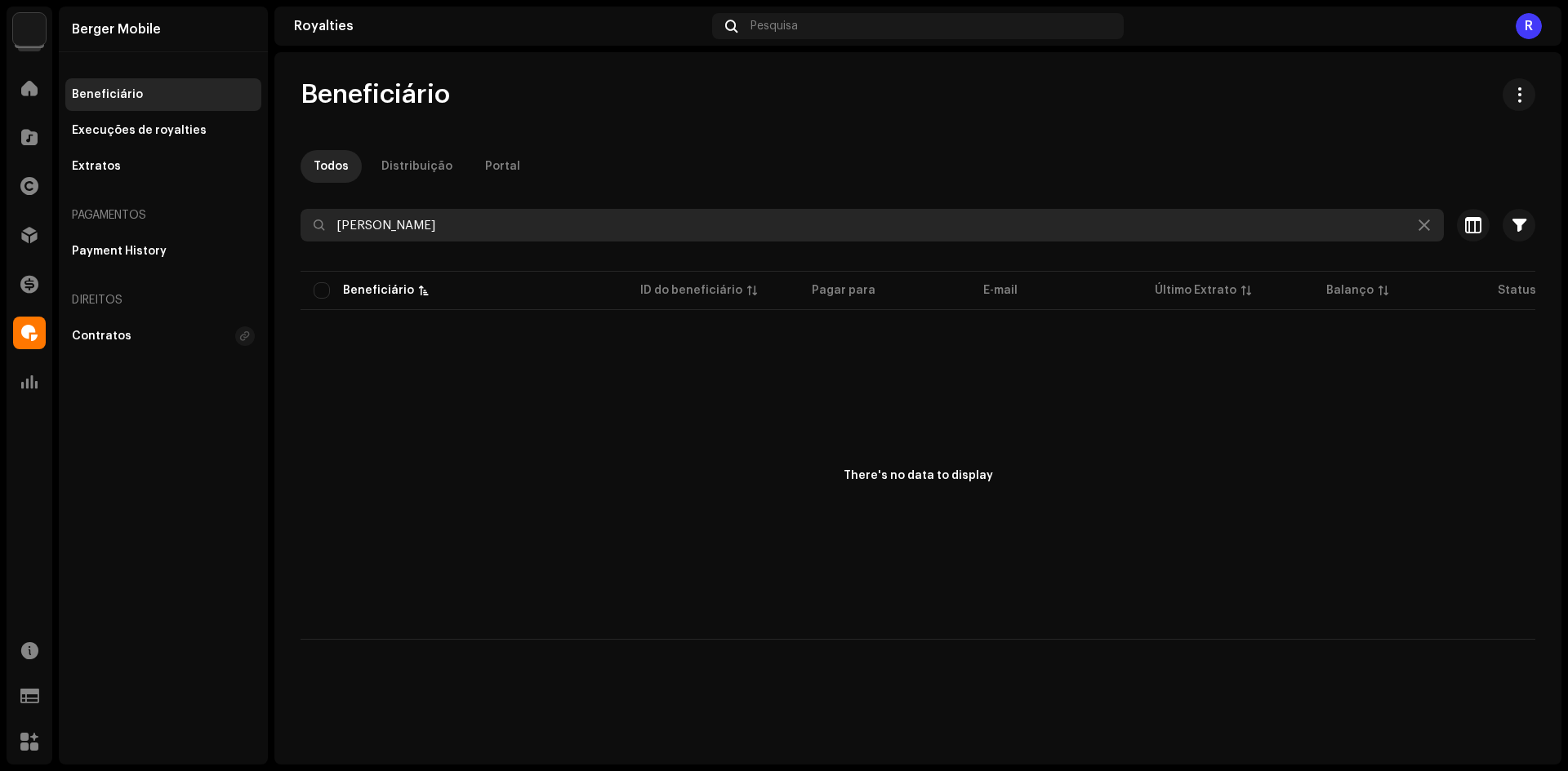
click at [511, 221] on input "Léo Sats" at bounding box center [871, 225] width 1143 height 33
click at [511, 220] on input "Léo Sats" at bounding box center [871, 225] width 1143 height 33
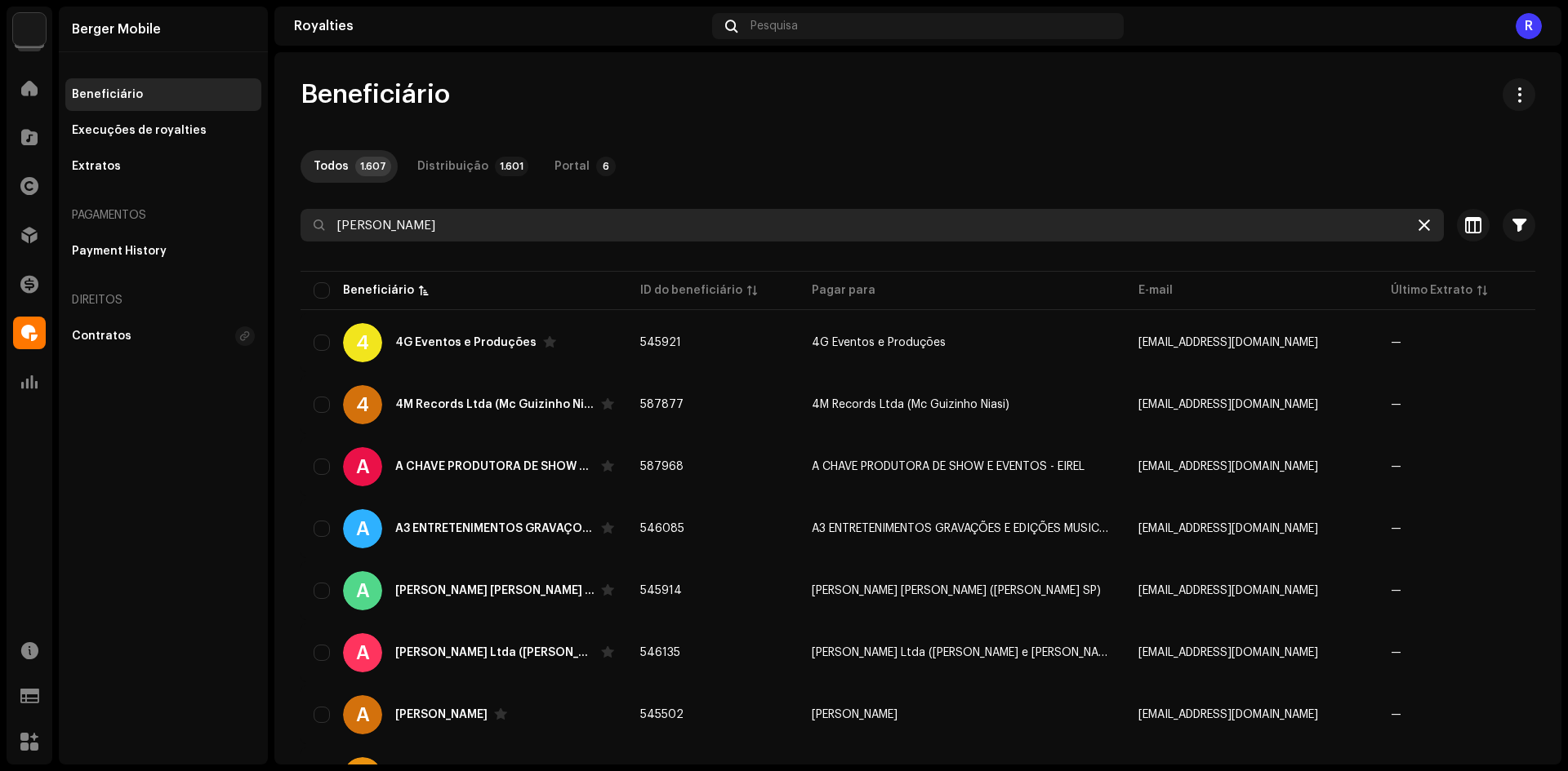
type input "Berger"
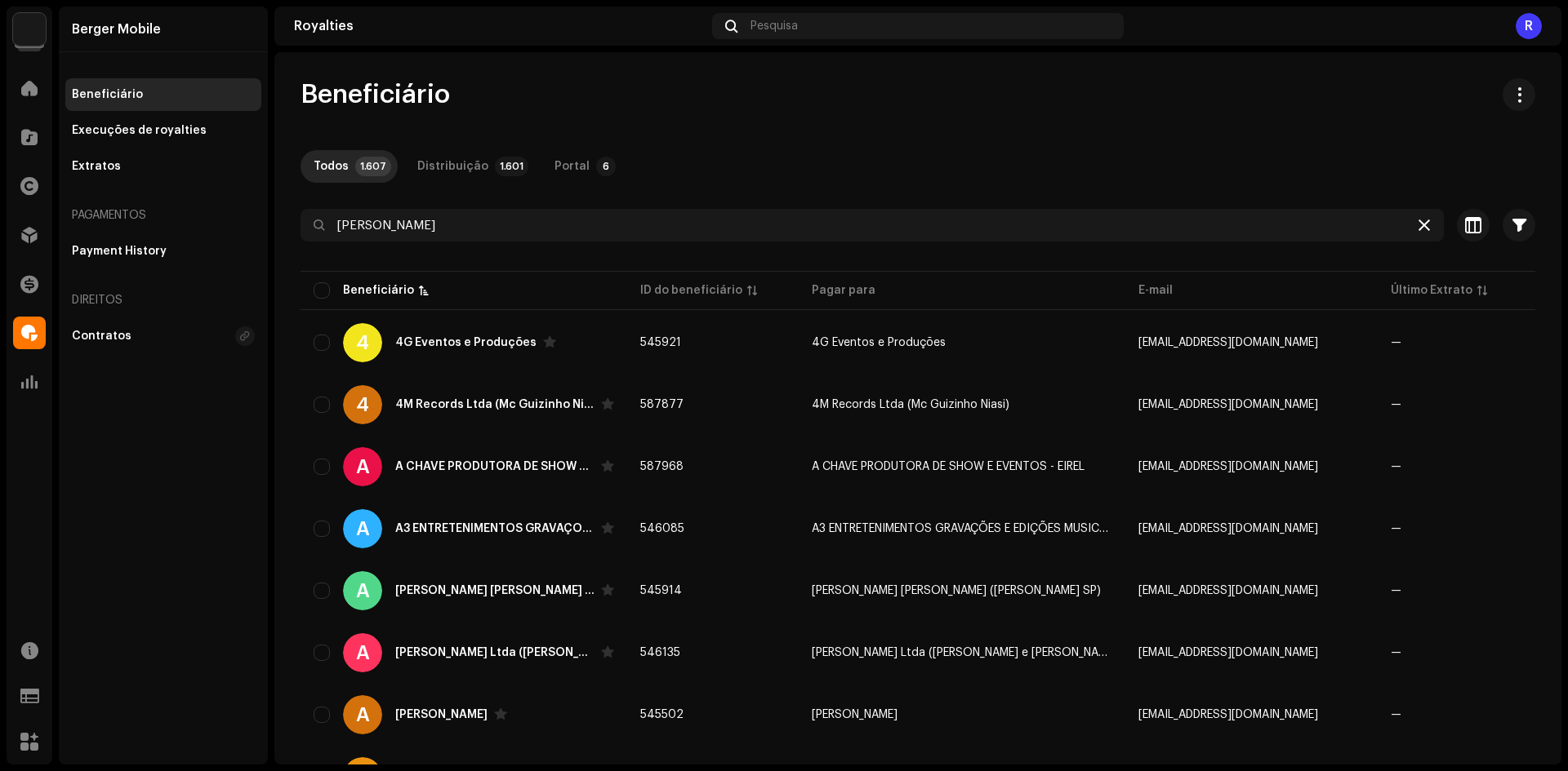
click at [1419, 222] on icon at bounding box center [1424, 225] width 12 height 13
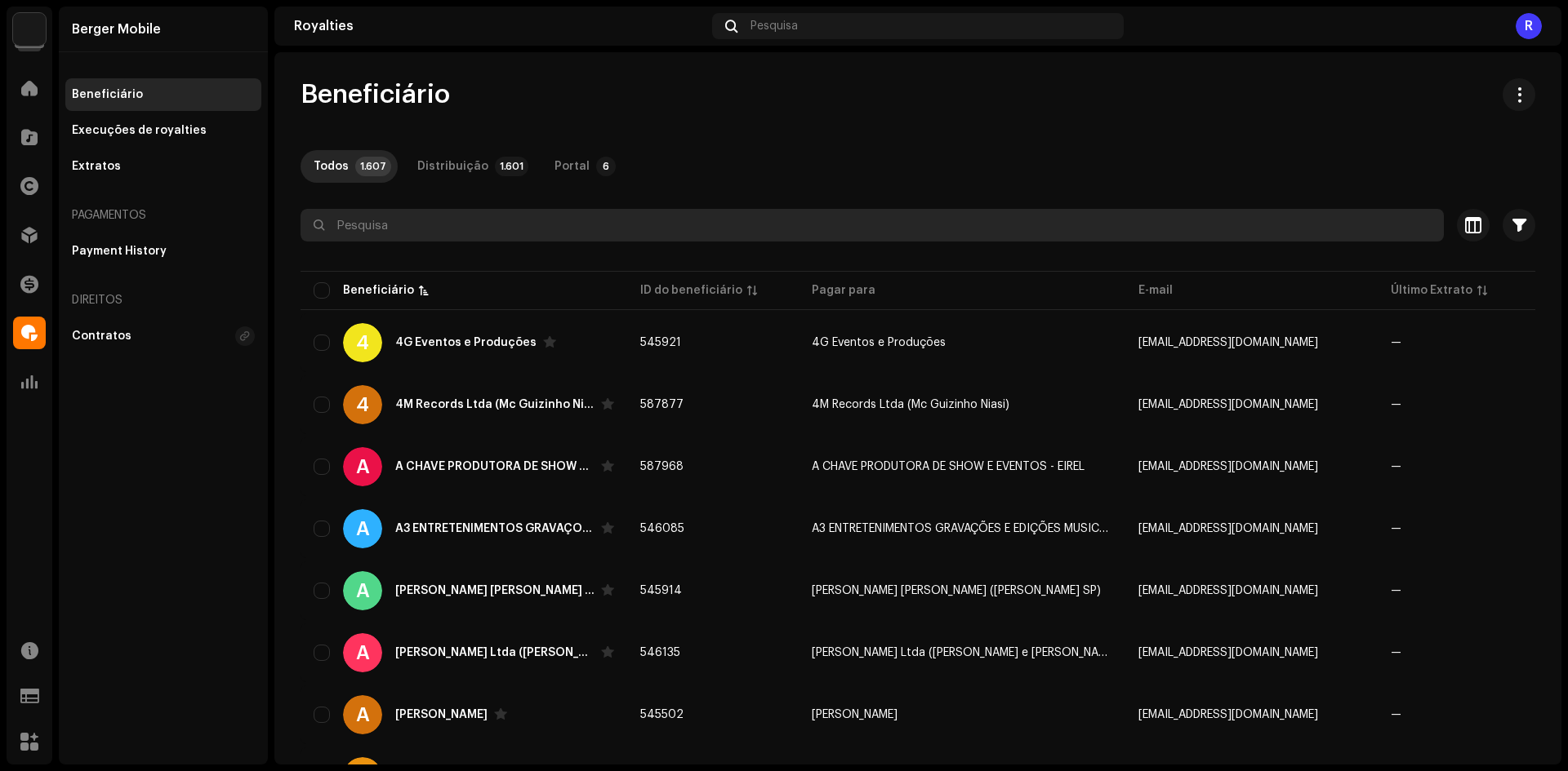
click at [598, 222] on input "text" at bounding box center [871, 225] width 1143 height 33
click at [524, 229] on input "text" at bounding box center [871, 225] width 1143 height 33
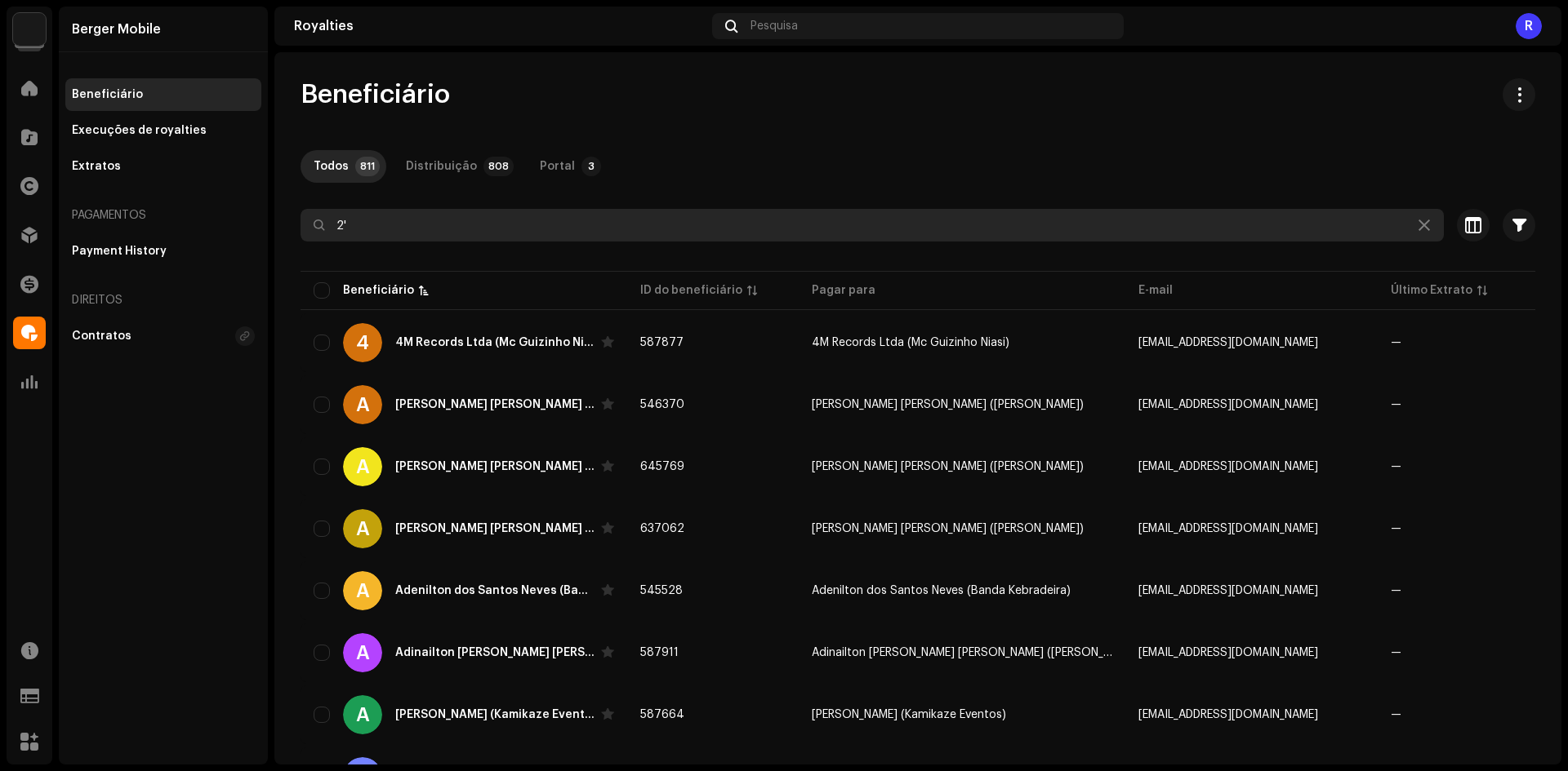
type input "2'"
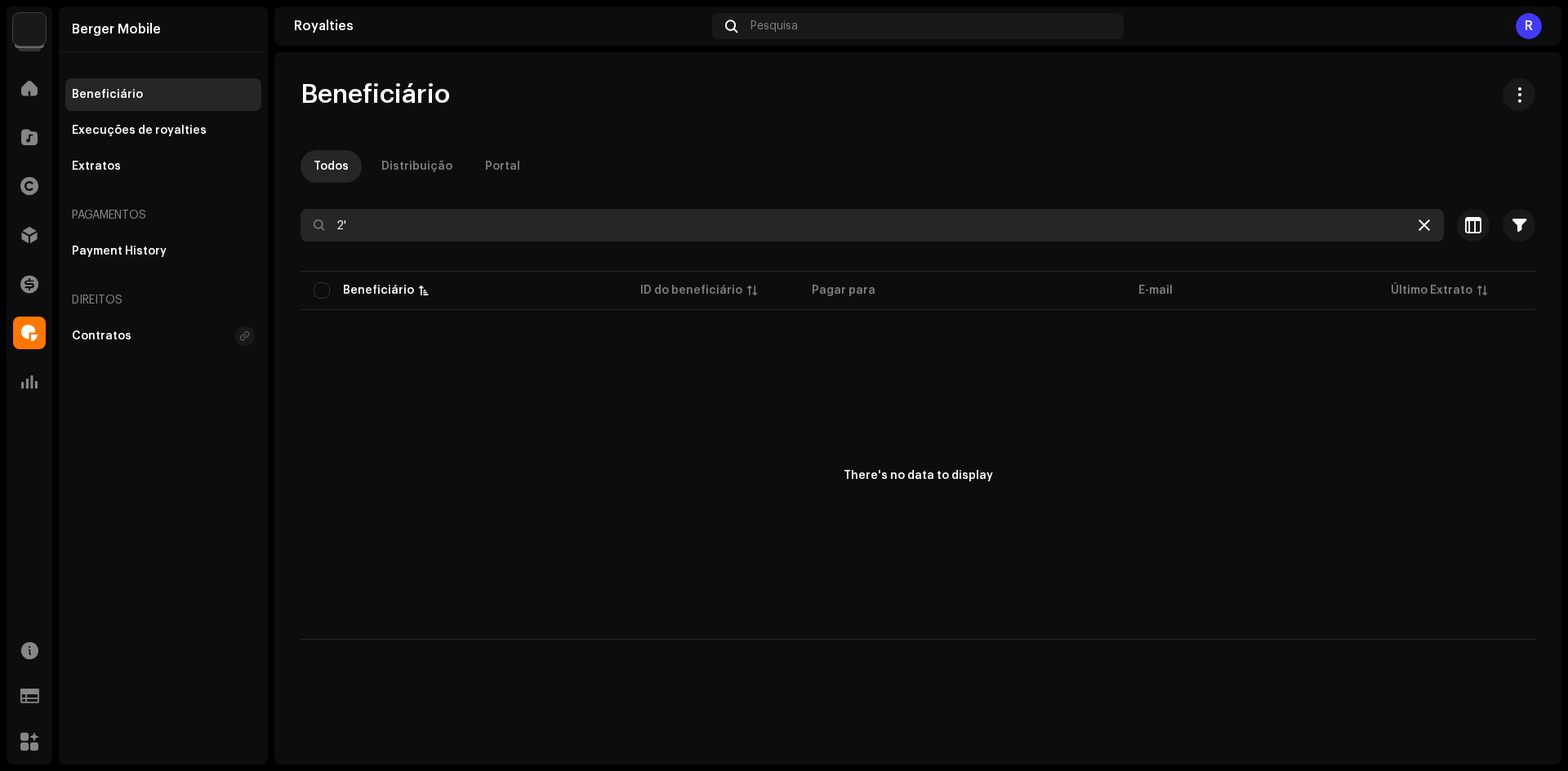
drag, startPoint x: 1417, startPoint y: 213, endPoint x: 1422, endPoint y: 226, distance: 13.9
click at [1418, 216] on div "2'" at bounding box center [871, 225] width 1143 height 33
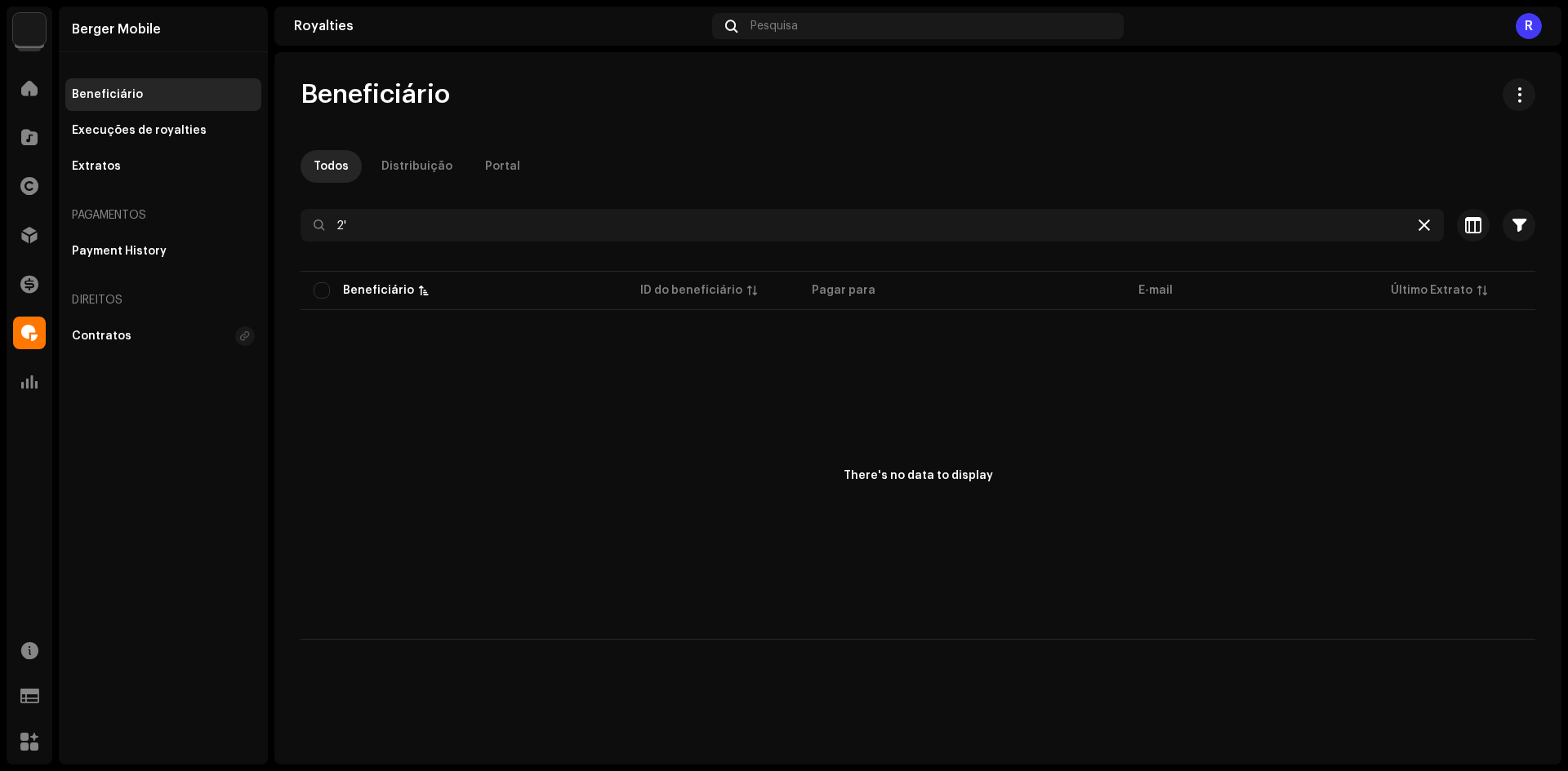
click at [1422, 226] on icon at bounding box center [1424, 225] width 12 height 13
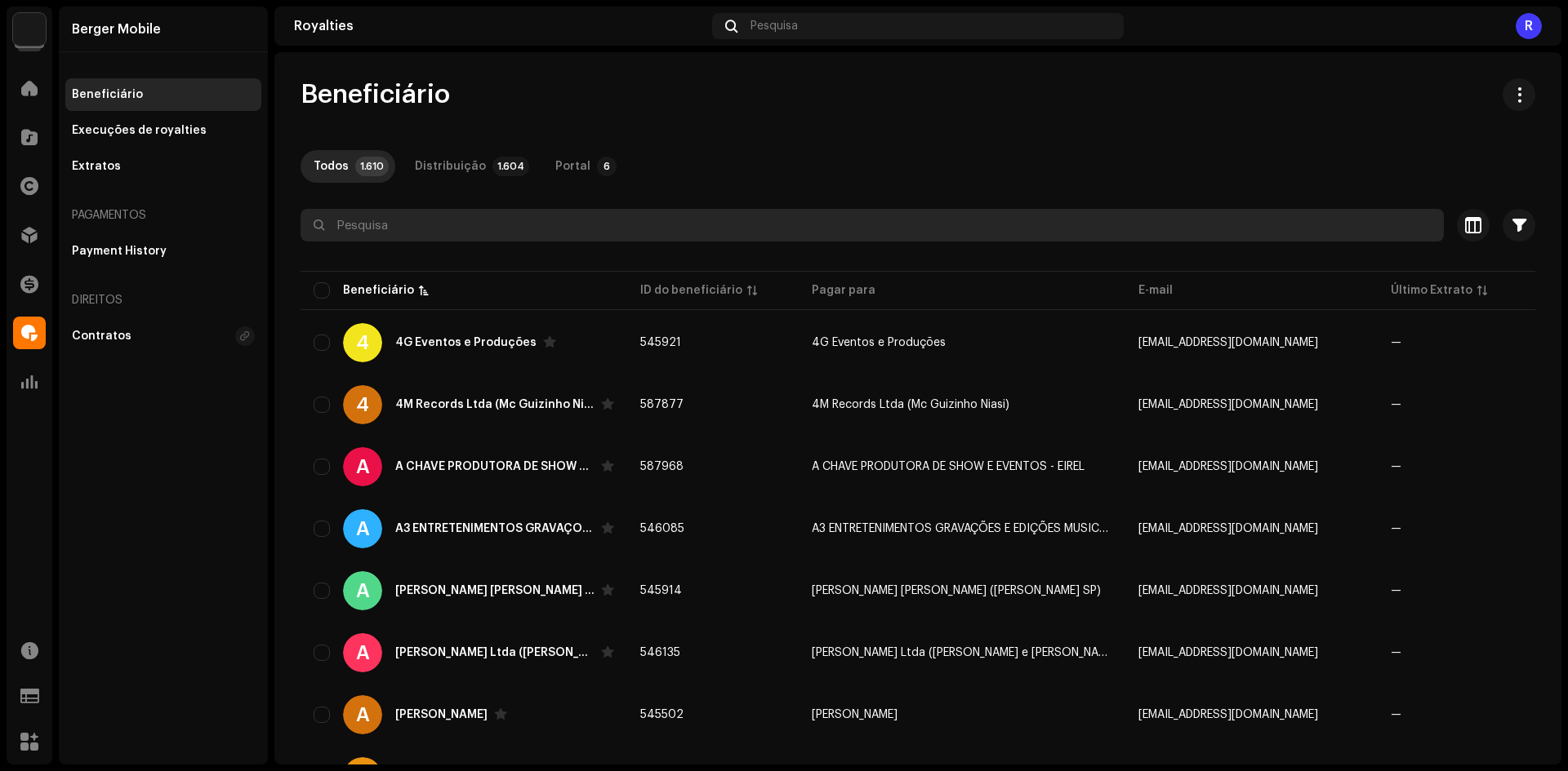
click at [665, 235] on input "text" at bounding box center [871, 225] width 1143 height 33
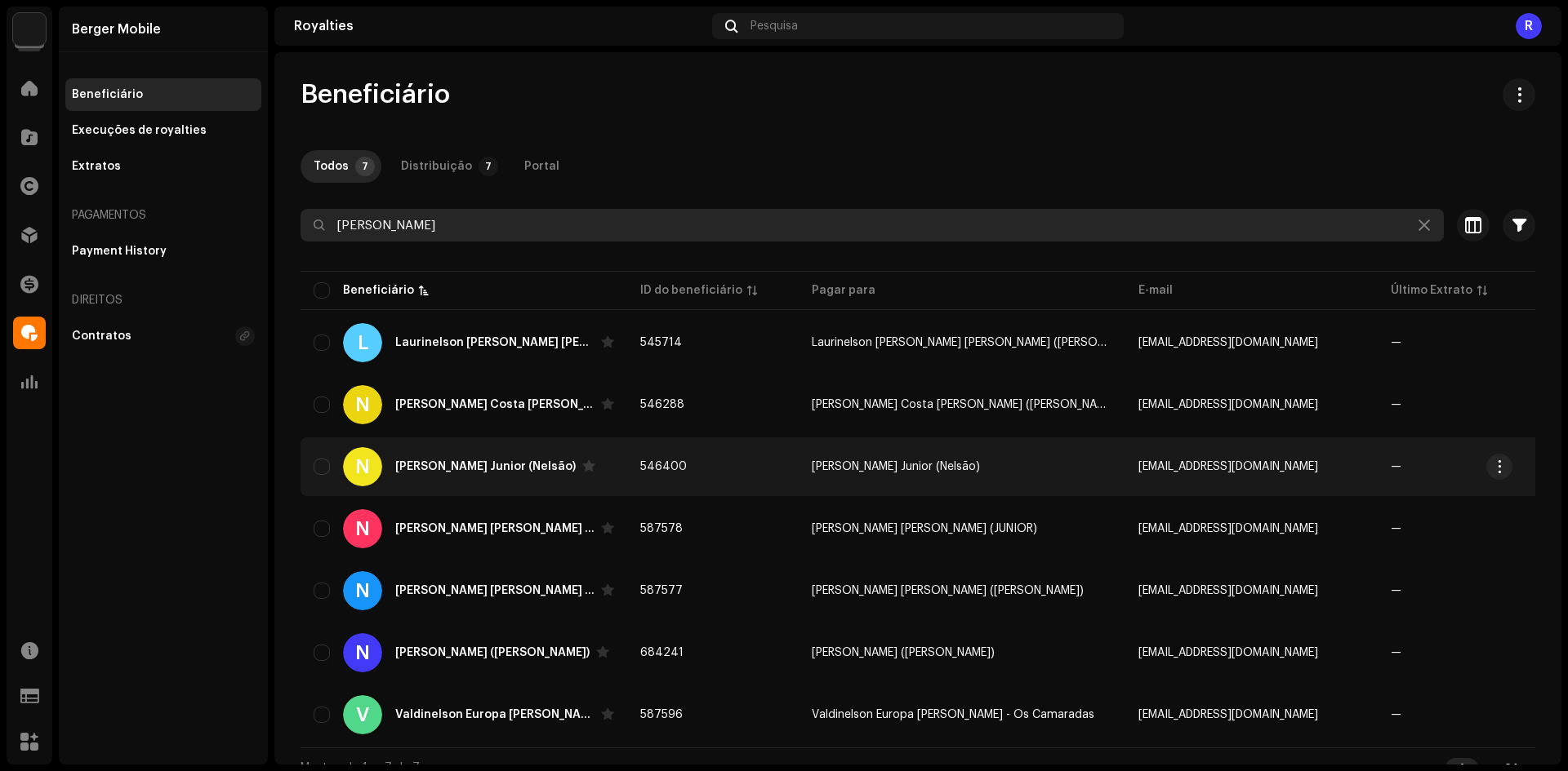
type input "Nelson"
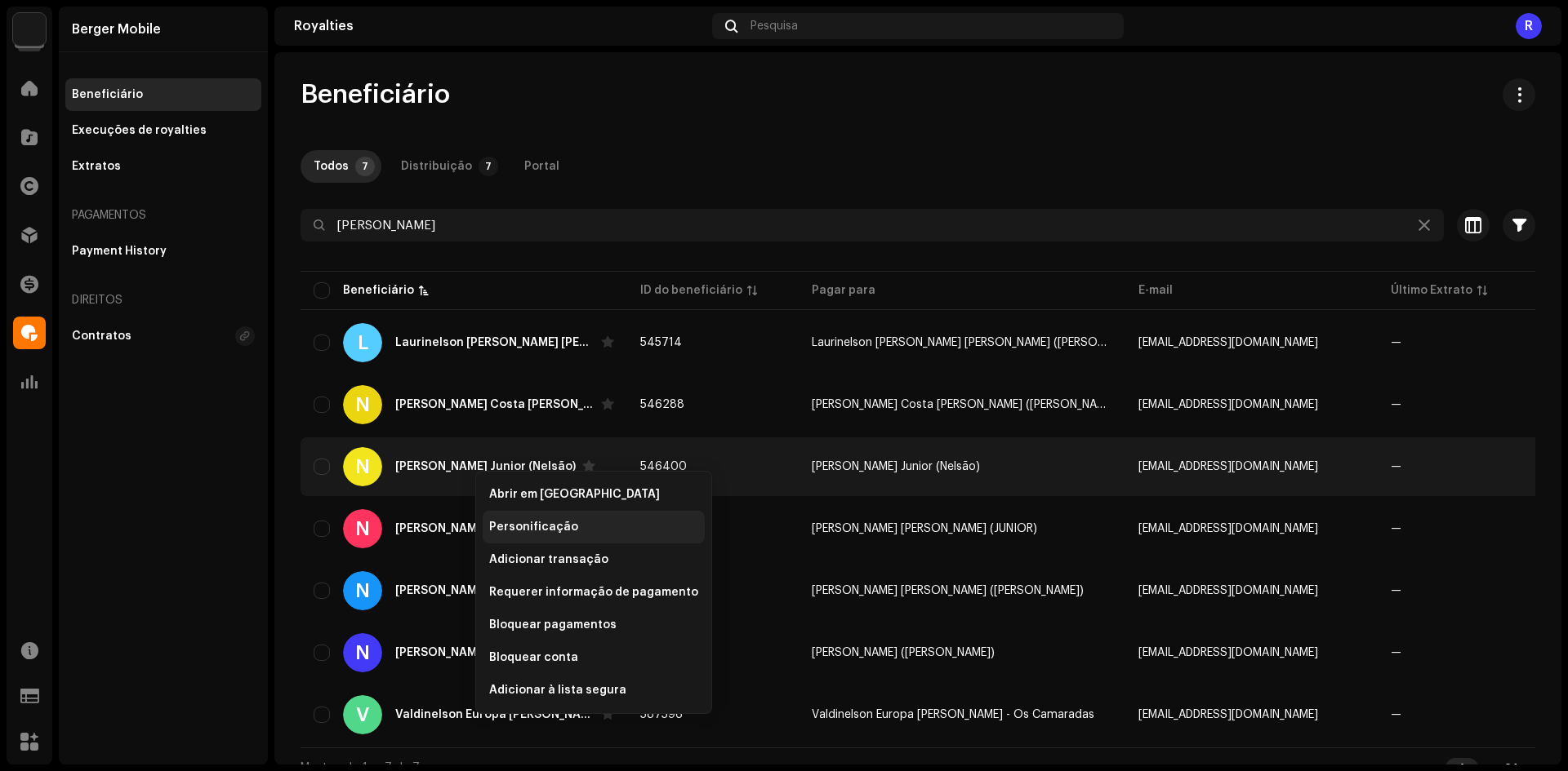
click at [514, 534] on div "Personificação" at bounding box center [594, 527] width 222 height 33
